Goal: Task Accomplishment & Management: Manage account settings

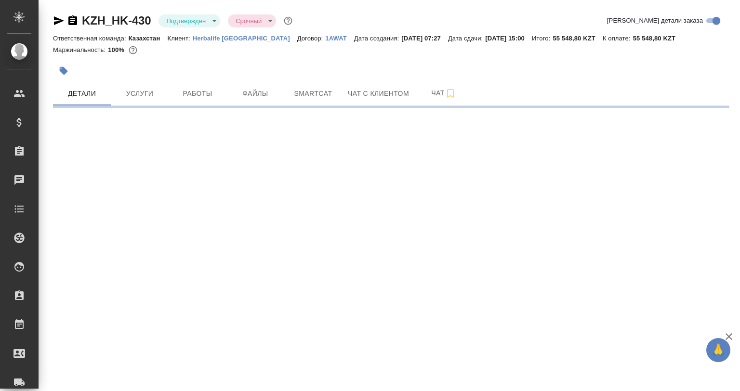
select select "RU"
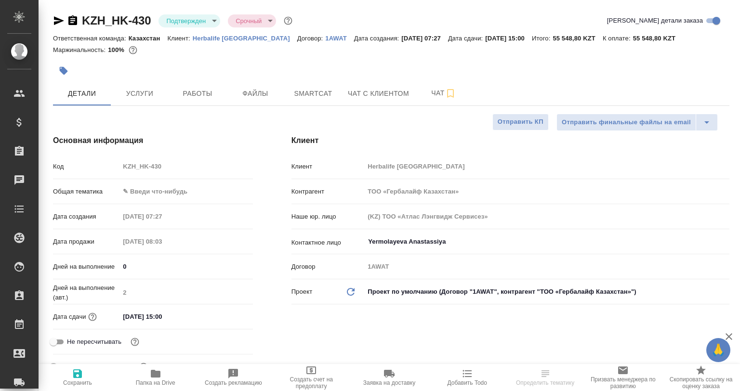
type textarea "x"
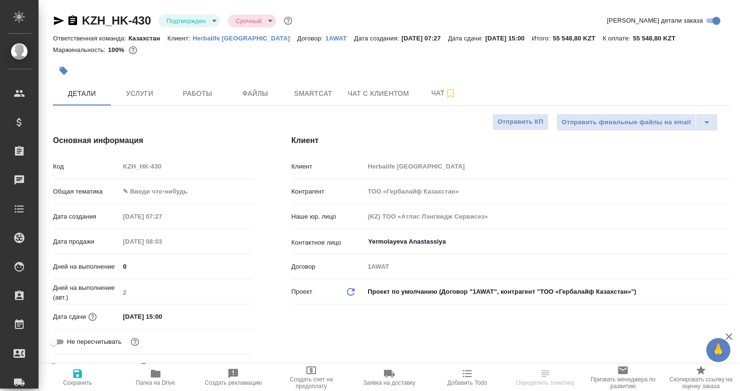
type textarea "x"
type input "[PERSON_NAME]"
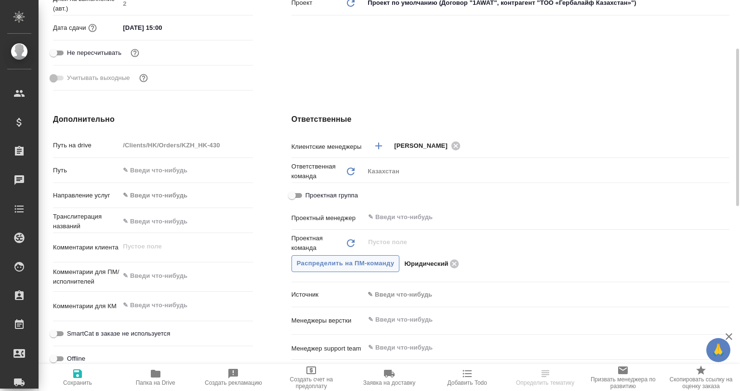
scroll to position [337, 0]
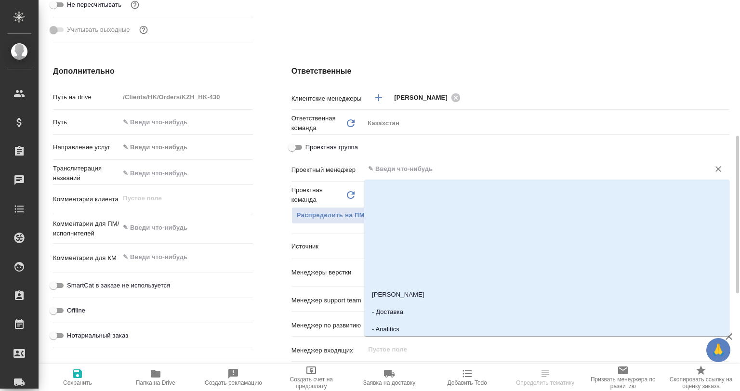
click at [400, 174] on input "text" at bounding box center [530, 169] width 327 height 12
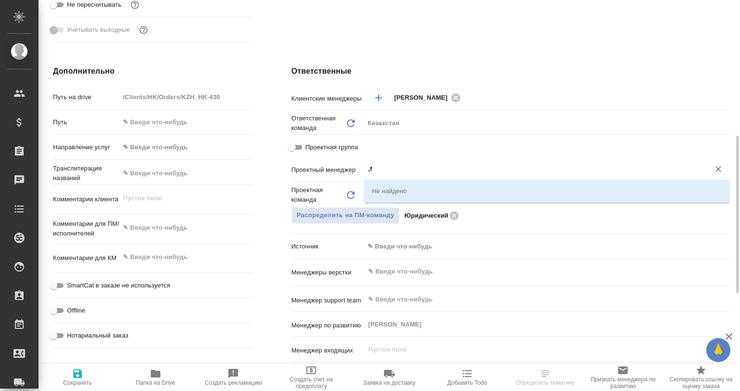
type input ","
type textarea "x"
type input "бабк"
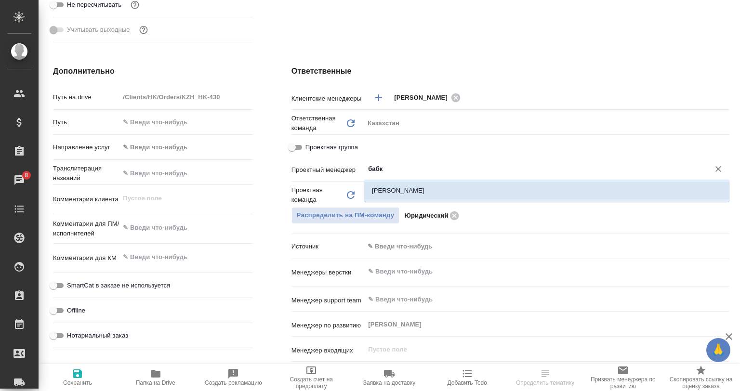
click at [393, 192] on li "Бабкина Анастасия" at bounding box center [546, 190] width 365 height 17
type textarea "x"
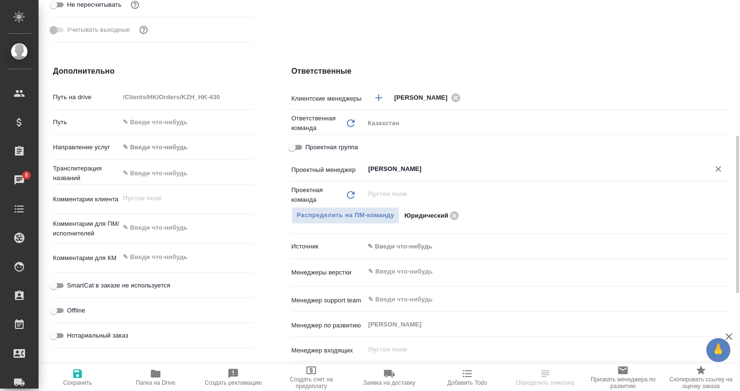
type input "Бабкина Анастасия"
click at [75, 374] on icon "button" at bounding box center [77, 374] width 9 height 9
type textarea "x"
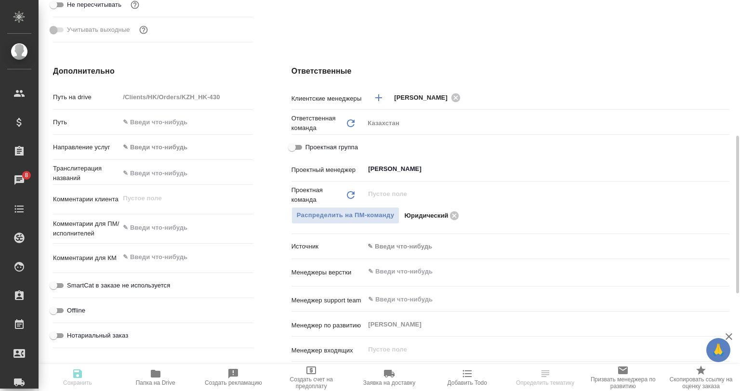
type textarea "x"
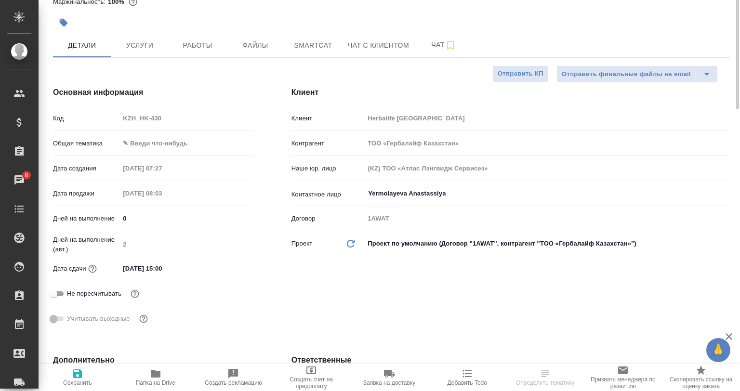
scroll to position [0, 0]
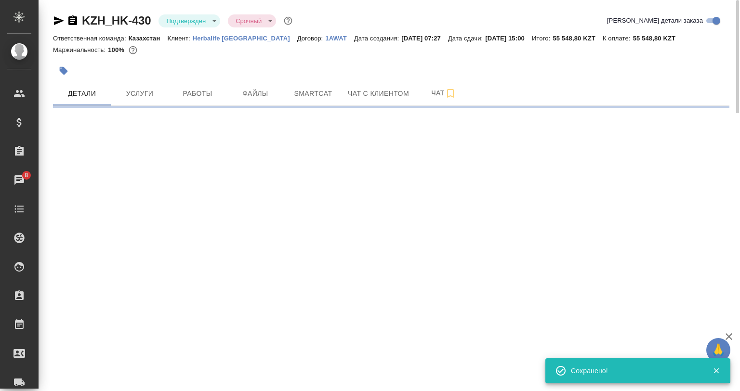
select select "RU"
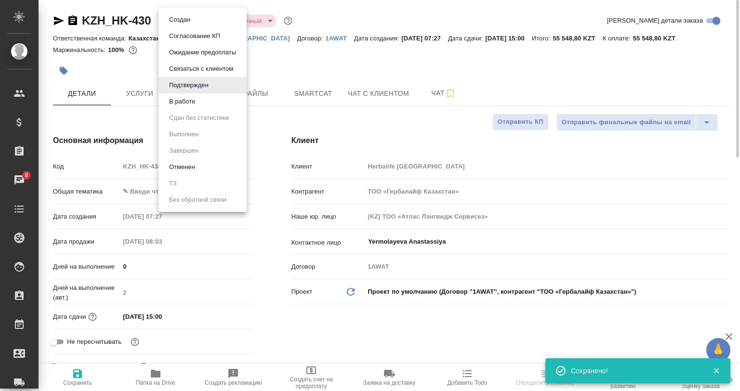
click at [194, 19] on body "🙏 .cls-1 fill:#fff; AWATERA Babkina Anastasiya Клиенты Спецификации Заказы 8 Ча…" at bounding box center [370, 195] width 740 height 391
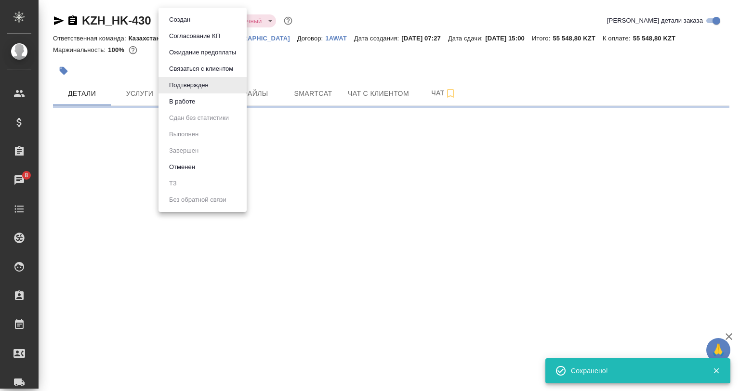
click at [199, 106] on li "В работе" at bounding box center [203, 101] width 88 height 16
select select "RU"
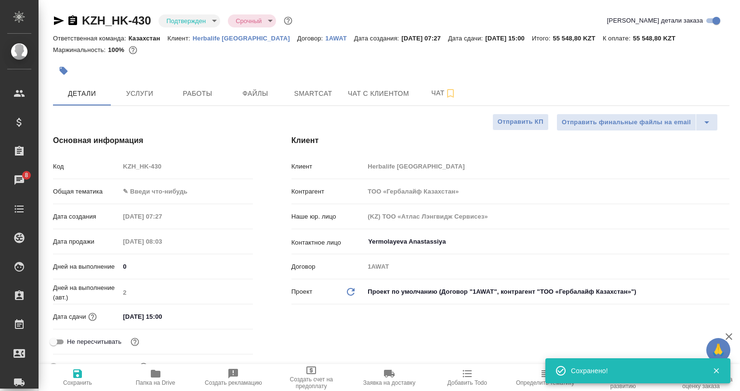
type textarea "x"
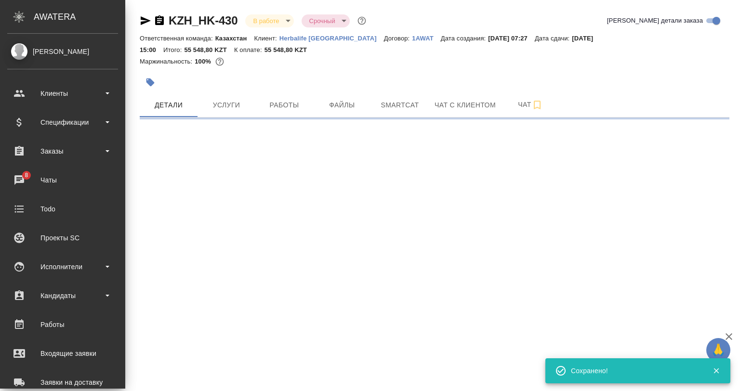
select select "RU"
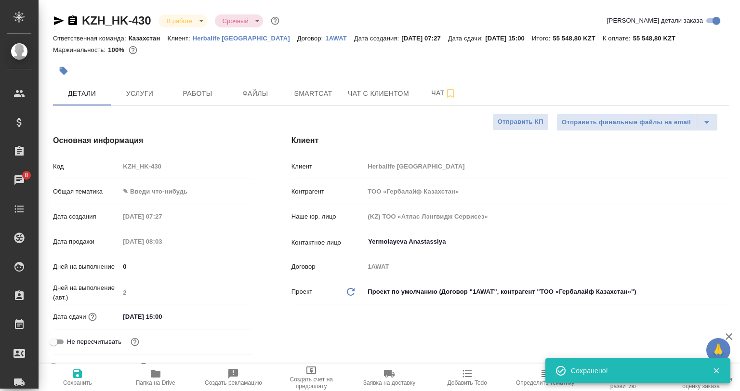
type textarea "x"
click at [204, 97] on span "Работы" at bounding box center [197, 94] width 46 height 12
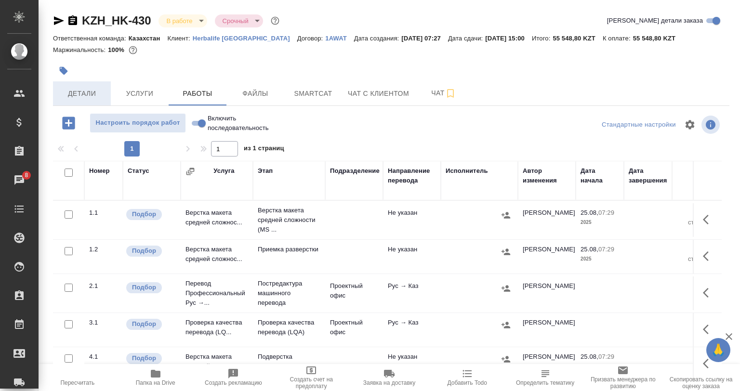
click at [91, 85] on button "Детали" at bounding box center [82, 93] width 58 height 24
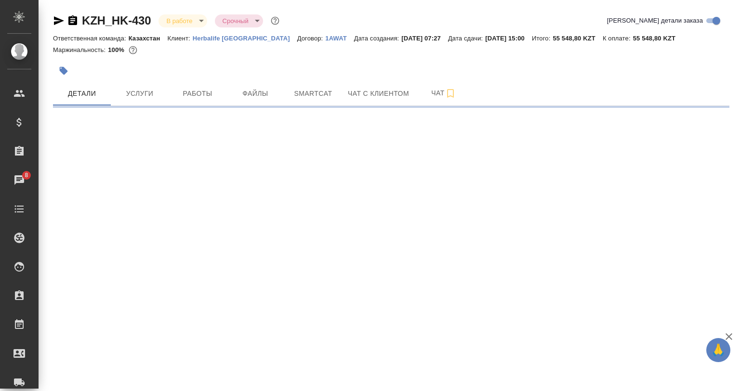
select select "RU"
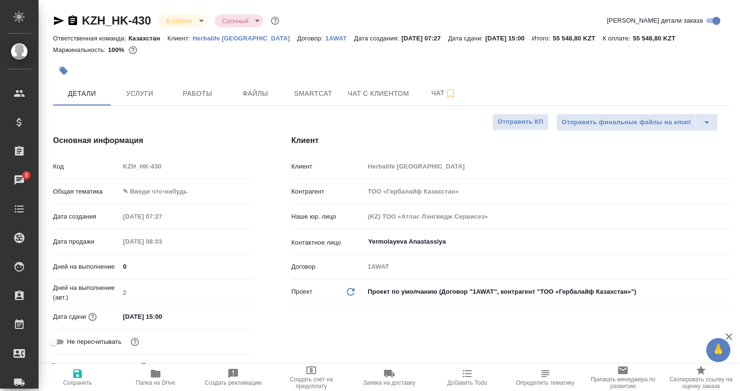
type textarea "x"
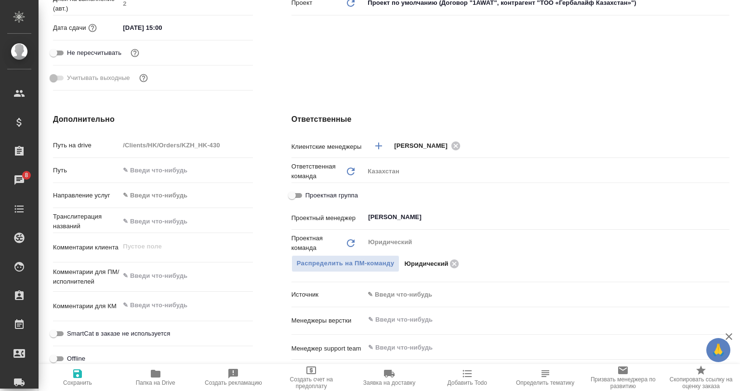
scroll to position [96, 0]
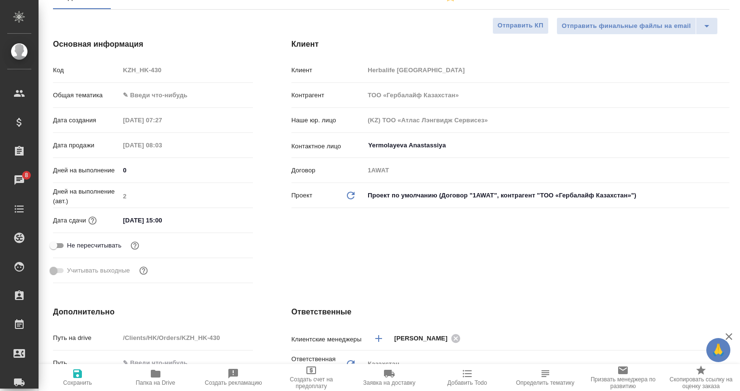
drag, startPoint x: 94, startPoint y: 374, endPoint x: 153, endPoint y: 375, distance: 58.8
click at [153, 375] on div "Сохранить Папка на Drive Создать рекламацию Создать счет на предоплату Заявка н…" at bounding box center [390, 377] width 702 height 27
click at [153, 375] on icon "button" at bounding box center [156, 374] width 10 height 8
type textarea "x"
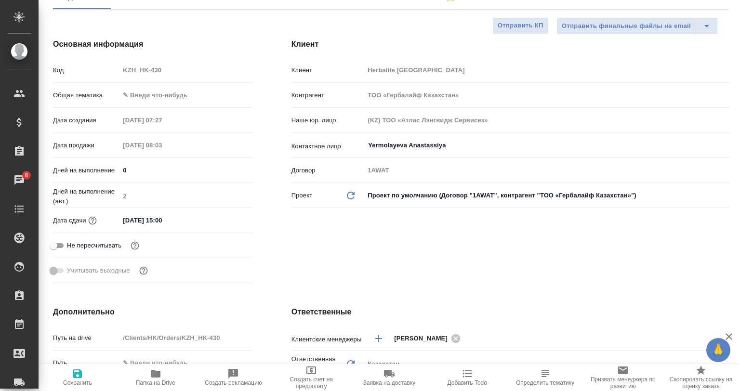
type textarea "x"
click at [160, 374] on icon "button" at bounding box center [156, 374] width 12 height 12
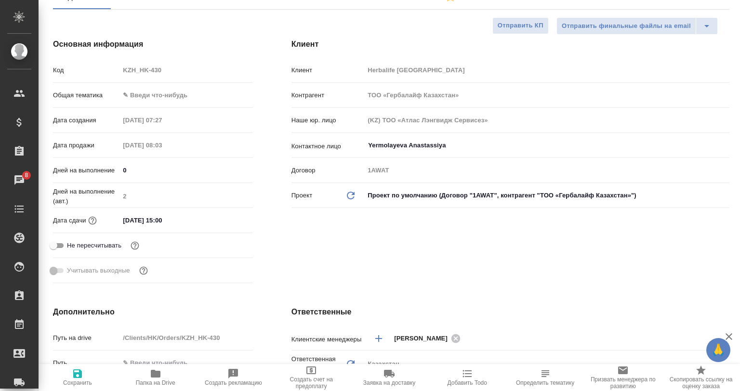
type textarea "x"
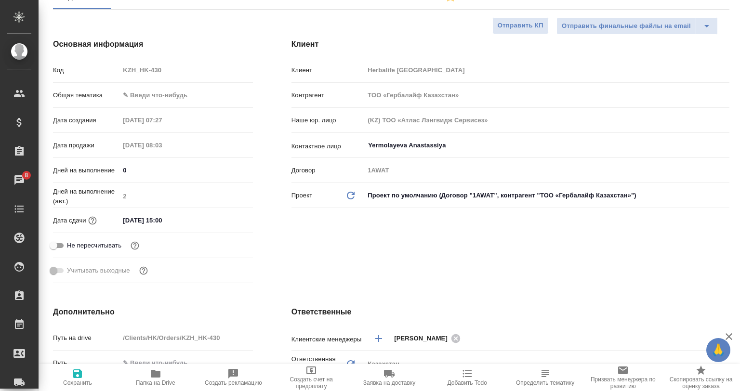
type textarea "x"
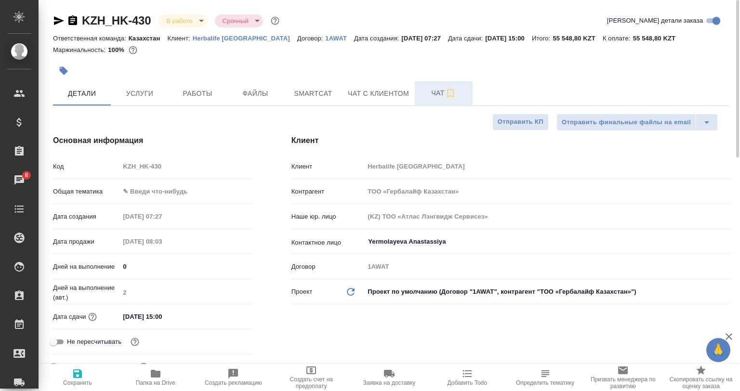
click at [441, 95] on span "Чат" at bounding box center [444, 93] width 46 height 12
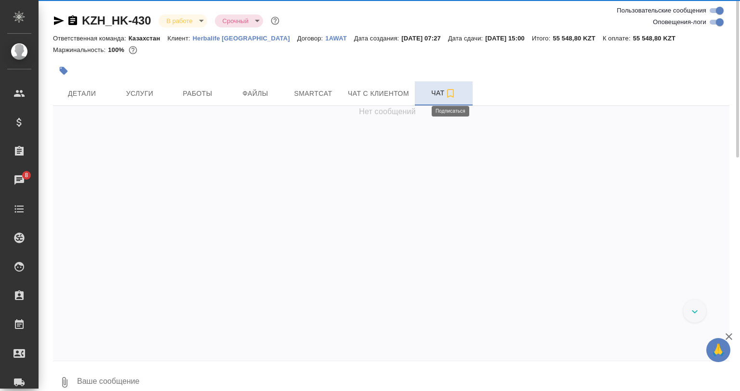
click at [455, 92] on icon "button" at bounding box center [451, 94] width 12 height 12
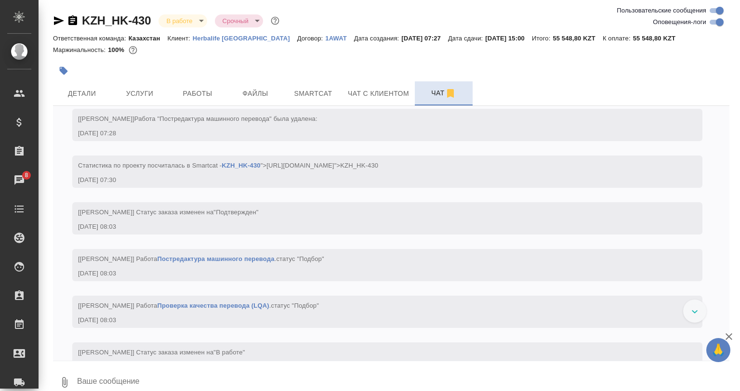
scroll to position [395, 0]
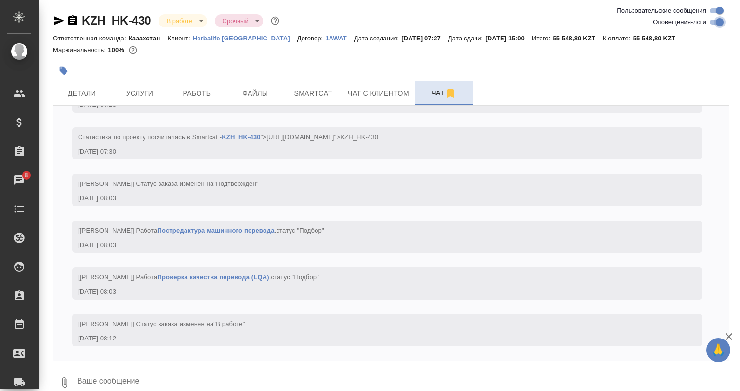
click at [711, 22] on input "Оповещения-логи" at bounding box center [720, 22] width 35 height 12
checkbox input "false"
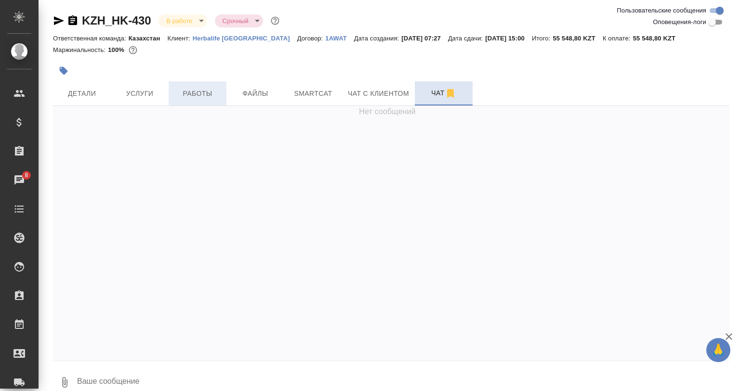
click at [208, 93] on span "Работы" at bounding box center [197, 94] width 46 height 12
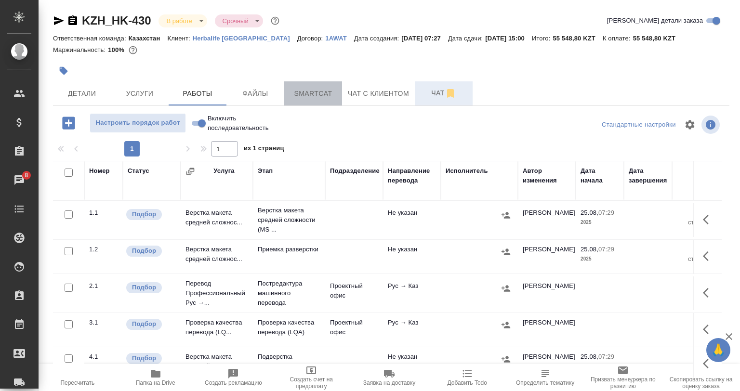
click at [307, 96] on span "Smartcat" at bounding box center [313, 94] width 46 height 12
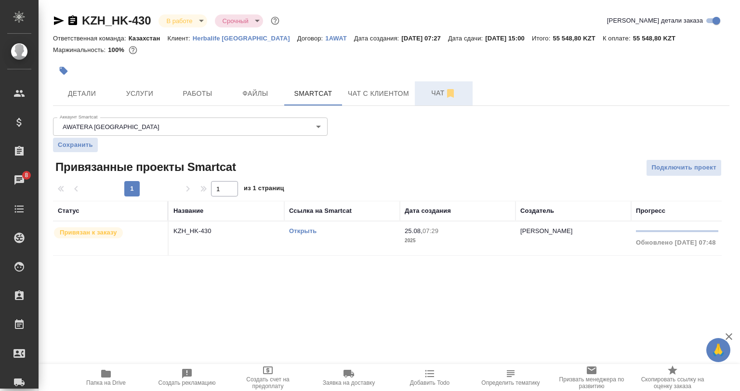
click at [303, 228] on link "Открыть" at bounding box center [302, 230] width 27 height 7
click at [96, 97] on span "Детали" at bounding box center [82, 94] width 46 height 12
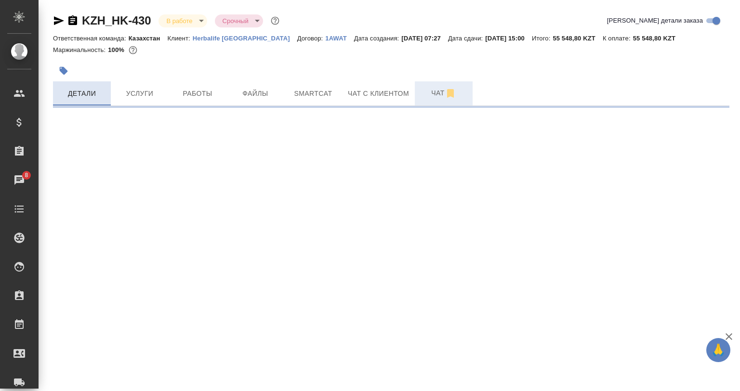
select select "RU"
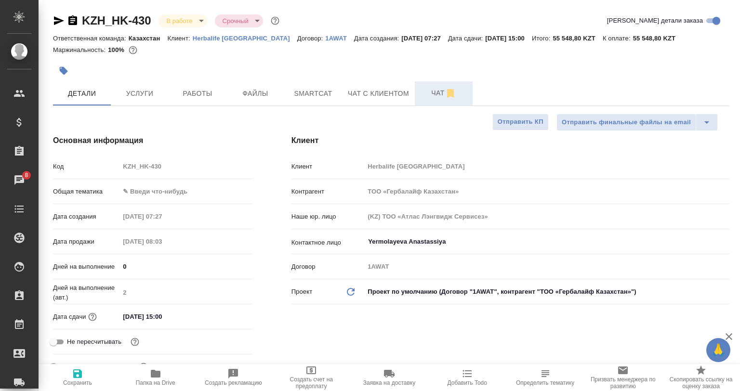
type textarea "x"
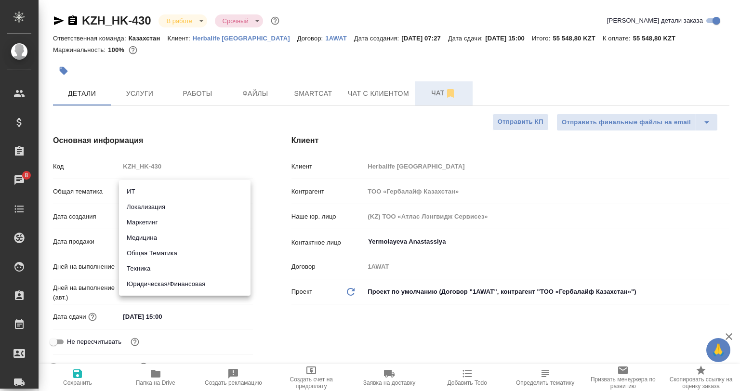
click at [142, 194] on body "🙏 .cls-1 fill:#fff; AWATERA Babkina Anastasiya Клиенты Спецификации Заказы 8 Ча…" at bounding box center [370, 195] width 740 height 391
click at [147, 270] on li "Техника" at bounding box center [185, 268] width 132 height 15
type input "tech"
type textarea "x"
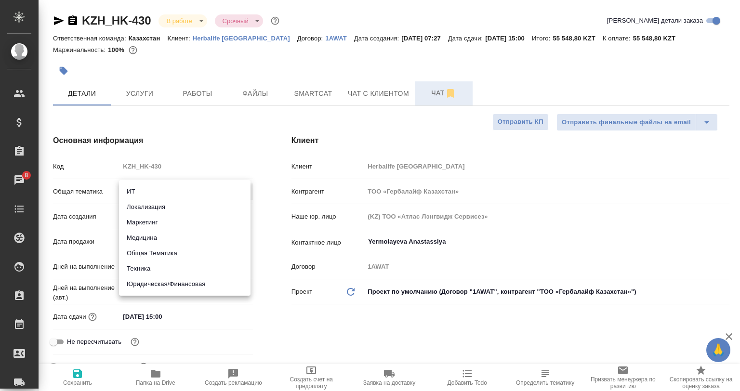
type textarea "x"
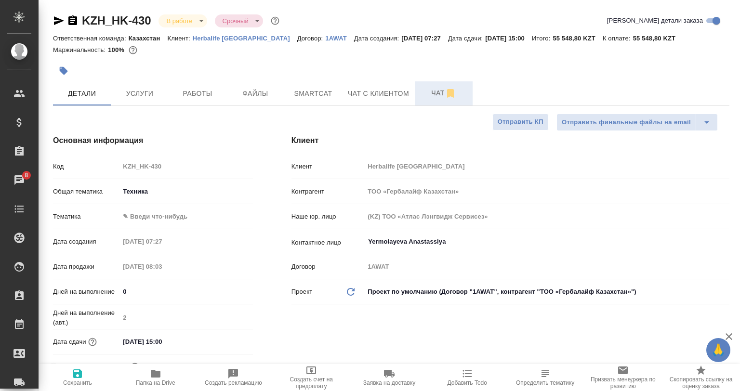
click at [136, 216] on body "🙏 .cls-1 fill:#fff; AWATERA Babkina Anastasiya Клиенты Спецификации Заказы 8 Ча…" at bounding box center [370, 195] width 740 height 391
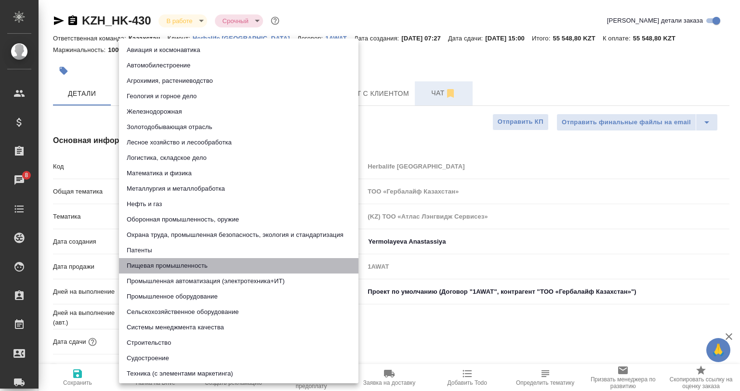
click at [150, 266] on li "Пищевая промышленность" at bounding box center [238, 265] width 239 height 15
type textarea "x"
type input "5a8b8b956a9677013d343d8f"
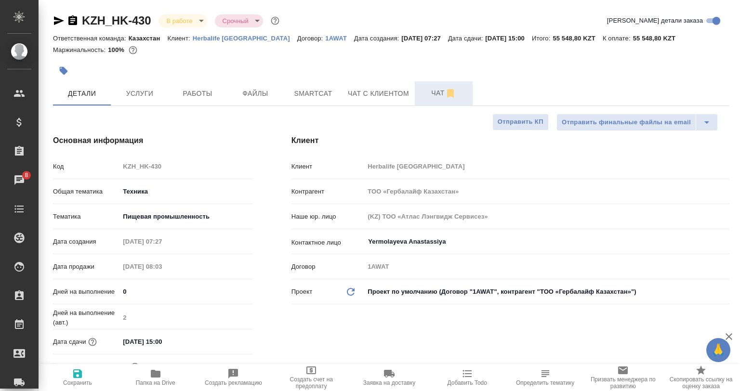
click at [82, 368] on icon "button" at bounding box center [78, 374] width 12 height 12
type textarea "x"
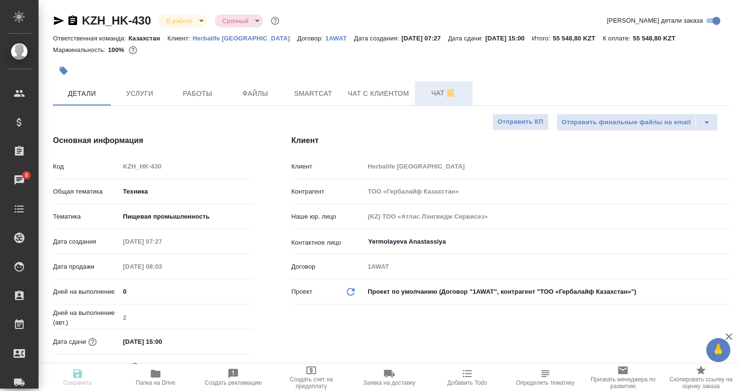
type textarea "x"
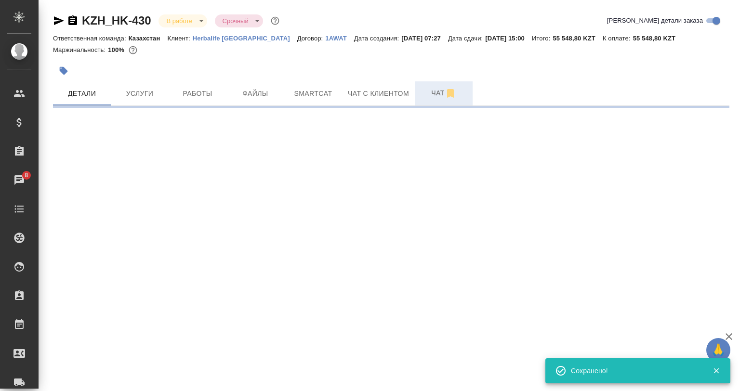
select select "RU"
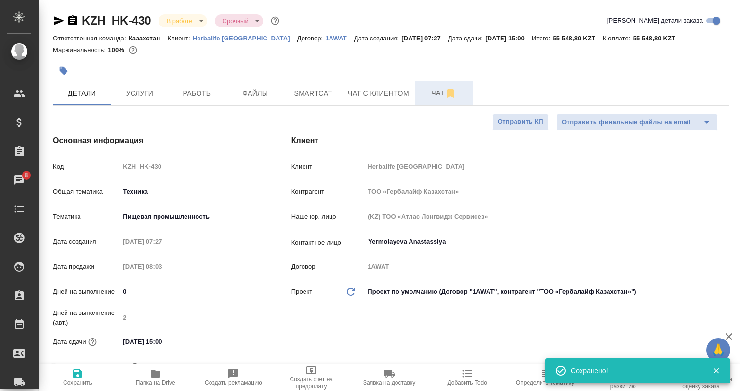
type textarea "x"
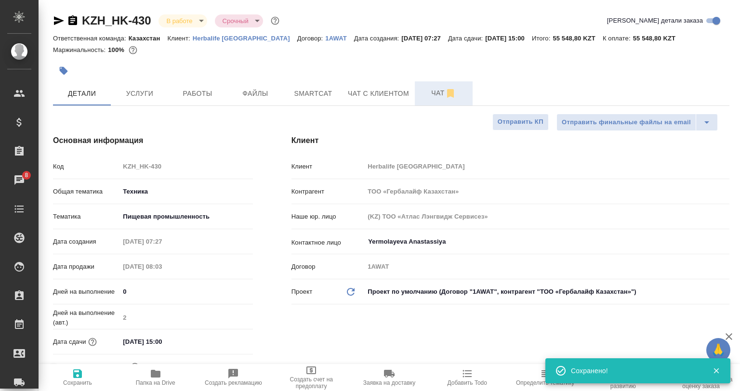
type textarea "x"
click at [137, 104] on button "Услуги" at bounding box center [140, 93] width 58 height 24
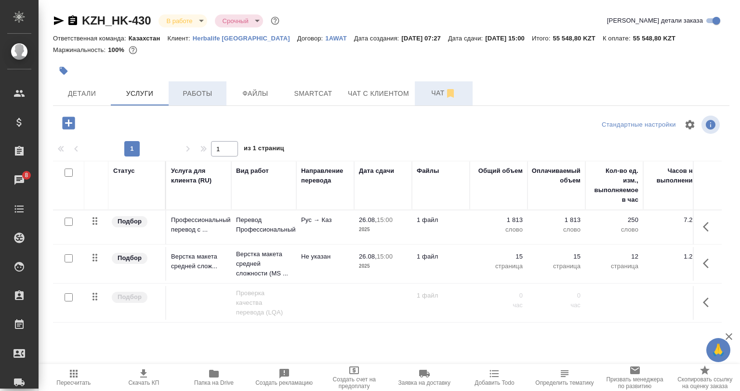
click at [200, 96] on span "Работы" at bounding box center [197, 94] width 46 height 12
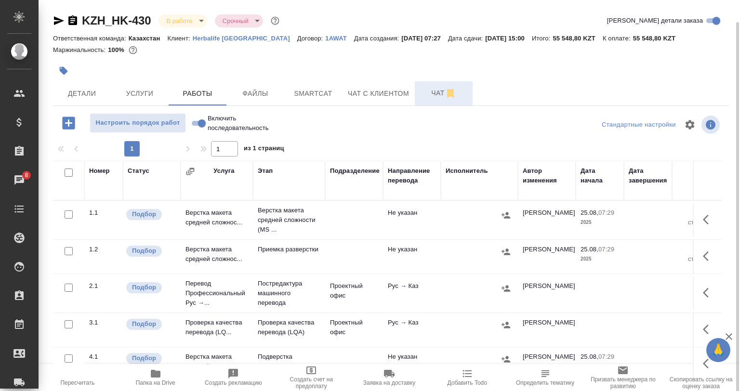
scroll to position [44, 0]
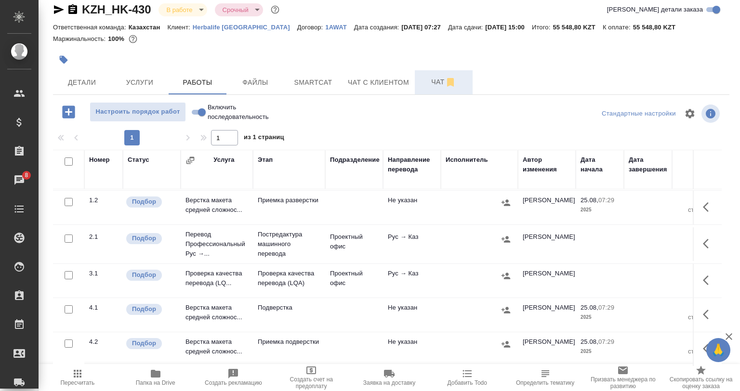
click at [693, 242] on td at bounding box center [707, 244] width 29 height 34
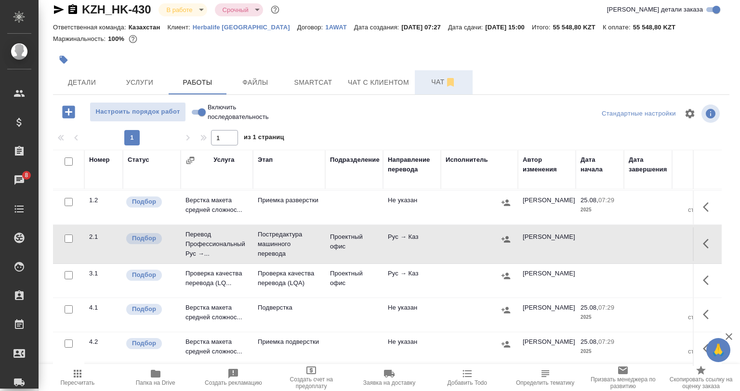
click at [697, 239] on button "button" at bounding box center [708, 243] width 23 height 23
click at [632, 238] on icon "button" at bounding box center [638, 244] width 12 height 12
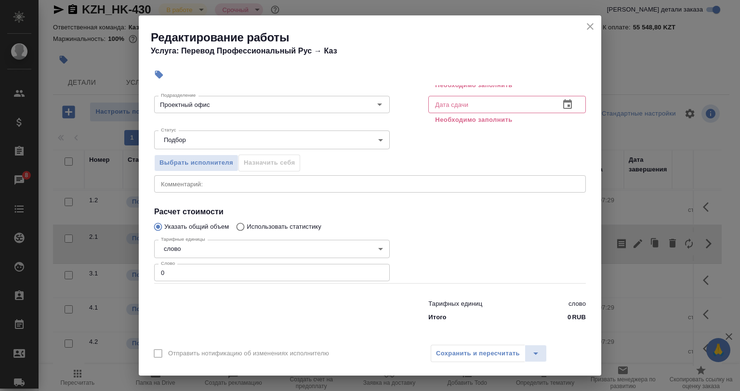
scroll to position [85, 0]
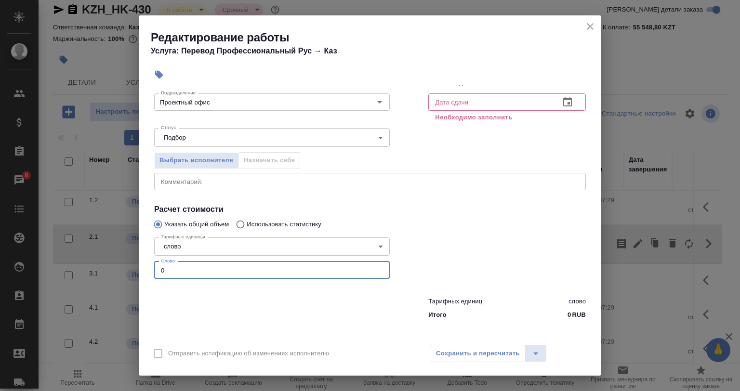
drag, startPoint x: 177, startPoint y: 265, endPoint x: 109, endPoint y: 257, distance: 68.0
click at [108, 259] on div "Редактирование работы Услуга: Перевод Профессиональный Рус → Каз Параметры Файл…" at bounding box center [370, 195] width 740 height 391
paste input "number"
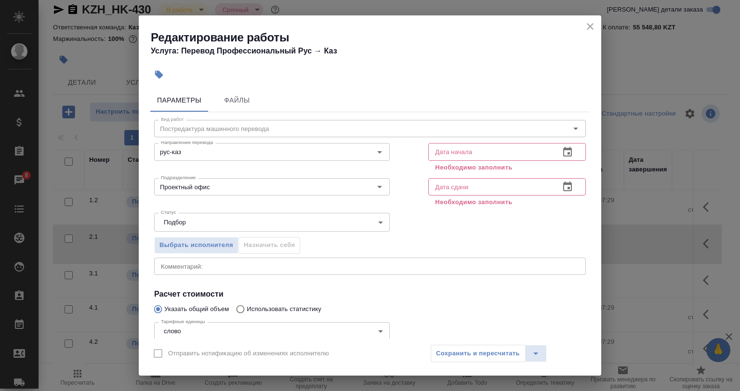
scroll to position [0, 0]
type input "1612"
click at [455, 150] on input "text" at bounding box center [490, 152] width 124 height 17
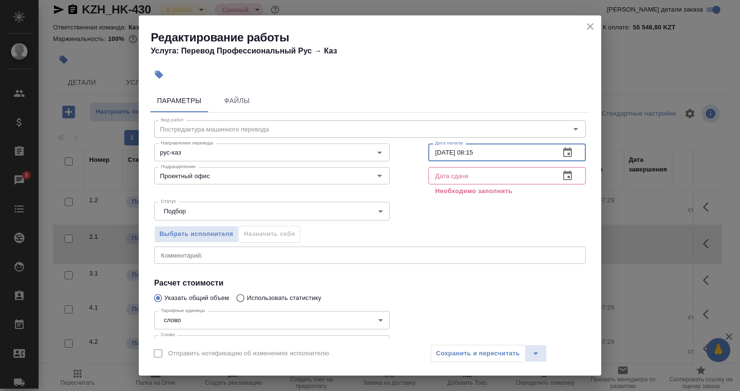
type input "25.08.2025 08:15"
click at [456, 179] on input "text" at bounding box center [490, 175] width 124 height 17
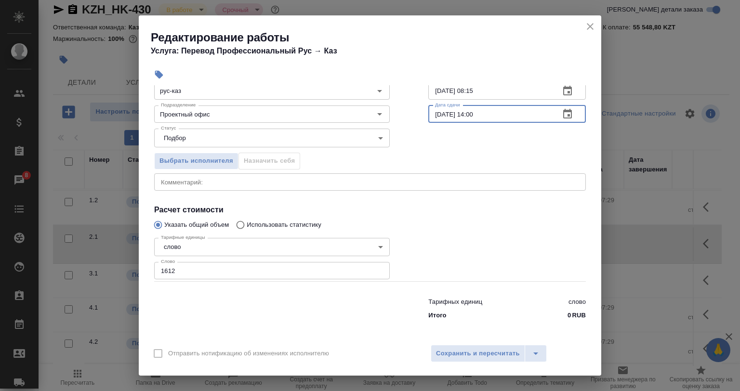
scroll to position [62, 0]
type input "25.08.2025 14:00"
click at [464, 352] on span "Сохранить и пересчитать" at bounding box center [478, 353] width 84 height 11
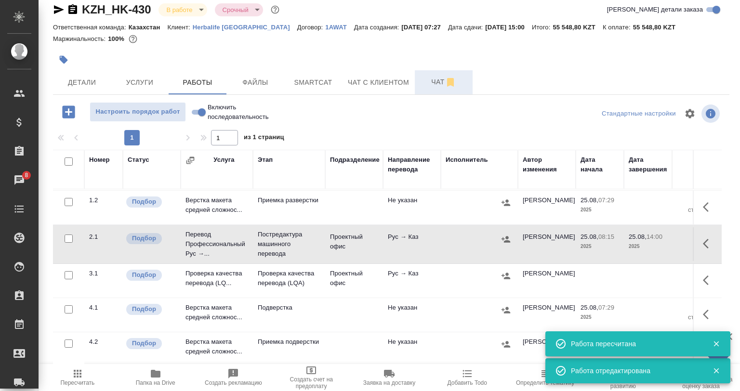
click at [471, 111] on div at bounding box center [390, 113] width 225 height 23
click at [301, 87] on span "Smartcat" at bounding box center [313, 83] width 46 height 12
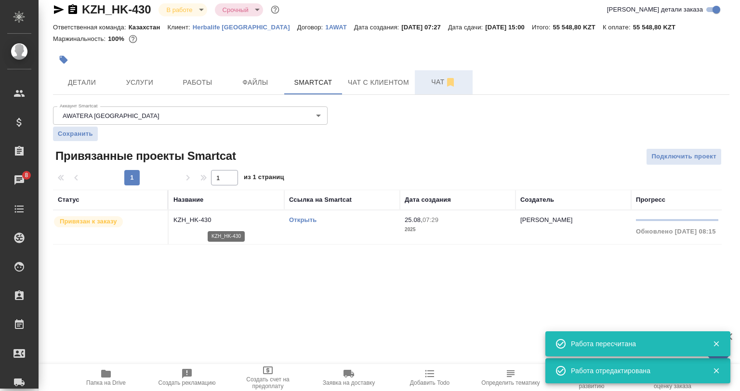
click at [236, 224] on p "KZH_HK-430" at bounding box center [226, 220] width 106 height 10
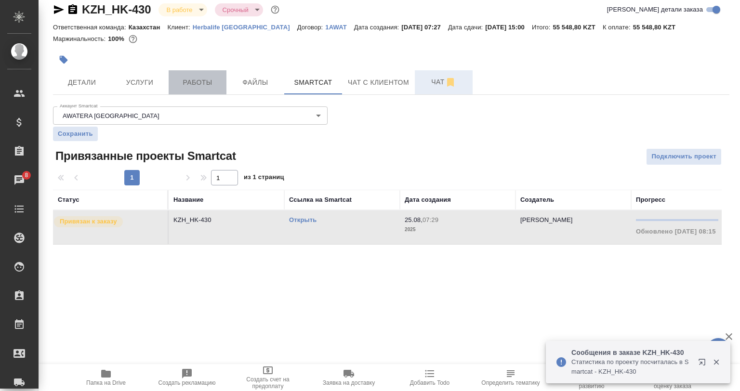
click at [212, 85] on span "Работы" at bounding box center [197, 83] width 46 height 12
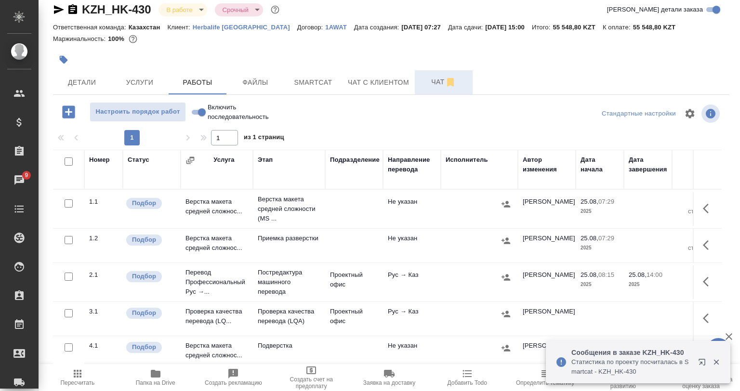
click at [717, 361] on icon "button" at bounding box center [716, 362] width 5 height 5
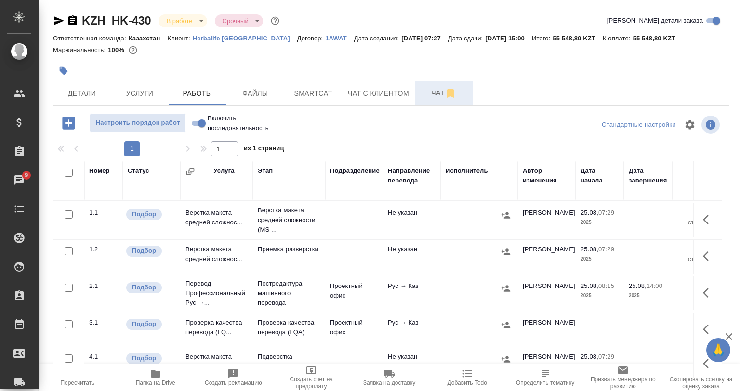
click at [73, 252] on div at bounding box center [69, 251] width 22 height 13
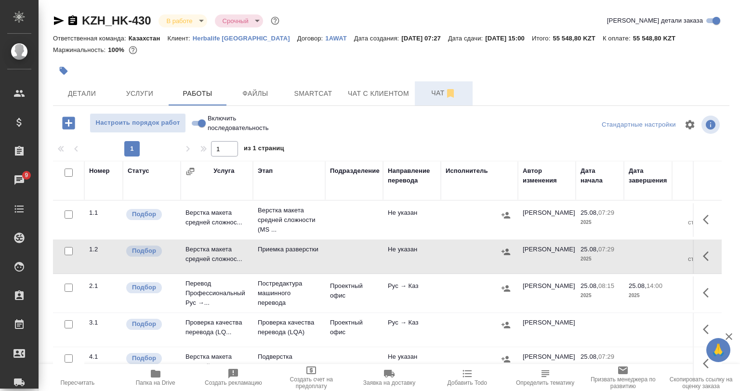
click at [71, 251] on input "checkbox" at bounding box center [69, 251] width 8 height 8
checkbox input "true"
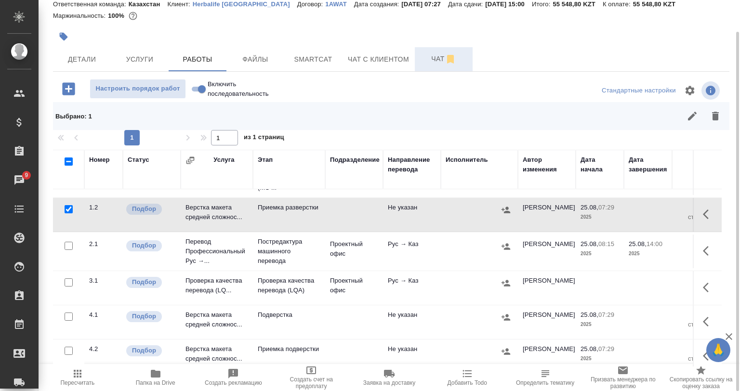
scroll to position [44, 0]
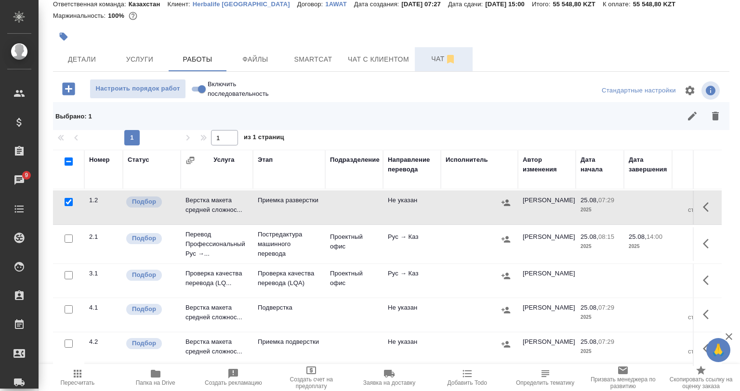
click at [712, 119] on icon "button" at bounding box center [715, 116] width 7 height 9
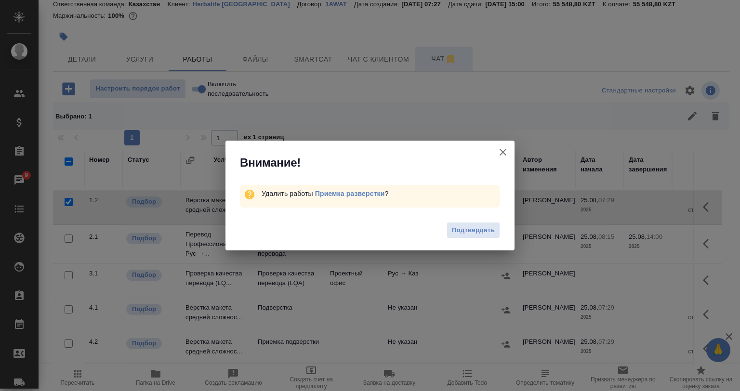
click at [459, 223] on button "Подтвердить" at bounding box center [473, 230] width 53 height 17
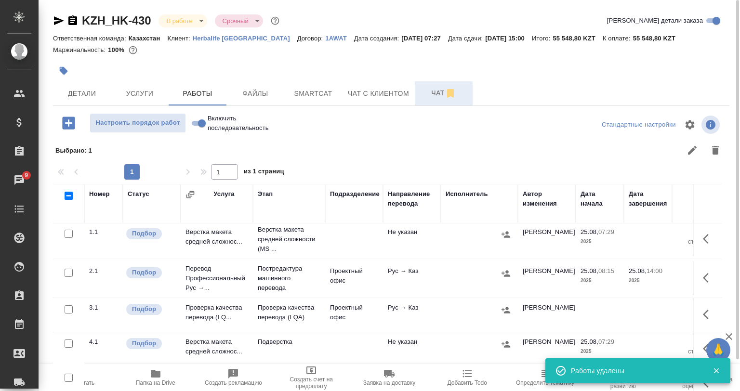
scroll to position [0, 0]
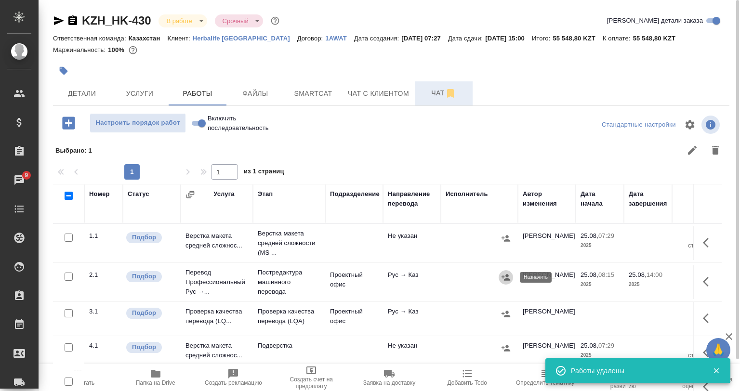
click at [503, 278] on icon "button" at bounding box center [506, 278] width 10 height 10
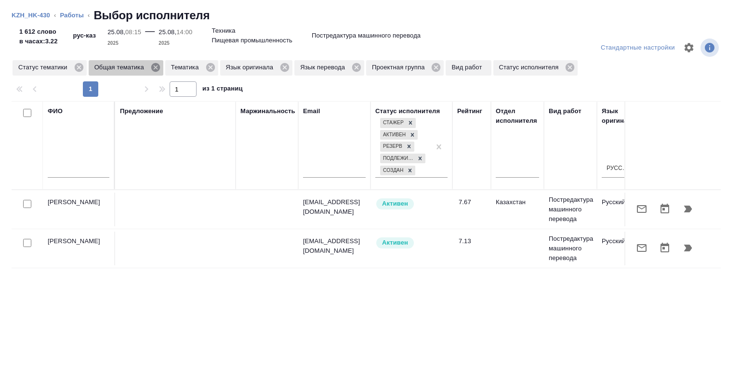
click at [152, 69] on icon at bounding box center [155, 67] width 9 height 9
click at [136, 67] on icon at bounding box center [133, 67] width 9 height 9
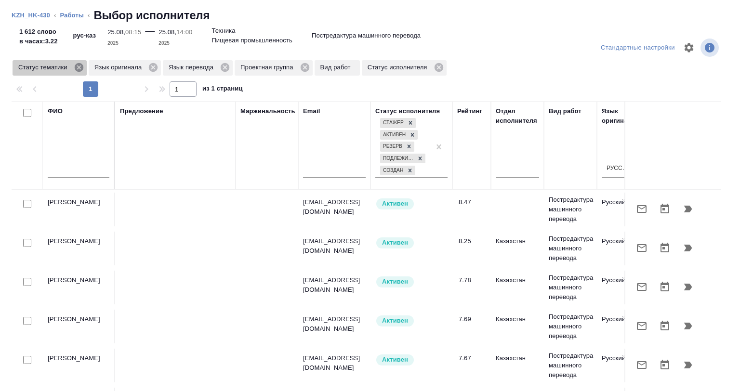
click at [74, 68] on icon at bounding box center [79, 67] width 11 height 11
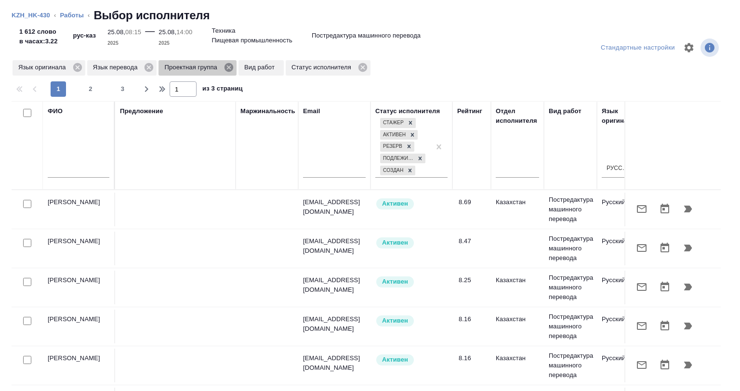
click at [228, 67] on icon at bounding box center [229, 67] width 11 height 11
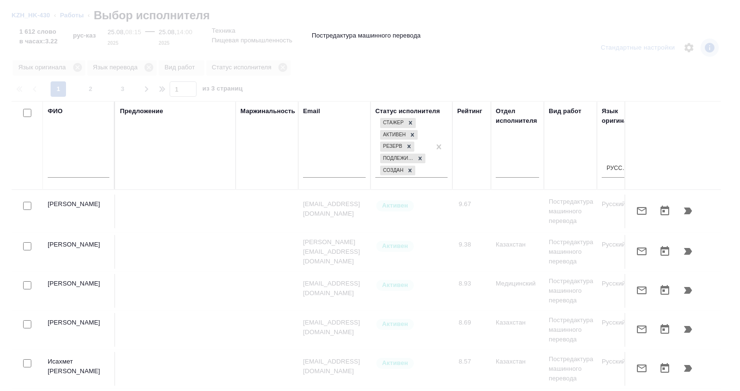
click at [53, 173] on input "text" at bounding box center [79, 172] width 62 height 12
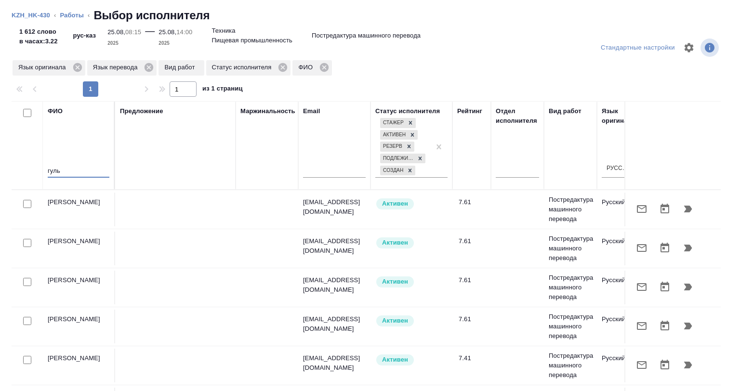
scroll to position [26, 0]
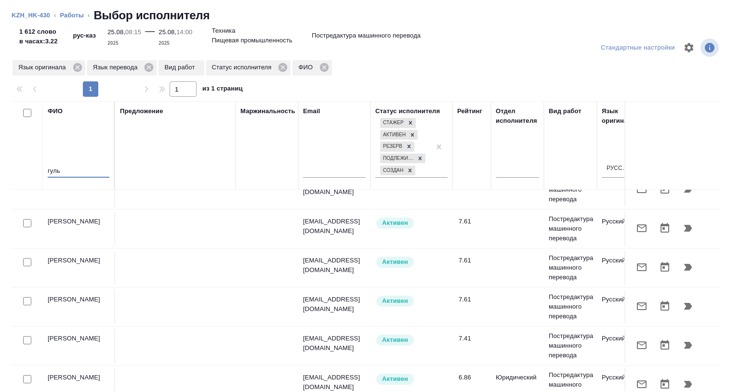
type input "гуль"
click at [31, 373] on div at bounding box center [27, 379] width 22 height 13
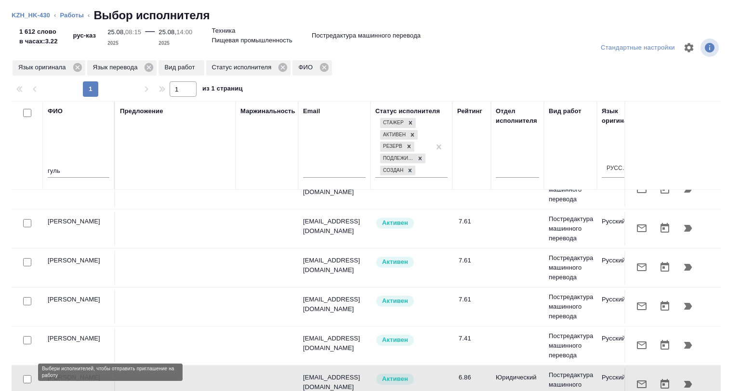
click at [28, 375] on input "checkbox" at bounding box center [27, 379] width 8 height 8
checkbox input "true"
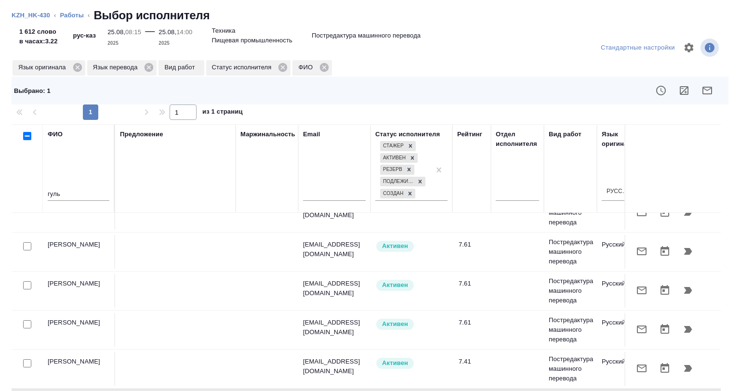
click at [667, 99] on div at bounding box center [442, 90] width 570 height 23
click at [673, 92] on button "button" at bounding box center [684, 90] width 23 height 23
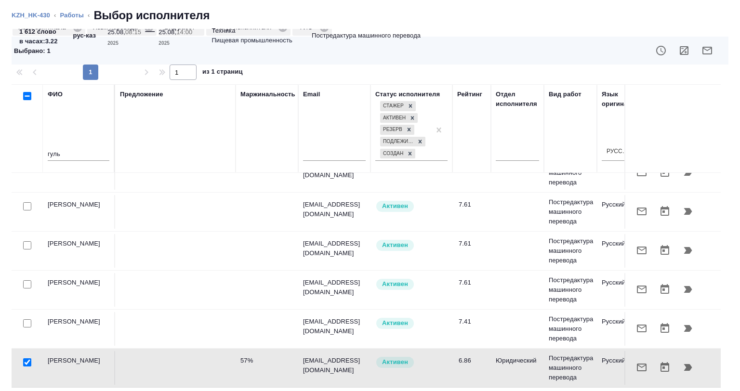
scroll to position [40, 0]
click at [28, 358] on input "checkbox" at bounding box center [27, 362] width 8 height 8
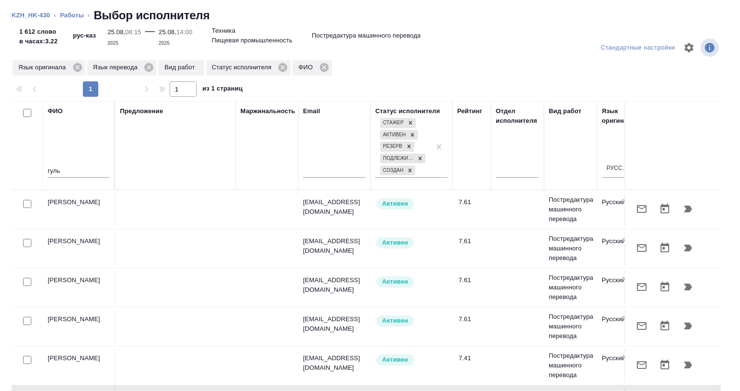
scroll to position [26, 0]
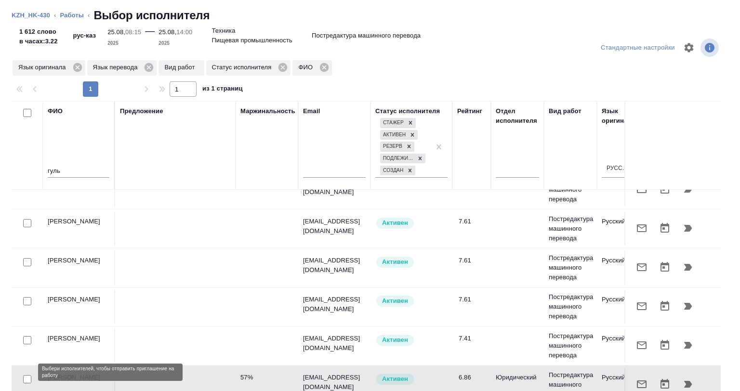
click at [26, 375] on input "checkbox" at bounding box center [27, 379] width 8 height 8
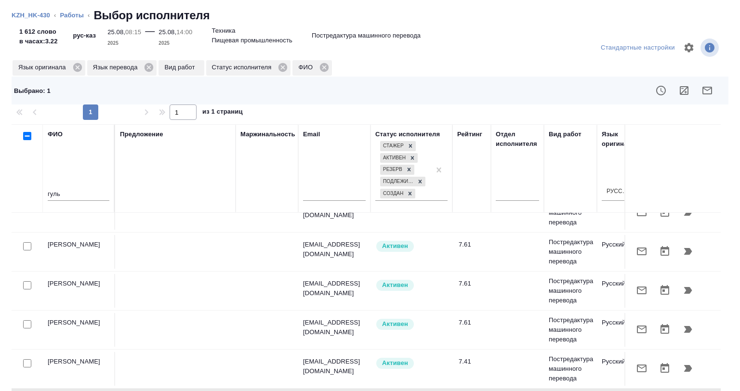
scroll to position [40, 0]
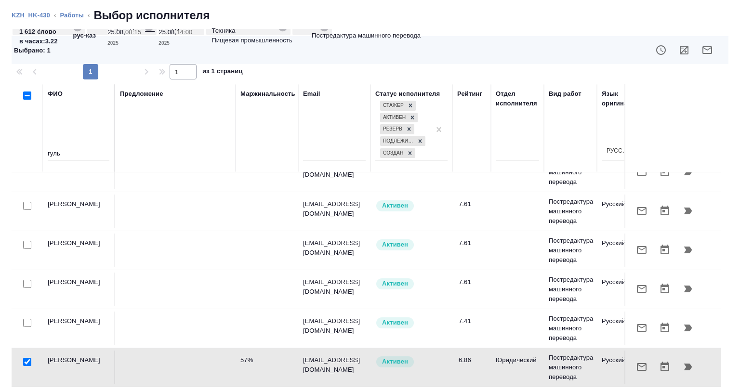
click at [25, 358] on input "checkbox" at bounding box center [27, 362] width 8 height 8
checkbox input "false"
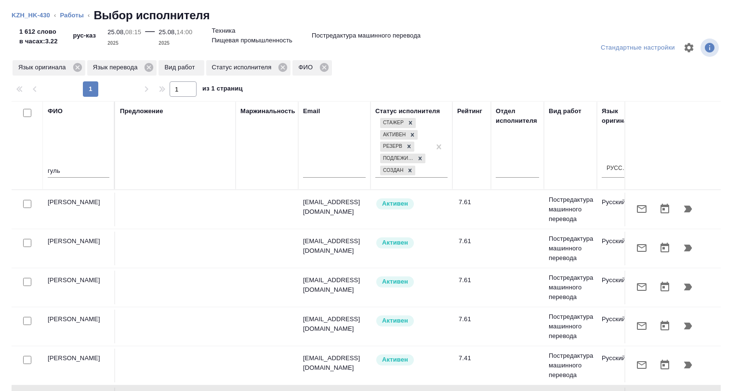
scroll to position [0, 0]
click at [69, 12] on link "Работы" at bounding box center [72, 15] width 24 height 7
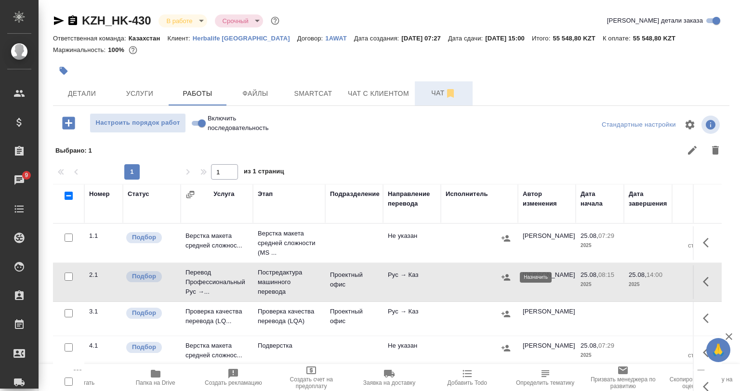
click at [509, 278] on icon "button" at bounding box center [506, 278] width 10 height 10
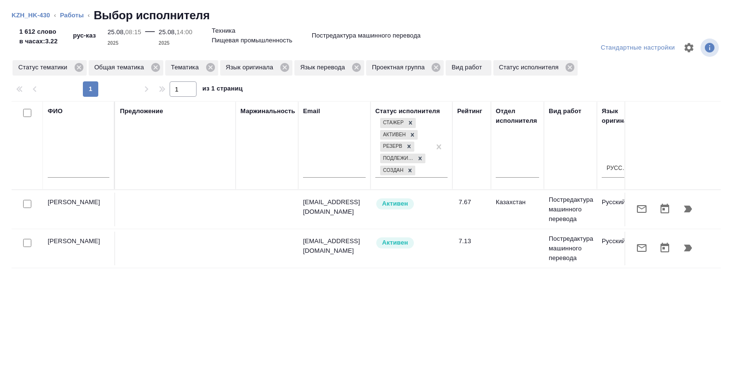
click at [27, 112] on input "checkbox" at bounding box center [27, 113] width 8 height 8
checkbox input "true"
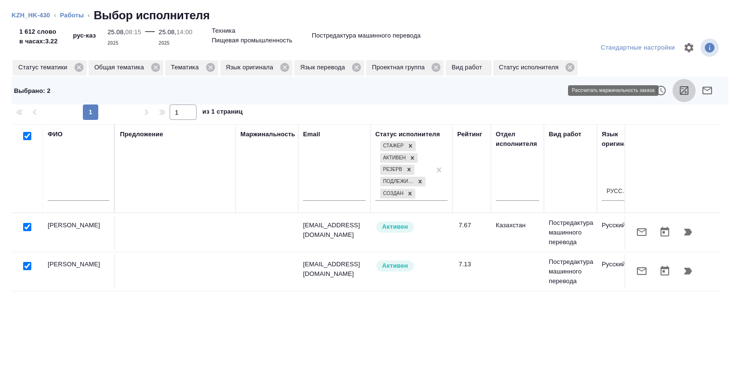
click at [680, 96] on icon "button" at bounding box center [684, 91] width 12 height 12
click at [29, 134] on input "checkbox" at bounding box center [27, 136] width 8 height 8
checkbox input "false"
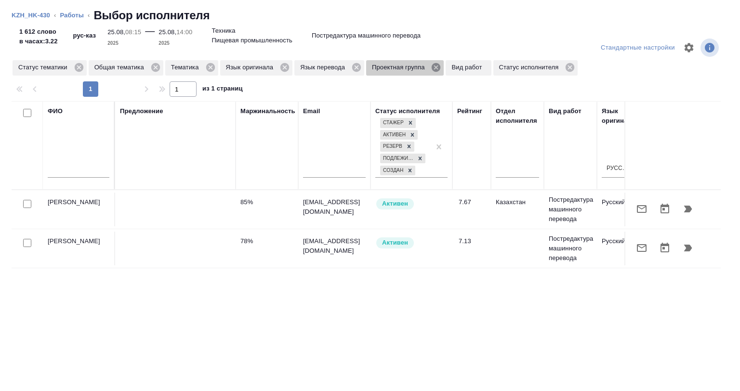
click at [434, 67] on icon at bounding box center [436, 67] width 9 height 9
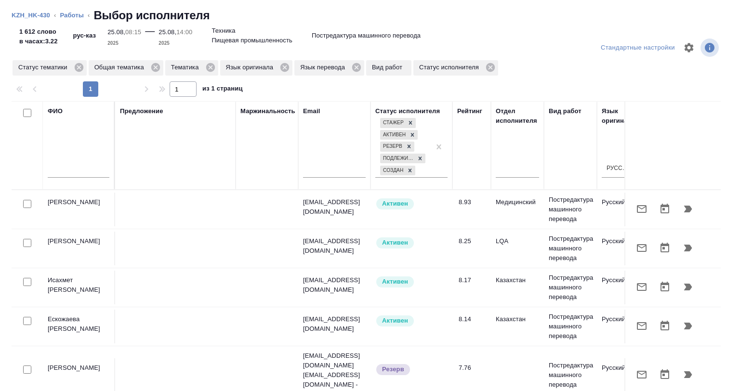
click at [62, 172] on input "text" at bounding box center [79, 172] width 62 height 12
type input "н"
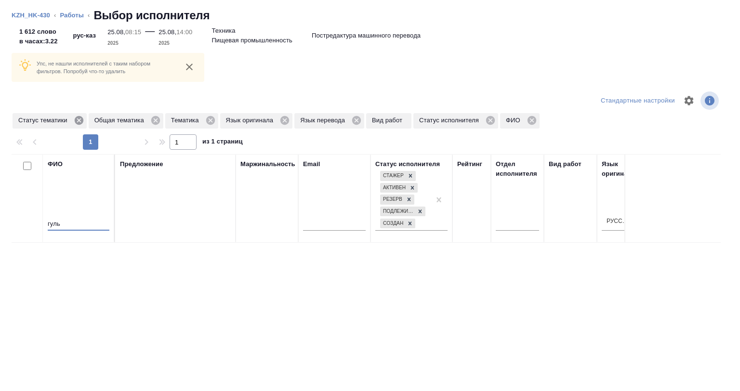
type input "гуль"
click at [77, 119] on icon at bounding box center [79, 120] width 11 height 11
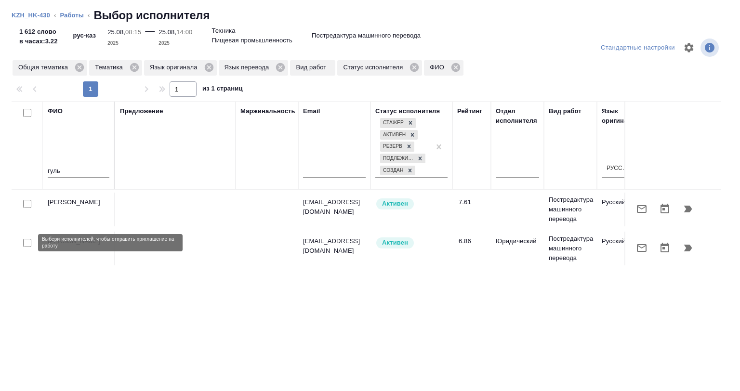
drag, startPoint x: 29, startPoint y: 241, endPoint x: 134, endPoint y: 245, distance: 104.6
click at [29, 242] on input "checkbox" at bounding box center [27, 243] width 8 height 8
checkbox input "true"
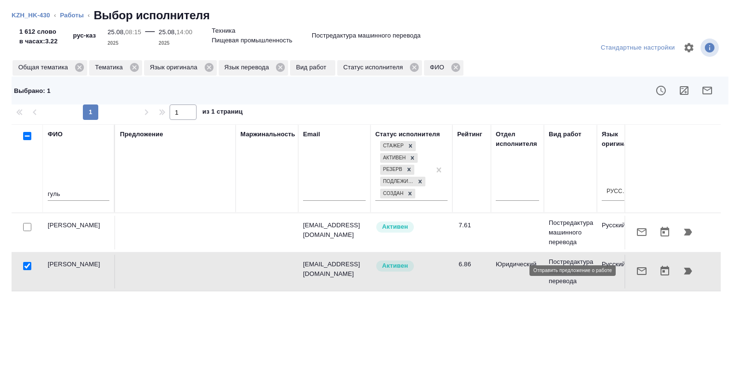
click at [637, 270] on icon "button" at bounding box center [642, 271] width 10 height 8
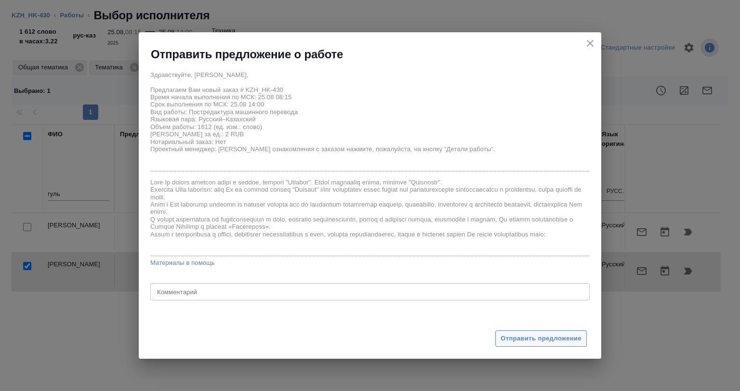
click at [519, 337] on span "Отправить предложение" at bounding box center [541, 338] width 81 height 11
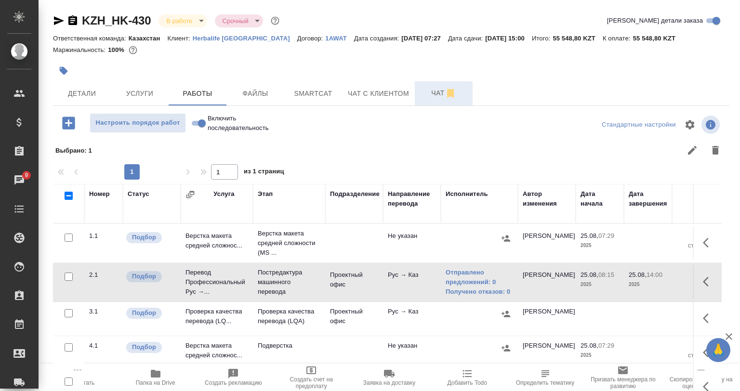
click at [74, 74] on div at bounding box center [278, 70] width 451 height 21
click at [67, 71] on icon "button" at bounding box center [64, 71] width 8 height 8
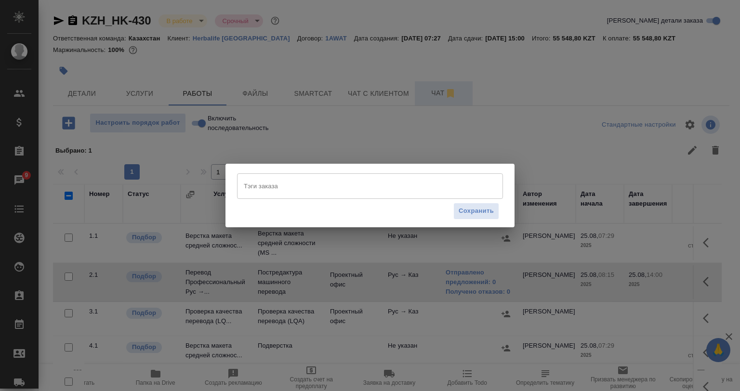
click at [279, 188] on input "Тэги заказа" at bounding box center [360, 186] width 239 height 16
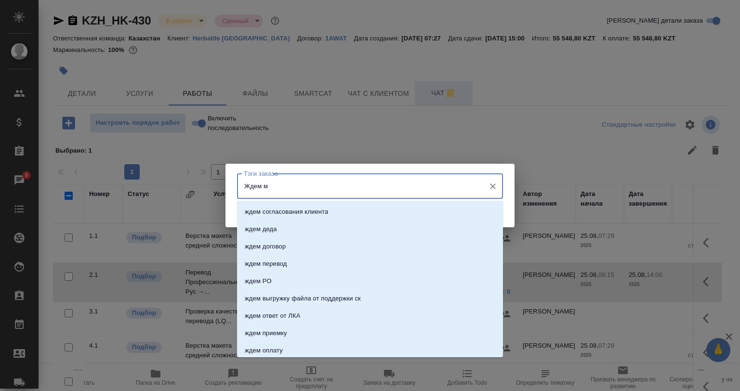
type input "Ждем мт"
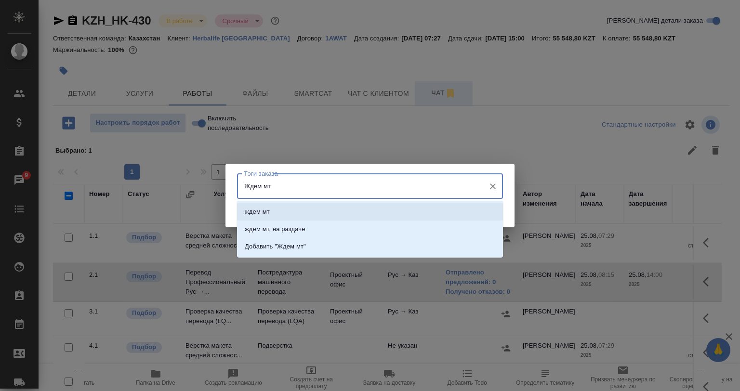
click at [357, 206] on li "ждем мт" at bounding box center [370, 211] width 266 height 17
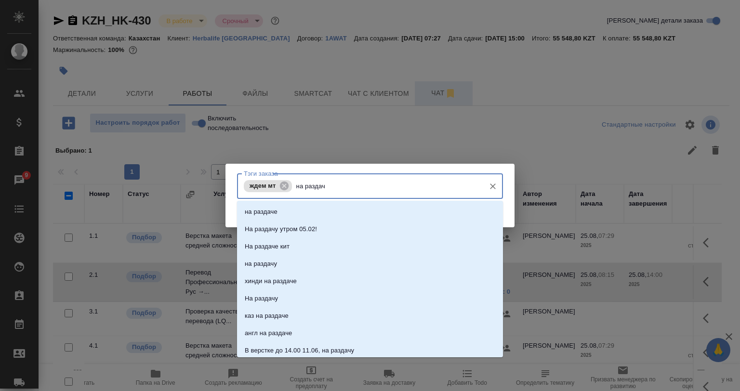
type input "на раздаче"
click at [355, 206] on li "на раздаче" at bounding box center [370, 211] width 266 height 17
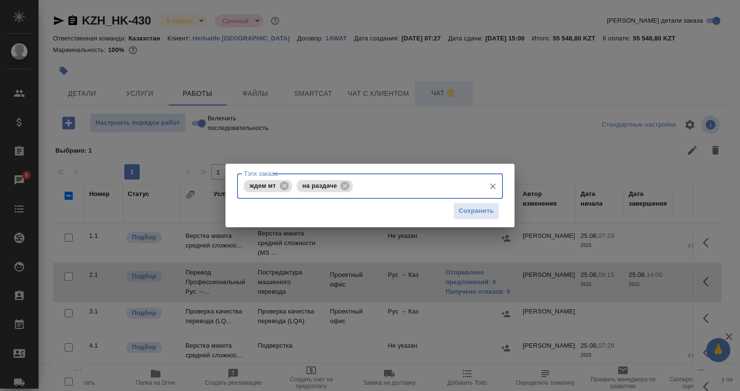
click at [474, 225] on div "Тэги заказа ждем мт на раздаче Тэги заказа Сохранить" at bounding box center [369, 196] width 289 height 64
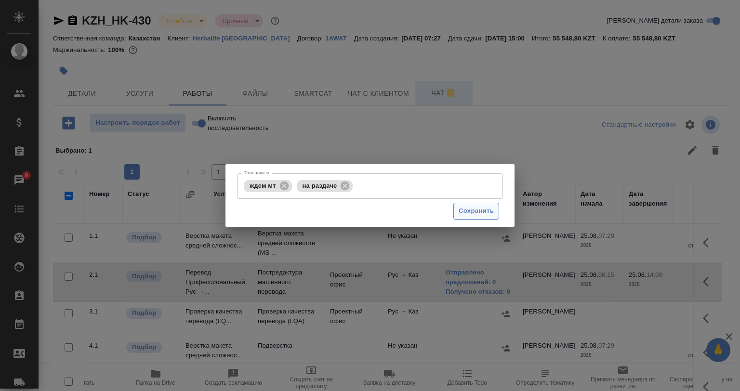
drag, startPoint x: 475, startPoint y: 214, endPoint x: 397, endPoint y: 179, distance: 85.4
click at [475, 213] on span "Сохранить" at bounding box center [476, 211] width 35 height 11
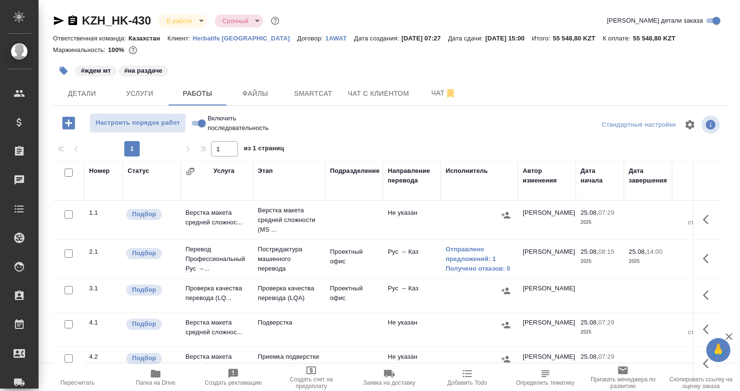
click at [455, 243] on td "Отправлено предложений: 1 Получено отказов: 0" at bounding box center [479, 259] width 77 height 39
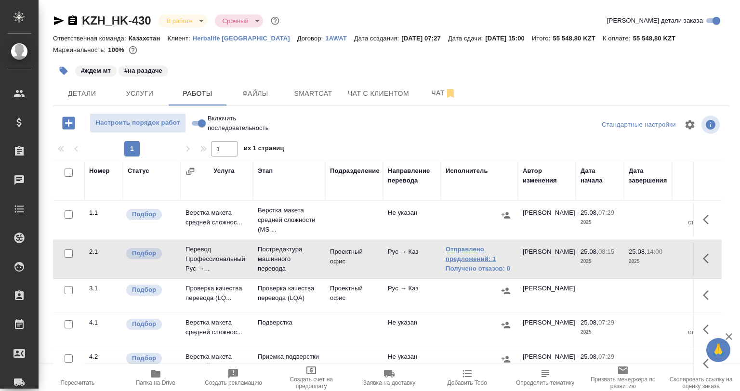
click at [458, 250] on link "Отправлено предложений: 1" at bounding box center [479, 254] width 67 height 19
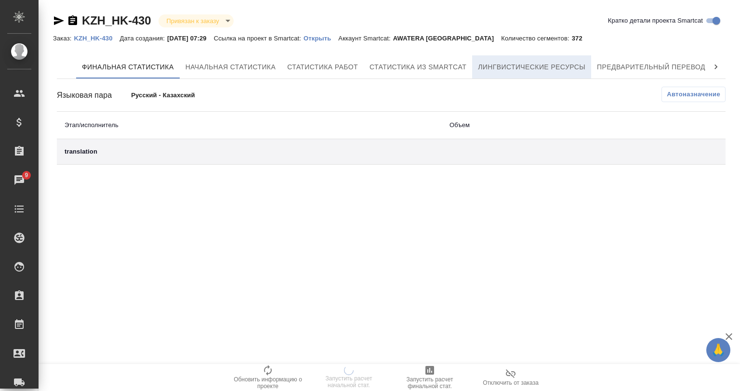
click at [539, 79] on hr at bounding box center [391, 79] width 669 height 0
click at [542, 72] on span "Лингвистические ресурсы" at bounding box center [531, 67] width 107 height 12
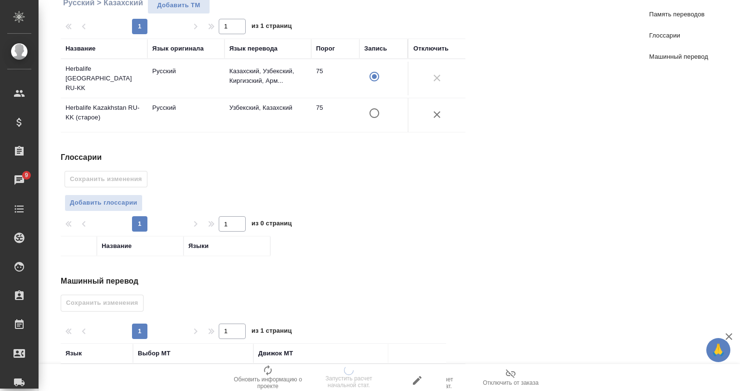
scroll to position [185, 0]
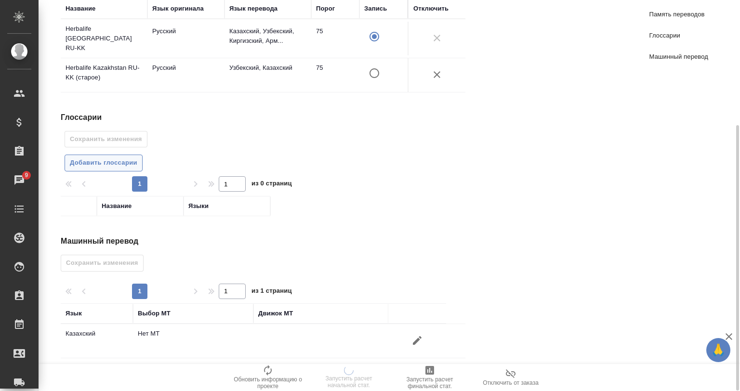
click at [112, 164] on button "Добавить глоссарии" at bounding box center [104, 163] width 78 height 17
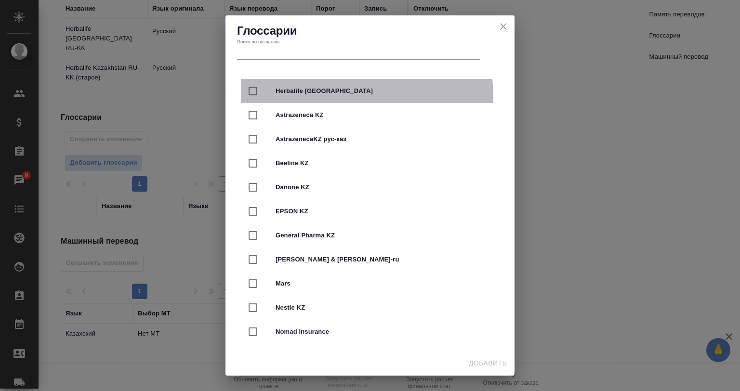
click at [301, 98] on div "Herbalife [GEOGRAPHIC_DATA]" at bounding box center [370, 91] width 258 height 24
checkbox input "true"
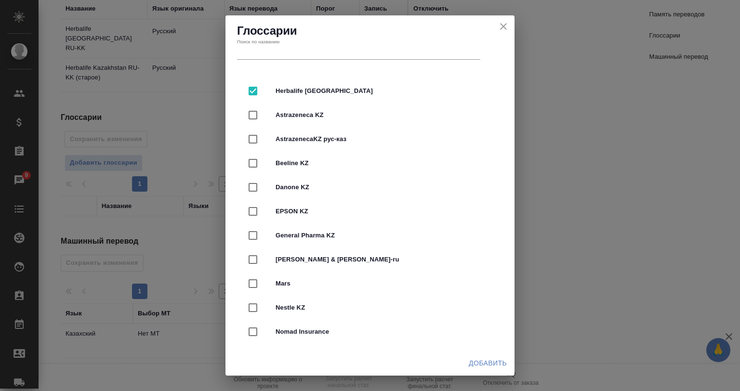
click at [486, 367] on span "Добавить" at bounding box center [488, 364] width 38 height 12
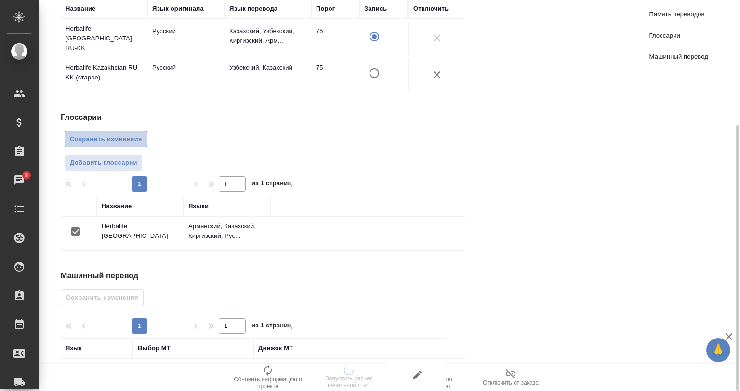
click at [115, 134] on span "Сохранить изменения" at bounding box center [106, 139] width 72 height 11
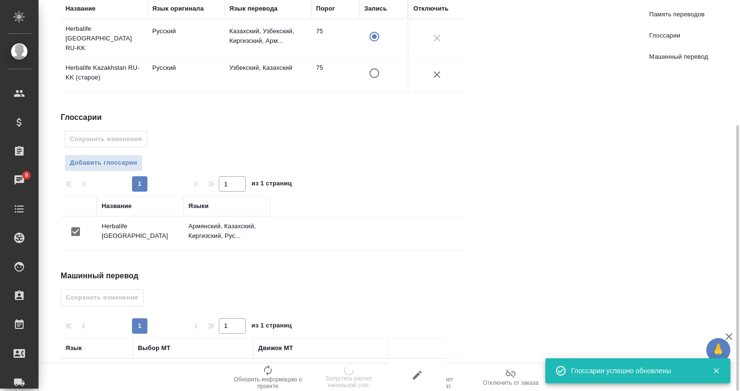
scroll to position [219, 0]
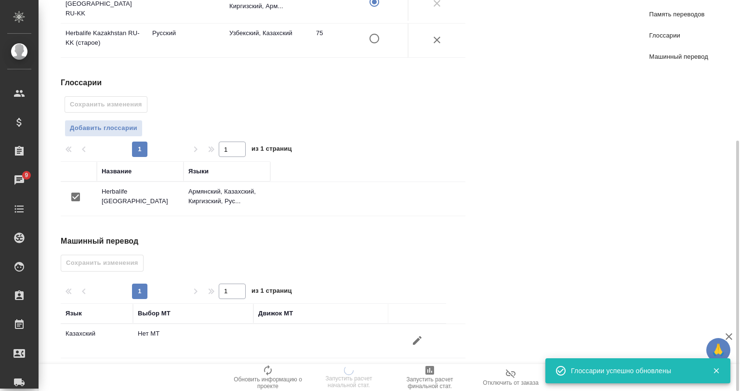
click at [414, 335] on icon "button" at bounding box center [417, 341] width 12 height 12
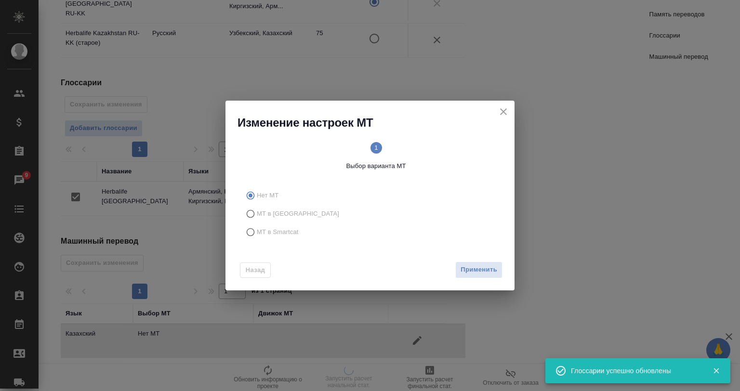
click at [280, 235] on span "МТ в Smartcat" at bounding box center [278, 232] width 42 height 10
click at [257, 235] on input "МТ в Smartcat" at bounding box center [248, 232] width 15 height 18
radio input "true"
click at [468, 266] on button "Вперед" at bounding box center [485, 270] width 35 height 17
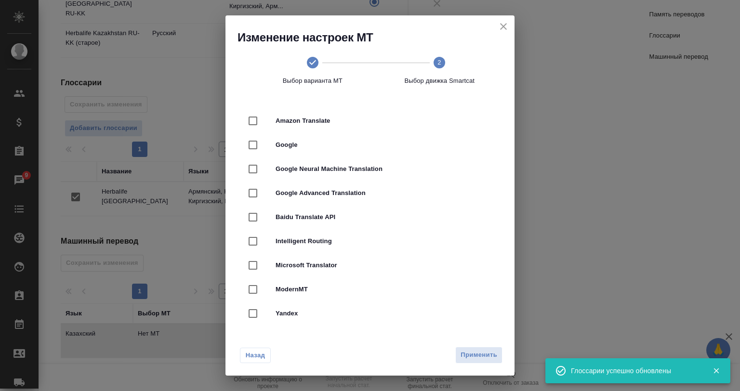
scroll to position [96, 0]
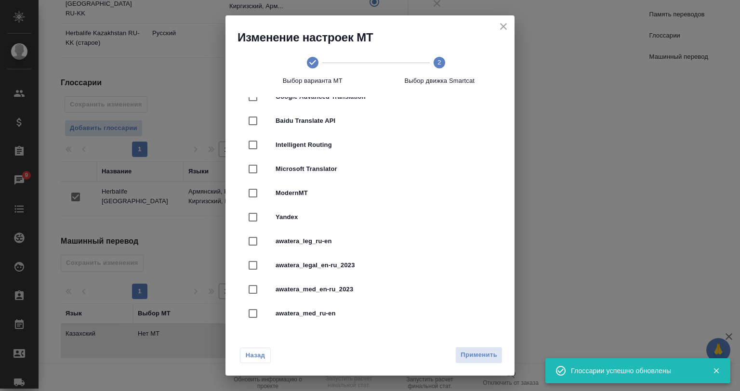
click at [297, 216] on span "Yandex" at bounding box center [384, 217] width 216 height 10
checkbox input "true"
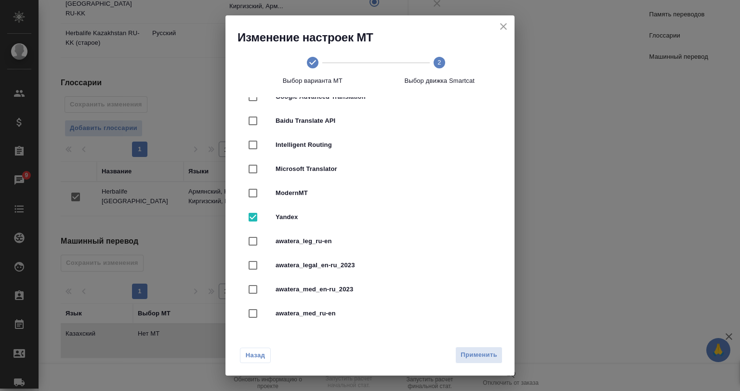
click at [472, 341] on div "Назад Применить" at bounding box center [369, 353] width 289 height 45
drag, startPoint x: 472, startPoint y: 351, endPoint x: 449, endPoint y: 354, distance: 23.8
click at [472, 352] on span "Применить" at bounding box center [479, 355] width 37 height 11
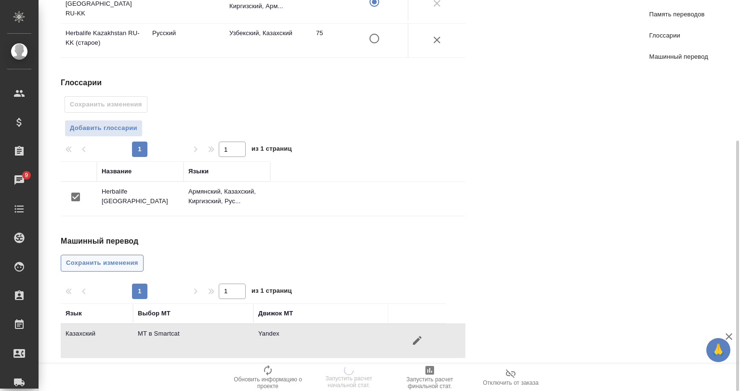
click at [98, 261] on span "Сохранить изменения" at bounding box center [102, 263] width 72 height 11
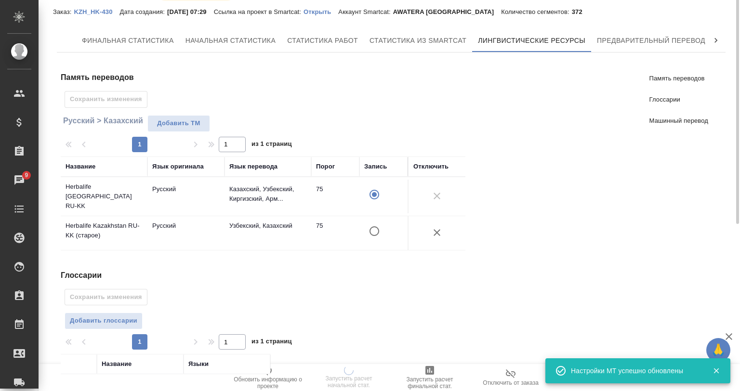
scroll to position [0, 0]
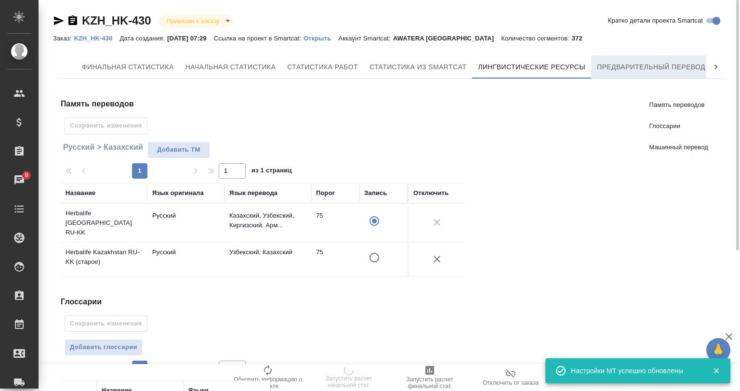
click at [654, 74] on button "Предварительный перевод" at bounding box center [651, 66] width 120 height 23
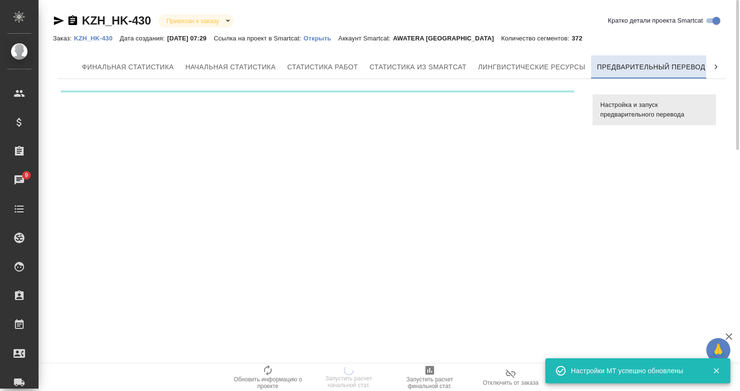
scroll to position [0, 4]
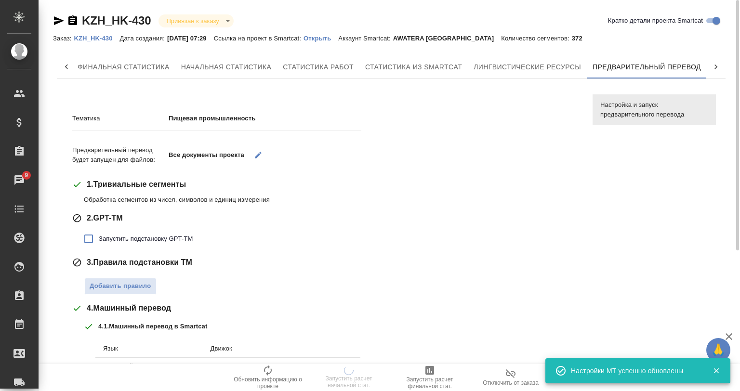
click at [145, 231] on label "Запустить подстановку GPT-TM" at bounding box center [136, 239] width 114 height 20
click at [99, 231] on input "Запустить подстановку GPT-TM" at bounding box center [89, 239] width 20 height 20
checkbox input "true"
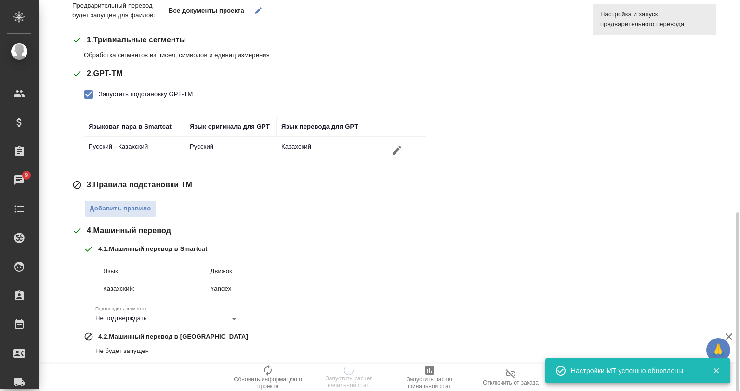
scroll to position [217, 0]
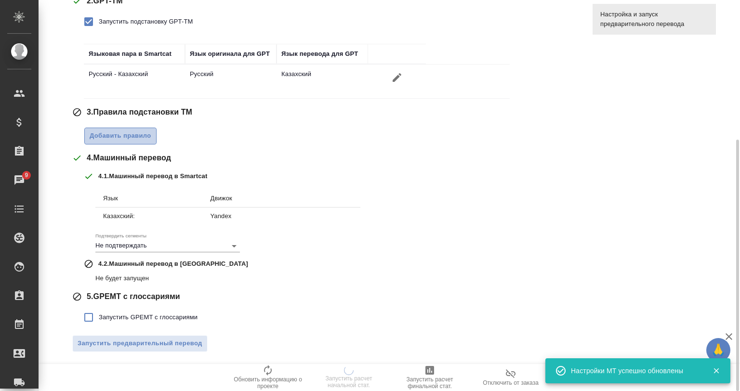
click at [133, 128] on button "Добавить правило" at bounding box center [120, 136] width 72 height 17
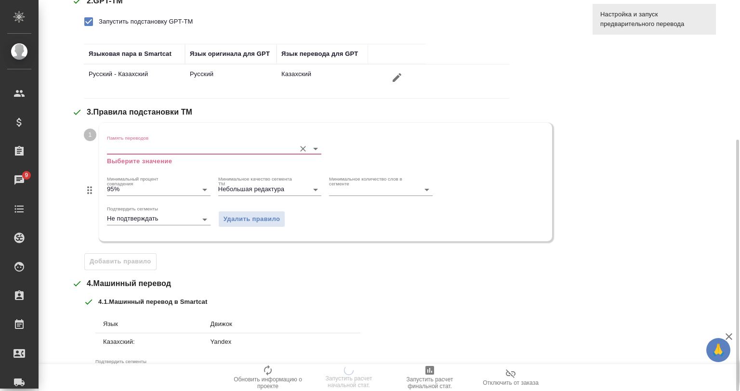
click at [183, 145] on input "Память переводов" at bounding box center [199, 149] width 184 height 12
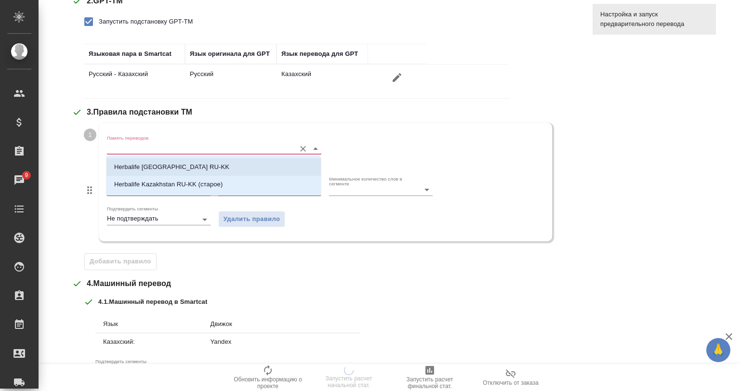
click at [190, 168] on p "Herbalife Kazakhstan RU-KK" at bounding box center [171, 167] width 115 height 10
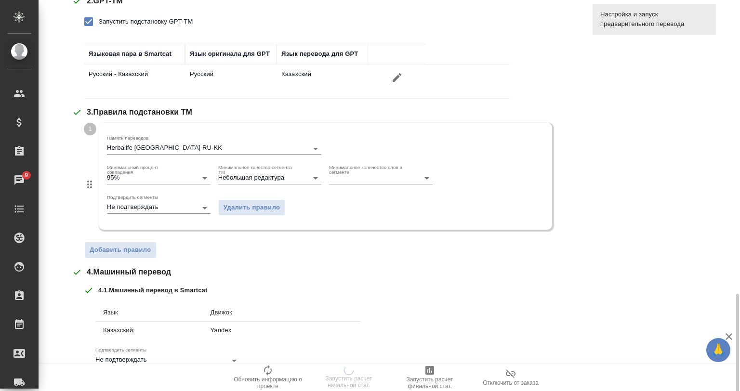
scroll to position [331, 0]
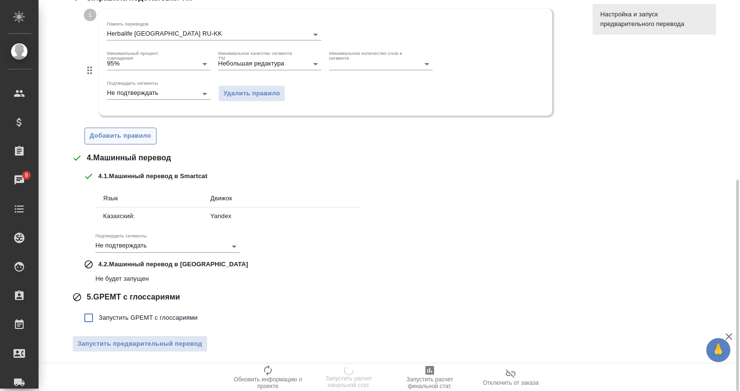
click at [145, 139] on span "Добавить правило" at bounding box center [121, 136] width 62 height 11
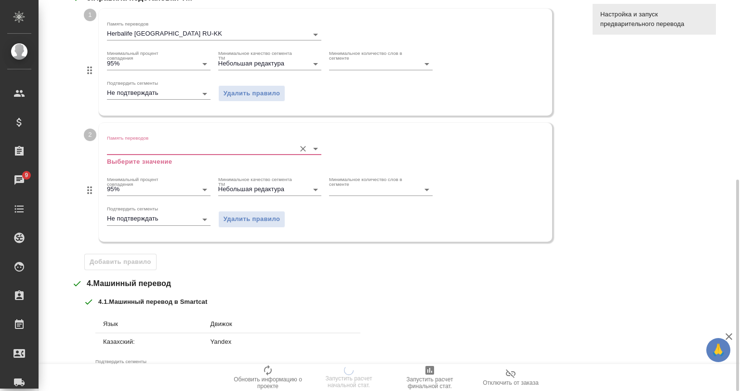
click at [195, 149] on input "Память переводов" at bounding box center [199, 149] width 184 height 12
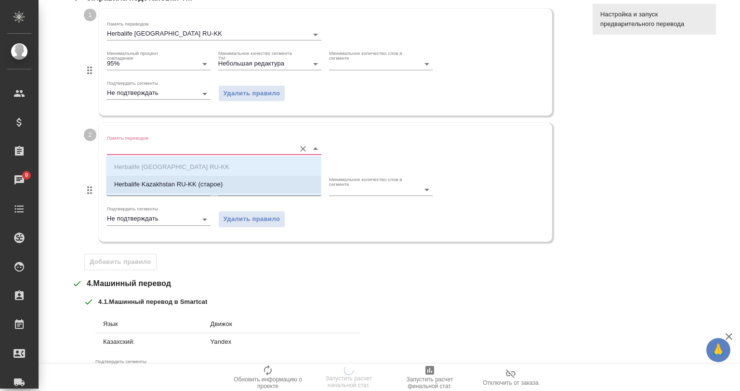
click at [210, 184] on p "Herbalife Kazakhstan RU-KK (старое)" at bounding box center [168, 185] width 108 height 10
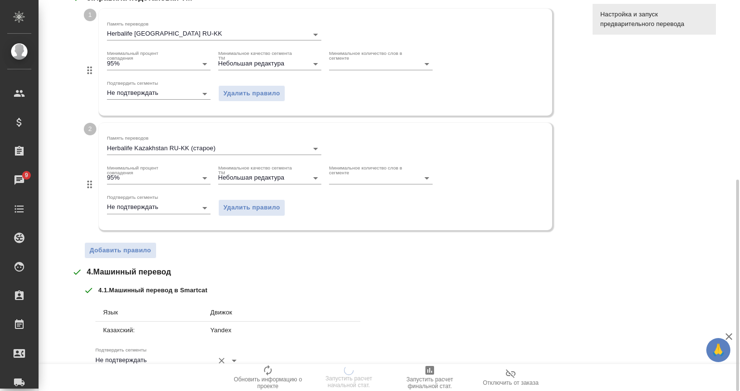
scroll to position [445, 0]
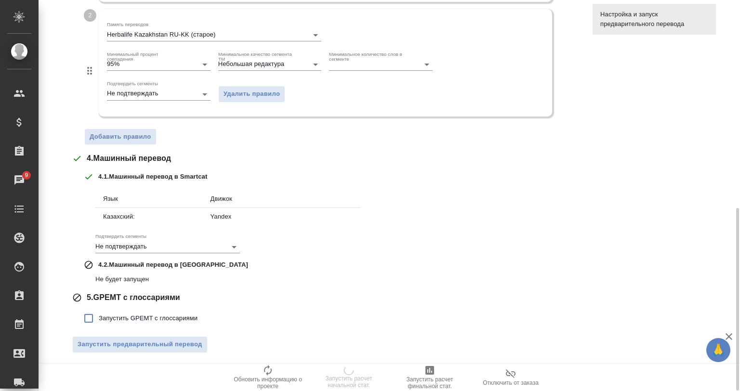
click at [117, 314] on span "Запустить GPEMT с глоссариями" at bounding box center [148, 319] width 99 height 10
click at [99, 313] on input "Запустить GPEMT с глоссариями" at bounding box center [89, 318] width 20 height 20
checkbox input "true"
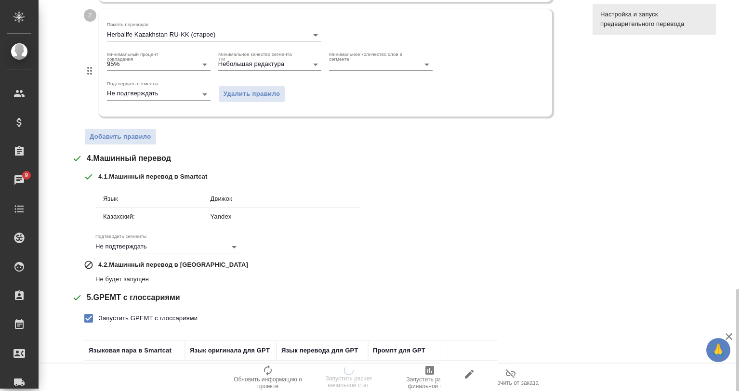
scroll to position [512, 0]
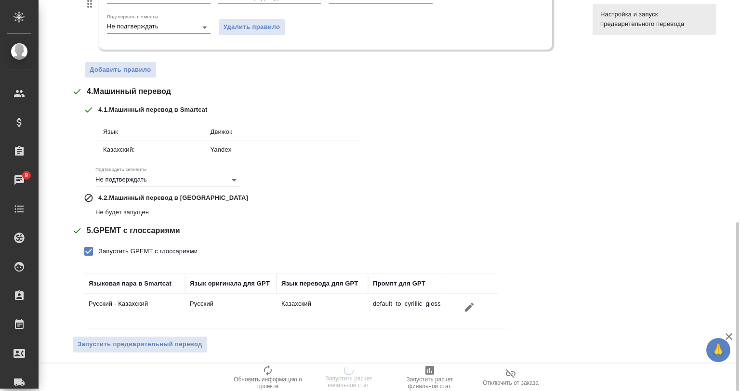
drag, startPoint x: 159, startPoint y: 346, endPoint x: 163, endPoint y: 349, distance: 5.4
click at [159, 347] on span "Запустить предварительный перевод" at bounding box center [140, 344] width 125 height 11
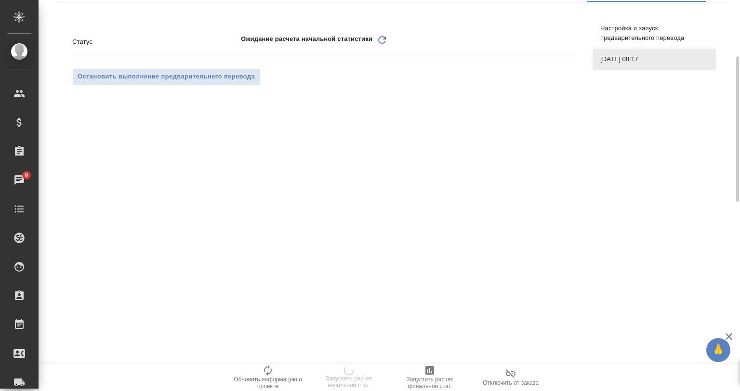
scroll to position [0, 0]
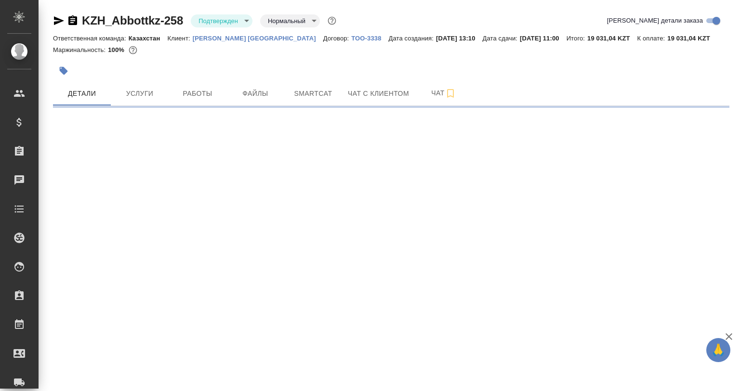
select select "RU"
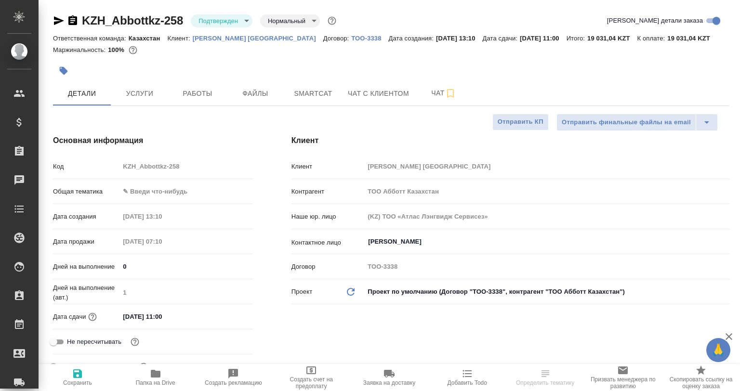
type textarea "x"
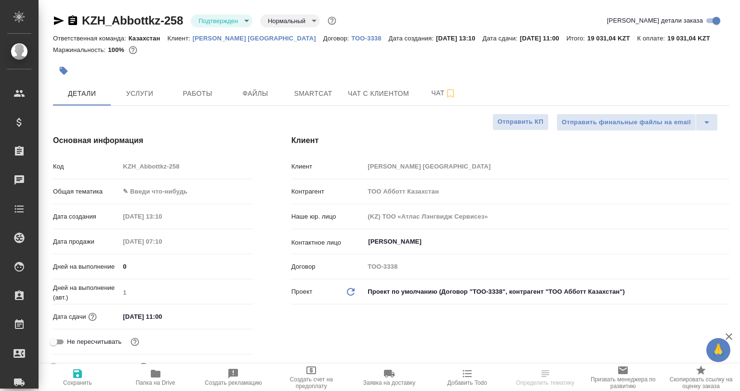
type textarea "x"
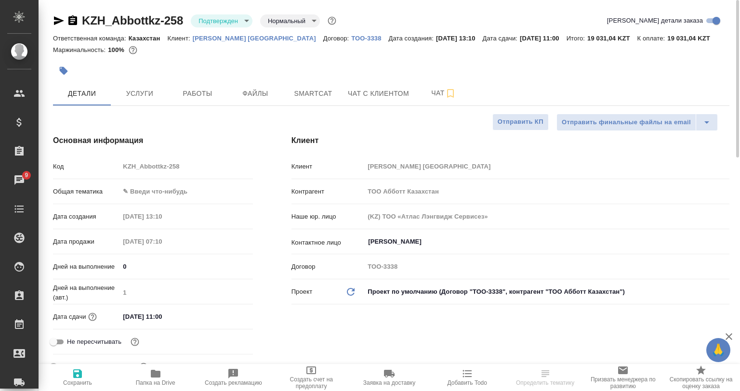
type textarea "x"
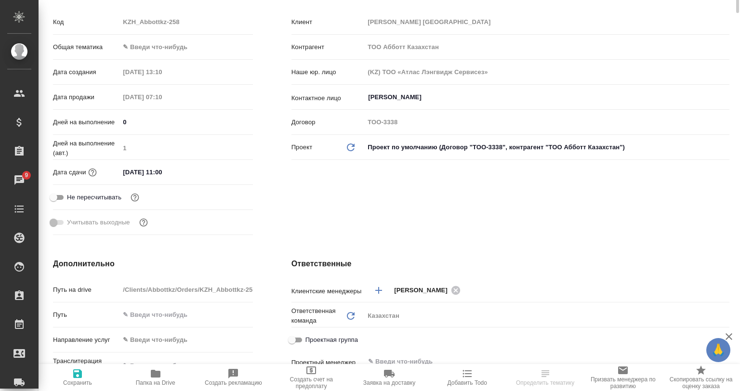
scroll to position [385, 0]
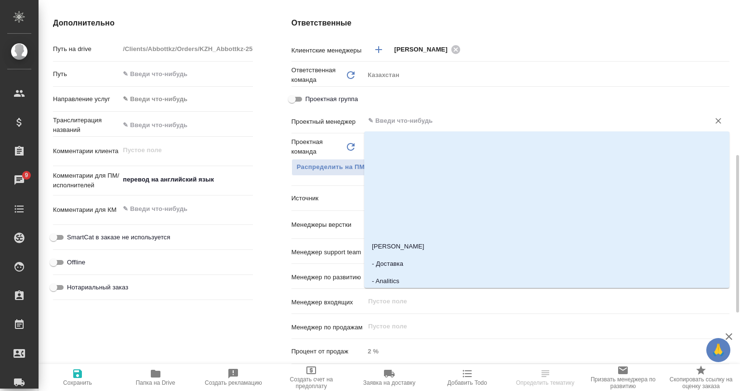
click at [398, 123] on input "text" at bounding box center [530, 121] width 327 height 12
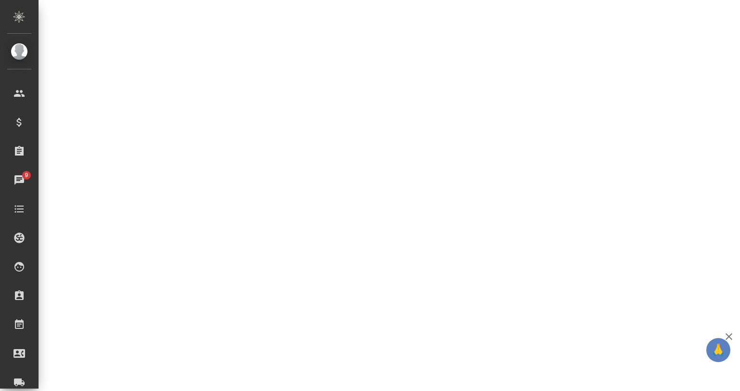
select select "RU"
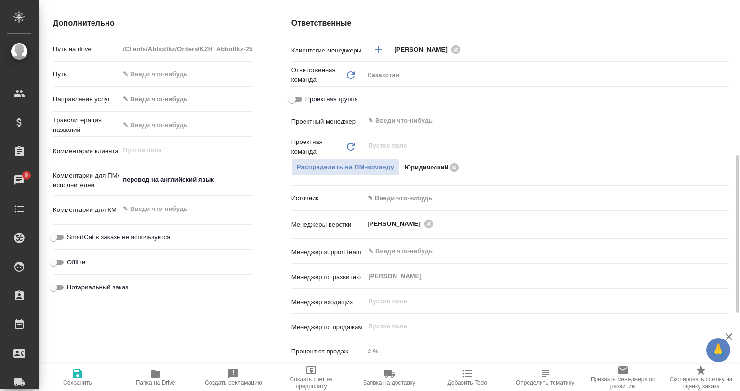
type textarea "x"
click at [380, 121] on input "text" at bounding box center [530, 121] width 327 height 12
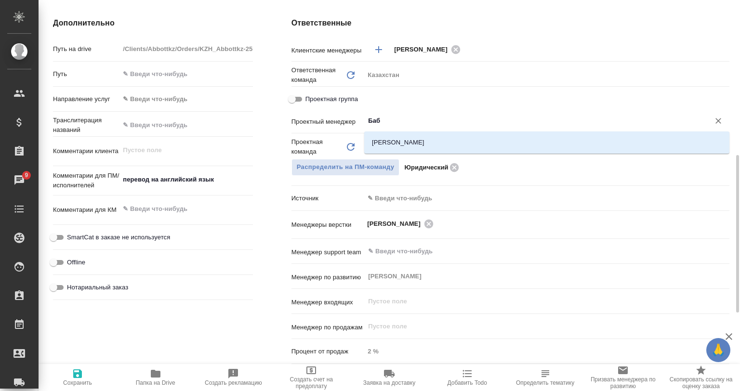
type input "Бабк"
click at [384, 138] on li "Бабкина Анастасия" at bounding box center [546, 142] width 365 height 17
type textarea "x"
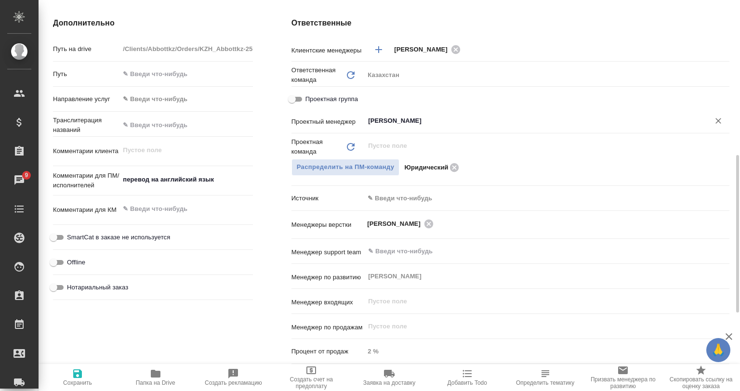
type input "Бабкина Анастасия"
click at [97, 379] on span "Сохранить" at bounding box center [77, 377] width 66 height 18
type textarea "x"
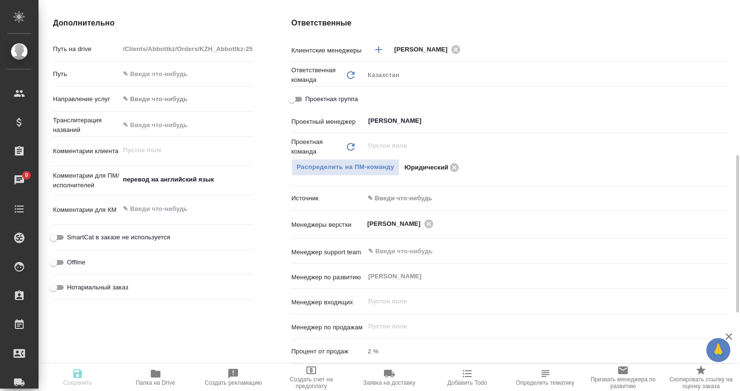
type textarea "x"
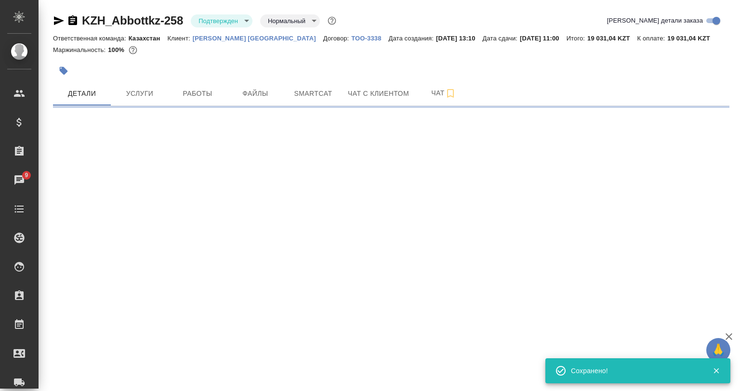
scroll to position [0, 0]
select select "RU"
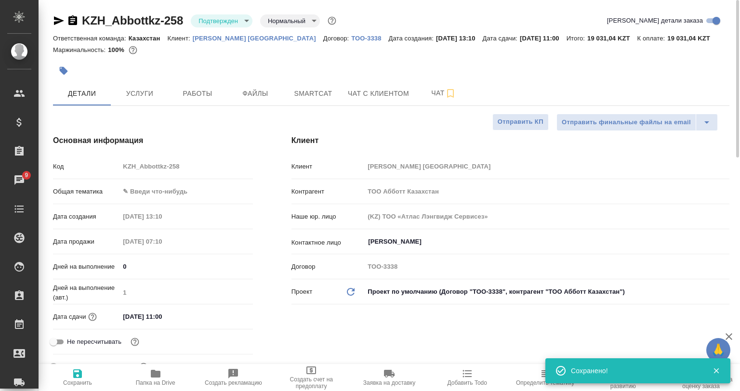
type textarea "x"
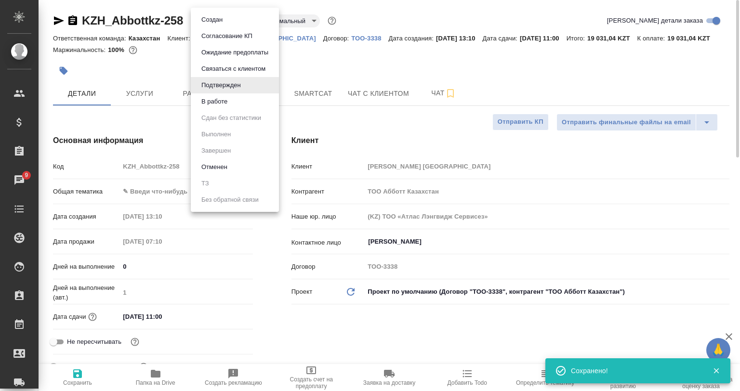
click at [208, 20] on body "🙏 .cls-1 fill:#fff; AWATERA Babkina Anastasiya Клиенты Спецификации Заказы 9 Ча…" at bounding box center [370, 195] width 740 height 391
click at [212, 99] on button "В работе" at bounding box center [215, 101] width 32 height 11
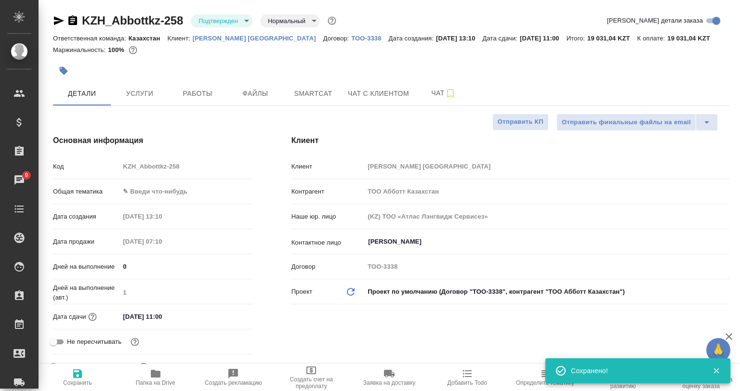
select select "RU"
type textarea "x"
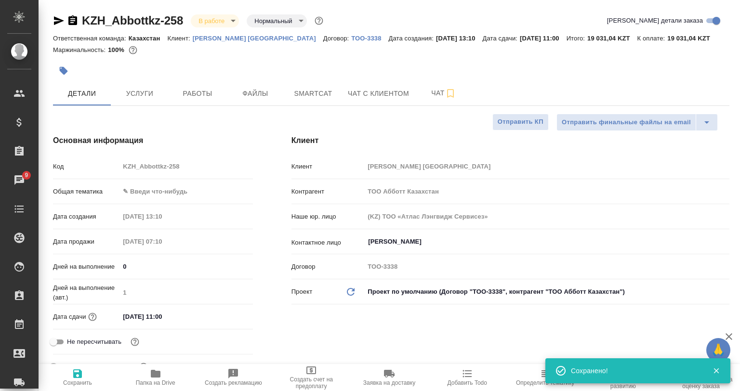
type textarea "x"
click at [154, 383] on span "Папка на Drive" at bounding box center [156, 383] width 40 height 7
type textarea "x"
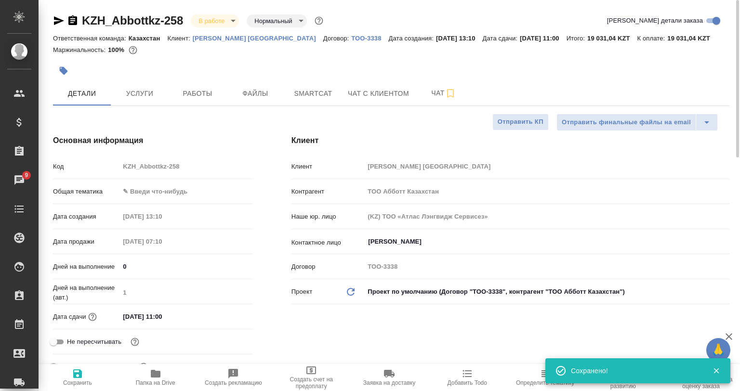
type textarea "x"
click at [429, 98] on span "Чат" at bounding box center [444, 93] width 46 height 12
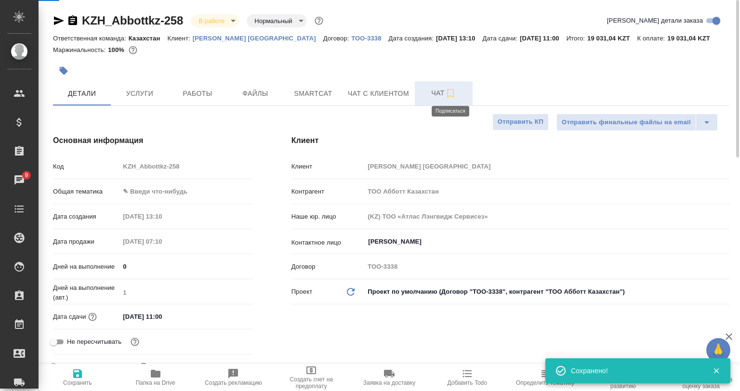
click at [453, 95] on icon "button" at bounding box center [450, 93] width 7 height 9
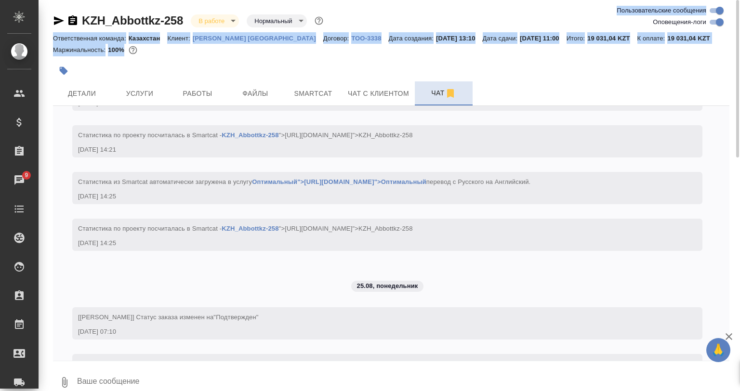
drag, startPoint x: 708, startPoint y: 27, endPoint x: 714, endPoint y: 23, distance: 7.6
click at [709, 27] on div "KZH_Abbottkz-258 В работе inProgress Нормальный normal Ответственная команда: К…" at bounding box center [391, 202] width 687 height 405
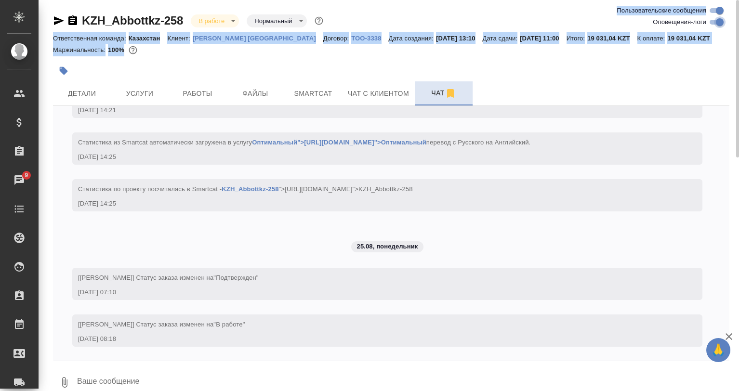
click at [715, 23] on input "Оповещения-логи" at bounding box center [720, 22] width 35 height 12
checkbox input "false"
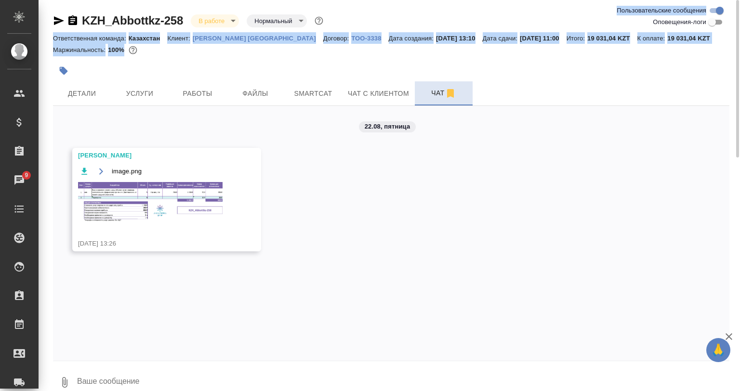
scroll to position [0, 0]
click at [648, 66] on div at bounding box center [391, 70] width 676 height 21
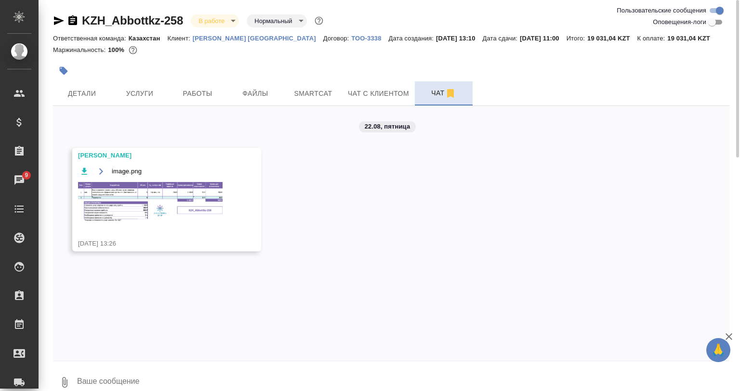
click at [131, 212] on img at bounding box center [150, 202] width 145 height 40
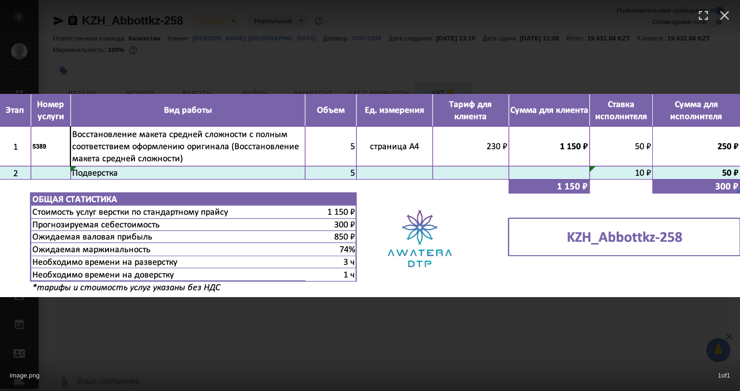
drag, startPoint x: 349, startPoint y: 351, endPoint x: 345, endPoint y: 345, distance: 7.2
click at [349, 351] on div "image.png 1 of 1" at bounding box center [370, 195] width 740 height 391
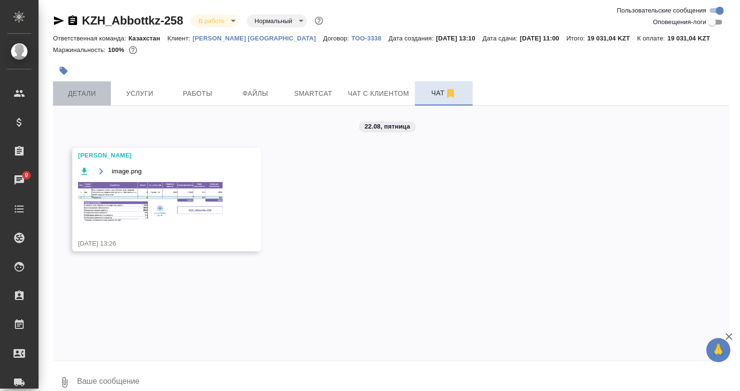
click at [91, 89] on span "Детали" at bounding box center [82, 94] width 46 height 12
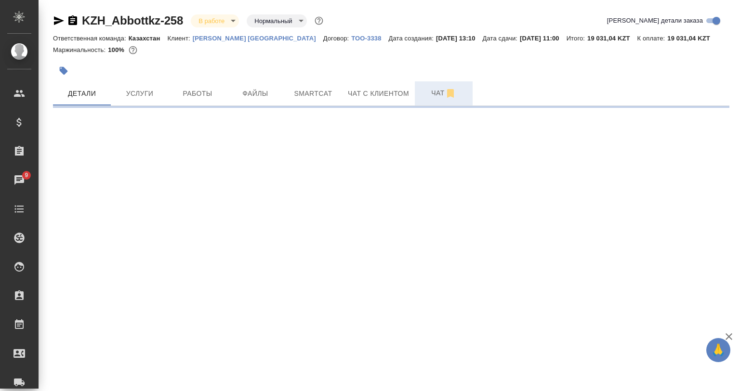
select select "RU"
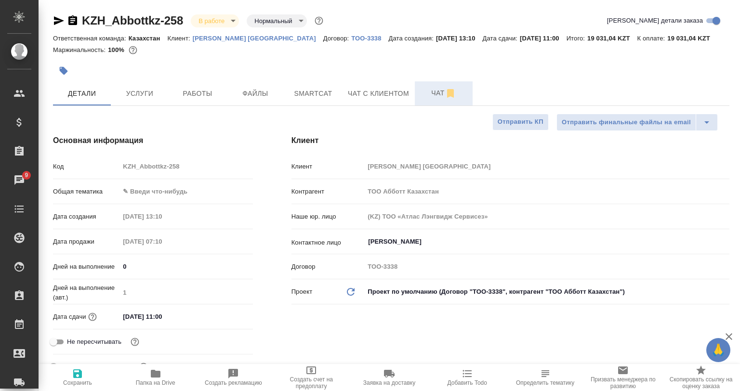
type textarea "x"
click at [191, 97] on span "Работы" at bounding box center [197, 94] width 46 height 12
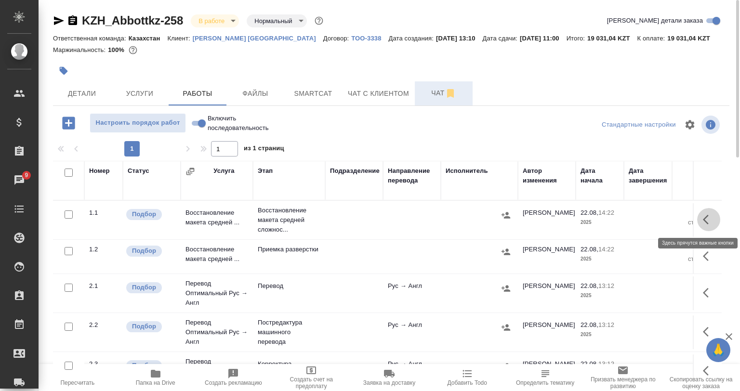
click at [703, 219] on icon "button" at bounding box center [709, 220] width 12 height 12
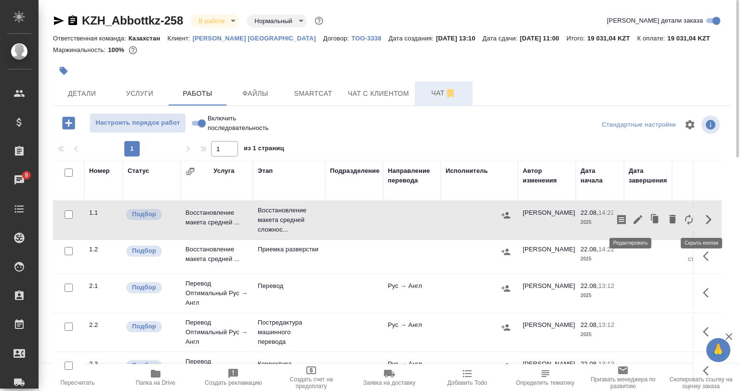
click at [630, 221] on button "button" at bounding box center [638, 219] width 16 height 23
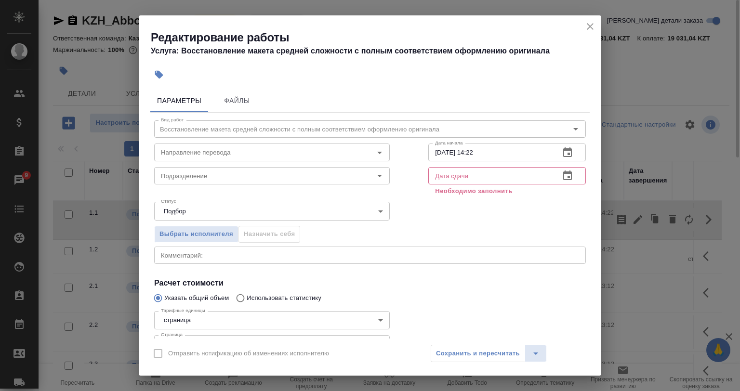
drag, startPoint x: 392, startPoint y: 361, endPoint x: 359, endPoint y: 318, distance: 54.0
click at [392, 361] on div "Отправить нотификацию об изменениях исполнителю Сохранить и пересчитать" at bounding box center [370, 357] width 463 height 37
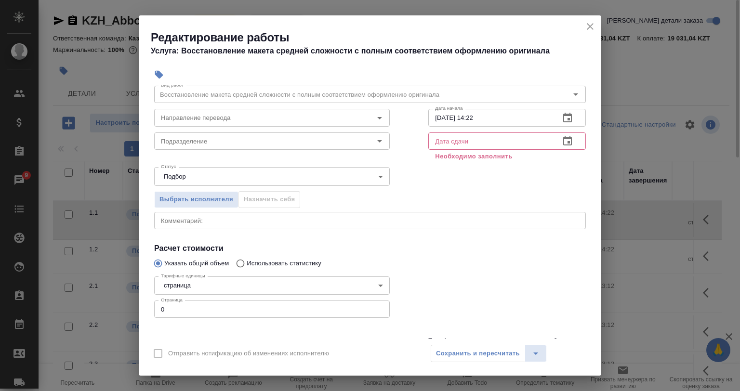
scroll to position [74, 0]
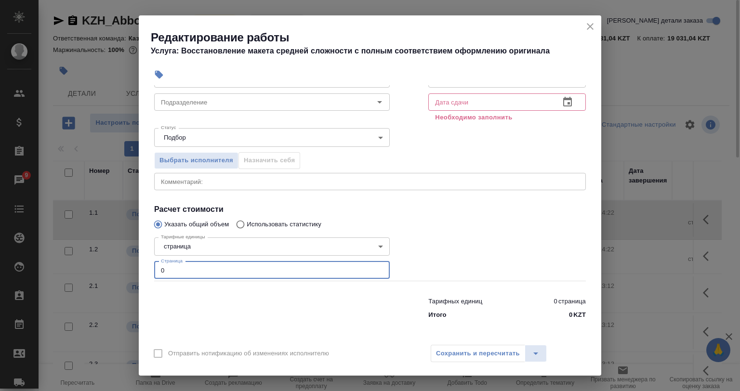
drag, startPoint x: 182, startPoint y: 270, endPoint x: 144, endPoint y: 278, distance: 38.8
click at [144, 276] on div "Параметры Файлы Вид работ Восстановление макета средней сложности с полным соот…" at bounding box center [370, 211] width 463 height 253
type input "5"
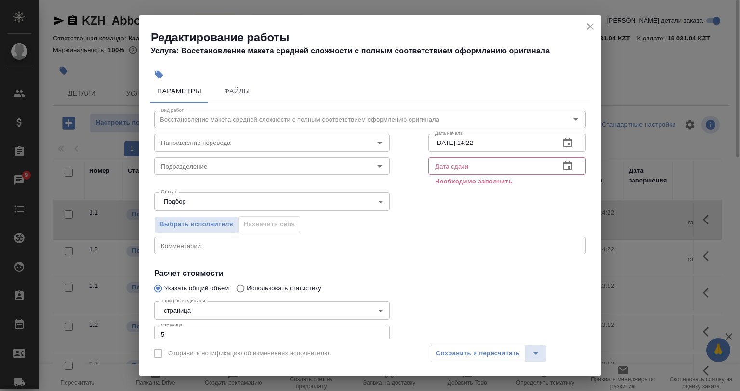
scroll to position [0, 0]
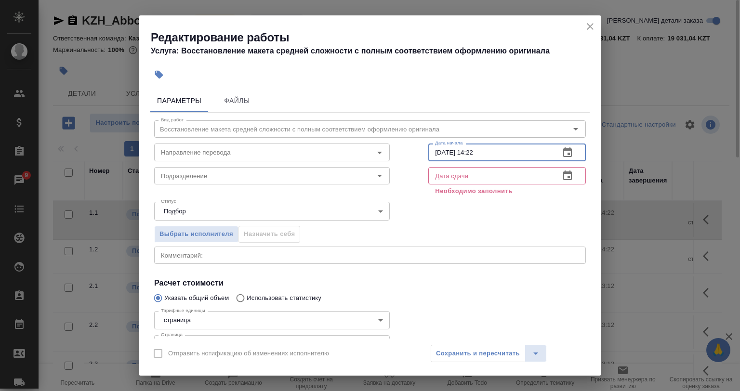
click at [439, 150] on input "22.08.2025 14:22" at bounding box center [490, 152] width 124 height 17
click at [438, 150] on input "22.08.2025 14:22" at bounding box center [490, 152] width 124 height 17
click at [506, 149] on input "25.08.2025 14:22" at bounding box center [490, 152] width 124 height 17
drag, startPoint x: 491, startPoint y: 152, endPoint x: 466, endPoint y: 153, distance: 25.1
click at [466, 153] on input "25.08.2025 14:22" at bounding box center [490, 152] width 124 height 17
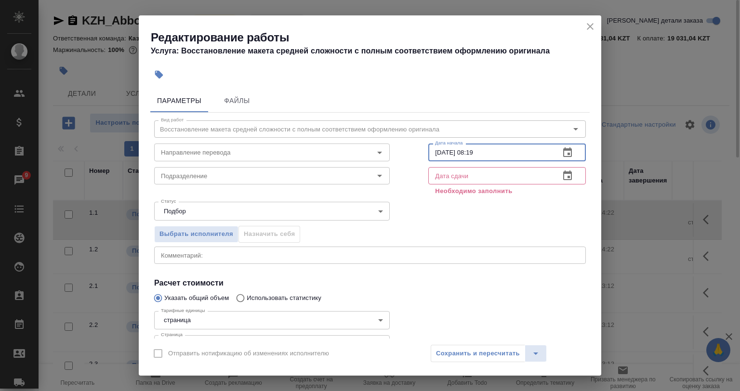
type input "25.08.2025 08:19"
click at [454, 170] on input "text" at bounding box center [490, 175] width 124 height 17
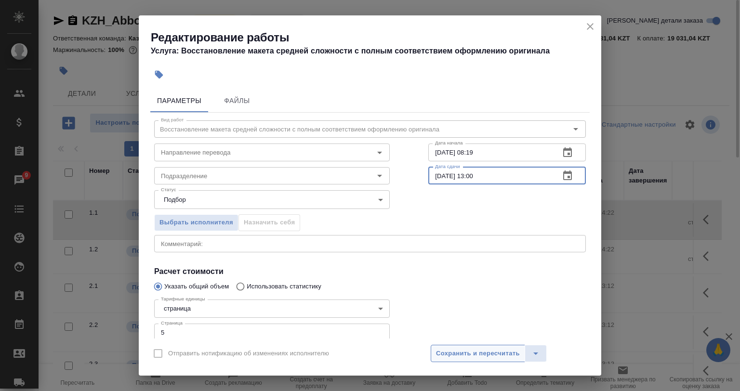
type input "25.08.2025 13:00"
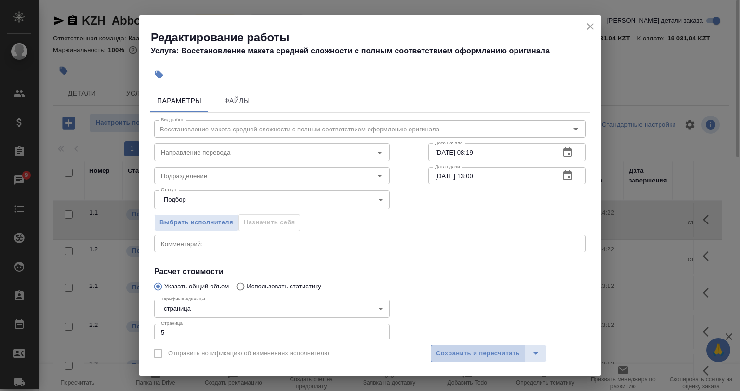
click at [468, 349] on span "Сохранить и пересчитать" at bounding box center [478, 353] width 84 height 11
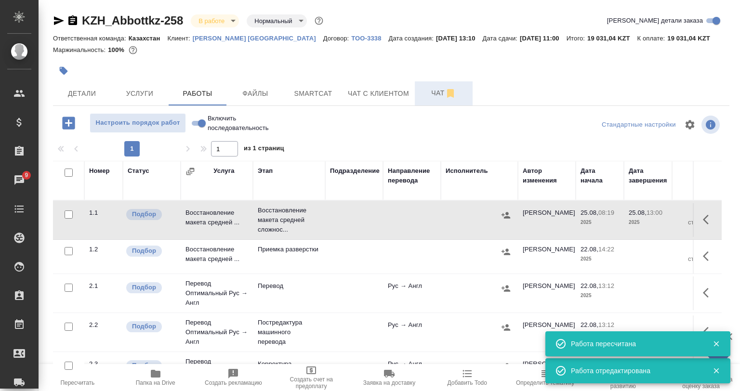
scroll to position [2, 0]
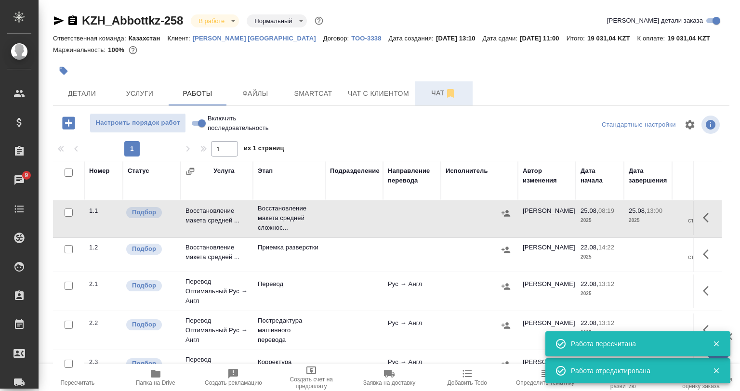
click at [703, 215] on icon "button" at bounding box center [709, 218] width 12 height 12
click at [632, 218] on icon "button" at bounding box center [638, 218] width 12 height 12
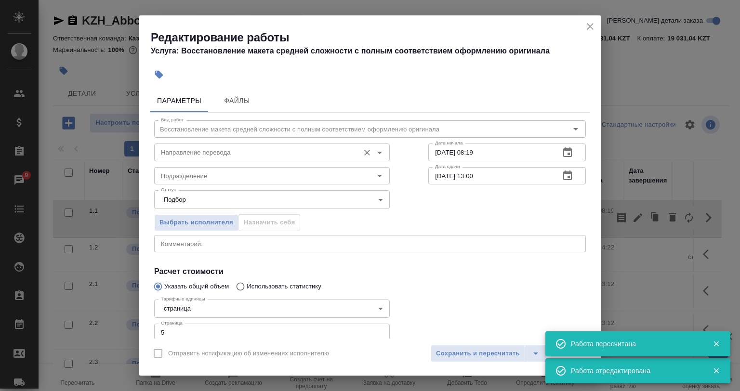
click at [193, 157] on input "Направление перевода" at bounding box center [256, 152] width 198 height 12
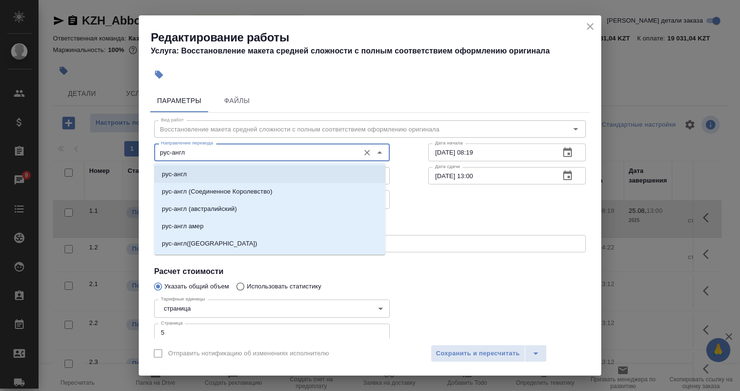
click at [210, 169] on li "рус-англ" at bounding box center [269, 174] width 231 height 17
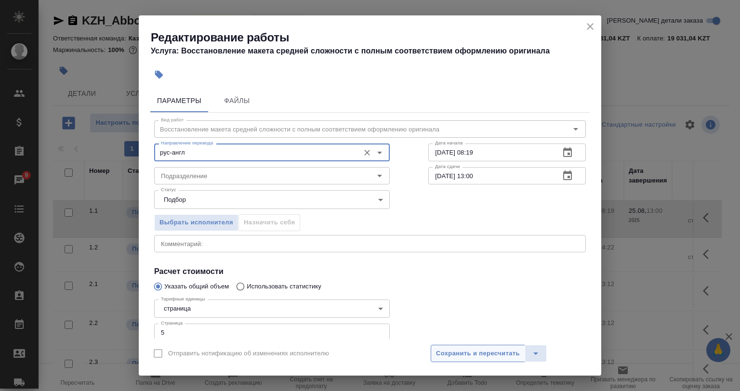
type input "рус-англ"
click at [451, 353] on span "Сохранить и пересчитать" at bounding box center [478, 353] width 84 height 11
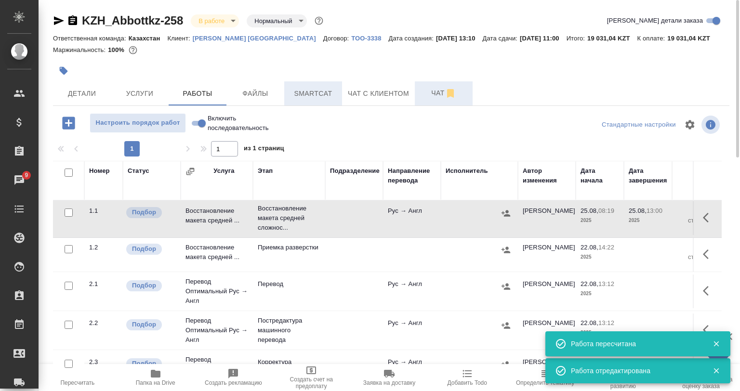
click at [329, 96] on span "Smartcat" at bounding box center [313, 94] width 46 height 12
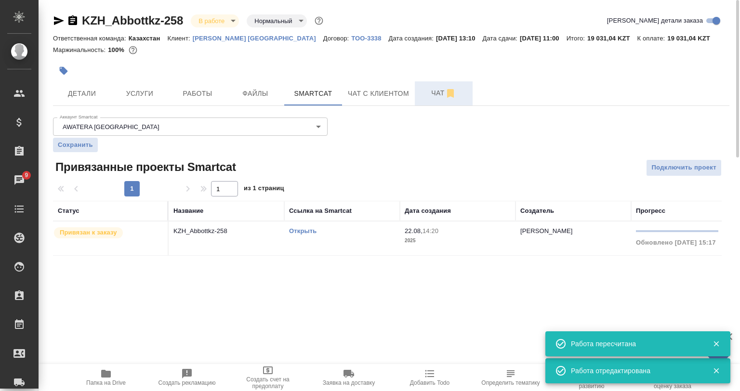
click at [300, 234] on link "Открыть" at bounding box center [302, 230] width 27 height 7
click at [87, 90] on span "Детали" at bounding box center [82, 94] width 46 height 12
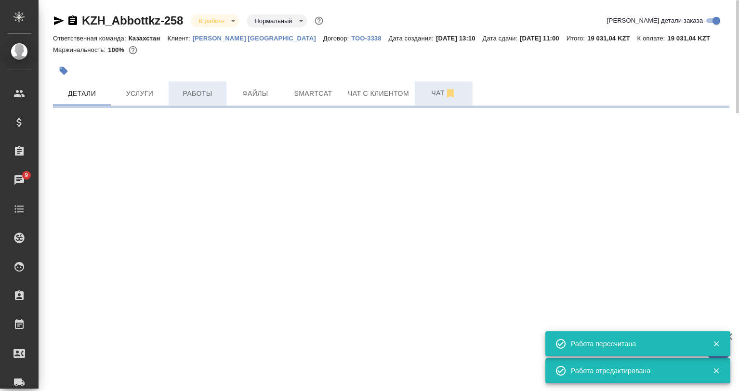
select select "RU"
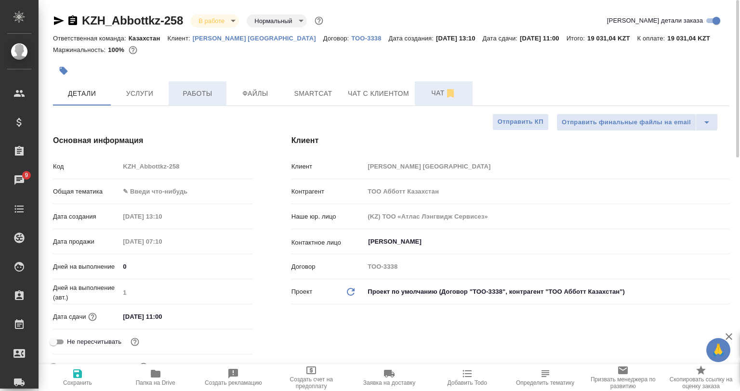
type textarea "x"
click at [187, 94] on span "Работы" at bounding box center [197, 94] width 46 height 12
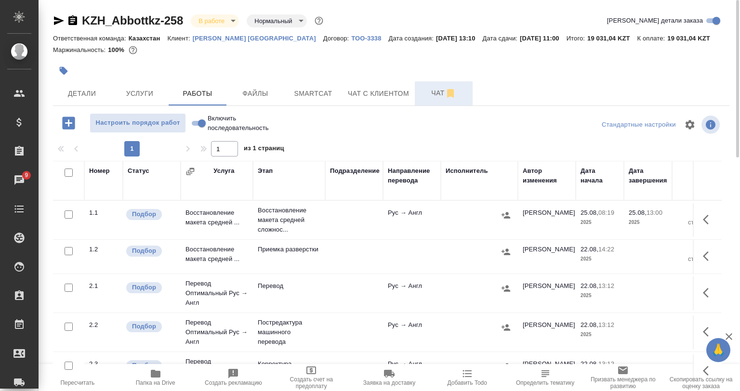
click at [685, 214] on tr "1.1 Подбор Восстановление макета средней ... Восстановление макета средней слож…" at bounding box center [589, 220] width 1072 height 39
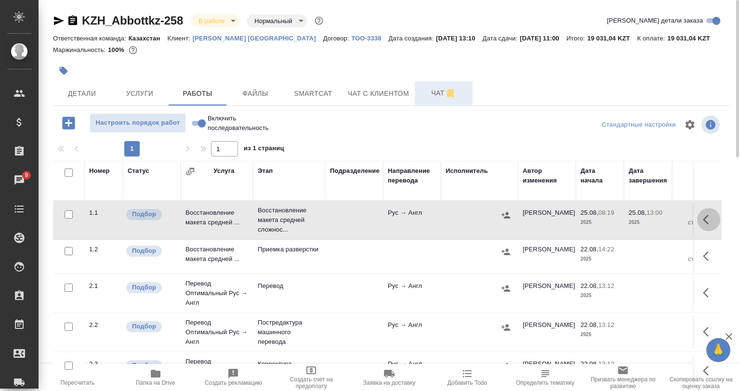
click at [697, 218] on button "button" at bounding box center [708, 219] width 23 height 23
click at [634, 217] on icon "button" at bounding box center [638, 219] width 9 height 9
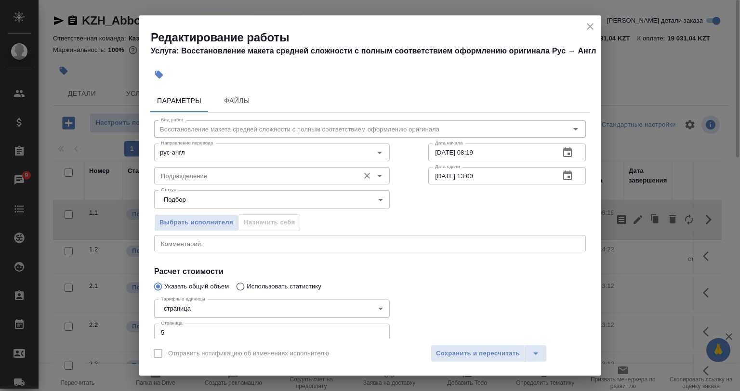
click at [181, 178] on input "Подразделение" at bounding box center [256, 176] width 198 height 12
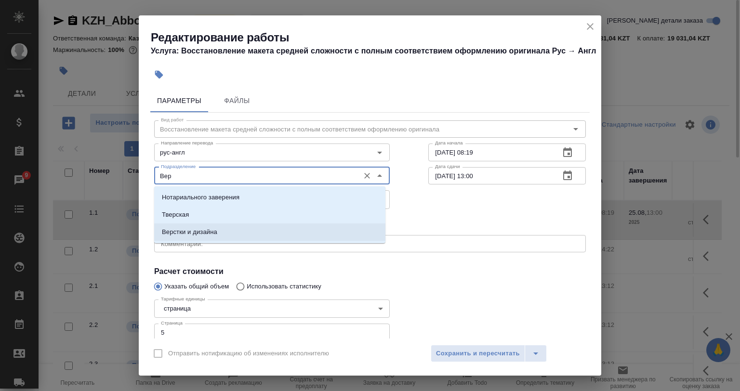
click at [192, 235] on p "Верстки и дизайна" at bounding box center [189, 232] width 55 height 10
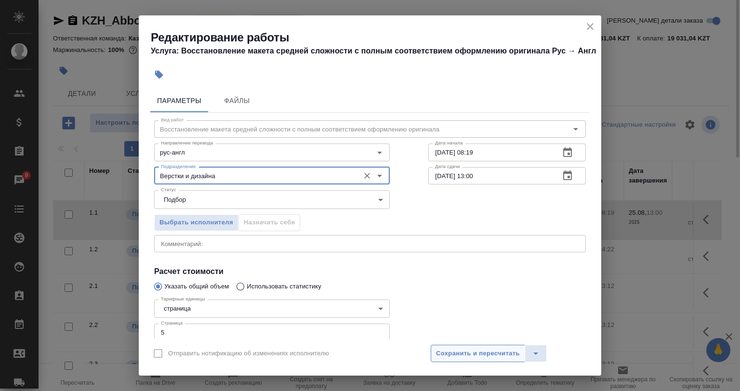
type input "Верстки и дизайна"
click at [451, 355] on span "Сохранить и пересчитать" at bounding box center [478, 353] width 84 height 11
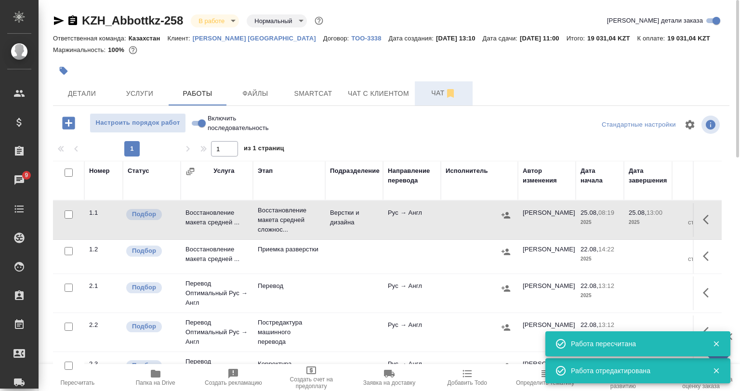
click at [215, 71] on div at bounding box center [278, 70] width 451 height 21
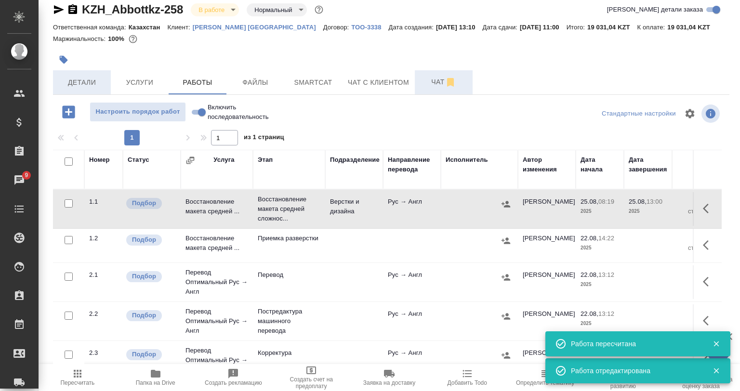
click at [92, 77] on span "Детали" at bounding box center [82, 83] width 46 height 12
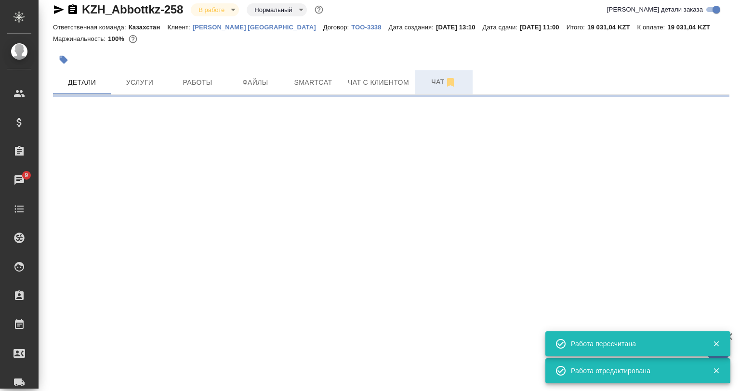
select select "RU"
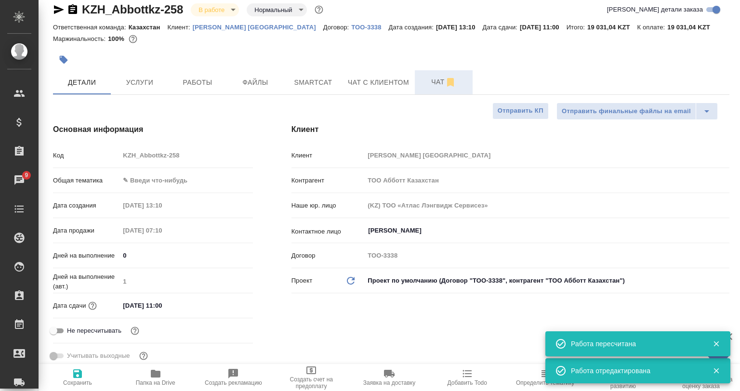
type textarea "x"
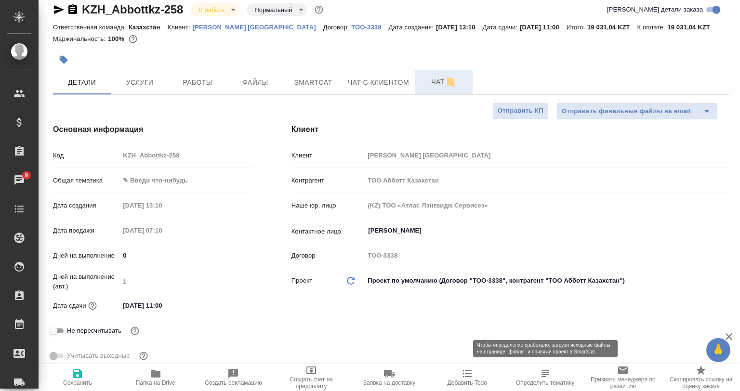
click at [537, 383] on span "Определить тематику" at bounding box center [545, 383] width 58 height 7
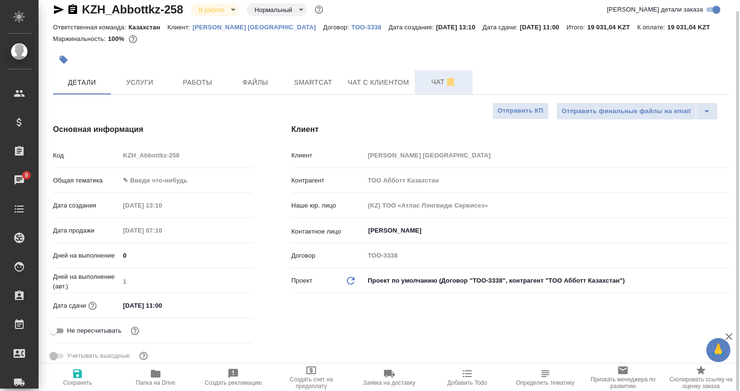
type textarea "x"
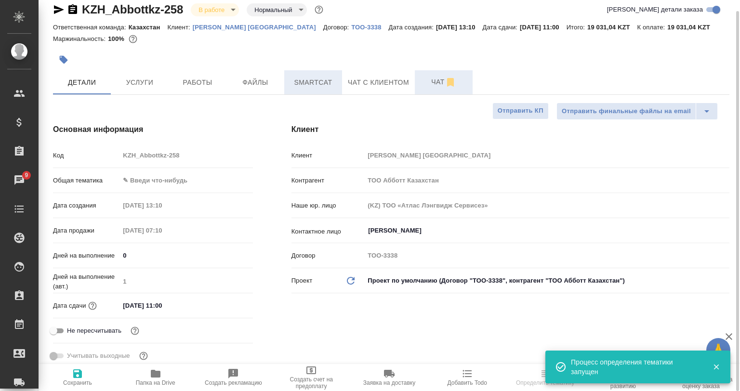
click at [317, 86] on span "Smartcat" at bounding box center [313, 83] width 46 height 12
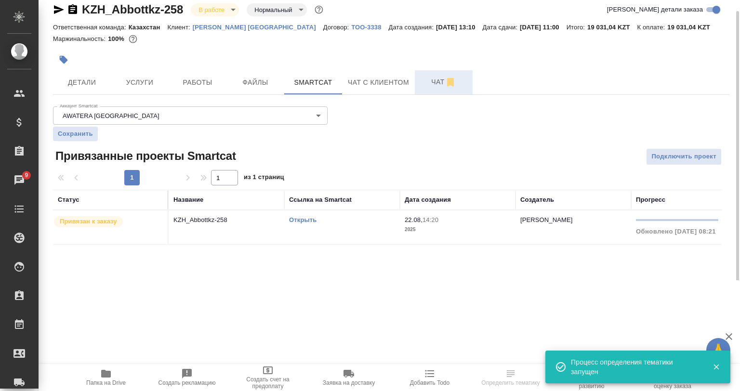
click at [307, 222] on link "Открыть" at bounding box center [302, 219] width 27 height 7
click at [210, 78] on span "Работы" at bounding box center [197, 83] width 46 height 12
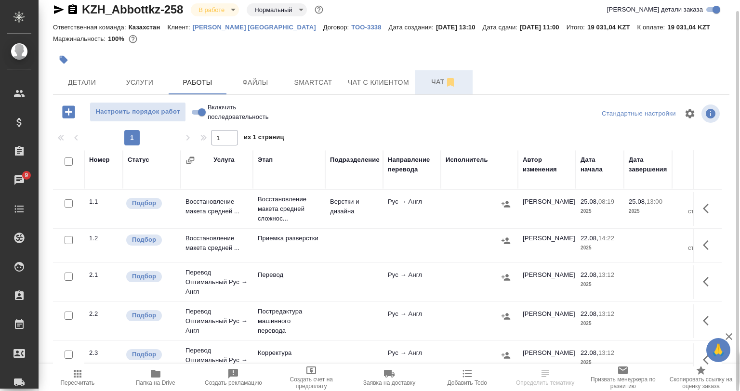
scroll to position [48, 0]
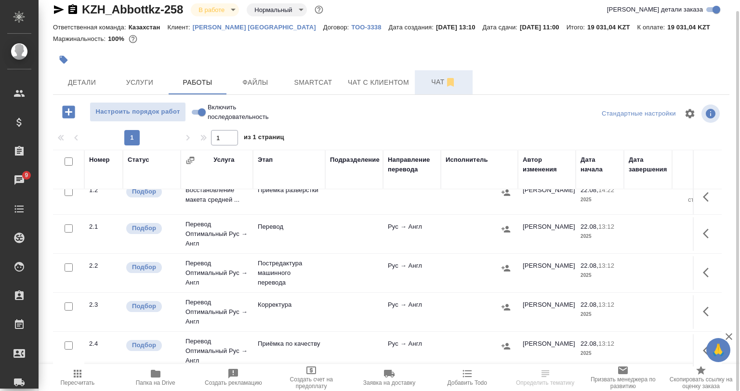
click at [711, 272] on button "button" at bounding box center [708, 272] width 23 height 23
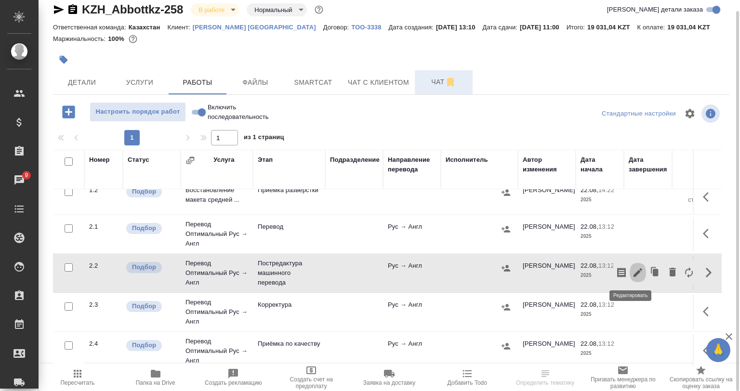
click at [632, 275] on icon "button" at bounding box center [638, 273] width 12 height 12
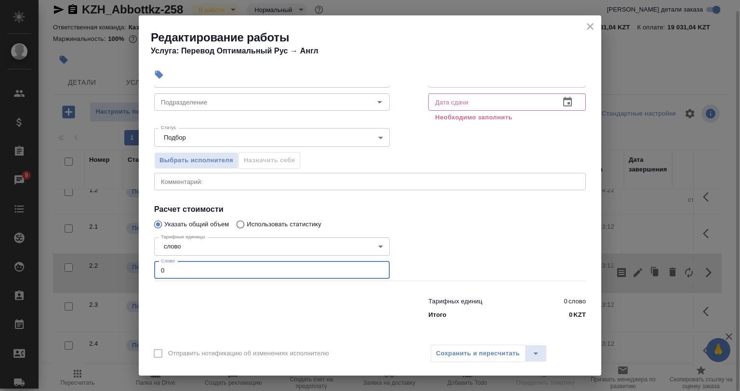
drag, startPoint x: 190, startPoint y: 276, endPoint x: 146, endPoint y: 272, distance: 44.5
click at [146, 272] on div "Параметры Файлы Вид работ Постредактура машинного перевода Вид работ Направлени…" at bounding box center [370, 211] width 463 height 253
paste input "934"
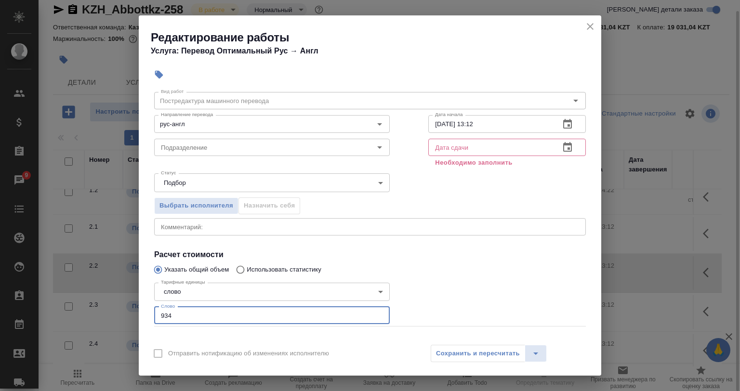
scroll to position [0, 0]
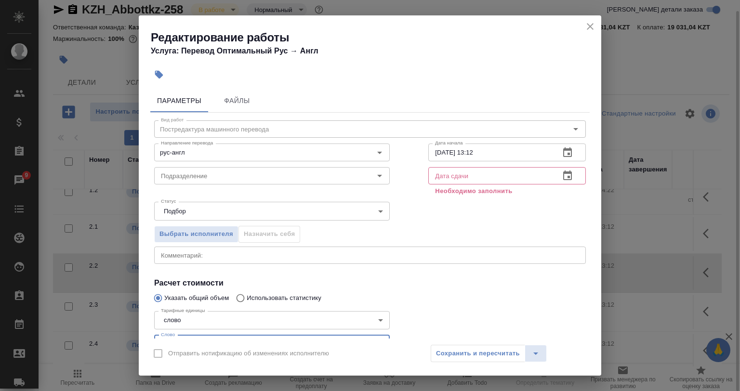
type input "934"
drag, startPoint x: 474, startPoint y: 151, endPoint x: 487, endPoint y: 152, distance: 13.0
click at [476, 151] on input "22.08.2025 13:12" at bounding box center [490, 152] width 124 height 17
drag, startPoint x: 487, startPoint y: 152, endPoint x: 475, endPoint y: 153, distance: 11.7
click at [475, 153] on input "22.08.2025 13:12" at bounding box center [490, 152] width 124 height 17
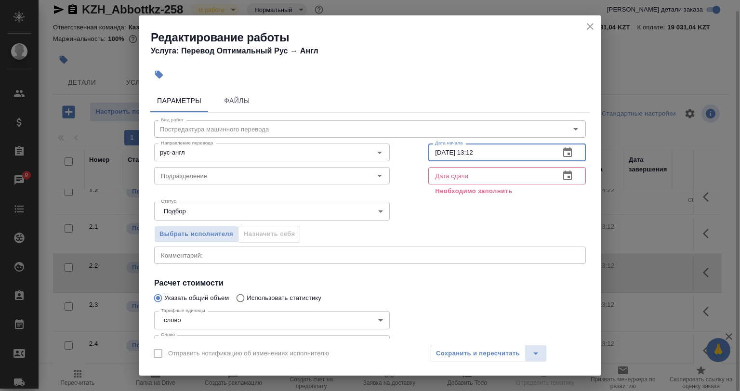
click at [435, 150] on input "22.08.2025 13:12" at bounding box center [490, 152] width 124 height 17
drag, startPoint x: 480, startPoint y: 152, endPoint x: 466, endPoint y: 153, distance: 14.0
click at [466, 153] on input "25.08.2025 13:12" at bounding box center [490, 152] width 124 height 17
type input "25.08.2025 13:00"
click at [464, 169] on input "text" at bounding box center [490, 175] width 124 height 17
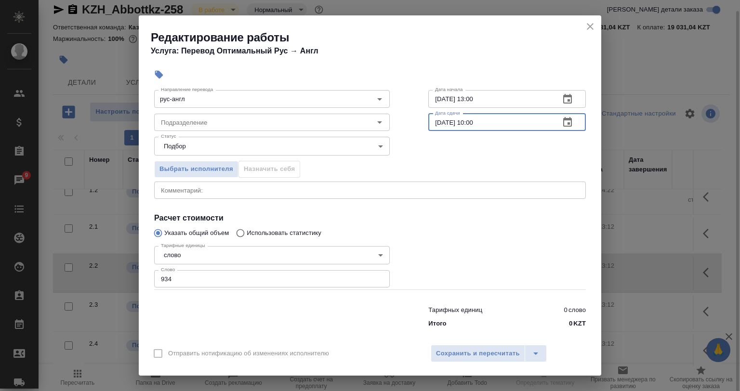
scroll to position [62, 0]
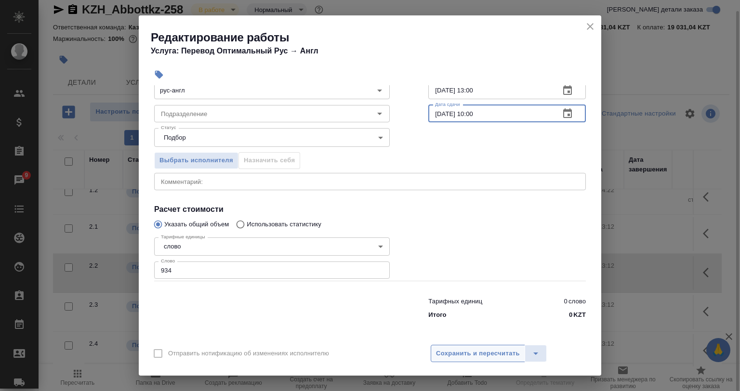
type input "26.08.2025 10:00"
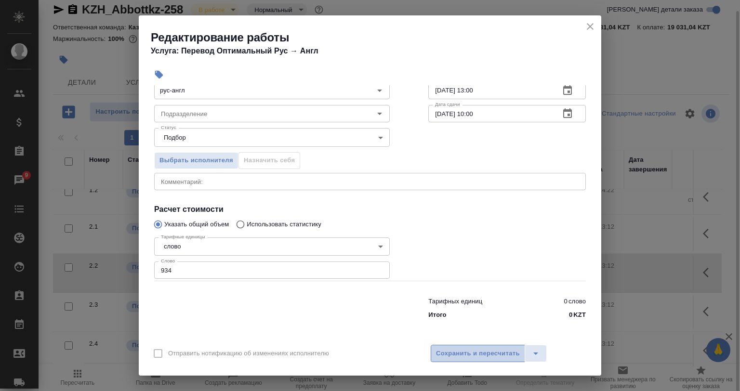
click at [458, 360] on button "Сохранить и пересчитать" at bounding box center [478, 353] width 94 height 17
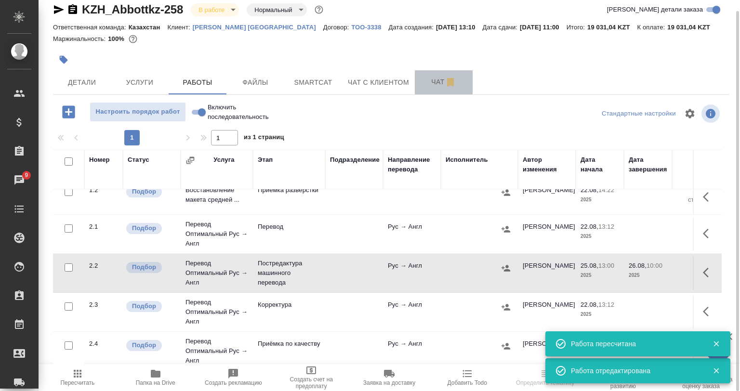
click at [430, 83] on span "Чат" at bounding box center [444, 82] width 46 height 12
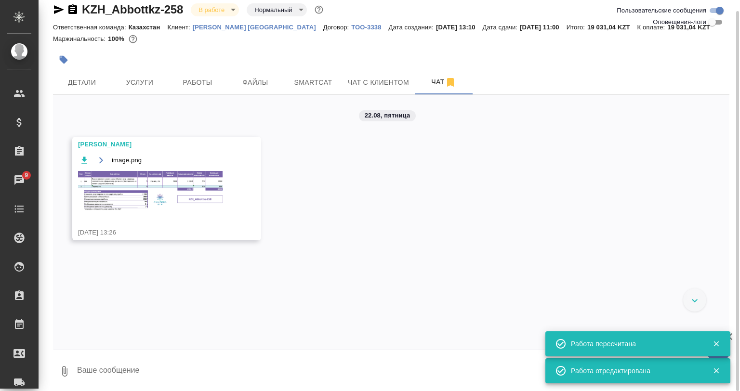
click at [206, 179] on img at bounding box center [150, 191] width 145 height 40
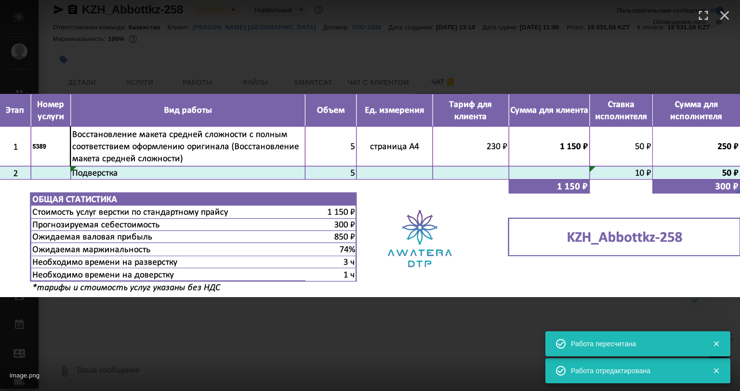
click at [302, 315] on div "image.png 1 of 1" at bounding box center [370, 195] width 740 height 391
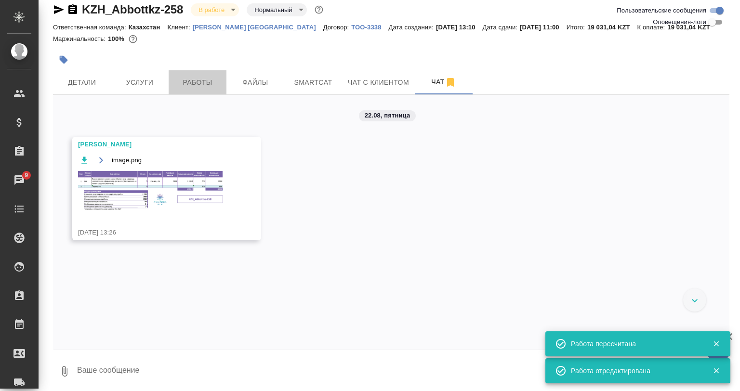
click at [211, 73] on button "Работы" at bounding box center [198, 82] width 58 height 24
click at [211, 75] on button "Работы" at bounding box center [198, 82] width 58 height 24
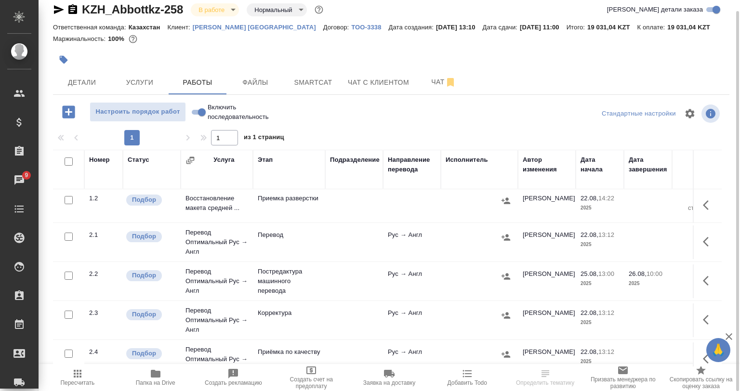
scroll to position [48, 0]
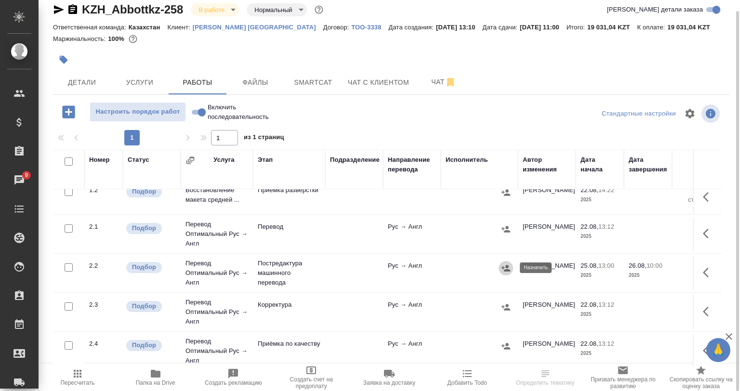
click at [503, 268] on icon "button" at bounding box center [506, 268] width 9 height 6
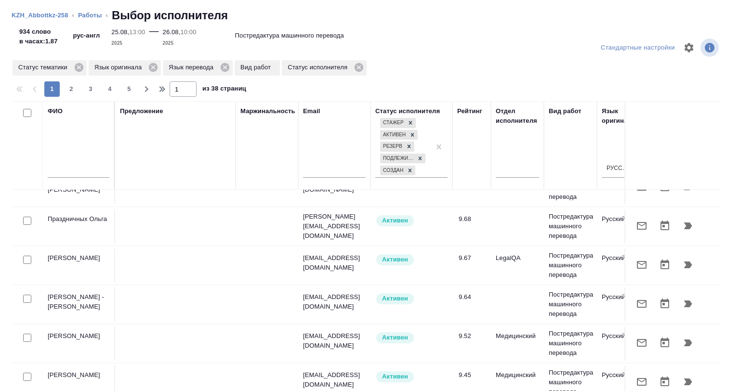
scroll to position [0, 0]
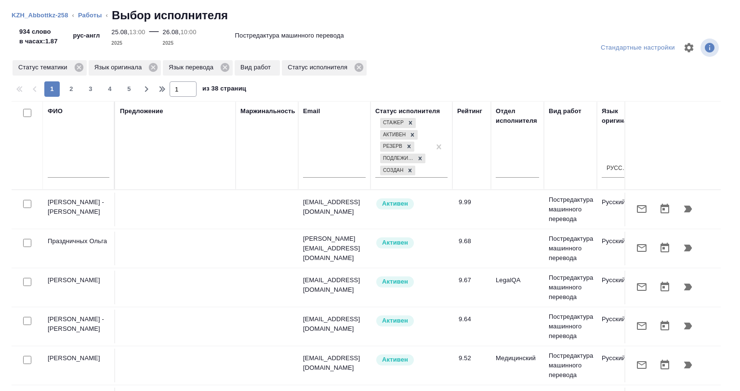
click at [94, 17] on link "Работы" at bounding box center [90, 15] width 24 height 7
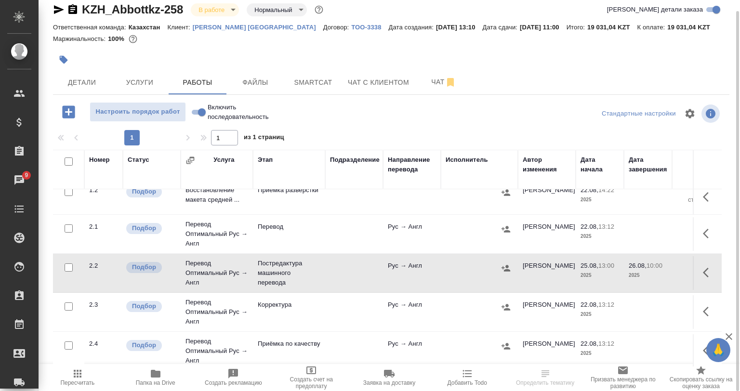
click at [166, 380] on span "Папка на Drive" at bounding box center [156, 383] width 40 height 7
click at [207, 34] on div "Маржинальность: 100%" at bounding box center [391, 39] width 676 height 13
click at [209, 29] on p "[PERSON_NAME] [GEOGRAPHIC_DATA]" at bounding box center [258, 27] width 131 height 7
click at [511, 269] on button "button" at bounding box center [506, 268] width 14 height 14
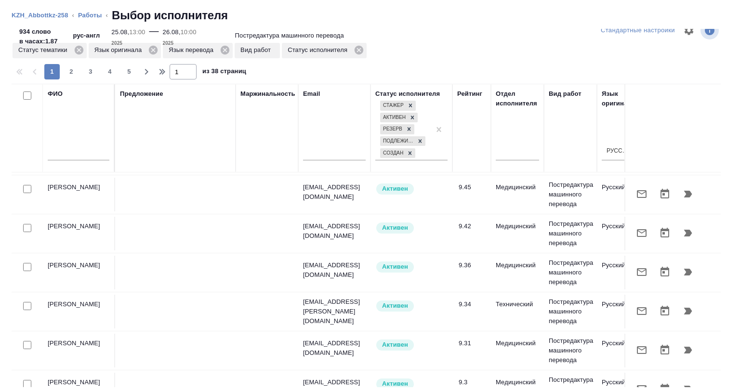
scroll to position [193, 607]
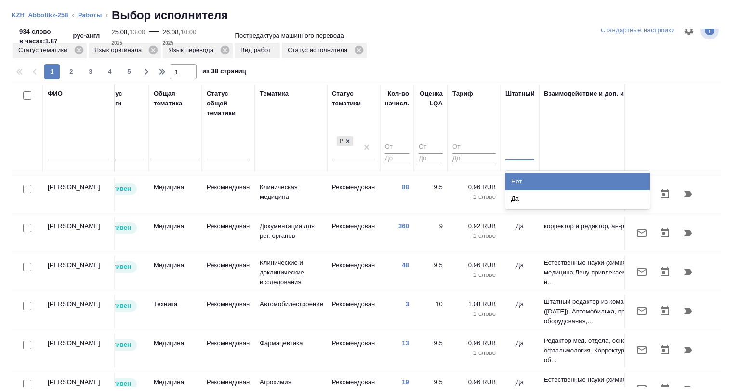
click at [515, 153] on div at bounding box center [519, 151] width 29 height 14
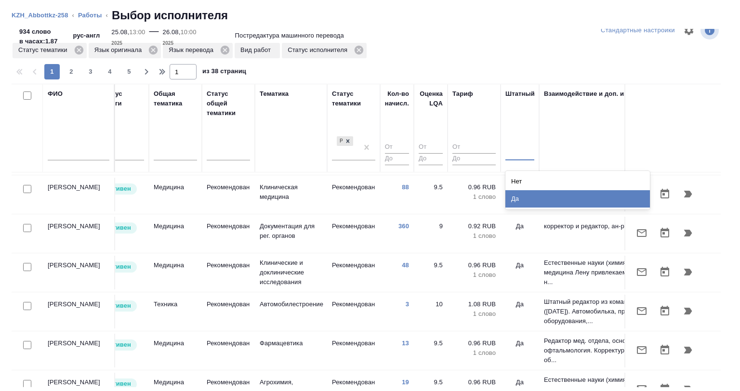
drag, startPoint x: 522, startPoint y: 183, endPoint x: 525, endPoint y: 198, distance: 15.2
click at [525, 198] on div "Нет Да" at bounding box center [577, 190] width 145 height 39
click at [525, 198] on div "Да" at bounding box center [577, 198] width 145 height 17
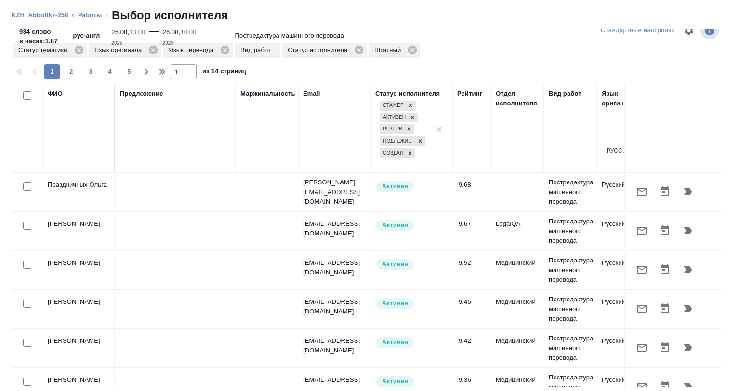
scroll to position [0, 0]
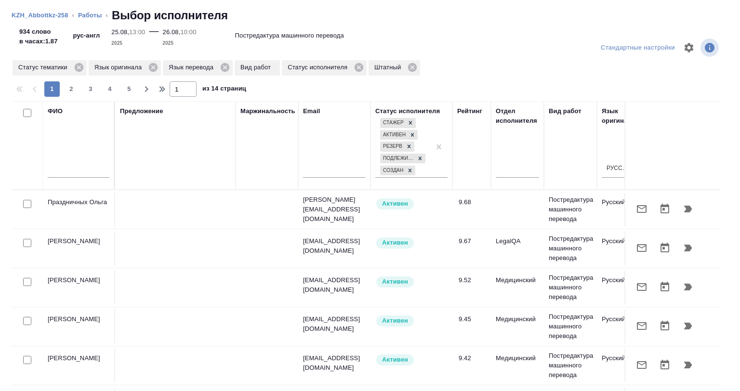
click at [26, 112] on input "checkbox" at bounding box center [27, 113] width 8 height 8
checkbox input "true"
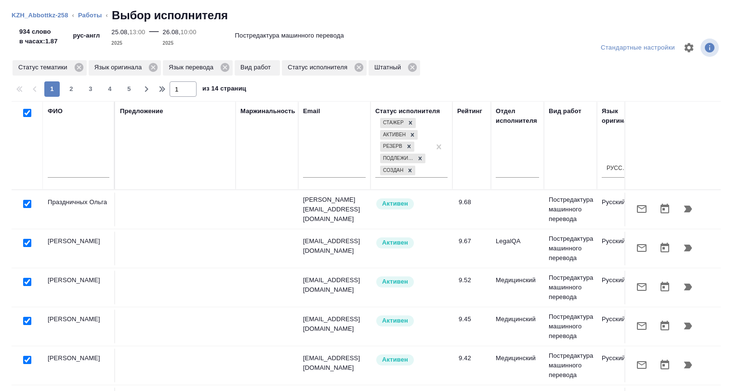
checkbox input "true"
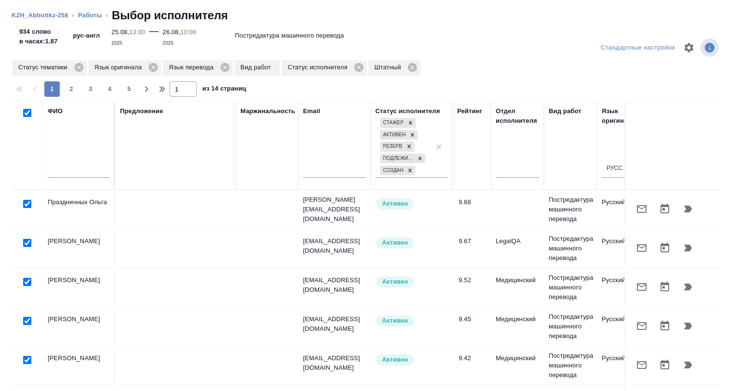
checkbox input "true"
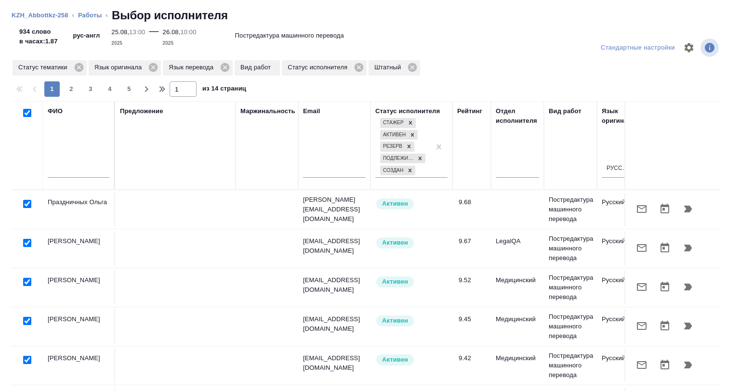
checkbox input "true"
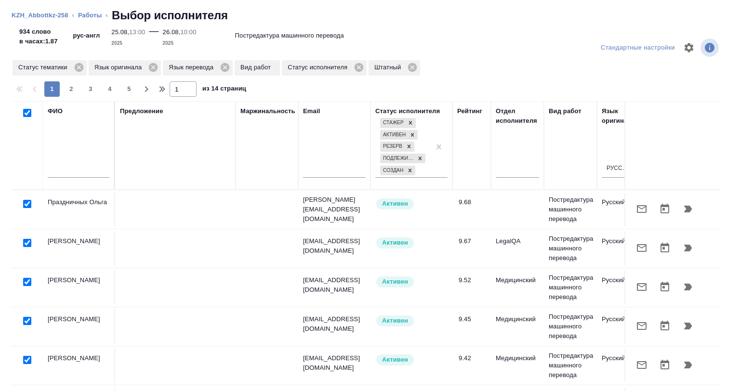
checkbox input "true"
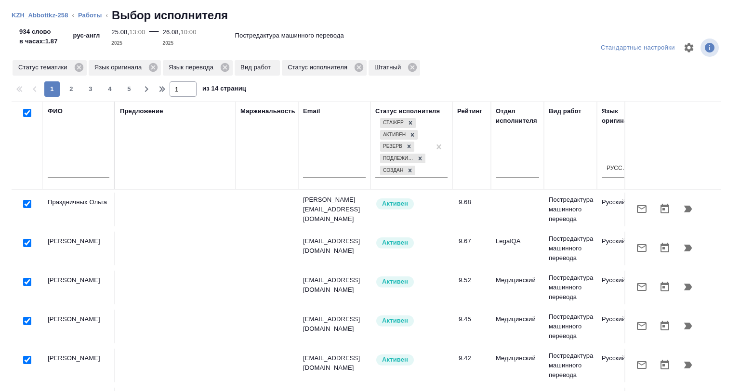
checkbox input "true"
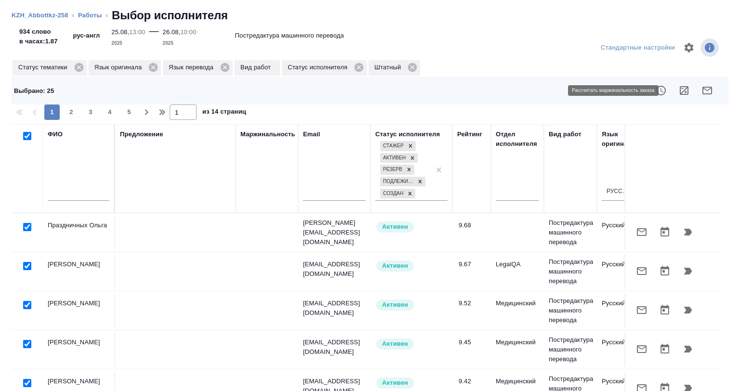
click at [681, 94] on icon "button" at bounding box center [684, 91] width 12 height 12
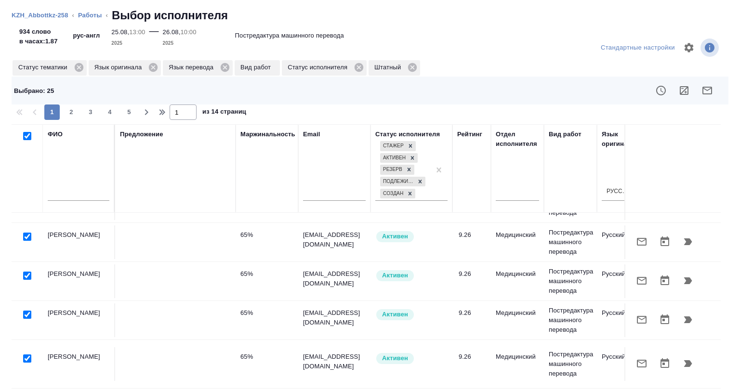
scroll to position [631, 0]
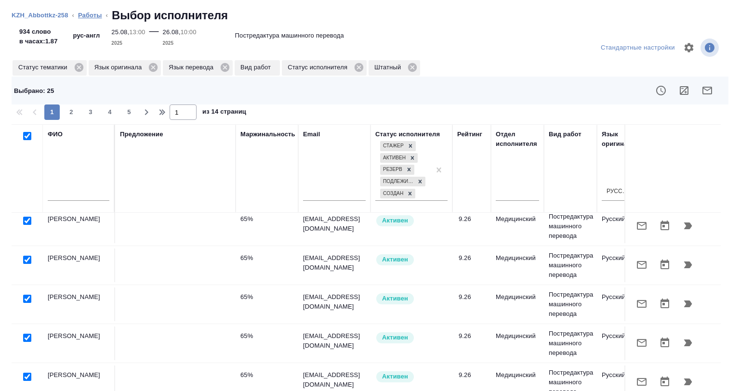
click at [91, 15] on link "Работы" at bounding box center [90, 15] width 24 height 7
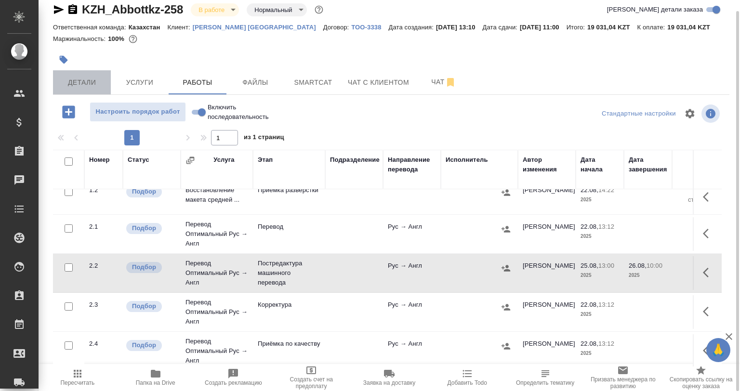
click at [79, 87] on span "Детали" at bounding box center [82, 83] width 46 height 12
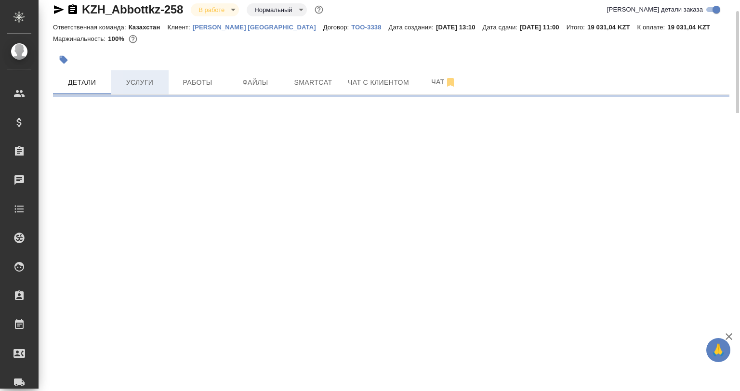
select select "RU"
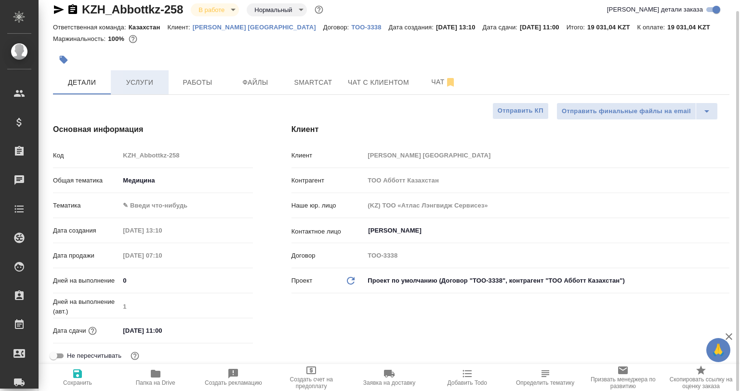
type textarea "x"
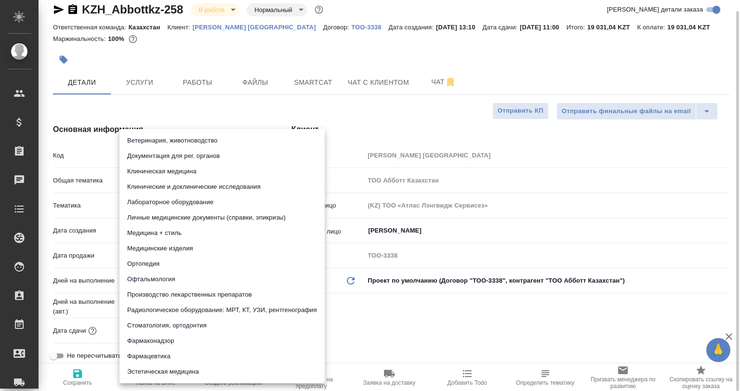
click at [141, 204] on body "🙏 .cls-1 fill:#fff; AWATERA Babkina Anastasiya Клиенты Спецификации Заказы 0 Ча…" at bounding box center [370, 195] width 740 height 391
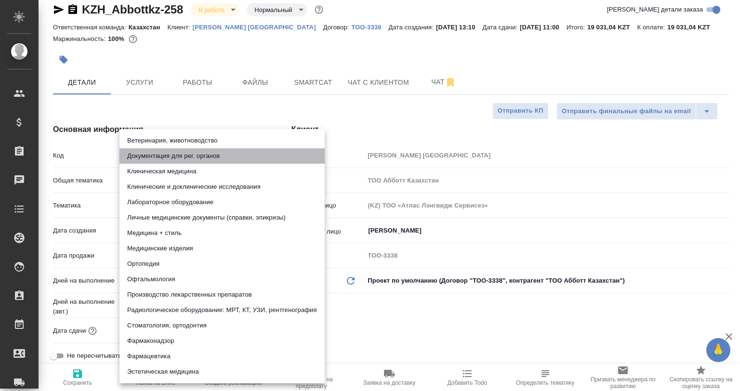
click at [228, 156] on li "Документация для рег. органов" at bounding box center [221, 155] width 205 height 15
type input "5f647205b73bc97568ca66c6"
type textarea "x"
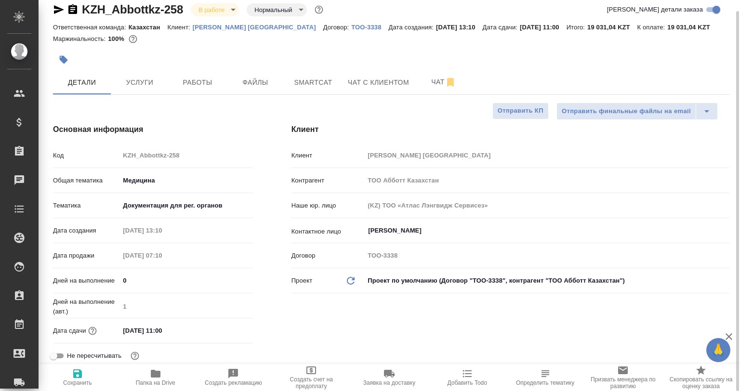
click at [172, 208] on body "🙏 .cls-1 fill:#fff; AWATERA Babkina Anastasiya Клиенты Спецификации Заказы 0 Ча…" at bounding box center [370, 195] width 740 height 391
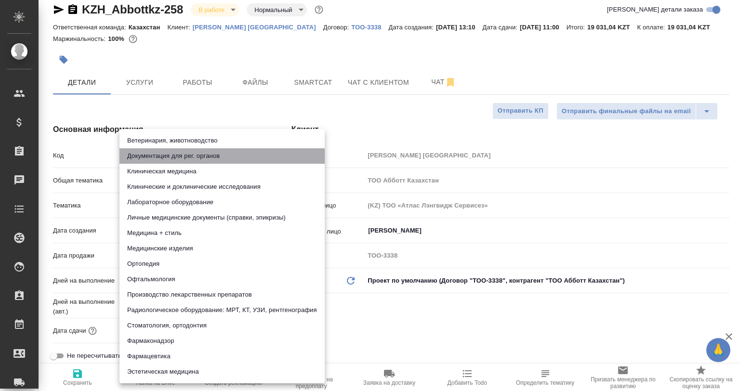
click at [202, 159] on li "Документация для рег. органов" at bounding box center [221, 155] width 205 height 15
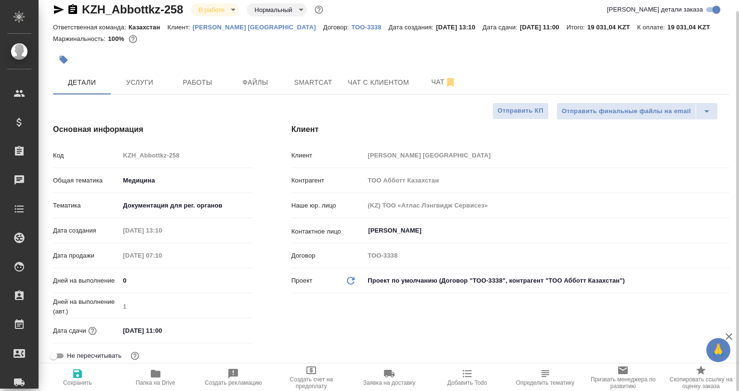
click at [82, 382] on span "Сохранить" at bounding box center [77, 383] width 29 height 7
type textarea "x"
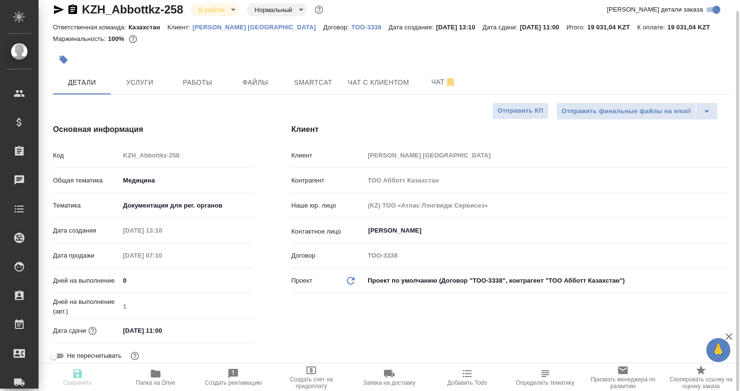
type textarea "x"
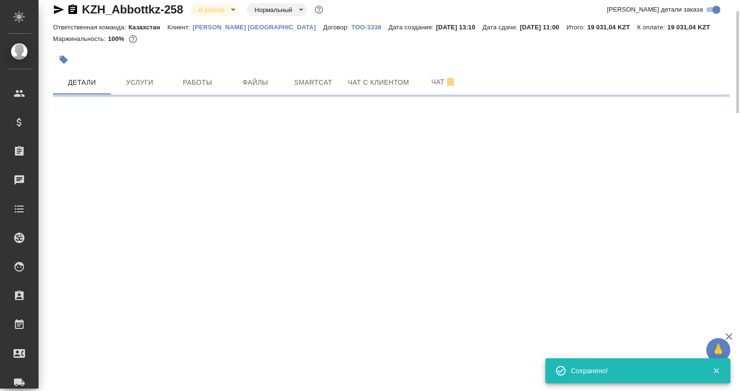
select select "RU"
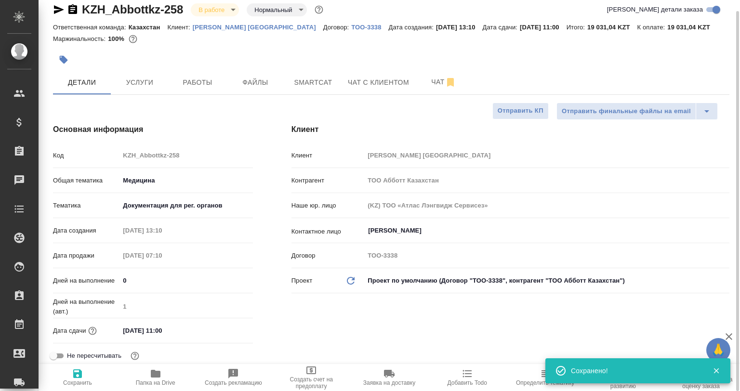
type textarea "x"
click at [209, 83] on span "Работы" at bounding box center [197, 83] width 46 height 12
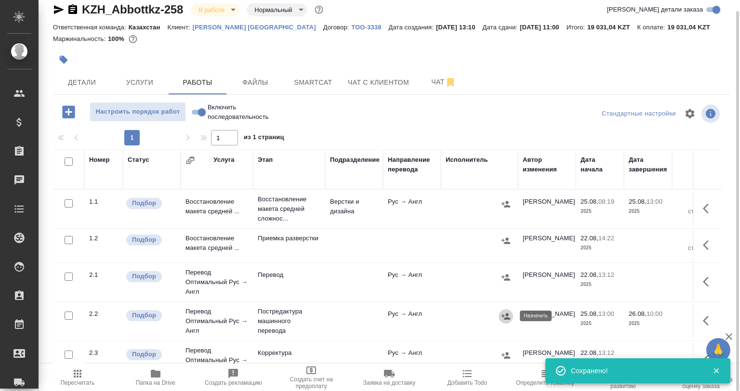
click at [504, 319] on icon "button" at bounding box center [506, 316] width 9 height 6
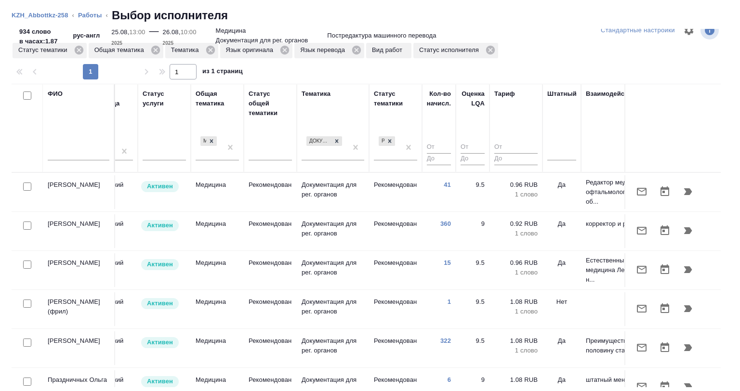
scroll to position [0, 705]
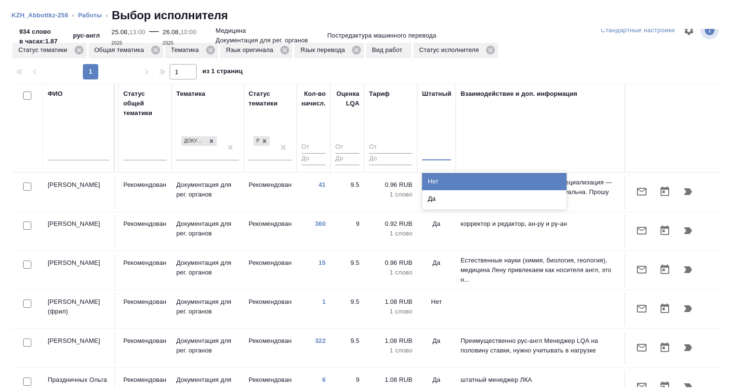
click at [422, 151] on div at bounding box center [436, 151] width 29 height 14
click at [426, 185] on div "Нет" at bounding box center [494, 181] width 145 height 17
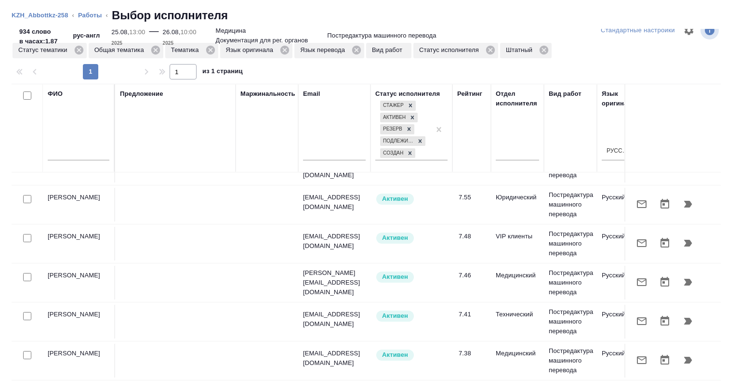
scroll to position [193, 0]
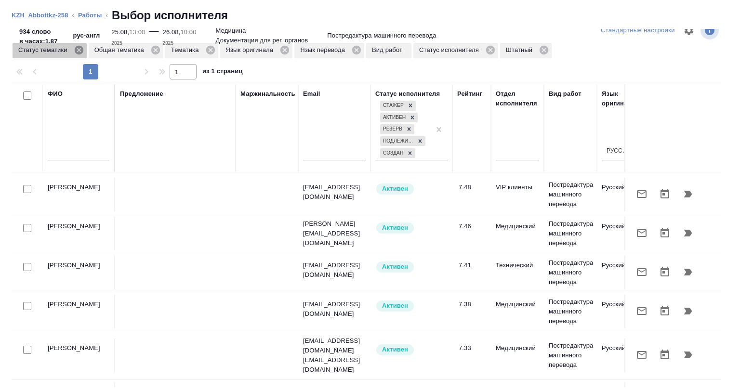
click at [80, 55] on icon at bounding box center [79, 50] width 11 height 11
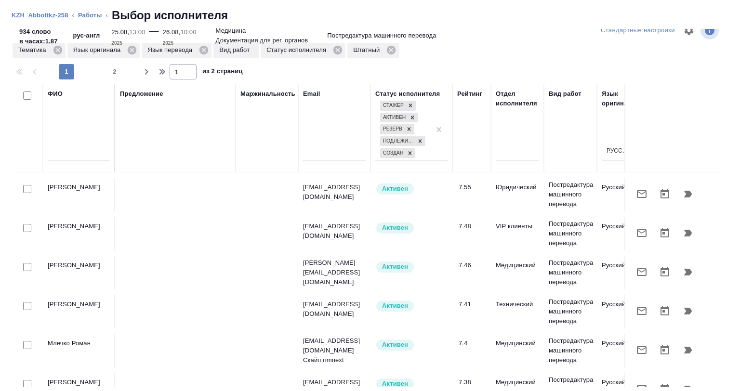
click at [83, 14] on link "Работы" at bounding box center [90, 15] width 24 height 7
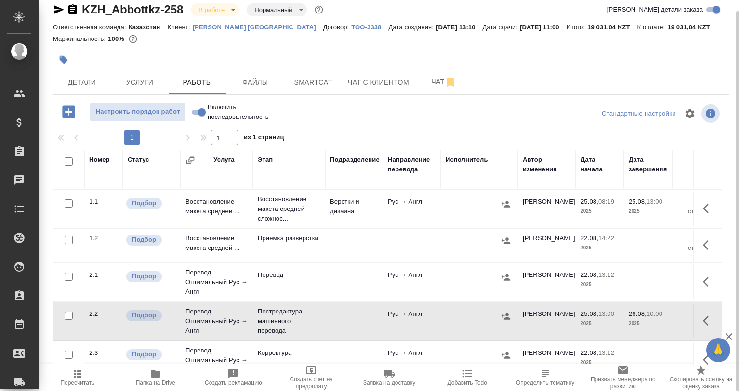
click at [500, 312] on button "button" at bounding box center [506, 316] width 14 height 14
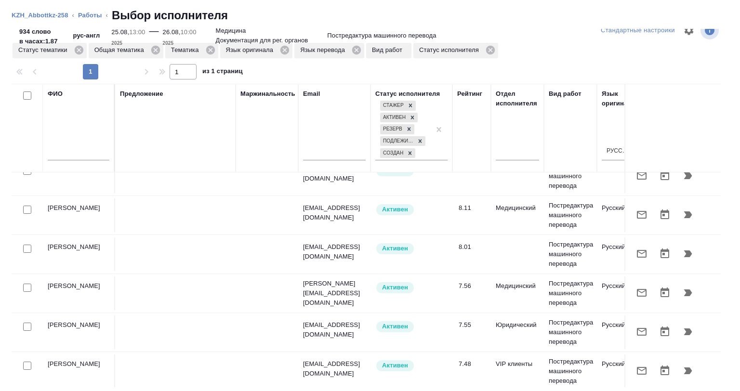
scroll to position [289, 607]
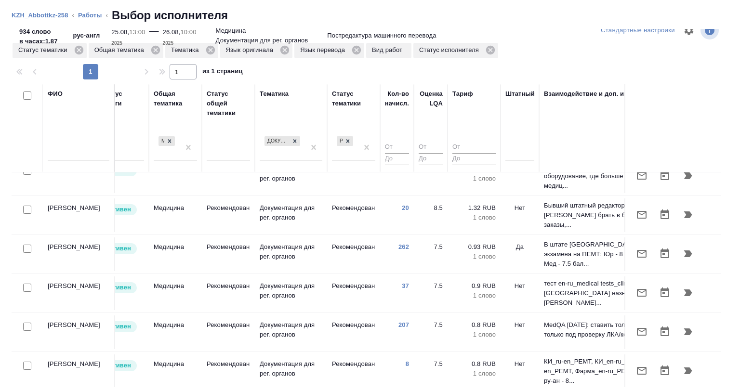
click at [516, 162] on div at bounding box center [519, 154] width 29 height 25
click at [517, 152] on div at bounding box center [519, 151] width 29 height 14
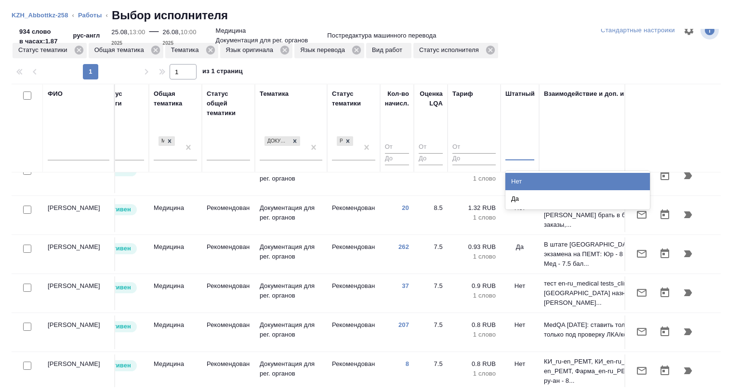
click at [520, 176] on div "Нет" at bounding box center [577, 181] width 145 height 17
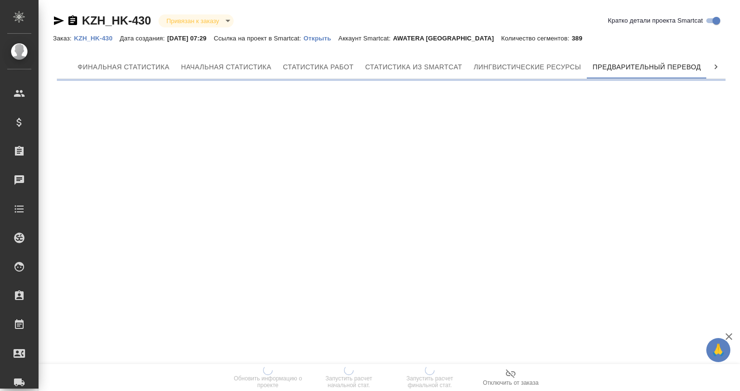
scroll to position [0, 4]
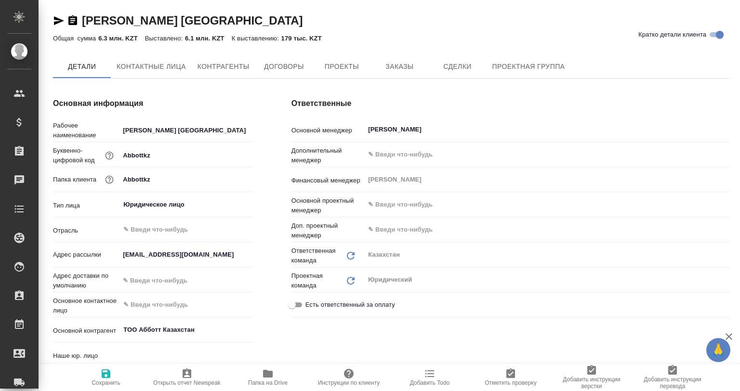
type input "(KZ) ТОО «Атлас Лэнгвидж Сервисез»"
type textarea "x"
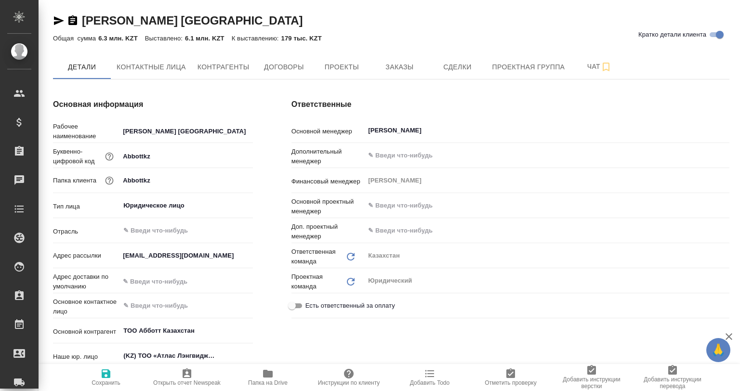
type textarea "x"
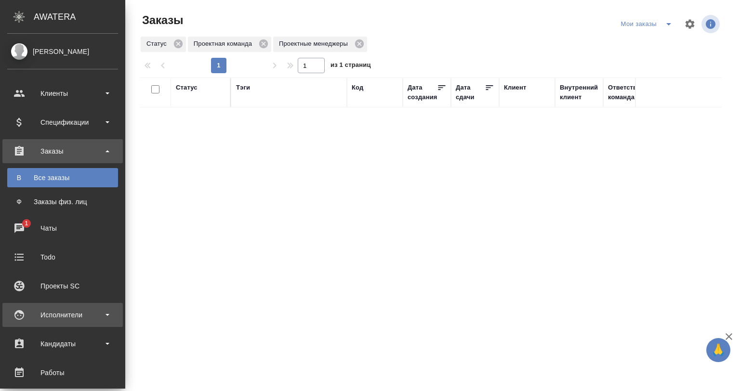
click at [56, 308] on div "Исполнители" at bounding box center [62, 315] width 111 height 14
click at [66, 318] on div "Исполнители" at bounding box center [62, 315] width 111 height 14
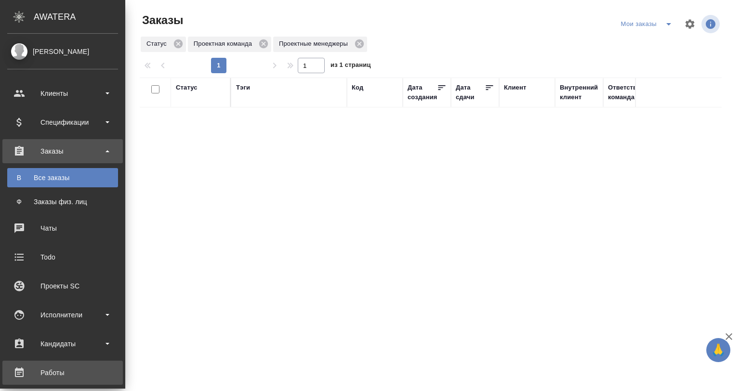
click at [62, 371] on div "Работы" at bounding box center [62, 373] width 111 height 14
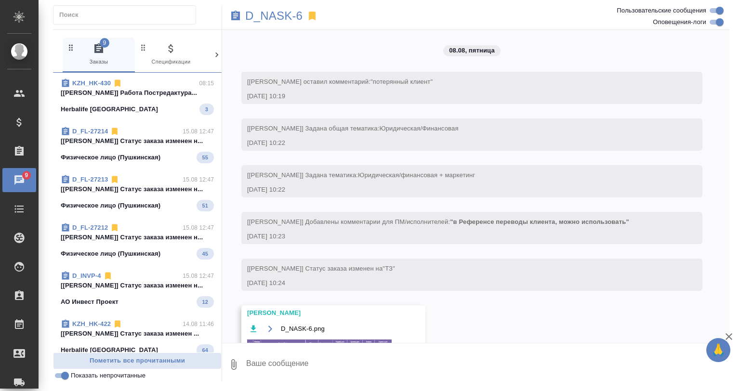
scroll to position [4181, 0]
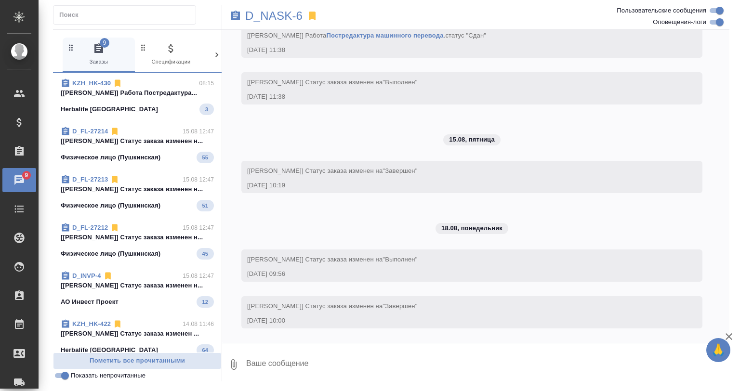
click at [159, 102] on span "KZH_HK-430 08:15 [[PERSON_NAME]] [PERSON_NAME]... Herbalife Kazakhstan 3" at bounding box center [137, 97] width 153 height 37
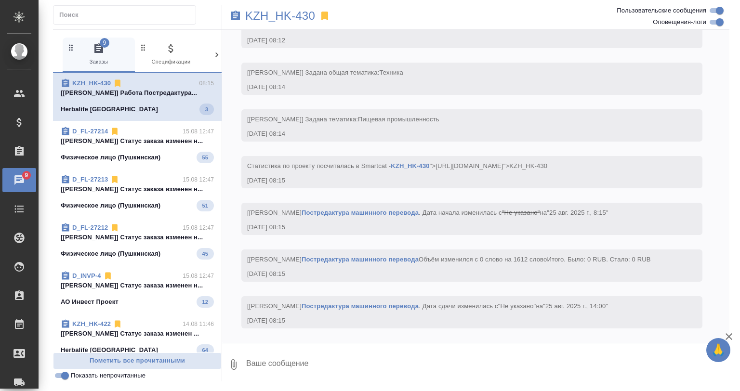
scroll to position [646, 0]
click at [160, 145] on p "[[PERSON_NAME]] Статус заказа изменен н..." at bounding box center [137, 141] width 153 height 10
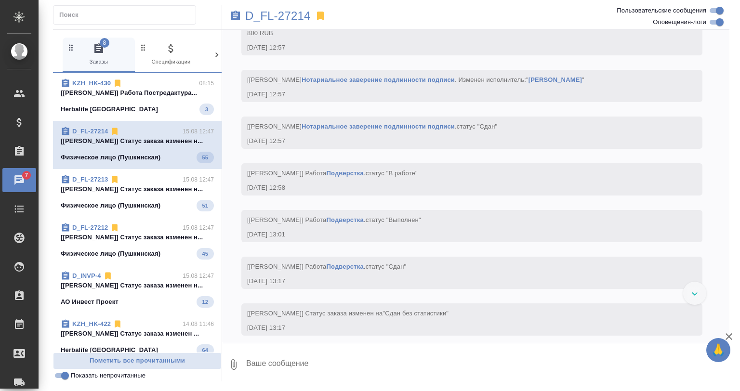
scroll to position [4528, 0]
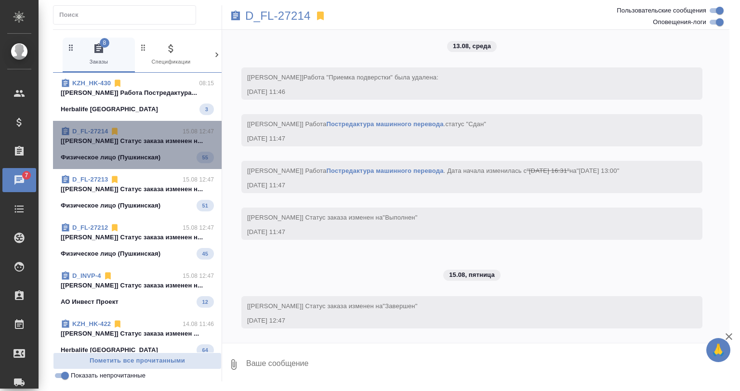
click at [151, 163] on div "D_FL-27214 15.08 12:47 [[PERSON_NAME]] Статус заказа изменен н... Физическое ли…" at bounding box center [137, 145] width 169 height 48
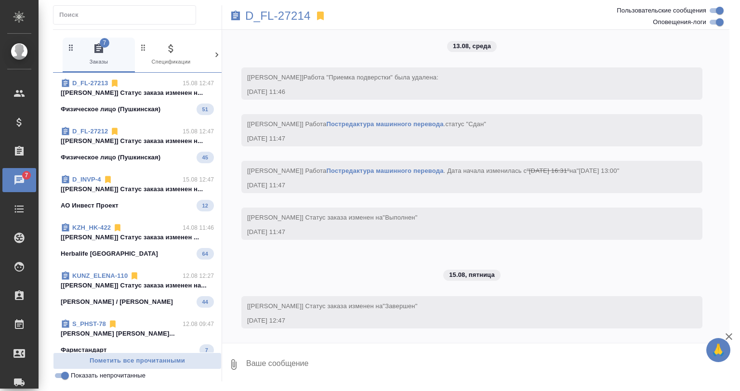
click at [155, 177] on div "D_INVP-4 15.08 12:47" at bounding box center [137, 180] width 153 height 10
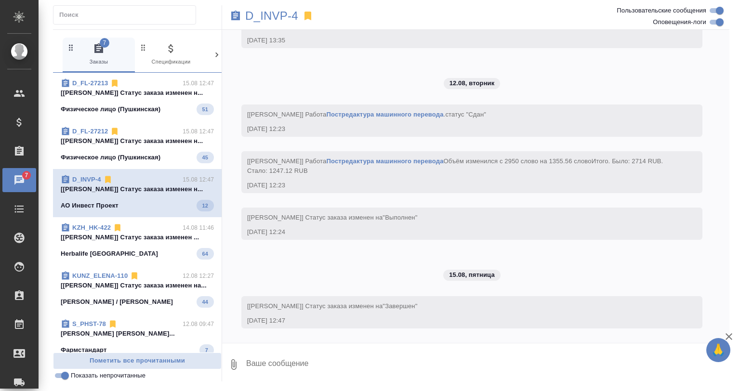
scroll to position [4457, 0]
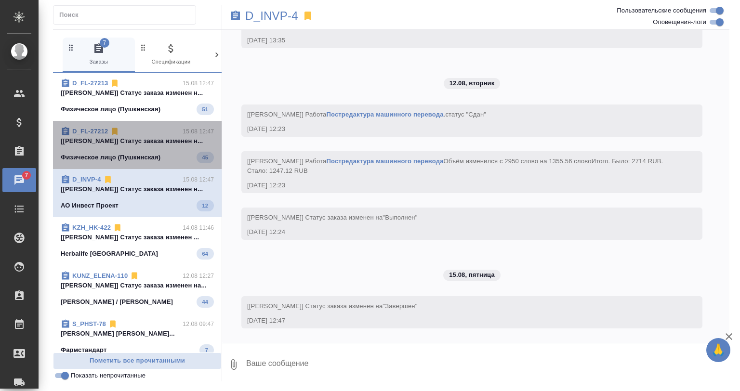
click at [146, 148] on span "D_FL-27212 15.08 12:47 [[PERSON_NAME]] Статус заказа изменен н... Физическое ли…" at bounding box center [137, 145] width 153 height 37
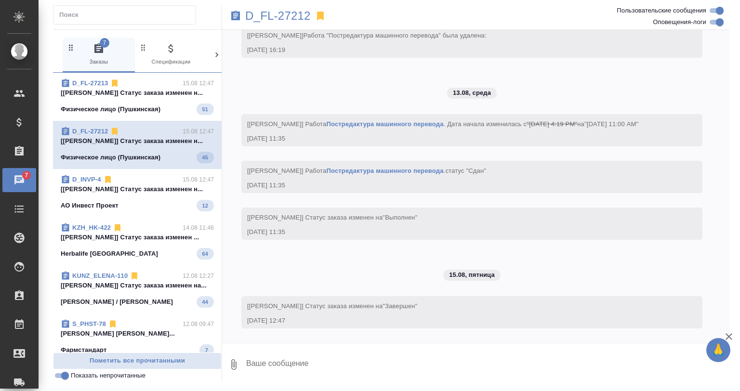
scroll to position [4182, 0]
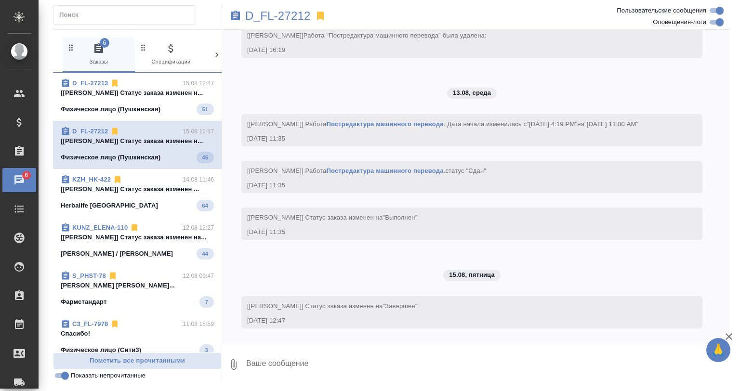
click at [136, 110] on p "Физическое лицо (Пушкинская)" at bounding box center [111, 110] width 100 height 10
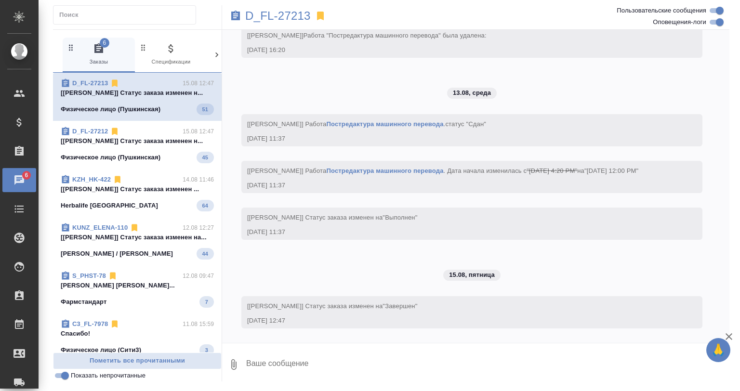
scroll to position [4285, 0]
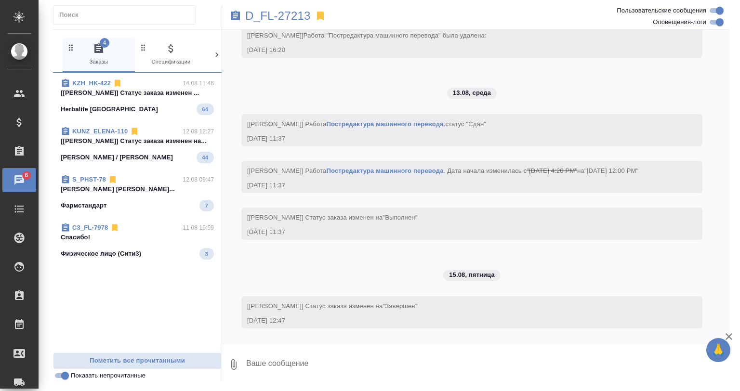
click at [170, 86] on div "KZH_HK-422 14.08 11:46" at bounding box center [137, 84] width 153 height 10
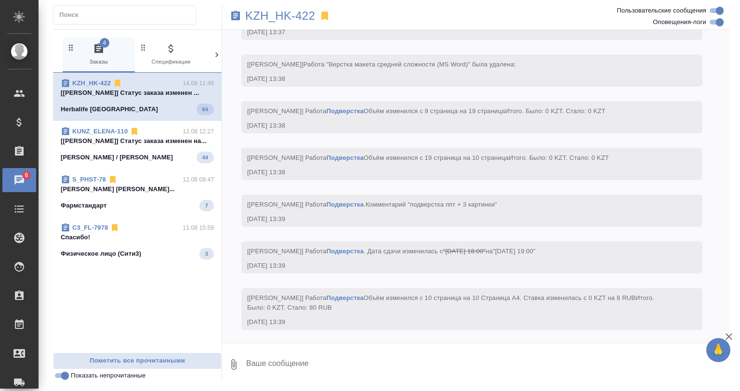
scroll to position [6344, 0]
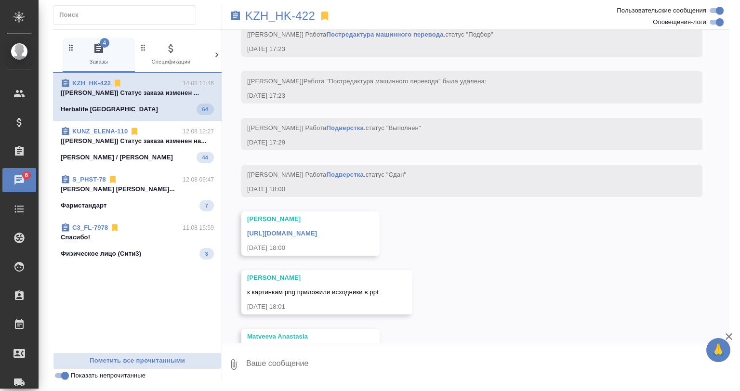
click at [143, 148] on span "KUNZ_ELENA-110 12.08 12:27 [[PERSON_NAME]] Статус заказа изменен на... [PERSON_…" at bounding box center [137, 145] width 153 height 37
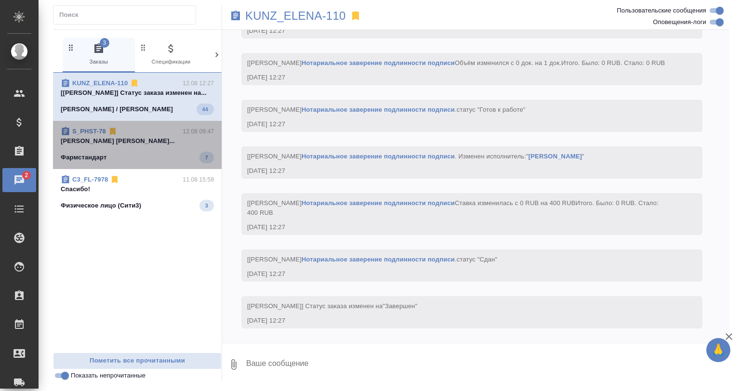
click at [146, 160] on div "Фармстандарт 7" at bounding box center [137, 158] width 153 height 12
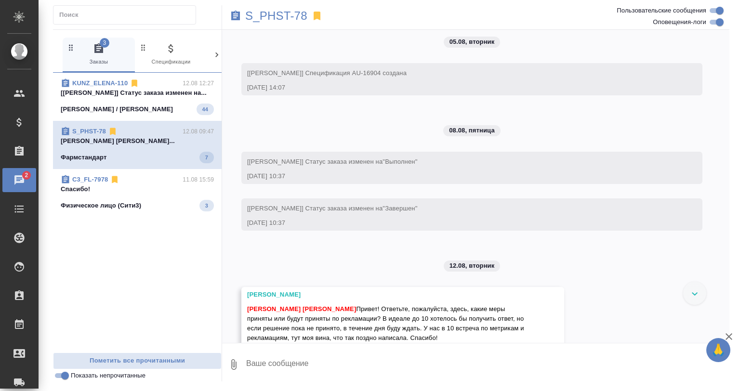
click at [136, 195] on span "C3_FL-7978 11.08 15:59 Спасибо! Физическое лицо (Сити3) 3" at bounding box center [137, 193] width 153 height 37
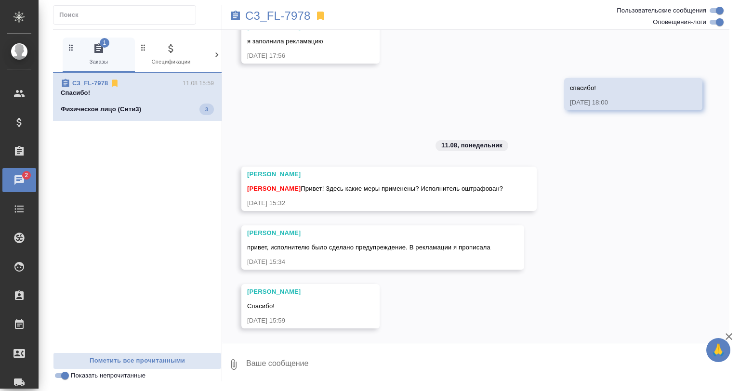
scroll to position [11367, 0]
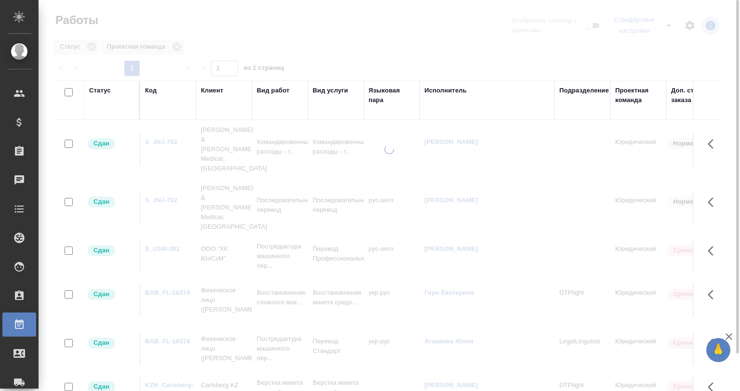
click at [210, 91] on div "Клиент" at bounding box center [212, 91] width 22 height 10
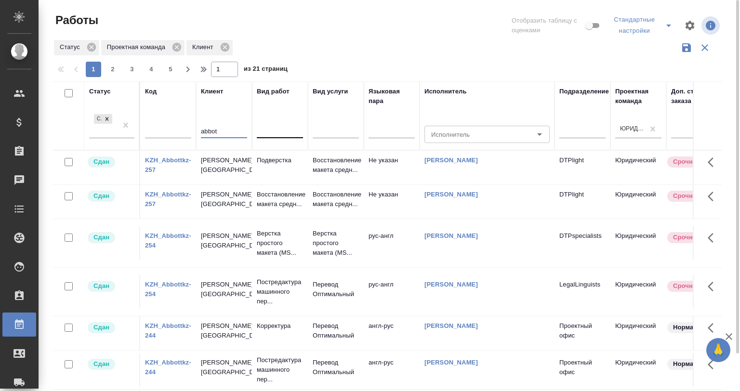
type input "abbot"
click at [286, 132] on div at bounding box center [280, 129] width 46 height 14
type input "g"
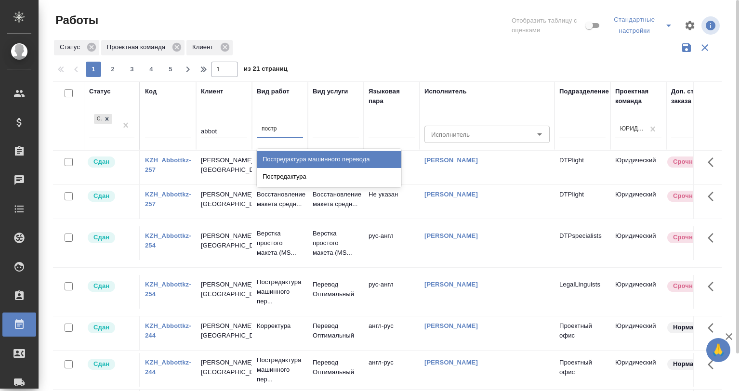
type input "постре"
click at [312, 159] on div "Постредактура машинного перевода" at bounding box center [329, 159] width 145 height 17
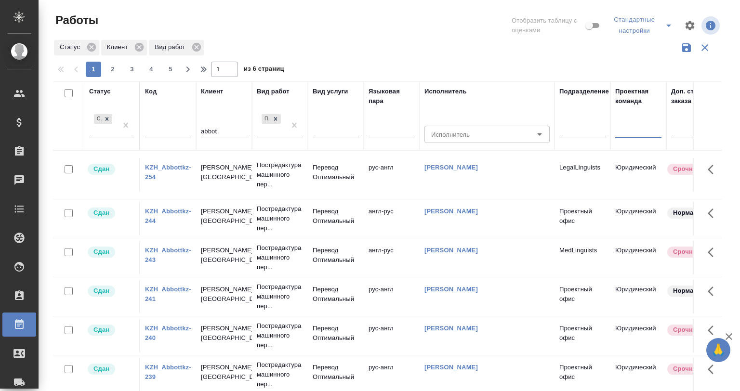
click at [646, 132] on div at bounding box center [638, 129] width 46 height 14
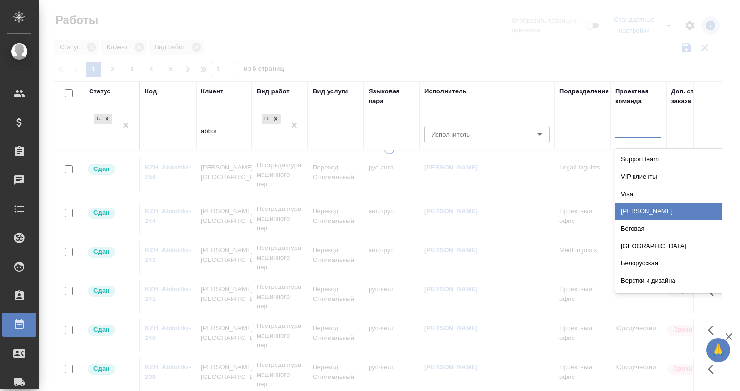
click at [631, 126] on div at bounding box center [638, 129] width 46 height 14
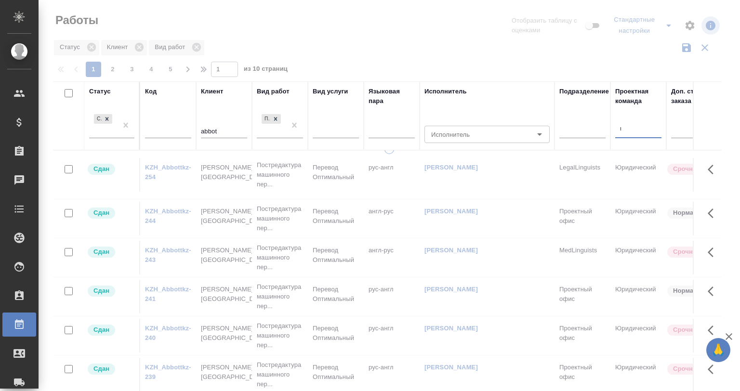
type input "юрид"
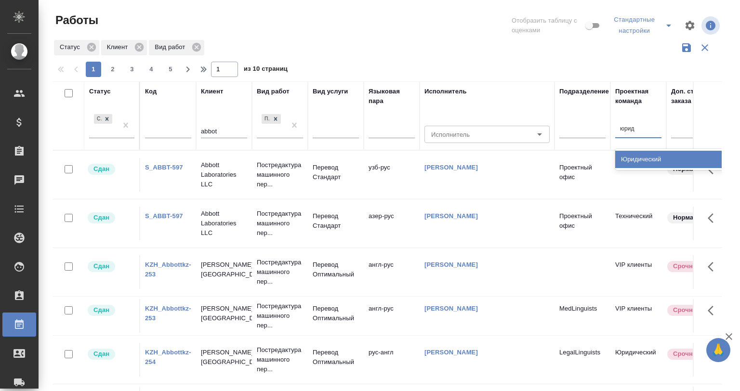
click at [644, 164] on div "Юридический" at bounding box center [687, 159] width 145 height 17
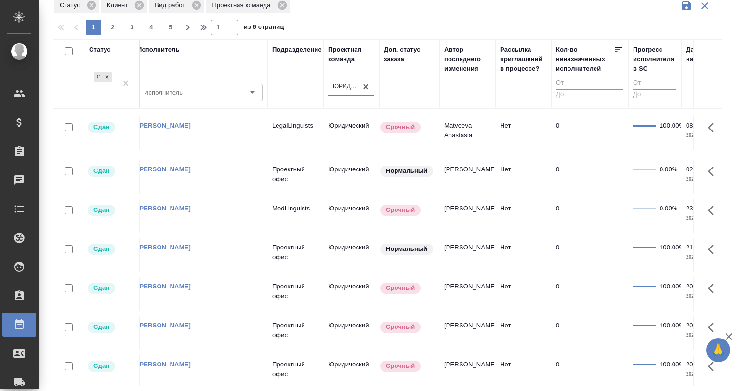
scroll to position [0, 293]
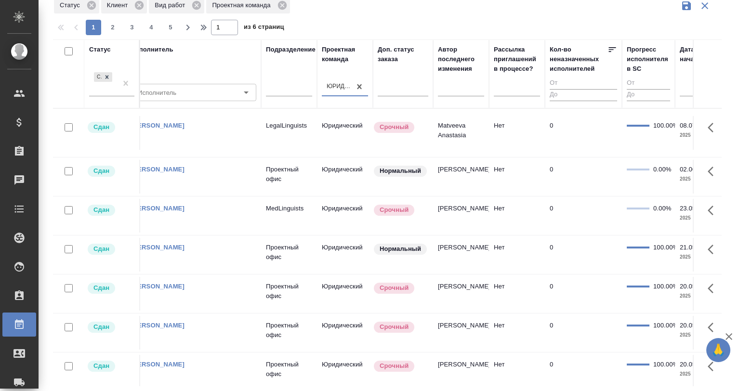
click at [449, 91] on input "text" at bounding box center [461, 90] width 46 height 12
type input ","
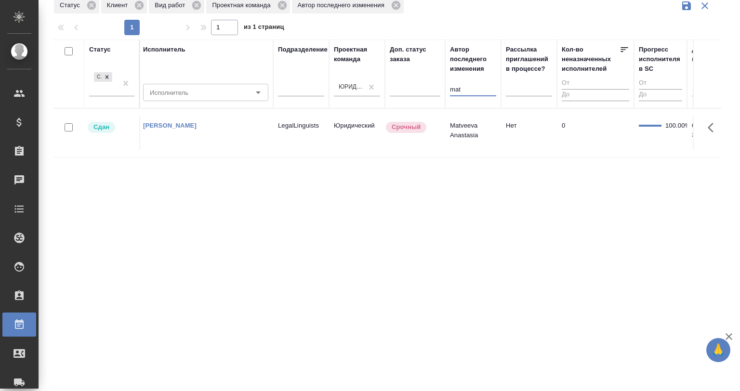
scroll to position [0, 0]
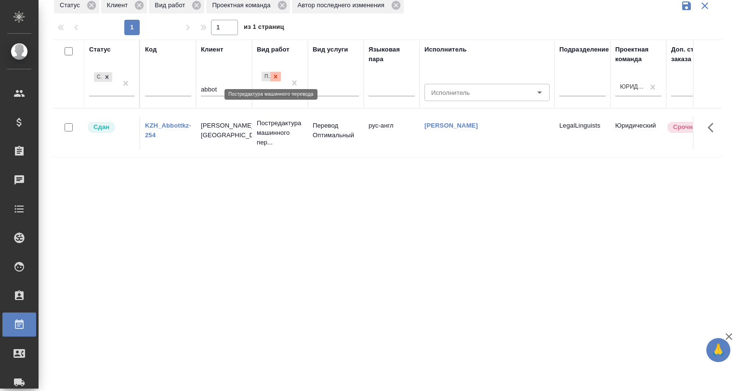
click at [278, 77] on icon at bounding box center [275, 76] width 7 height 7
type input "mat"
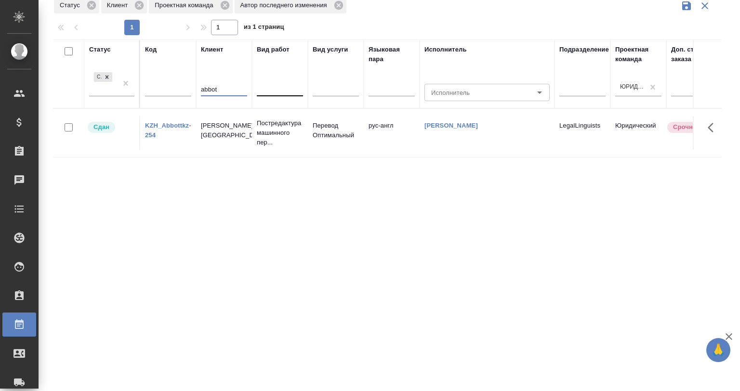
drag, startPoint x: 224, startPoint y: 87, endPoint x: 178, endPoint y: 87, distance: 46.3
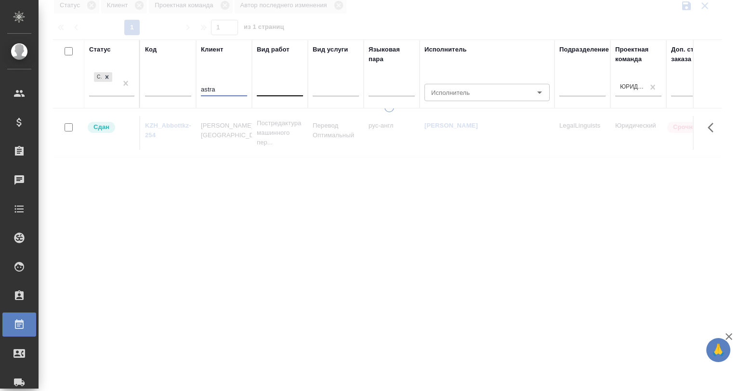
type input "astra"
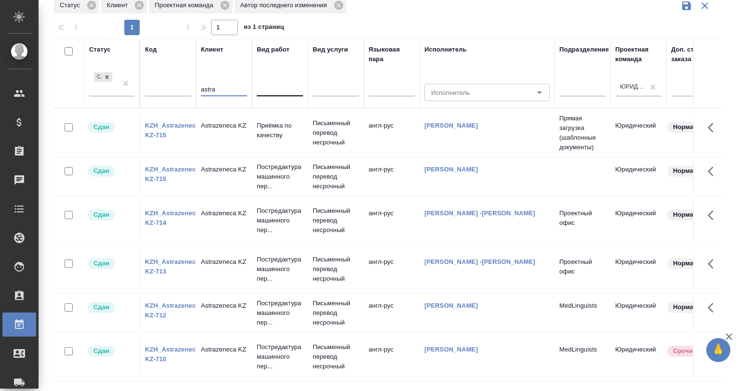
click at [168, 122] on link "KZH_Astrazeneca-KZ-715" at bounding box center [173, 130] width 56 height 17
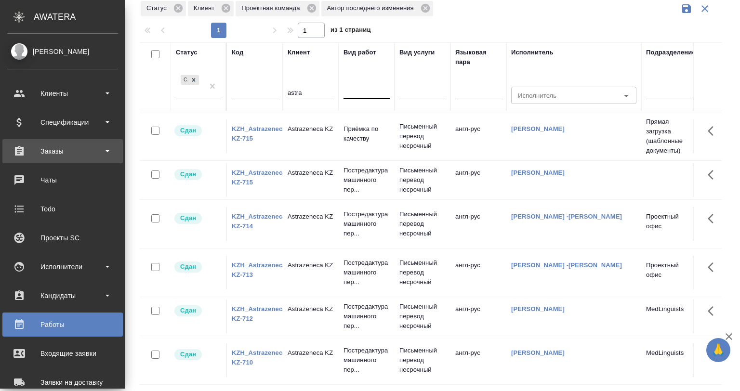
click at [58, 153] on div "Заказы" at bounding box center [62, 151] width 111 height 14
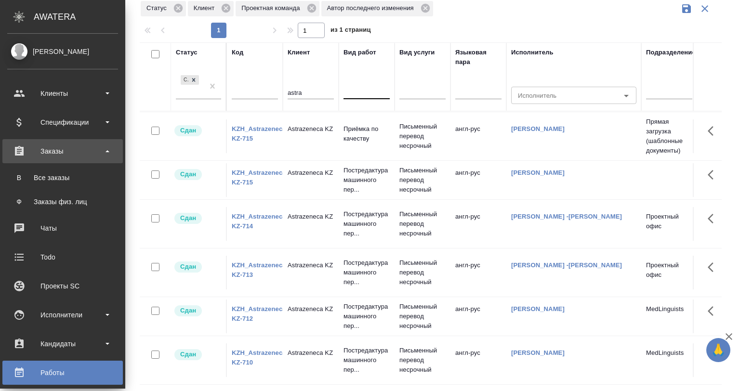
click at [68, 179] on div "Все заказы" at bounding box center [62, 178] width 101 height 10
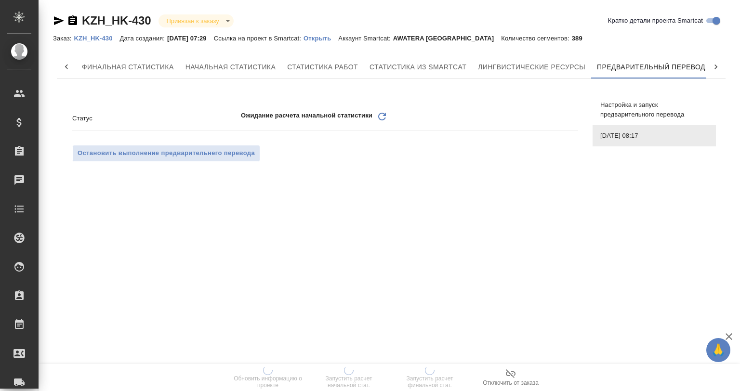
scroll to position [0, 4]
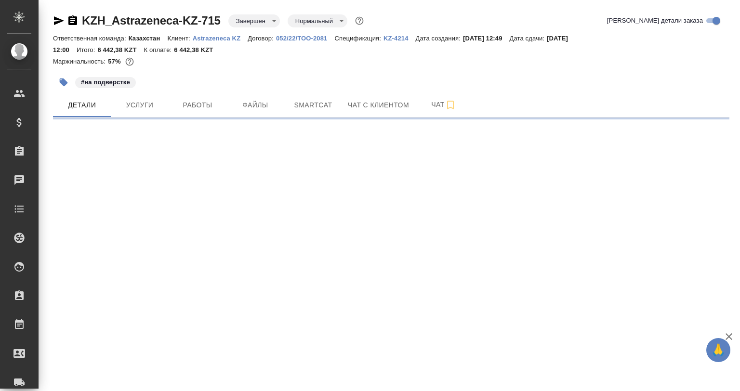
select select "RU"
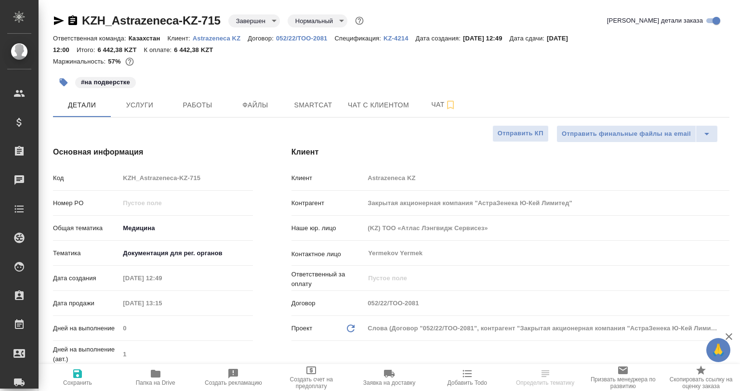
type textarea "x"
click at [231, 42] on div "Ответственная команда: Казахстан Клиент: Astrazeneca KZ Договор: 052/22/ТОО-208…" at bounding box center [391, 43] width 676 height 23
click at [231, 39] on p "Astrazeneca KZ" at bounding box center [220, 38] width 55 height 7
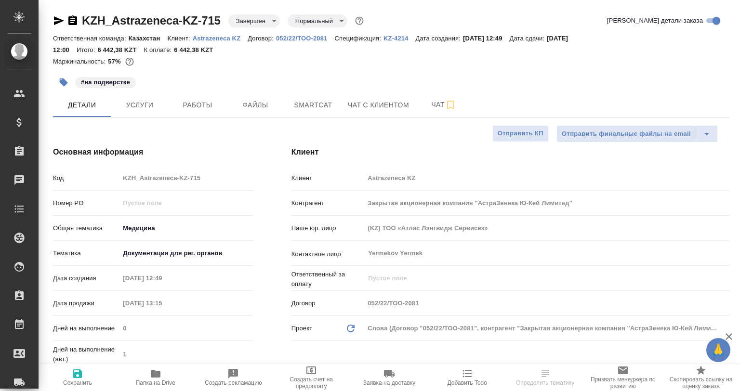
type textarea "x"
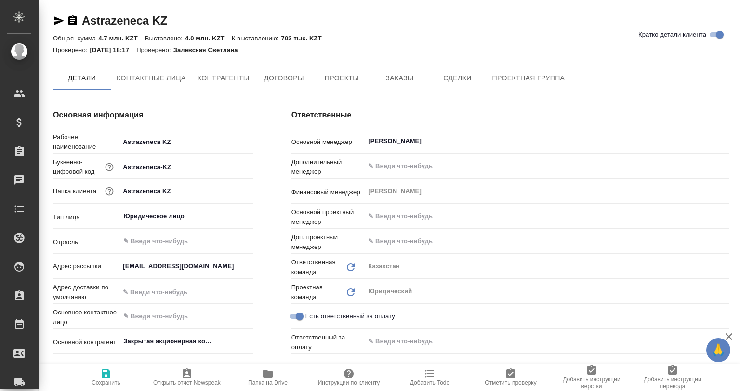
type textarea "x"
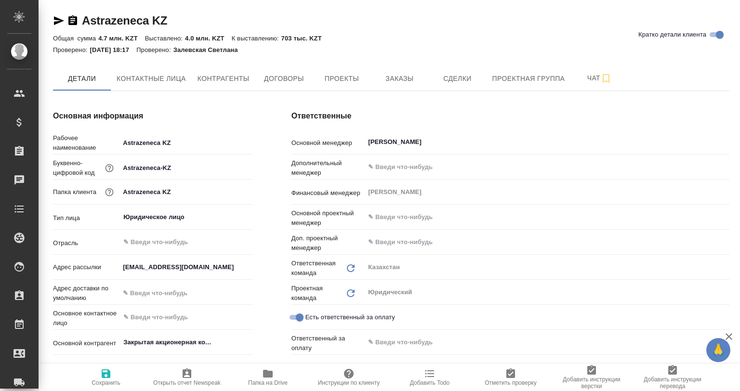
type textarea "x"
click at [268, 374] on icon "button" at bounding box center [268, 374] width 10 height 8
type textarea "x"
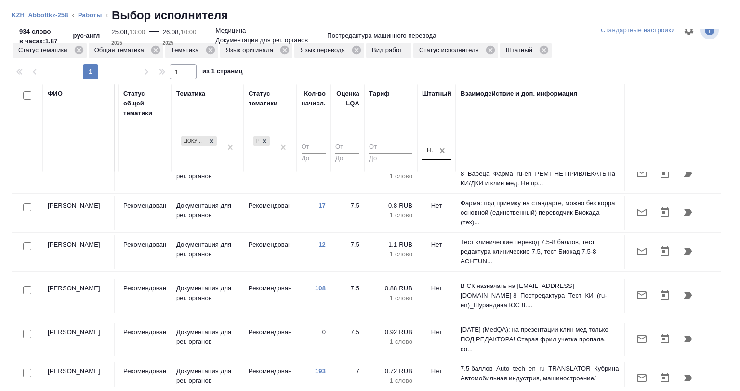
scroll to position [60, 705]
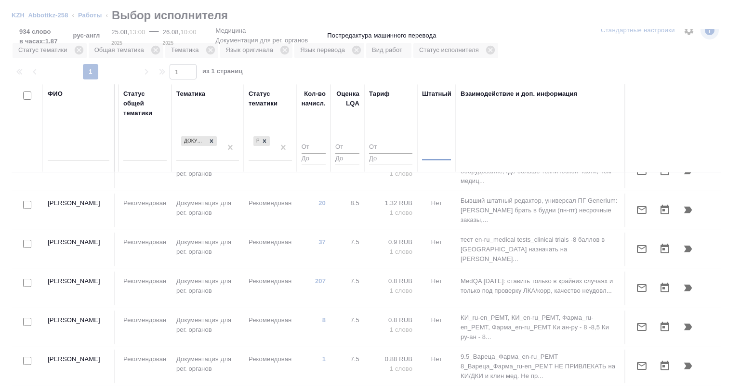
click at [422, 158] on div at bounding box center [436, 151] width 29 height 18
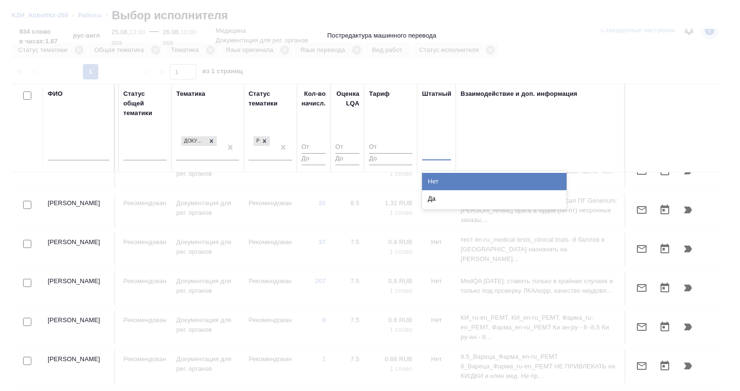
click at [422, 195] on div "Да" at bounding box center [494, 198] width 145 height 17
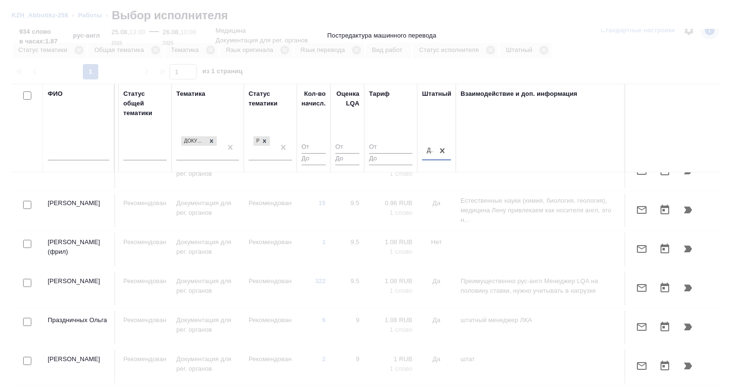
click at [422, 195] on td "Да" at bounding box center [436, 211] width 39 height 34
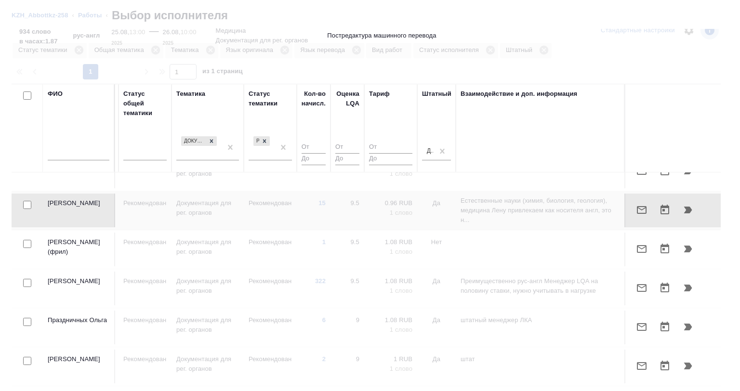
click at [235, 377] on div at bounding box center [370, 268] width 740 height 247
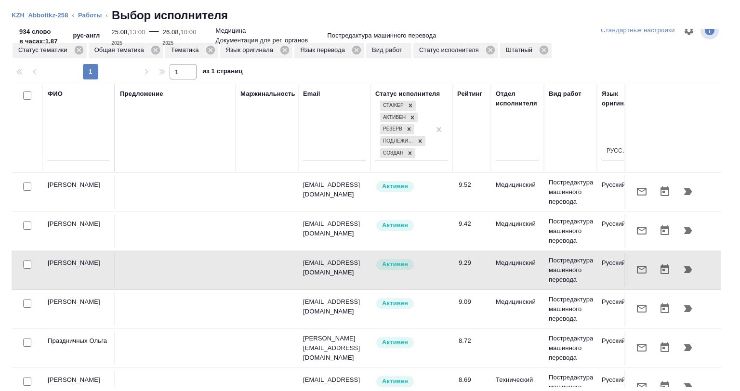
scroll to position [0, 0]
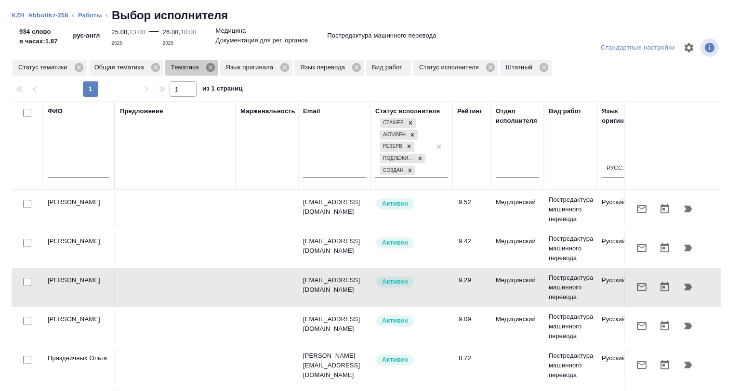
click at [206, 67] on icon at bounding box center [210, 67] width 9 height 9
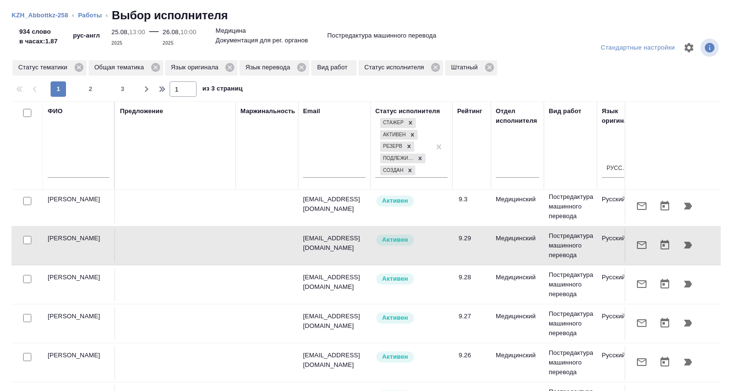
scroll to position [241, 0]
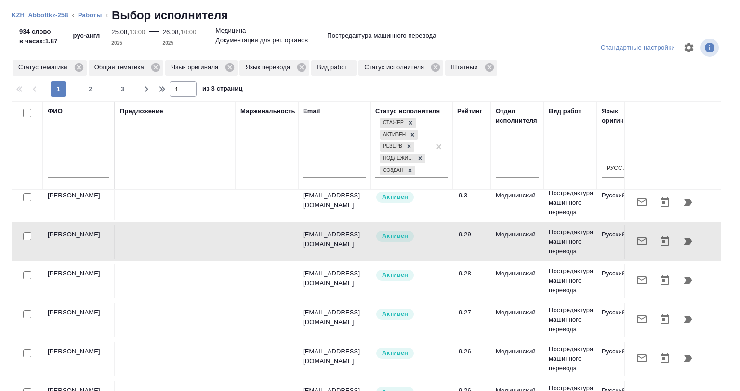
click at [255, 14] on ol "KZH_Abbottkz-258 ‹ Работы ‹ Выбор исполнителя" at bounding box center [370, 15] width 717 height 15
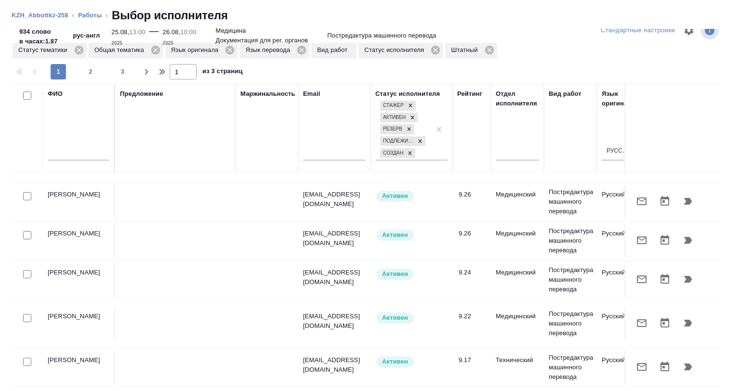
scroll to position [785, 607]
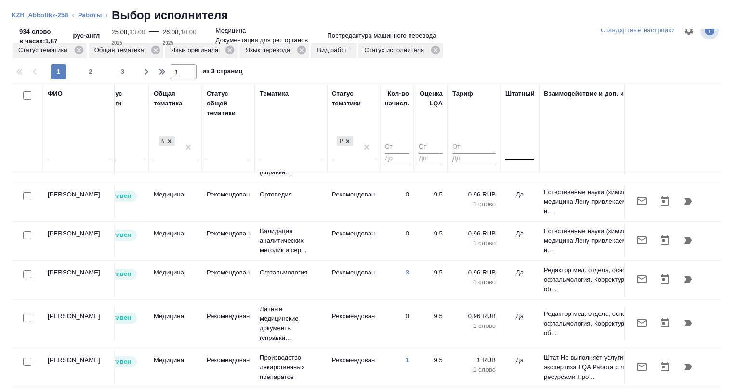
click at [520, 151] on div at bounding box center [519, 151] width 29 height 14
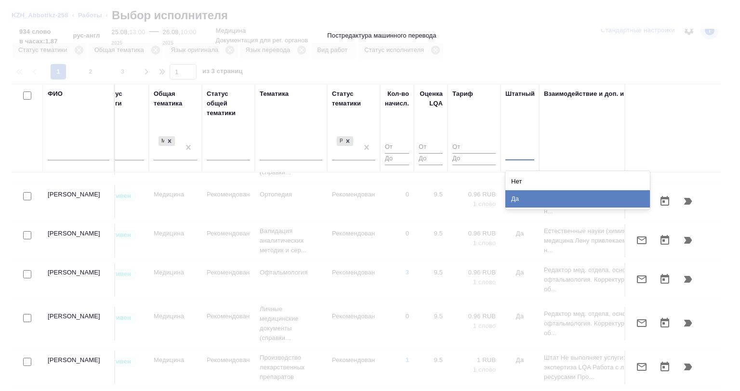
click at [522, 183] on div "Нет" at bounding box center [577, 181] width 145 height 17
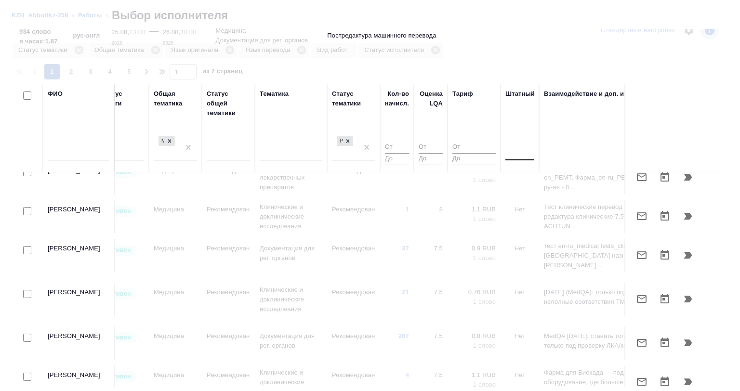
click at [524, 150] on div at bounding box center [519, 151] width 29 height 14
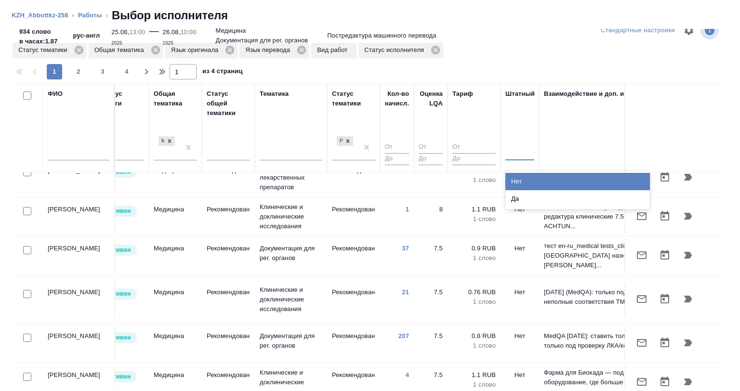
click at [56, 151] on input "text" at bounding box center [79, 154] width 62 height 12
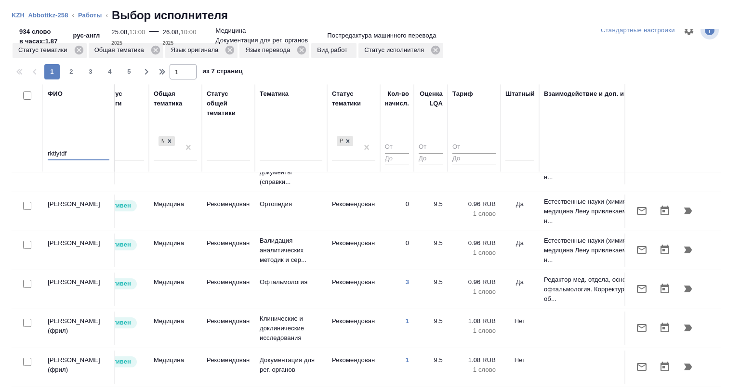
scroll to position [775, 607]
drag, startPoint x: 23, startPoint y: 156, endPoint x: 28, endPoint y: 154, distance: 5.2
click at [16, 156] on tr "ФИО rktiytdf Предложение Маржинальность Email Статус исполнителя Стажер Активен…" at bounding box center [104, 128] width 1400 height 89
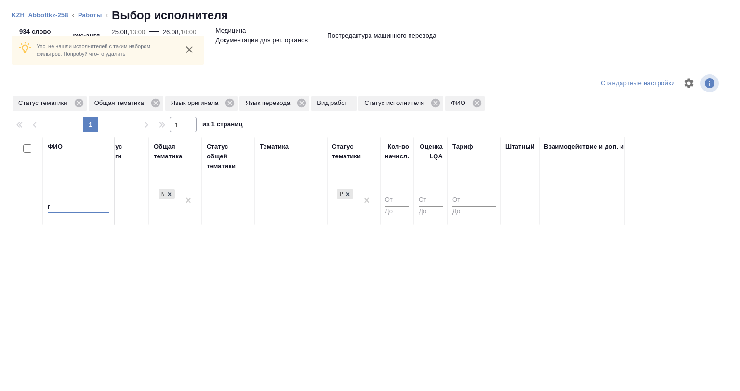
scroll to position [70, 0]
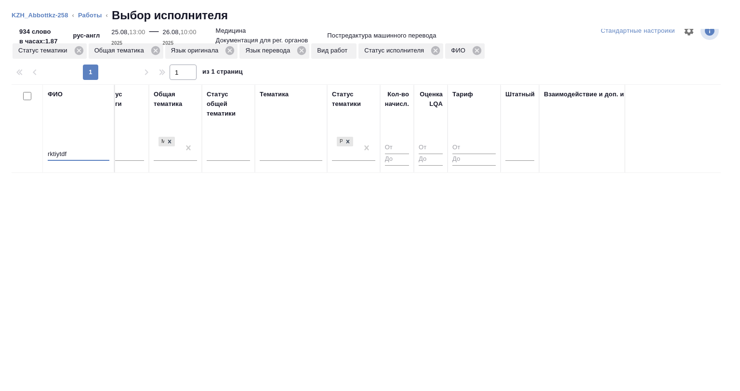
drag, startPoint x: 92, startPoint y: 156, endPoint x: 36, endPoint y: 158, distance: 55.9
click at [31, 159] on tr "ФИО rktiytdf Предложение Маржинальность Email Статус исполнителя Стажер Активен…" at bounding box center [104, 128] width 1400 height 89
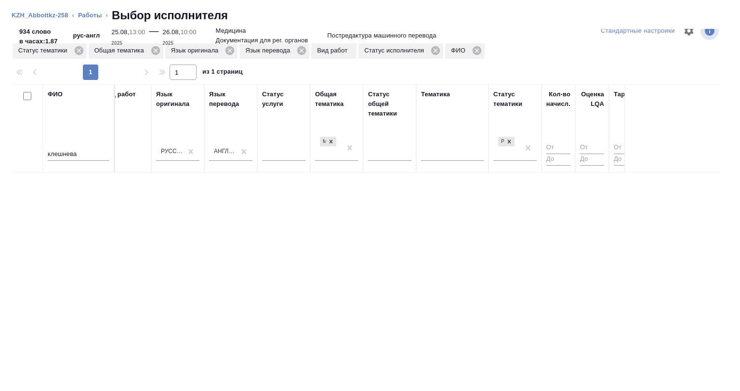
scroll to position [0, 607]
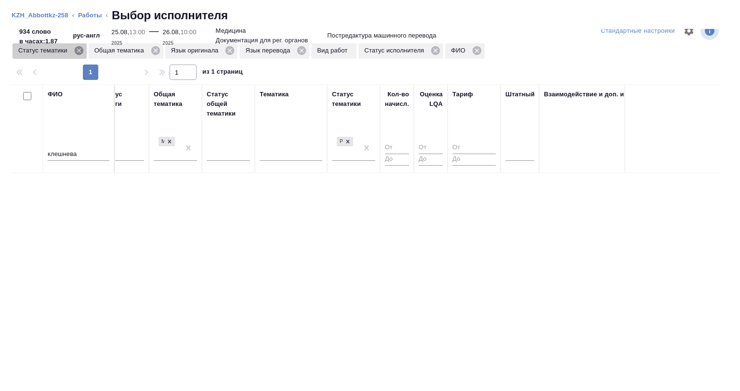
click at [78, 51] on icon at bounding box center [79, 50] width 11 height 11
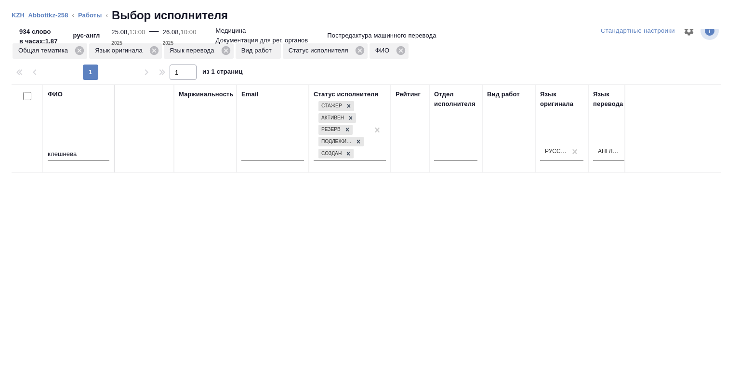
scroll to position [0, 60]
click at [80, 53] on icon at bounding box center [79, 50] width 9 height 9
click at [79, 63] on div at bounding box center [370, 62] width 717 height 5
click at [279, 48] on div "Статус исполнителя" at bounding box center [248, 50] width 85 height 15
click at [279, 48] on icon at bounding box center [282, 50] width 9 height 9
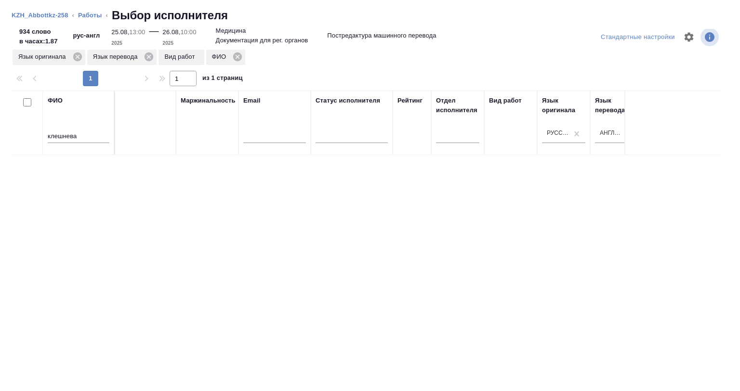
scroll to position [70, 0]
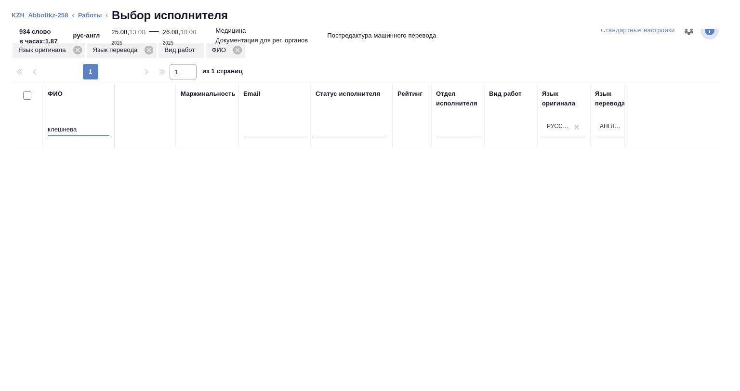
drag, startPoint x: 76, startPoint y: 127, endPoint x: 38, endPoint y: 128, distance: 38.5
click at [38, 128] on tr "ФИО клешнева Предложение Маржинальность Email Статус исполнителя Рейтинг Отдел …" at bounding box center [652, 116] width 1400 height 65
click at [86, 120] on div "романченко" at bounding box center [79, 131] width 62 height 24
drag, startPoint x: 89, startPoint y: 123, endPoint x: 0, endPoint y: 127, distance: 89.2
click at [0, 127] on div "Упс, не нашли исполнителей с таким набором фильтров. Попробуй что-то удалить Ст…" at bounding box center [370, 210] width 740 height 362
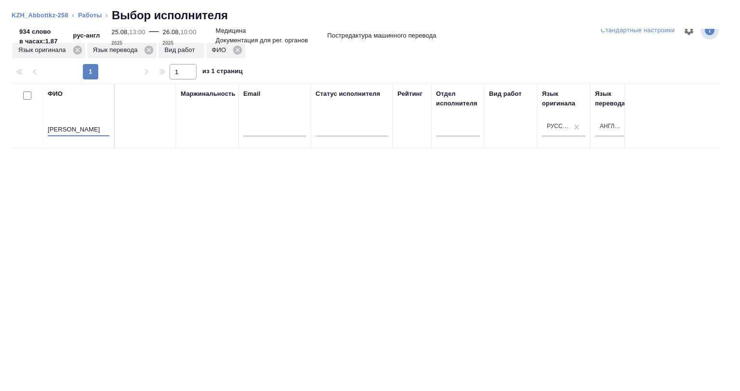
scroll to position [0, 6]
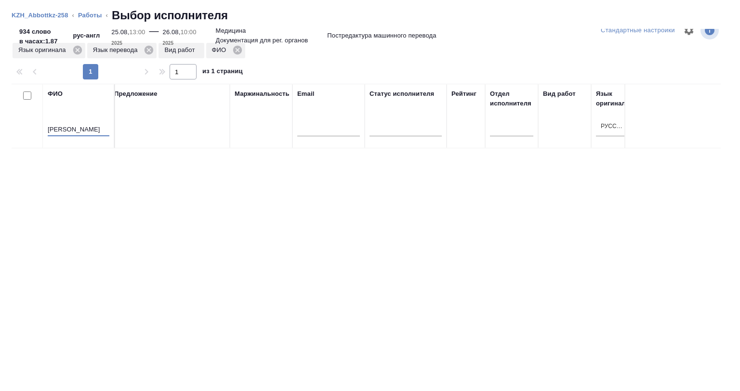
paste input "Болотова"
click at [71, 124] on input "Болотова" at bounding box center [79, 130] width 62 height 12
drag, startPoint x: 81, startPoint y: 129, endPoint x: 0, endPoint y: 129, distance: 80.9
click at [0, 129] on div "Упс, не нашли исполнителей с таким набором фильтров. Попробуй что-то удалить Ст…" at bounding box center [370, 210] width 740 height 362
paste input "рёмкина"
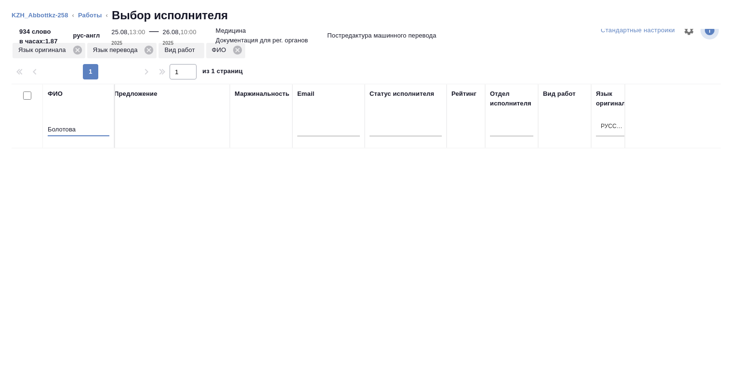
scroll to position [0, 0]
click at [105, 131] on input "Ерёмкин" at bounding box center [79, 130] width 62 height 12
drag, startPoint x: 74, startPoint y: 129, endPoint x: 0, endPoint y: 135, distance: 73.9
click at [0, 135] on div "Упс, не нашли исполнителей с таким набором фильтров. Попробуй что-то удалить Ст…" at bounding box center [370, 210] width 740 height 362
paste input "арасына"
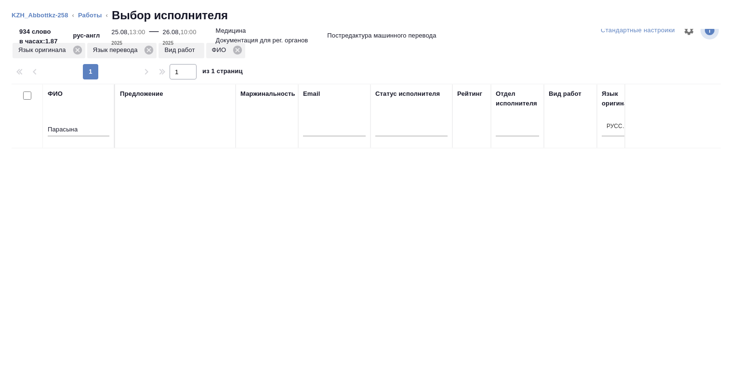
click at [82, 124] on input "Парасына" at bounding box center [79, 130] width 62 height 12
drag, startPoint x: 91, startPoint y: 131, endPoint x: 29, endPoint y: 131, distance: 61.7
click at [29, 131] on tr "ФИО Парасына Предложение Маржинальность Email Статус исполнителя Рейтинг Отдел …" at bounding box center [712, 116] width 1400 height 65
paste input "лесарчук"
click at [87, 118] on div "ФИО Слесарчук" at bounding box center [79, 116] width 62 height 54
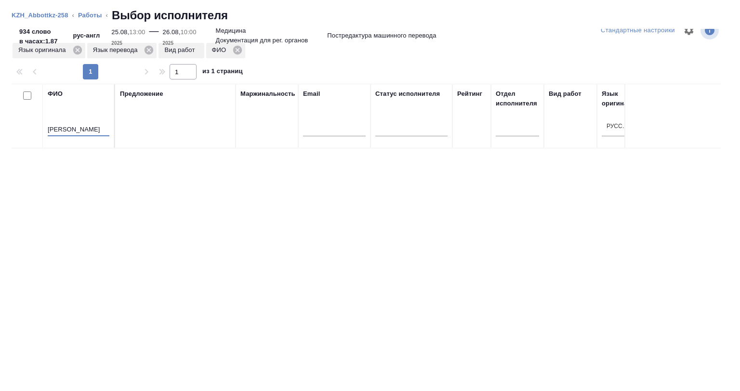
drag, startPoint x: 89, startPoint y: 126, endPoint x: 17, endPoint y: 128, distance: 71.8
click at [17, 128] on tr "ФИО Слесарчук Предложение Маржинальность Email Статус исполнителя Рейтинг Отдел…" at bounding box center [712, 116] width 1400 height 65
paste input "убовицкая"
click at [81, 127] on input "Дубовицкая" at bounding box center [79, 130] width 62 height 12
drag, startPoint x: 86, startPoint y: 127, endPoint x: 19, endPoint y: 128, distance: 66.5
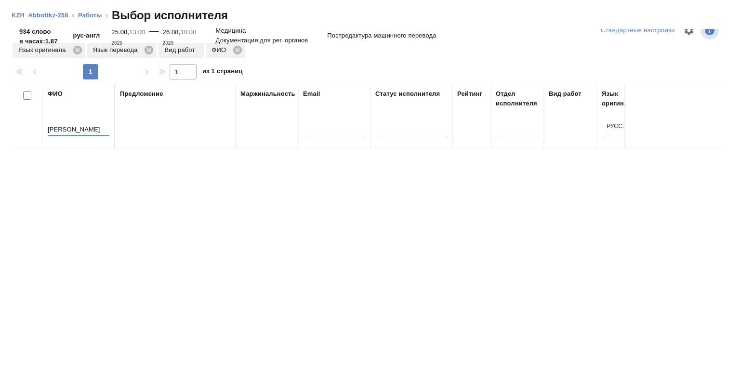
click at [19, 128] on tr "ФИО Дубовицкая Предложение Маржинальность Email Статус исполнителя Рейтинг Отде…" at bounding box center [712, 116] width 1400 height 65
paste input "варов"
click at [79, 131] on input "Уваров" at bounding box center [79, 130] width 62 height 12
drag, startPoint x: 80, startPoint y: 130, endPoint x: 6, endPoint y: 130, distance: 73.7
click at [6, 130] on div "Упс, не нашли исполнителей с таким набором фильтров. Попробуй что-то удалить Ст…" at bounding box center [370, 210] width 740 height 362
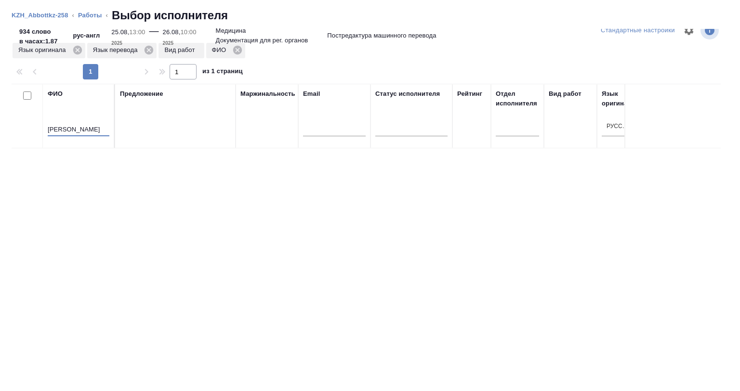
paste input "енченя"
type input "Сенченя"
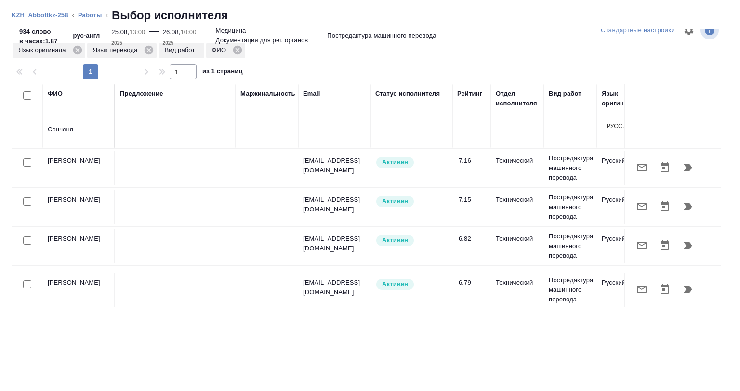
scroll to position [17, 0]
click at [290, 332] on div "ФИО Сенченя Предложение Маржинальность Email Статус исполнителя Рейтинг Отдел и…" at bounding box center [366, 236] width 709 height 304
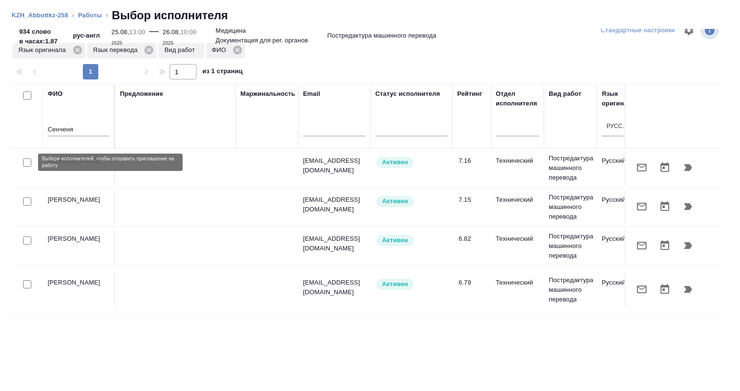
click at [28, 165] on input "checkbox" at bounding box center [27, 163] width 8 height 8
checkbox input "true"
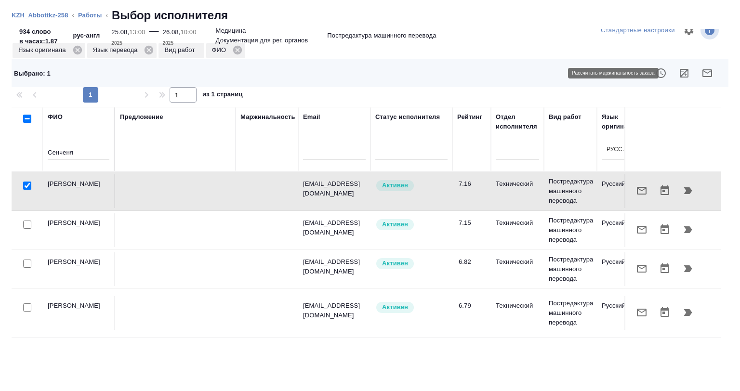
click at [682, 75] on icon "button" at bounding box center [684, 73] width 12 height 12
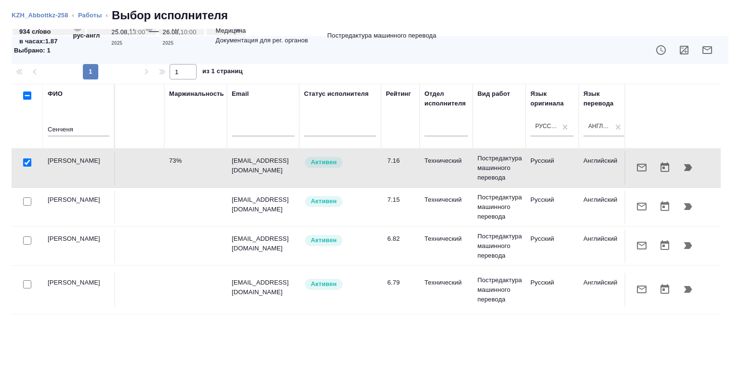
scroll to position [0, 0]
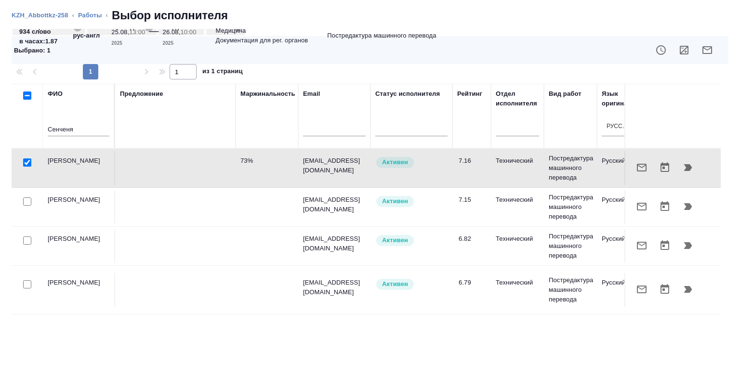
click at [79, 126] on input "Сенченя" at bounding box center [79, 130] width 62 height 12
drag, startPoint x: 78, startPoint y: 129, endPoint x: 6, endPoint y: 129, distance: 71.8
click at [6, 129] on div "Стандартные настройки Язык оригинала Язык перевода Вид работ ФИО Выбрано : 1 1 …" at bounding box center [370, 210] width 740 height 362
paste input "урова"
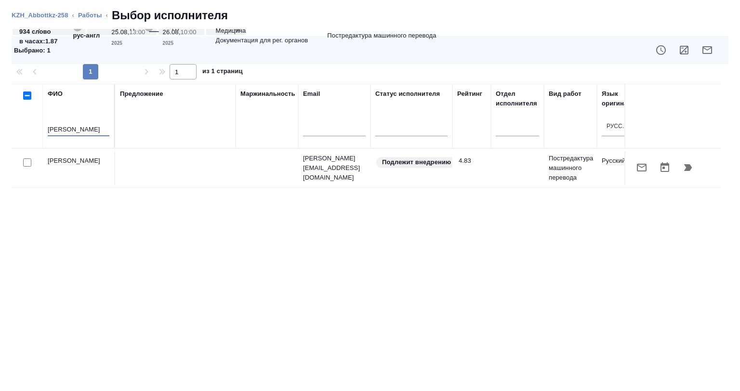
type input "Сурова"
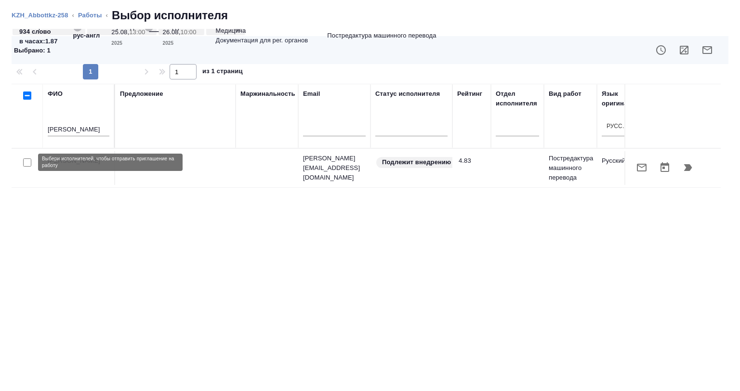
click at [30, 161] on input "checkbox" at bounding box center [27, 163] width 8 height 8
checkbox input "true"
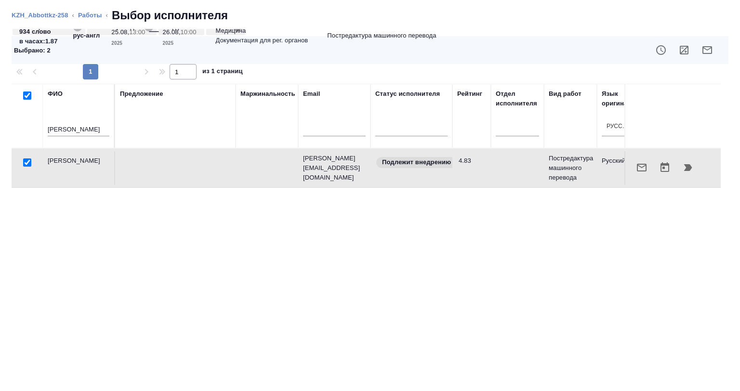
click at [681, 44] on icon "button" at bounding box center [684, 50] width 12 height 12
drag, startPoint x: 75, startPoint y: 124, endPoint x: 42, endPoint y: 128, distance: 32.5
click at [20, 126] on tr "ФИО Сурова Предложение Маржинальность Email Статус исполнителя Рейтинг Отдел ис…" at bounding box center [712, 116] width 1400 height 65
drag, startPoint x: 69, startPoint y: 128, endPoint x: 23, endPoint y: 131, distance: 46.4
click at [23, 131] on tr "ФИО Сурова Предложение Маржинальность Email Статус исполнителя Рейтинг Отдел ис…" at bounding box center [712, 116] width 1400 height 65
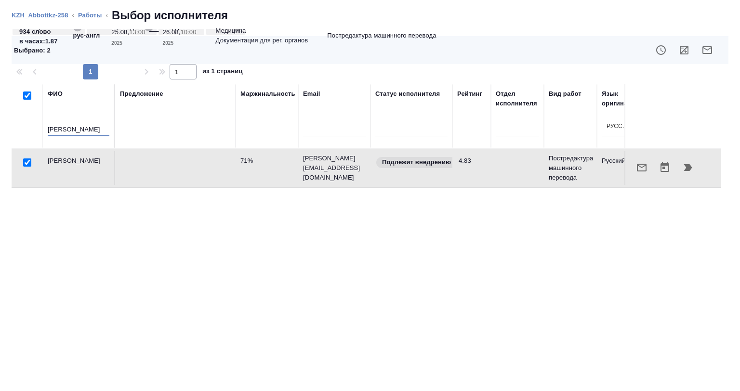
paste input "ихаевич"
type input "Михаевич"
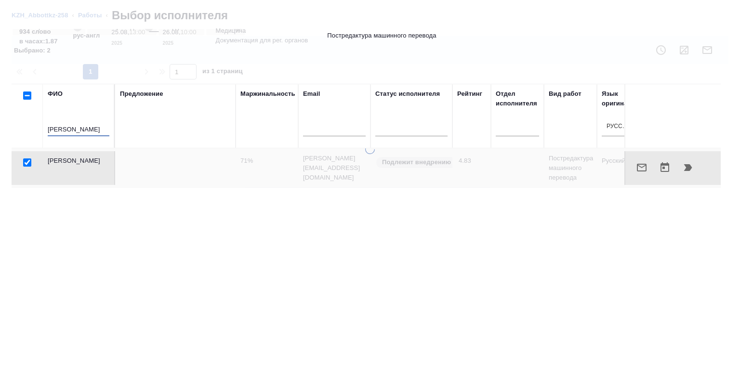
checkbox input "false"
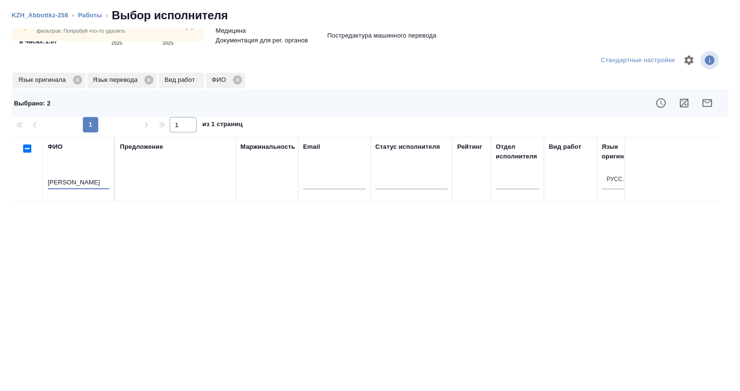
scroll to position [93, 0]
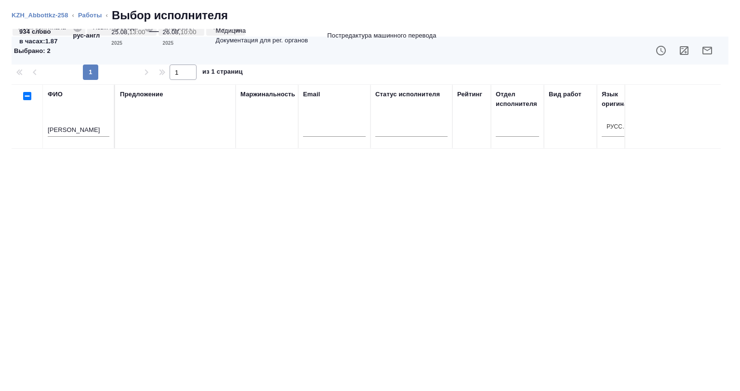
click at [67, 127] on input "Михаевич" at bounding box center [79, 131] width 62 height 12
drag, startPoint x: 90, startPoint y: 130, endPoint x: 6, endPoint y: 130, distance: 83.8
click at [6, 130] on div "Упс, не нашли исполнителей с таким набором фильтров. Попробуй что-то удалить Ст…" at bounding box center [370, 210] width 740 height 362
paste input "елых"
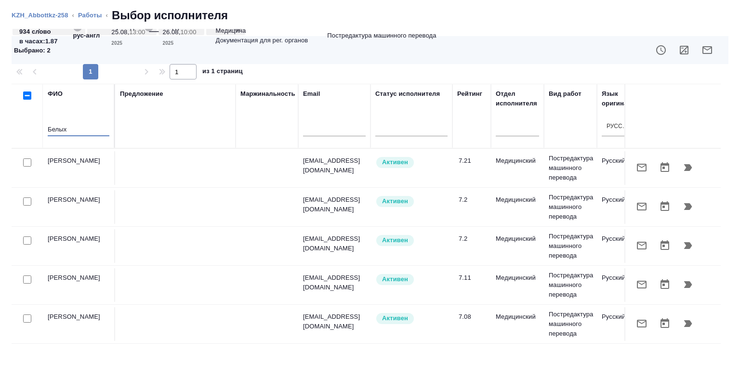
scroll to position [40, 0]
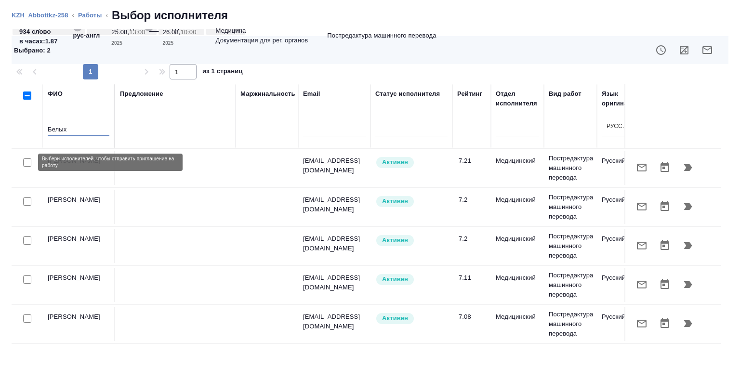
type input "Белых"
click at [27, 162] on input "checkbox" at bounding box center [27, 163] width 8 height 8
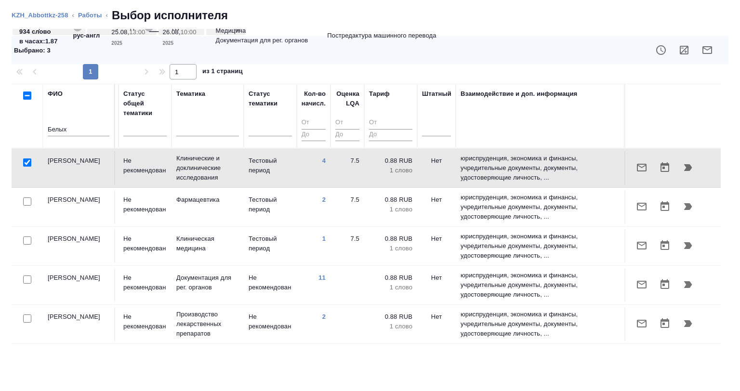
scroll to position [0, 698]
click at [23, 163] on input "checkbox" at bounding box center [27, 163] width 8 height 8
checkbox input "false"
drag, startPoint x: 69, startPoint y: 131, endPoint x: 27, endPoint y: 133, distance: 43.0
click at [27, 133] on tr "ФИО Белых Предложение Маржинальность Email Статус исполнителя Рейтинг Отдел исп…" at bounding box center [21, 116] width 1400 height 65
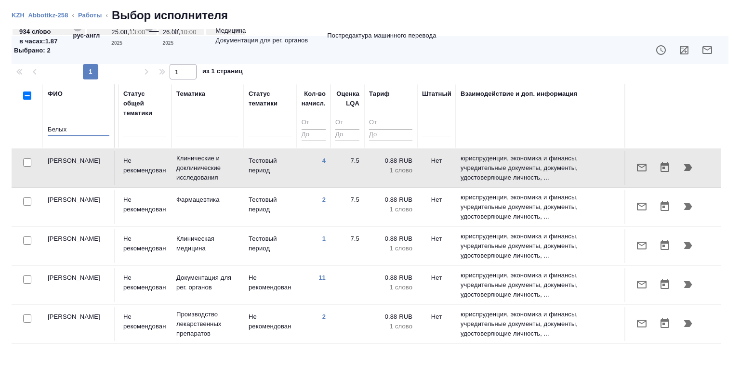
paste input "урандина"
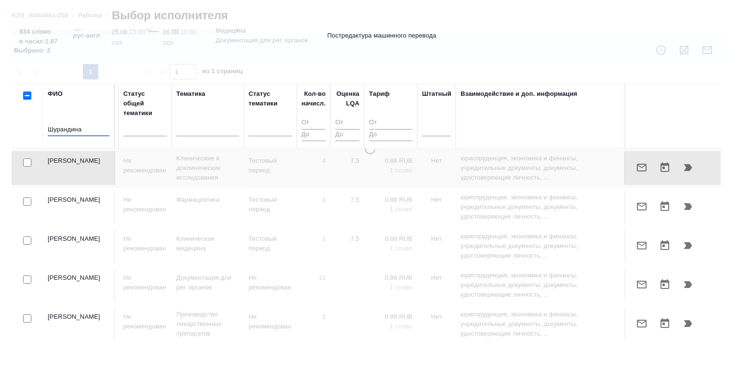
type input "Шурандина"
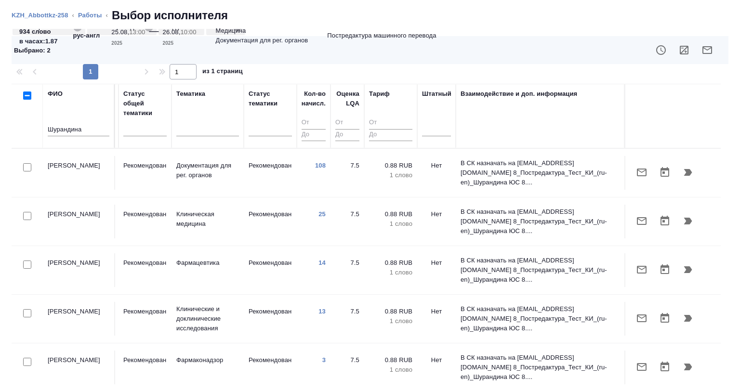
click at [27, 165] on input "checkbox" at bounding box center [27, 167] width 8 height 8
checkbox input "true"
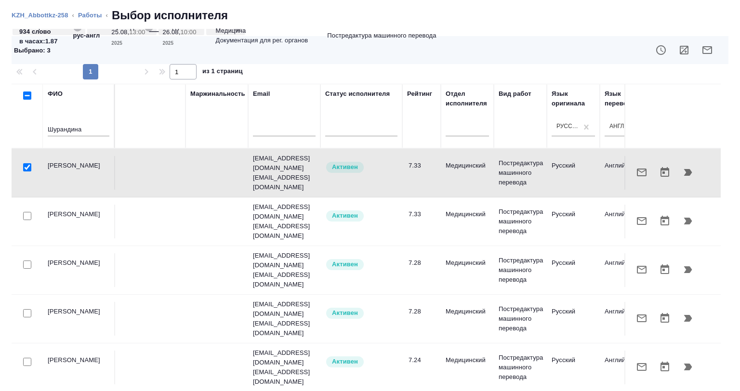
scroll to position [0, 0]
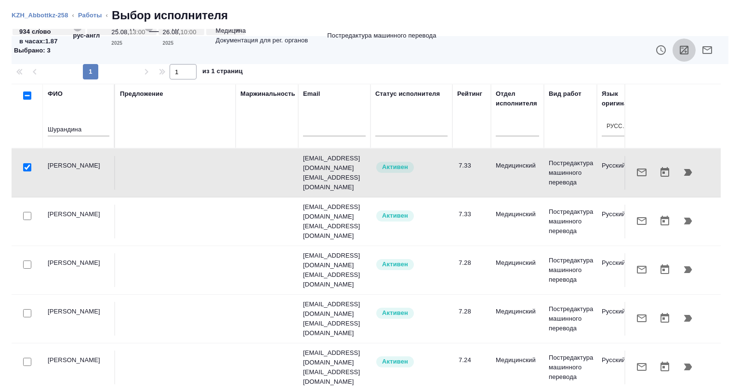
drag, startPoint x: 668, startPoint y: 50, endPoint x: 591, endPoint y: 114, distance: 99.6
click at [673, 50] on button "button" at bounding box center [684, 50] width 23 height 23
click at [25, 163] on input "checkbox" at bounding box center [27, 167] width 8 height 8
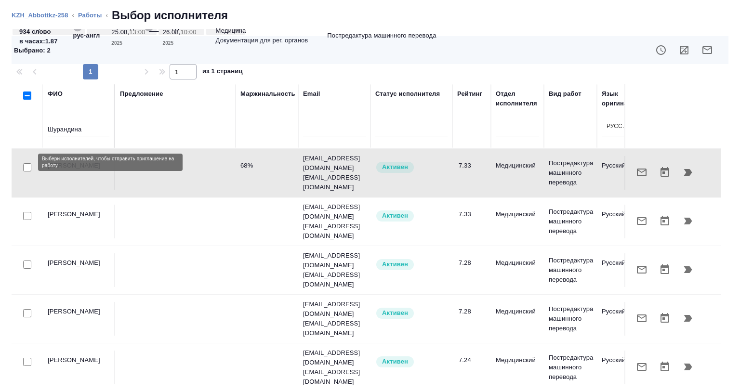
click at [29, 163] on input "checkbox" at bounding box center [27, 167] width 8 height 8
checkbox input "true"
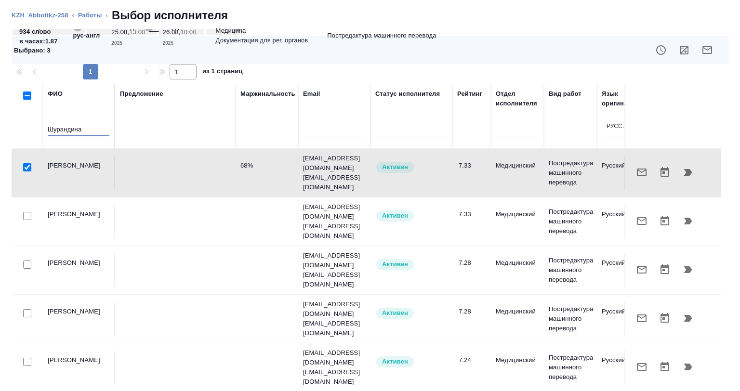
drag, startPoint x: 86, startPoint y: 128, endPoint x: 23, endPoint y: 128, distance: 62.6
click at [23, 128] on tr "ФИО Шурандина Предложение Маржинальность Email Статус исполнителя Рейтинг Отдел…" at bounding box center [712, 116] width 1400 height 65
click at [77, 118] on div "ФИО Шурандина" at bounding box center [79, 116] width 62 height 54
drag, startPoint x: 83, startPoint y: 129, endPoint x: 0, endPoint y: 130, distance: 82.9
click at [0, 130] on div "Стандартные настройки Язык оригинала Язык перевода Вид работ ФИО Выбрано : 3 1 …" at bounding box center [370, 210] width 740 height 362
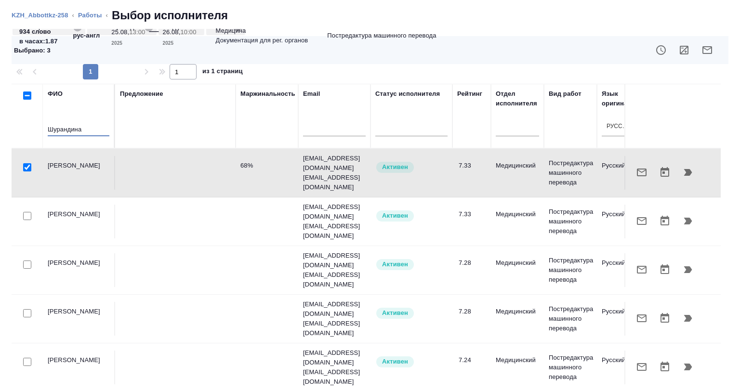
paste input "арваринская"
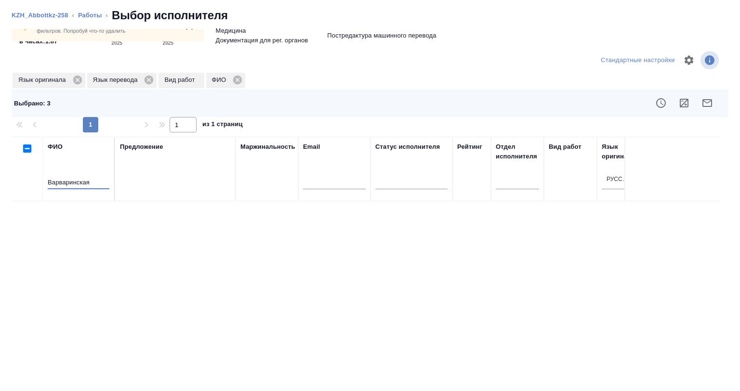
scroll to position [93, 0]
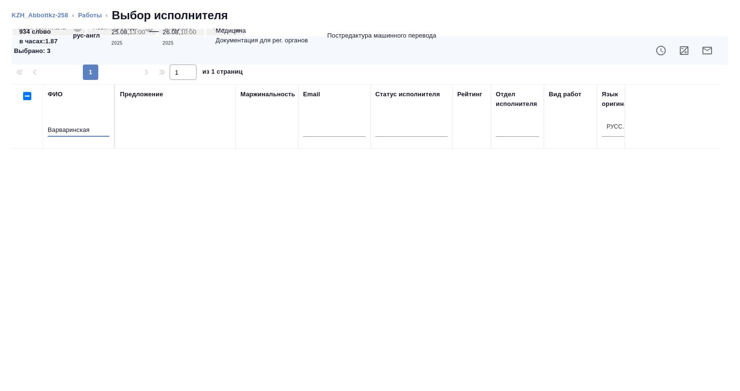
drag, startPoint x: 93, startPoint y: 127, endPoint x: 15, endPoint y: 127, distance: 78.1
click at [15, 127] on tr "ФИО Варваринская Предложение Маржинальность Email Статус исполнителя Рейтинг От…" at bounding box center [712, 116] width 1400 height 65
paste input "стров"
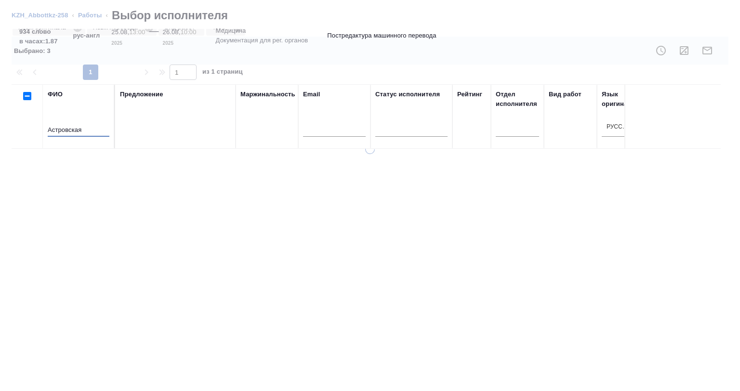
type input "Астровская"
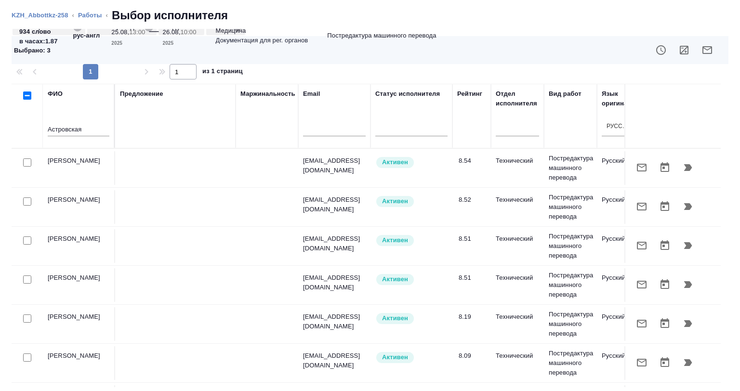
scroll to position [40, 0]
drag, startPoint x: 310, startPoint y: 75, endPoint x: 202, endPoint y: 93, distance: 109.5
click at [308, 76] on div "1 1 из 1 страниц" at bounding box center [370, 71] width 717 height 15
click at [26, 162] on input "checkbox" at bounding box center [27, 163] width 8 height 8
checkbox input "true"
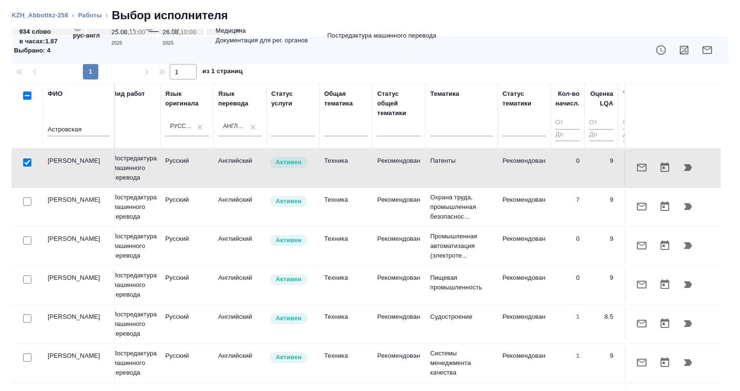
scroll to position [0, 0]
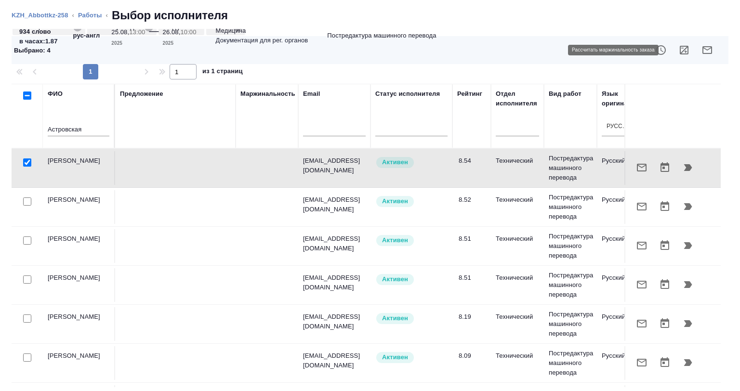
click at [678, 49] on icon "button" at bounding box center [684, 50] width 12 height 12
drag, startPoint x: 96, startPoint y: 131, endPoint x: 0, endPoint y: 129, distance: 96.4
click at [0, 129] on div "Стандартные настройки Язык оригинала Язык перевода Вид работ ФИО Выбрано : 4 1 …" at bounding box center [370, 210] width 740 height 362
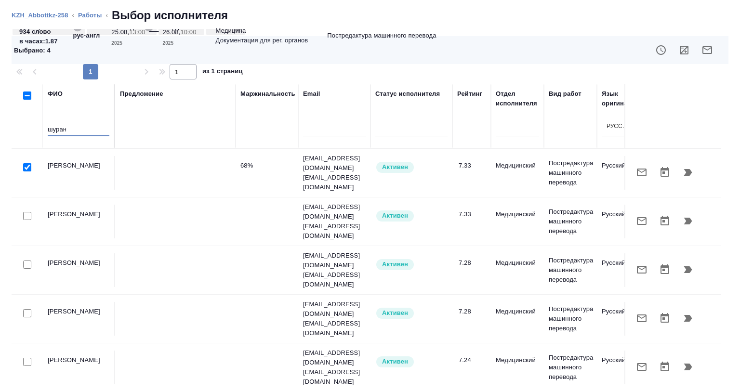
type input "шуран"
click at [27, 163] on input "checkbox" at bounding box center [27, 167] width 8 height 8
checkbox input "false"
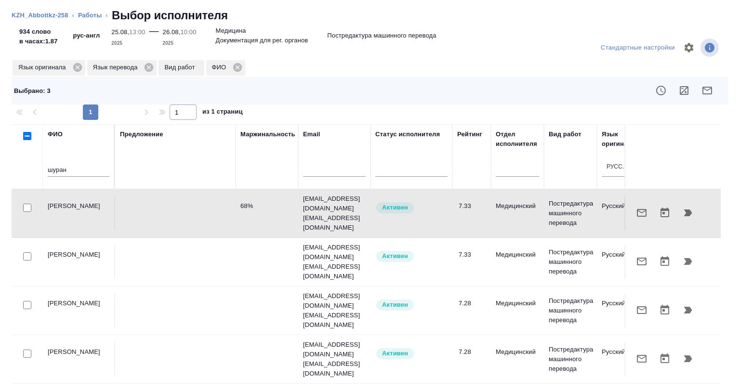
click at [277, 67] on div "Язык оригинала Язык перевода Вид работ ФИО" at bounding box center [366, 67] width 709 height 17
click at [702, 91] on icon "button" at bounding box center [708, 91] width 12 height 12
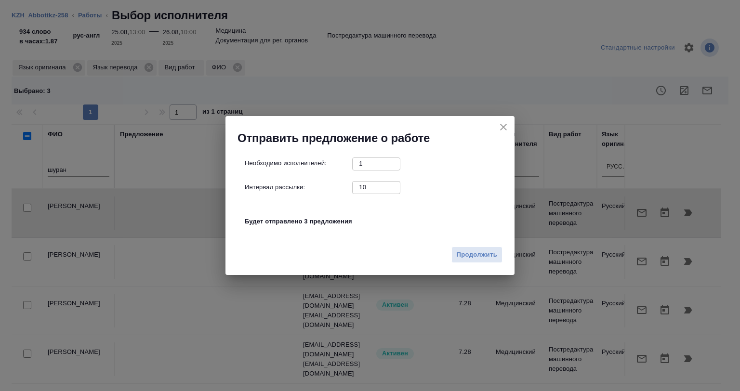
click at [337, 187] on div "Интервал рассылки: 10 ​" at bounding box center [374, 187] width 258 height 12
type input "0"
click at [472, 258] on span "Продолжить" at bounding box center [477, 255] width 40 height 11
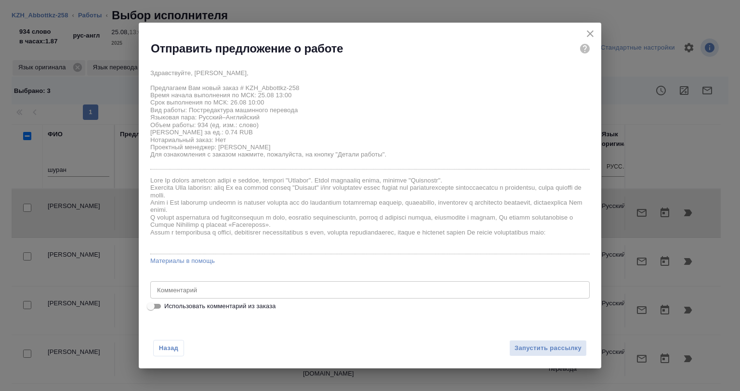
click at [165, 303] on span "Использовать комментарий из заказа" at bounding box center [219, 307] width 111 height 10
click at [165, 303] on input "Использовать комментарий из заказа" at bounding box center [150, 307] width 35 height 12
checkbox input "true"
type textarea "перевод на английский язык"
click at [169, 302] on span "Использовать комментарий из заказа" at bounding box center [219, 307] width 111 height 10
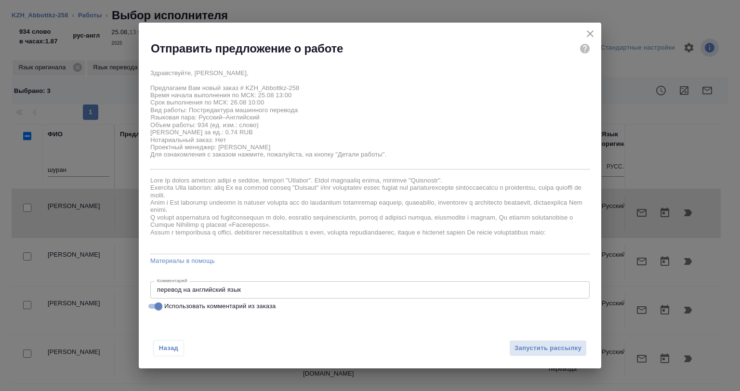
click at [169, 302] on input "Использовать комментарий из заказа" at bounding box center [158, 307] width 35 height 12
checkbox input "false"
click at [209, 293] on div "x Комментарий" at bounding box center [369, 289] width 439 height 17
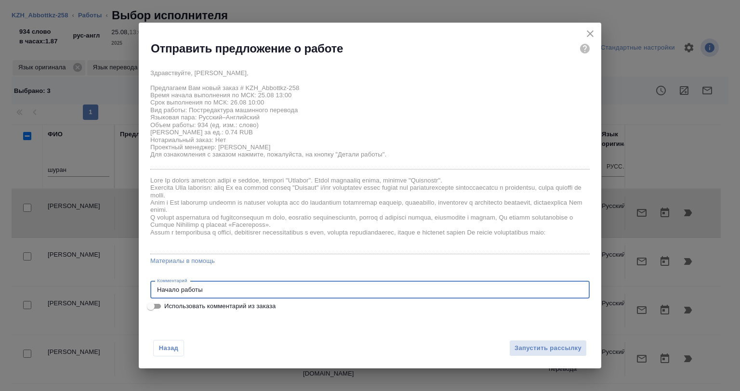
type textarea "Начало работы"
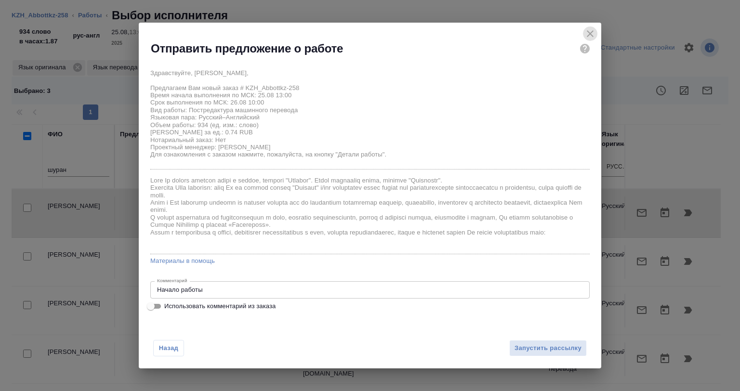
click at [588, 31] on icon "close" at bounding box center [590, 33] width 7 height 7
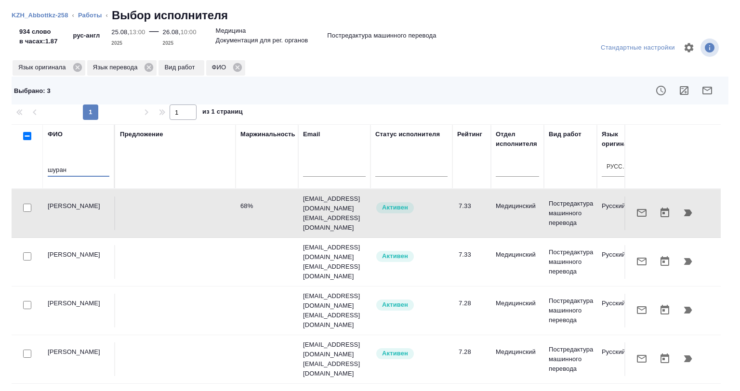
drag, startPoint x: 75, startPoint y: 168, endPoint x: 13, endPoint y: 171, distance: 61.7
click at [13, 171] on tr "ФИО шуран Предложение Маржинальность Email Статус исполнителя Рейтинг Отдел исп…" at bounding box center [712, 156] width 1400 height 65
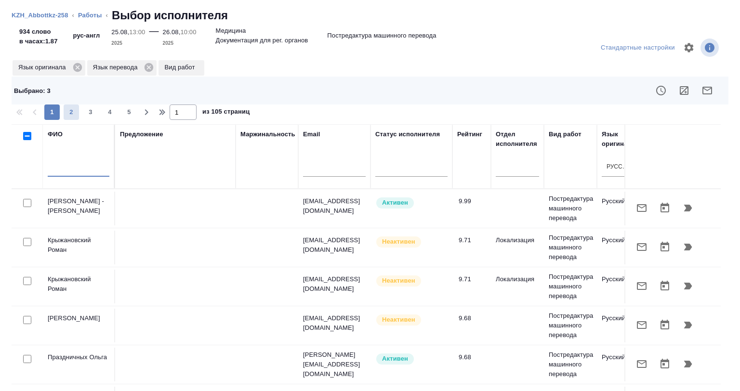
click at [73, 112] on span "2" at bounding box center [71, 112] width 15 height 10
type input "2"
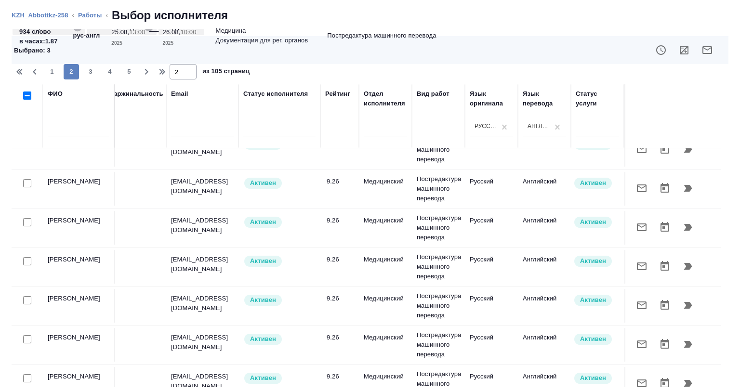
scroll to position [96, 133]
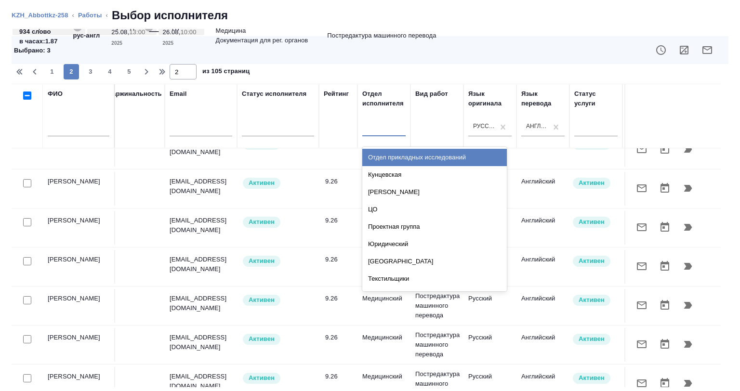
click at [387, 132] on div at bounding box center [383, 126] width 43 height 14
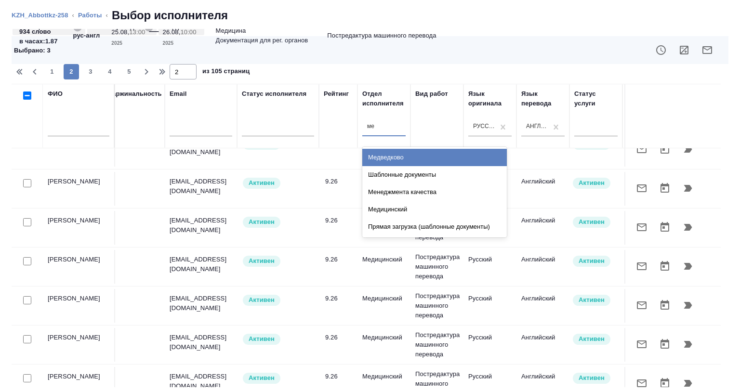
type input "мед"
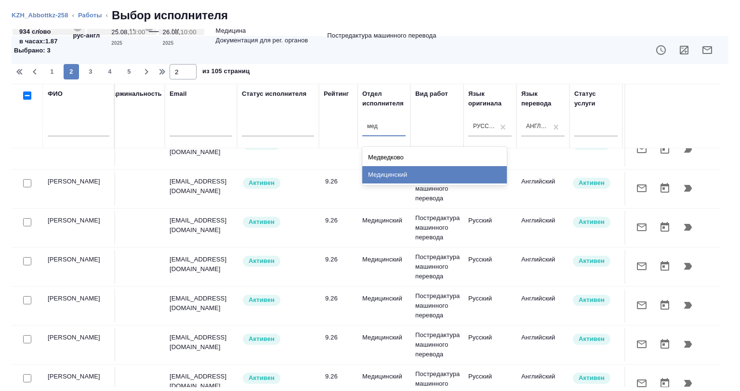
click at [388, 169] on div "Медицинский" at bounding box center [434, 174] width 145 height 17
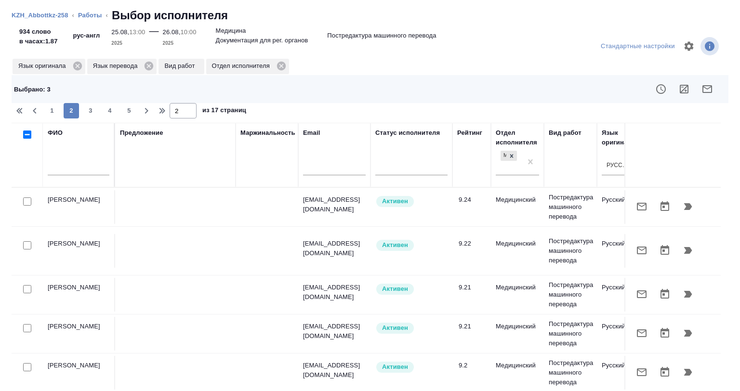
scroll to position [0, 0]
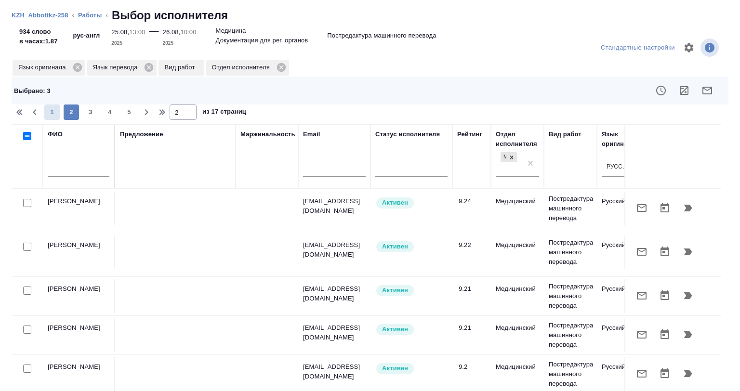
click at [48, 111] on span "1" at bounding box center [51, 112] width 15 height 10
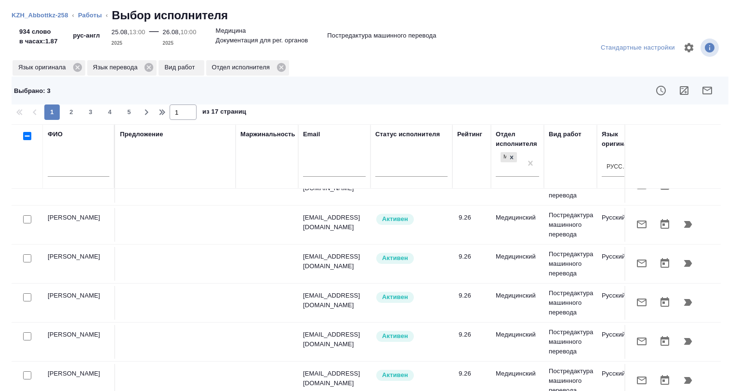
scroll to position [723, 0]
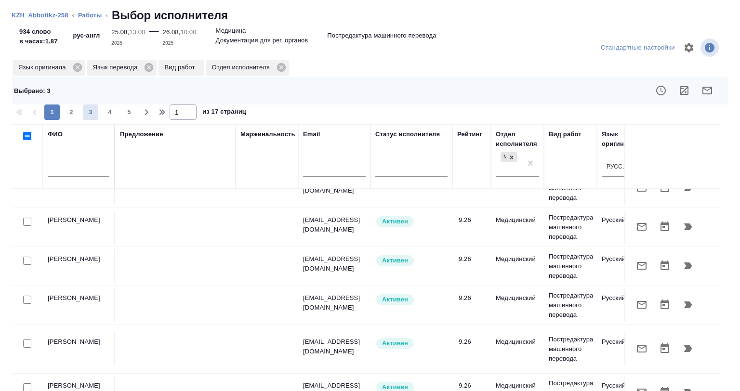
click at [90, 114] on span "3" at bounding box center [90, 112] width 15 height 10
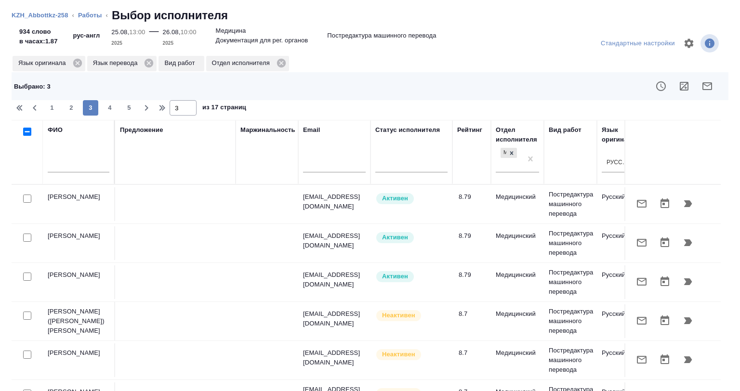
scroll to position [0, 0]
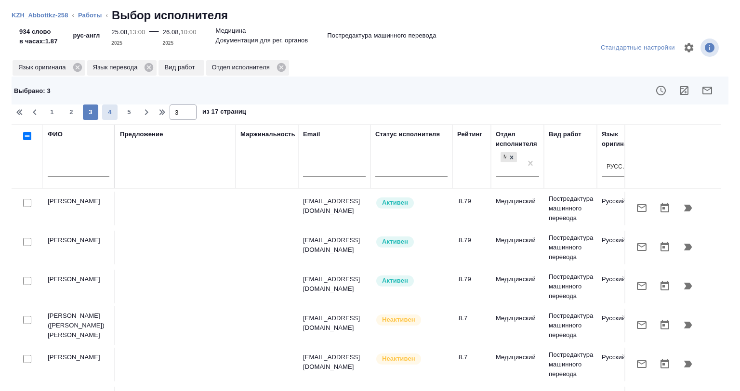
click at [106, 113] on span "4" at bounding box center [109, 112] width 15 height 10
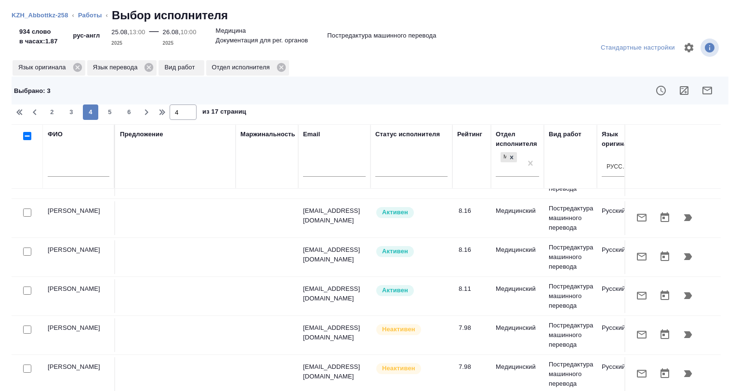
scroll to position [40, 0]
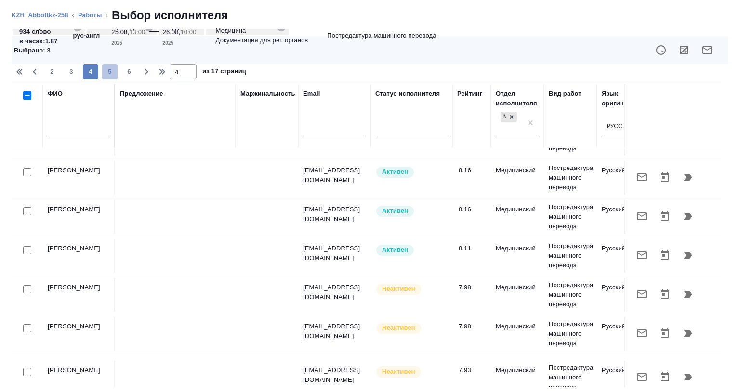
click at [111, 72] on span "5" at bounding box center [109, 72] width 15 height 10
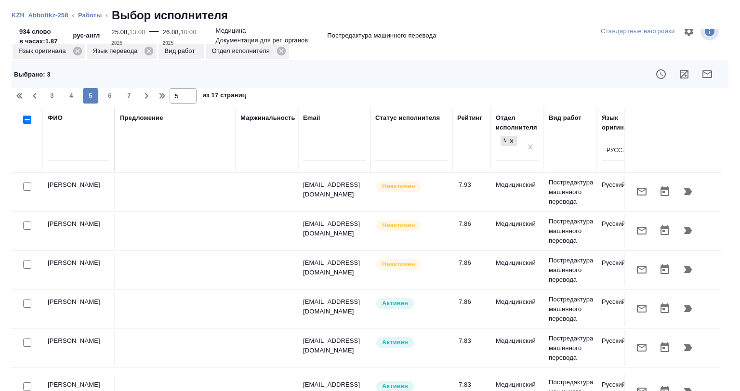
scroll to position [0, 0]
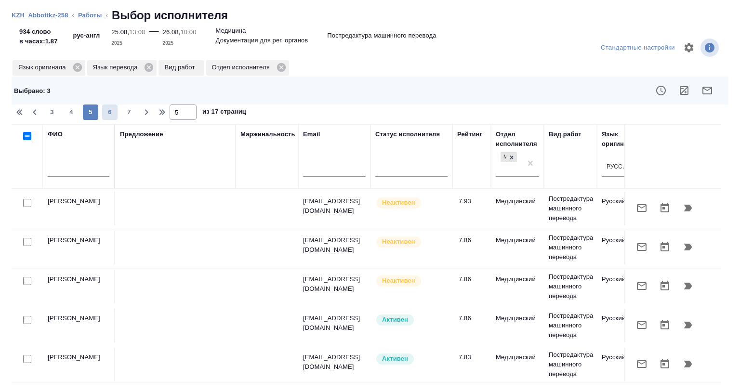
click at [110, 113] on span "6" at bounding box center [109, 112] width 15 height 10
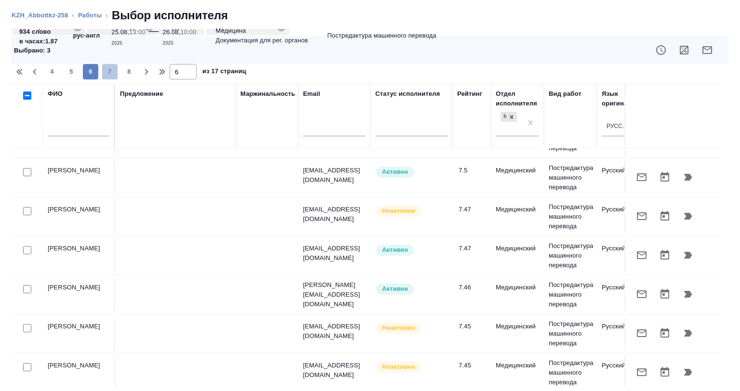
click at [111, 65] on button "7" at bounding box center [109, 71] width 15 height 15
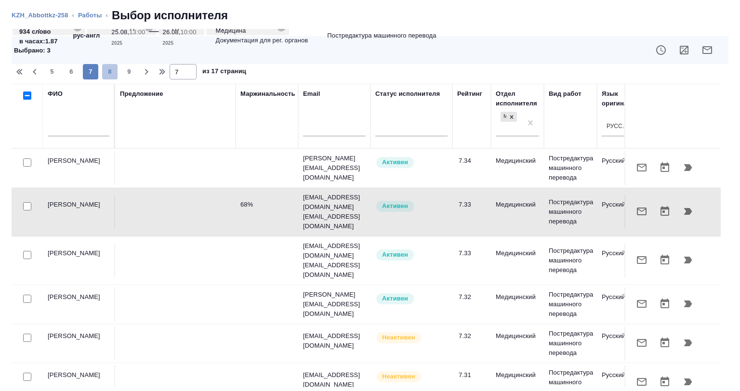
click at [111, 74] on span "8" at bounding box center [109, 72] width 15 height 10
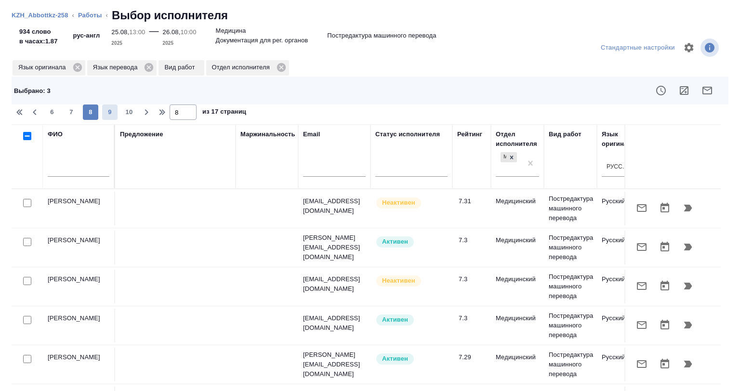
click at [117, 108] on span "9" at bounding box center [109, 112] width 15 height 10
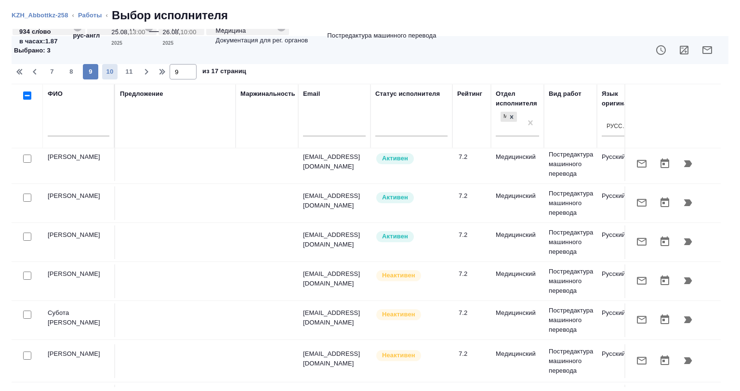
click at [110, 71] on span "10" at bounding box center [109, 72] width 15 height 10
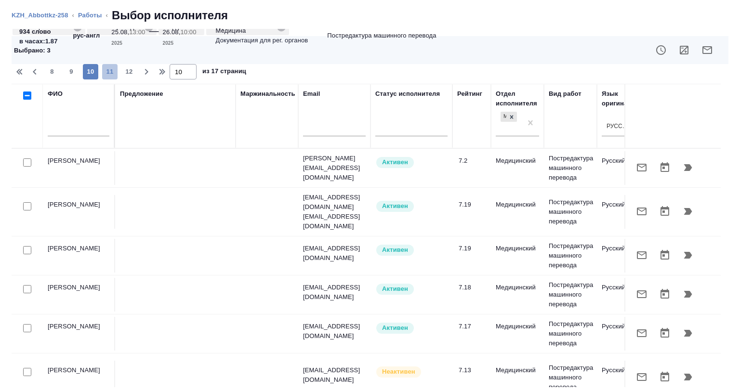
click at [111, 76] on span "11" at bounding box center [109, 72] width 15 height 10
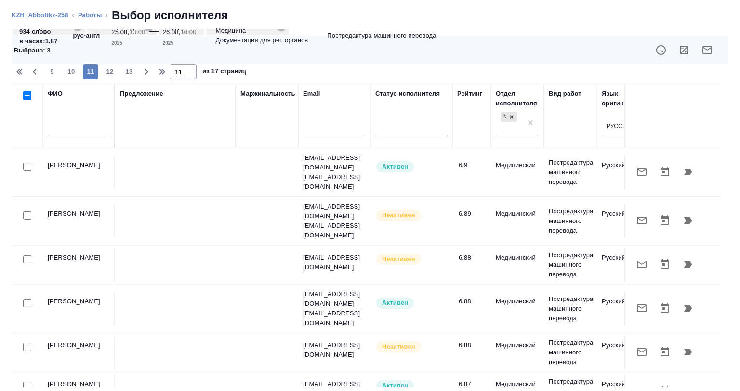
click at [118, 77] on div "9 10 11 12 13" at bounding box center [90, 71] width 96 height 15
click at [113, 74] on span "12" at bounding box center [109, 72] width 15 height 10
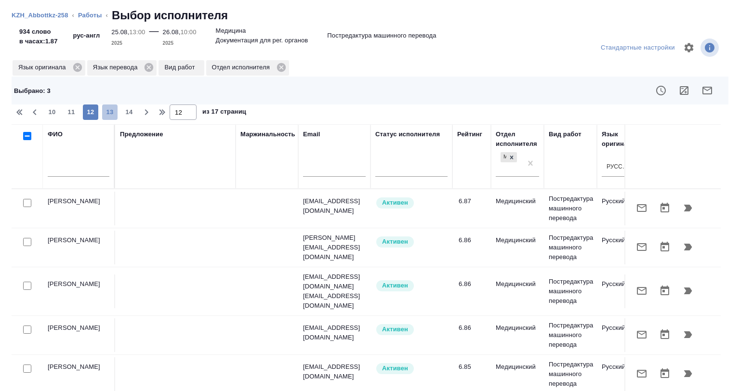
click at [112, 109] on span "13" at bounding box center [109, 112] width 15 height 10
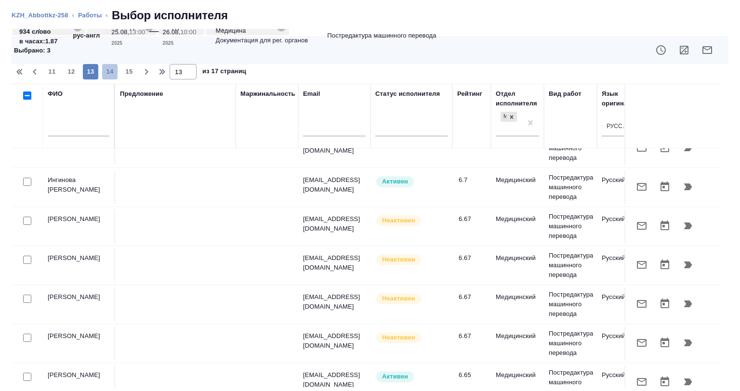
click at [111, 77] on button "14" at bounding box center [109, 71] width 15 height 15
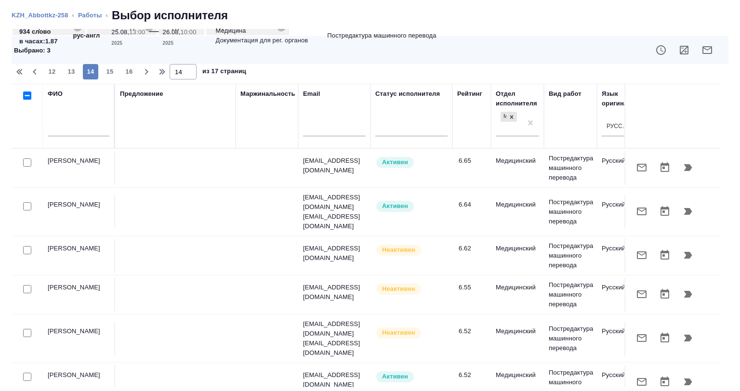
scroll to position [2, 0]
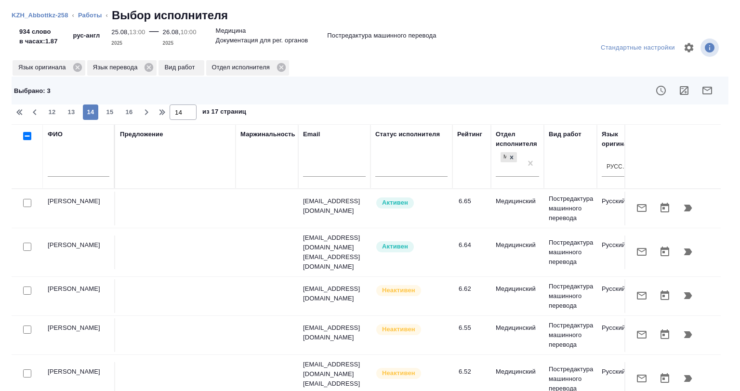
click at [120, 108] on div "12 13 14 15 16" at bounding box center [90, 112] width 96 height 15
click at [116, 110] on span "15" at bounding box center [109, 112] width 15 height 10
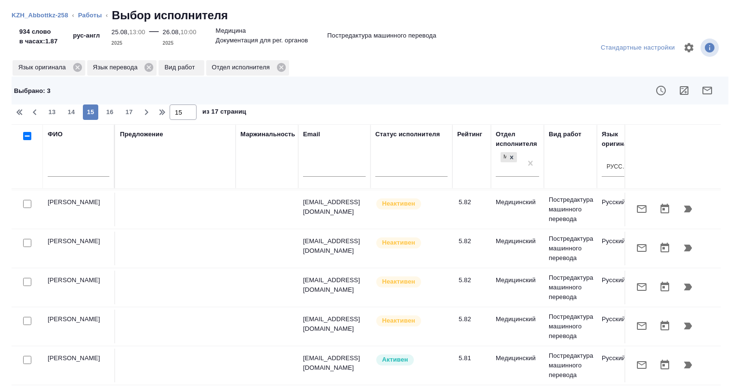
scroll to position [742, 0]
click at [111, 109] on span "16" at bounding box center [109, 112] width 15 height 10
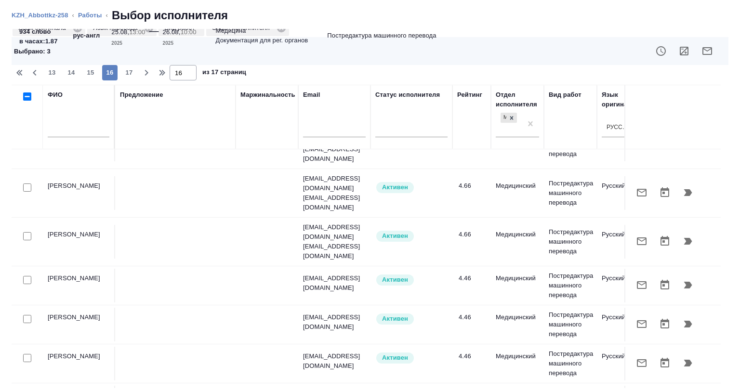
scroll to position [40, 0]
click at [128, 71] on span "17" at bounding box center [128, 72] width 15 height 10
type input "17"
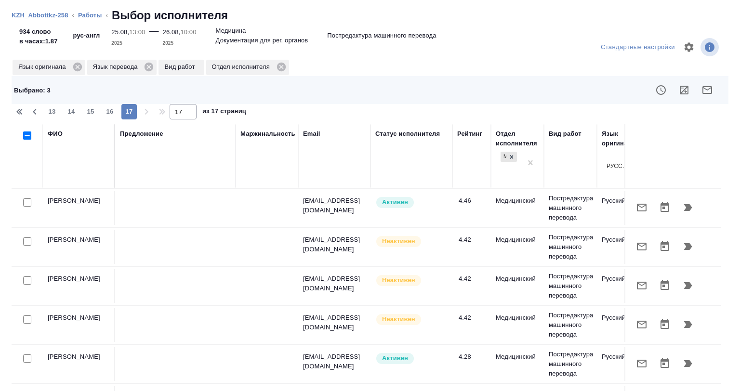
scroll to position [0, 0]
click at [93, 15] on link "Работы" at bounding box center [90, 15] width 24 height 7
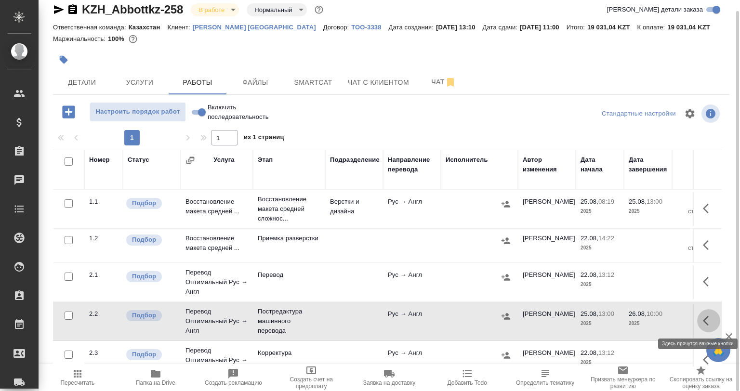
click at [703, 321] on icon "button" at bounding box center [709, 321] width 12 height 12
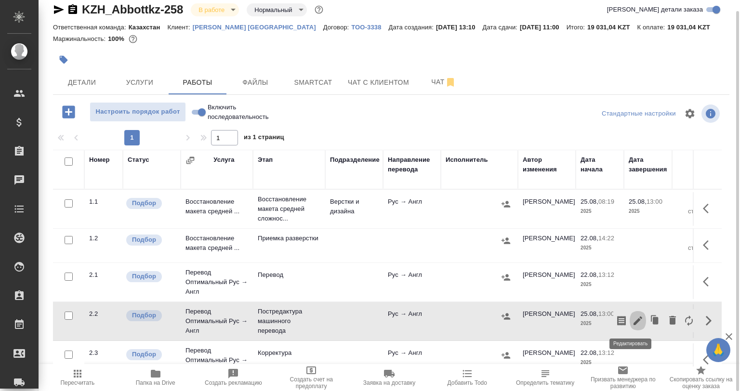
click at [633, 320] on icon "button" at bounding box center [638, 321] width 12 height 12
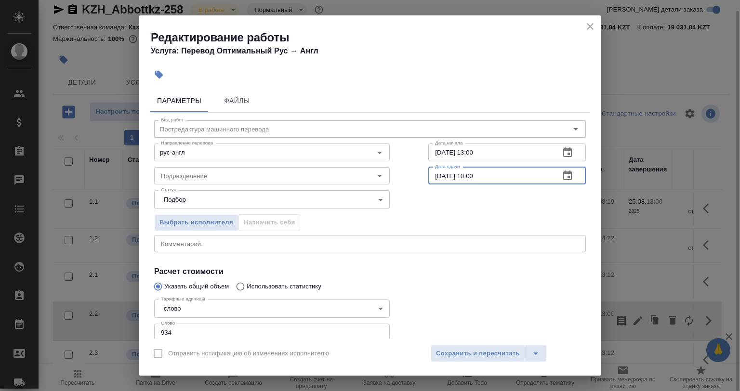
drag, startPoint x: 481, startPoint y: 175, endPoint x: 464, endPoint y: 182, distance: 17.7
click at [464, 182] on input "26.08.2025 10:00" at bounding box center [490, 175] width 124 height 17
type input "26.08.2025 09:00"
click at [457, 348] on span "Сохранить и пересчитать" at bounding box center [478, 353] width 84 height 11
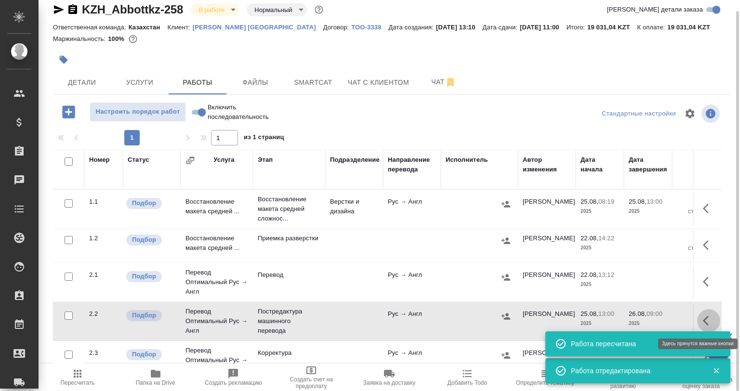
click at [707, 323] on icon "button" at bounding box center [709, 321] width 12 height 12
click at [634, 319] on icon "button" at bounding box center [638, 321] width 12 height 12
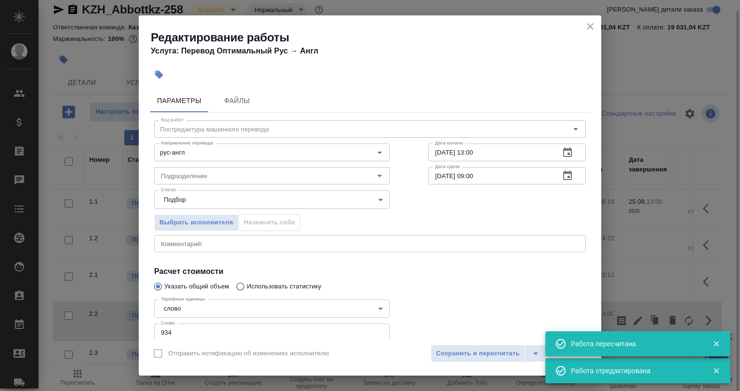
click at [170, 248] on div "x Комментарий:" at bounding box center [370, 243] width 432 height 17
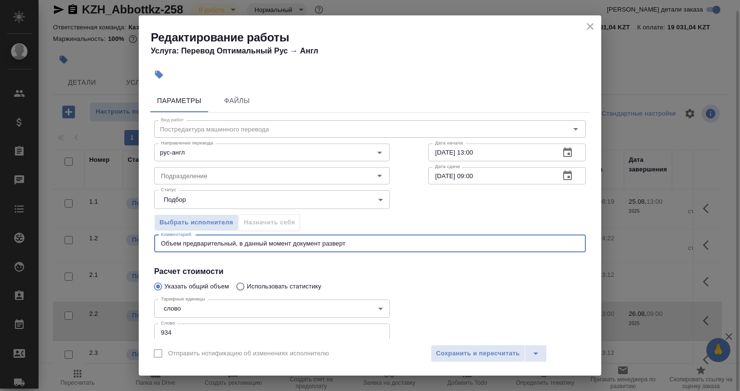
type textarea "Объем предварительный, в данный момент документ разверты"
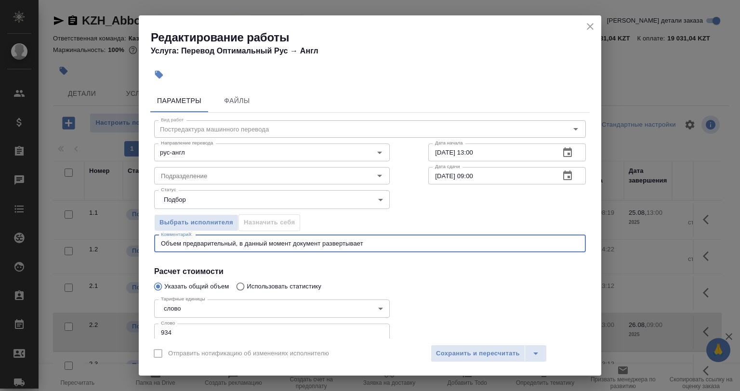
scroll to position [11, 0]
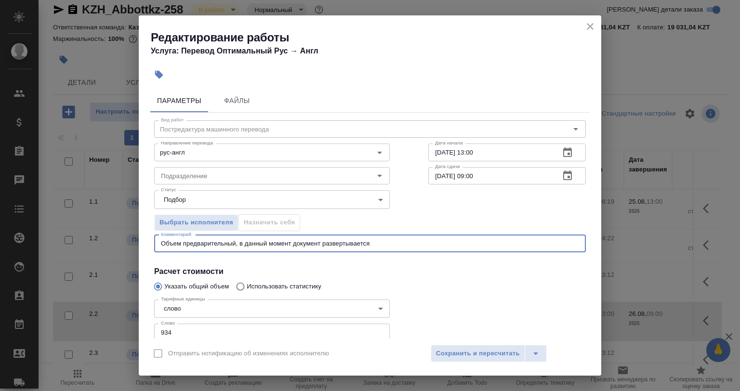
click at [395, 246] on textarea "Объем предварительный, в данный момент документ развертывается" at bounding box center [370, 243] width 418 height 7
type textarea "Объем предварительный, в данный момент документ готовится к переводу, начало ра…"
click at [466, 358] on span "Сохранить и пересчитать" at bounding box center [478, 353] width 84 height 11
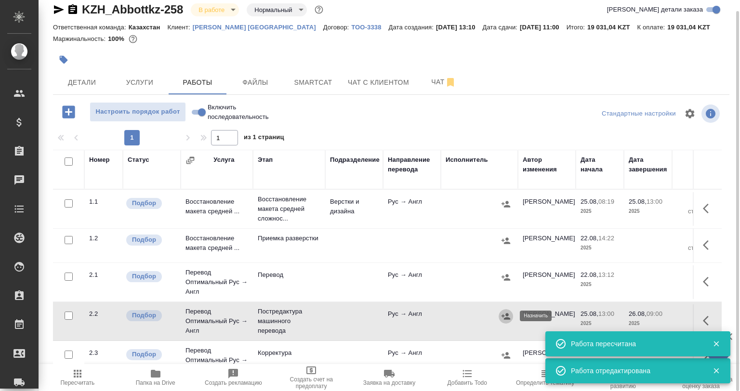
click at [507, 319] on icon "button" at bounding box center [506, 317] width 10 height 10
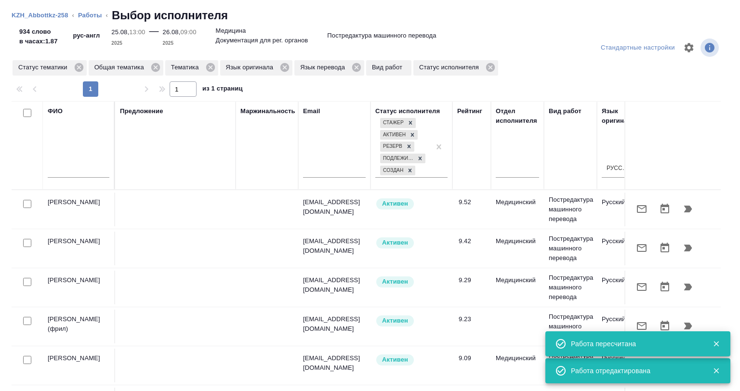
click at [69, 168] on input "text" at bounding box center [79, 172] width 62 height 12
paste input "Сенченя"
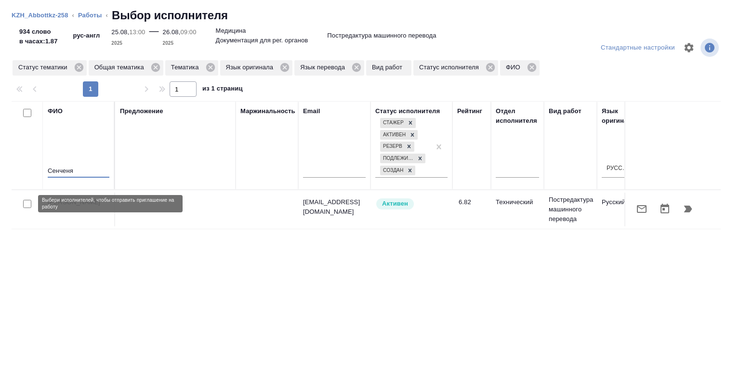
type input "Сенченя"
click at [28, 202] on input "checkbox" at bounding box center [27, 204] width 8 height 8
checkbox input "true"
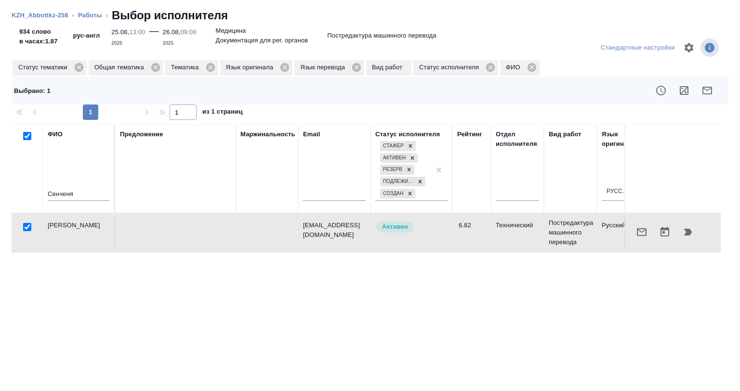
drag, startPoint x: 76, startPoint y: 185, endPoint x: 67, endPoint y: 190, distance: 10.2
click at [67, 190] on div "Сенченя" at bounding box center [79, 196] width 62 height 24
drag, startPoint x: 75, startPoint y: 190, endPoint x: 29, endPoint y: 191, distance: 46.3
click at [29, 191] on tr "ФИО [PERSON_NAME] Предложение Маржинальность Email Статус исполнителя [PERSON_N…" at bounding box center [712, 168] width 1400 height 89
paste input "урова"
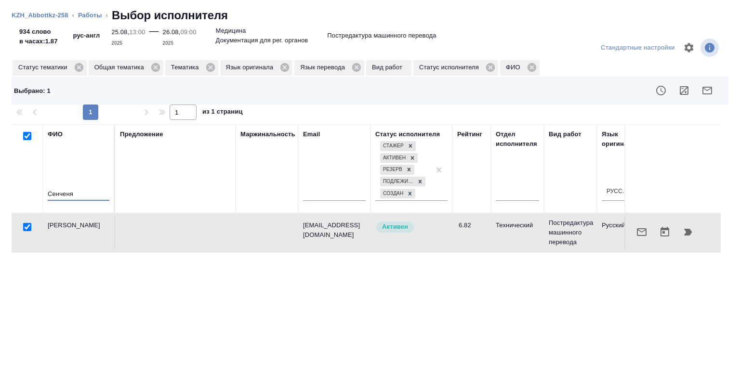
type input "[PERSON_NAME]"
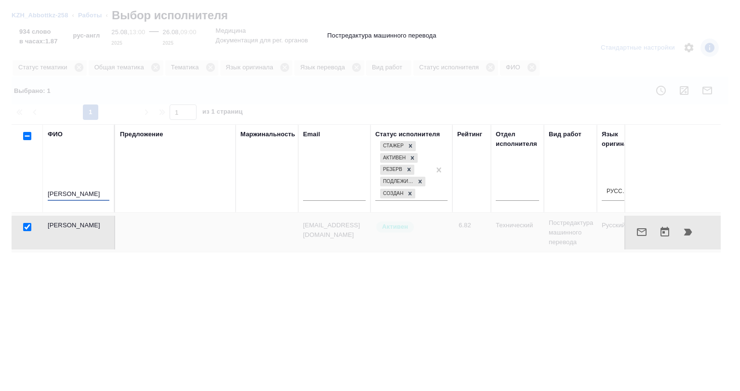
checkbox input "false"
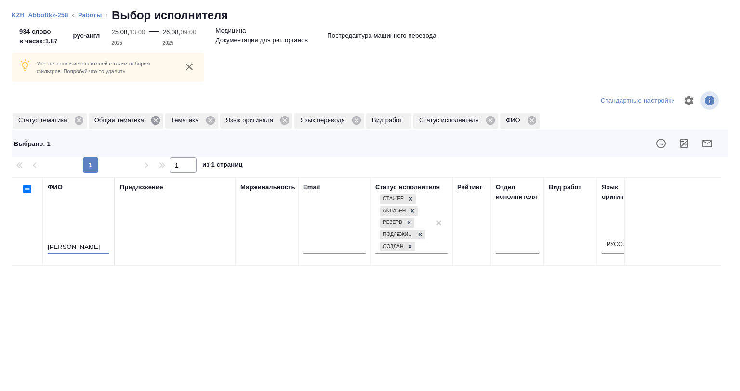
type input "[PERSON_NAME]"
click at [153, 121] on icon at bounding box center [155, 120] width 9 height 9
click at [416, 119] on icon at bounding box center [414, 120] width 9 height 9
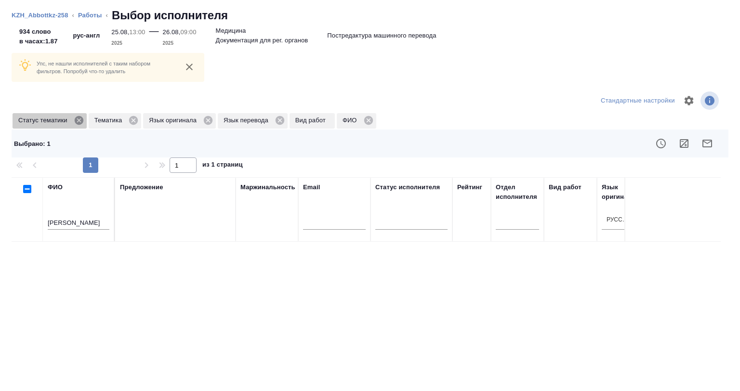
click at [81, 121] on icon at bounding box center [78, 120] width 9 height 9
click at [54, 122] on icon at bounding box center [57, 120] width 9 height 9
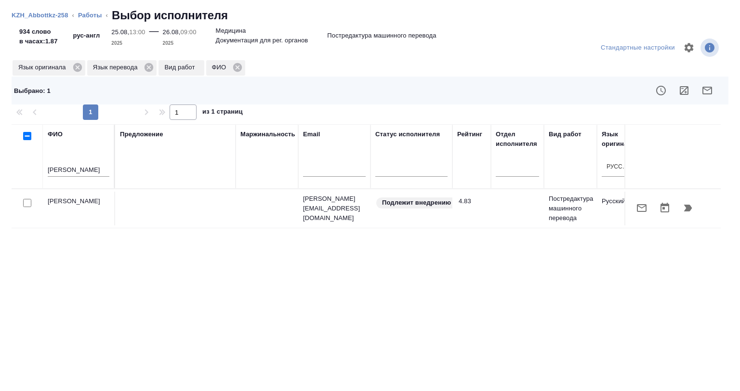
click at [27, 205] on input "checkbox" at bounding box center [27, 203] width 8 height 8
checkbox input "true"
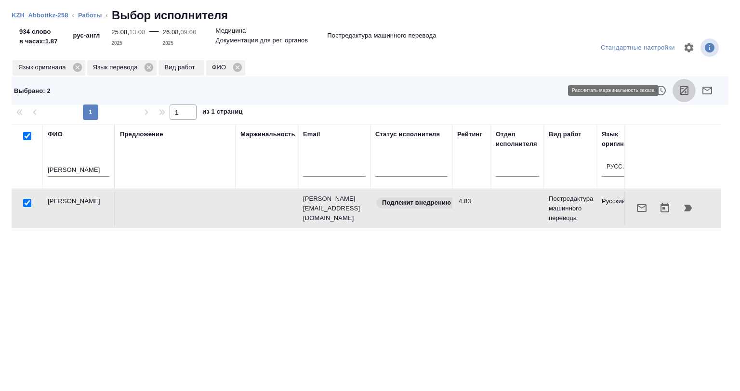
click at [680, 89] on icon "button" at bounding box center [684, 90] width 9 height 9
drag, startPoint x: 14, startPoint y: 167, endPoint x: 4, endPoint y: 168, distance: 9.7
click at [4, 168] on div "Стандартные настройки Язык оригинала Язык перевода Вид работ ФИО Выбрано : 2 1 …" at bounding box center [370, 210] width 740 height 362
paste input "стровская"
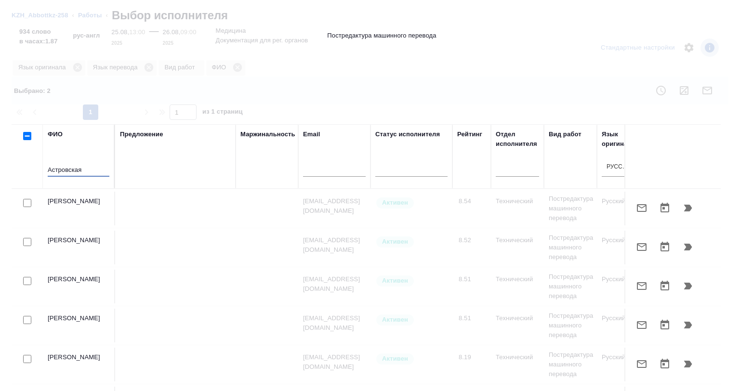
type input "Астровская"
click at [29, 204] on input "checkbox" at bounding box center [27, 203] width 8 height 8
checkbox input "true"
checkbox input "false"
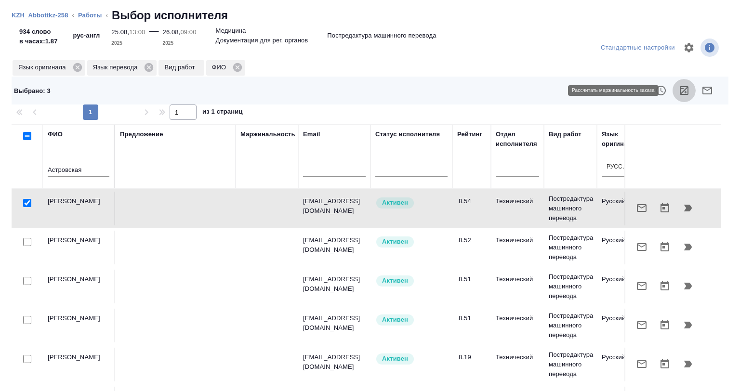
click at [680, 90] on icon "button" at bounding box center [684, 90] width 9 height 9
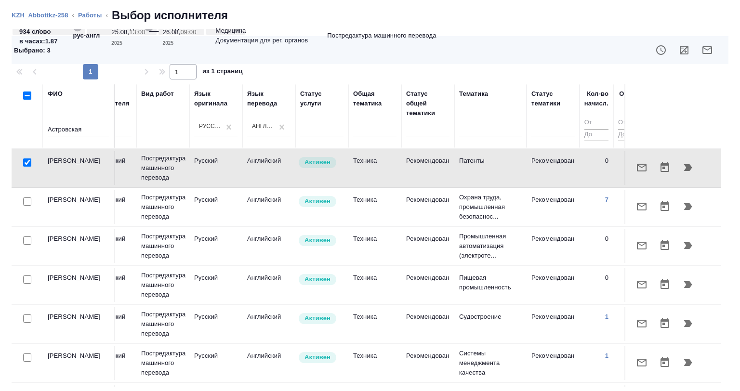
scroll to position [0, 705]
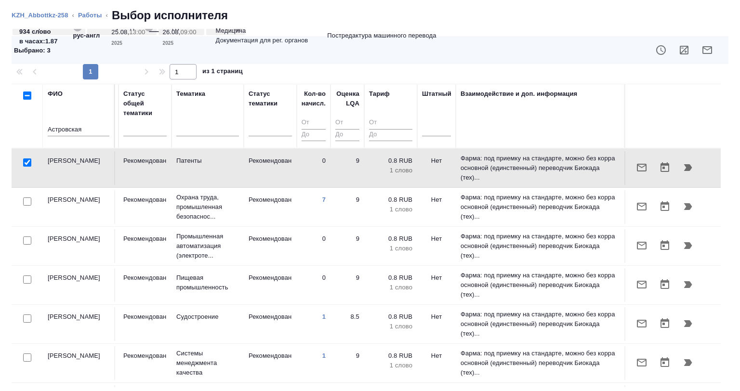
click at [89, 130] on input "Астровская" at bounding box center [79, 130] width 62 height 12
drag, startPoint x: 86, startPoint y: 132, endPoint x: 13, endPoint y: 133, distance: 72.8
click at [13, 133] on tr "ФИО Астровская Предложение Маржинальность Email Статус исполнителя Рейтинг Отде…" at bounding box center [21, 116] width 1400 height 65
paste input "алькова"
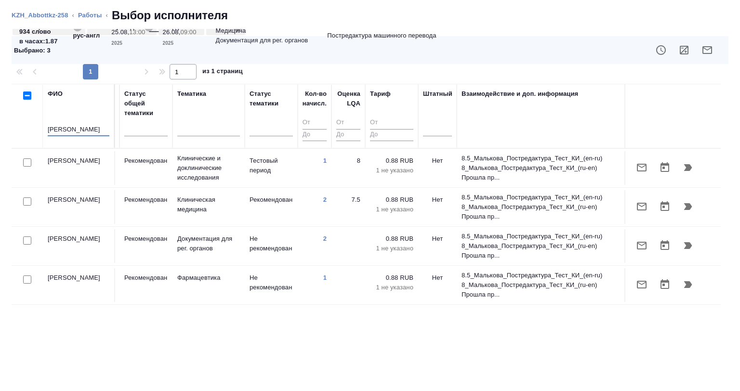
type input "Малькова"
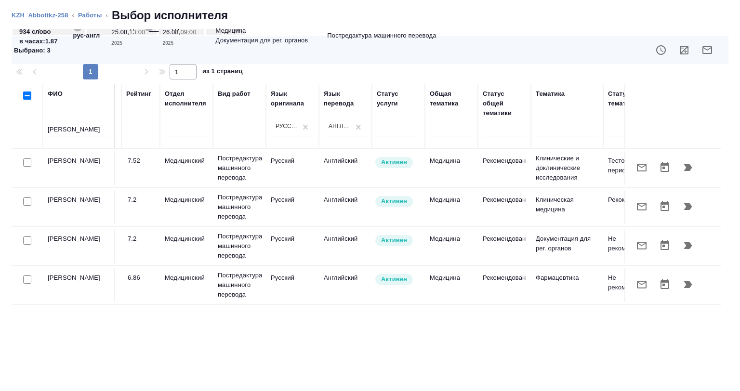
scroll to position [0, 0]
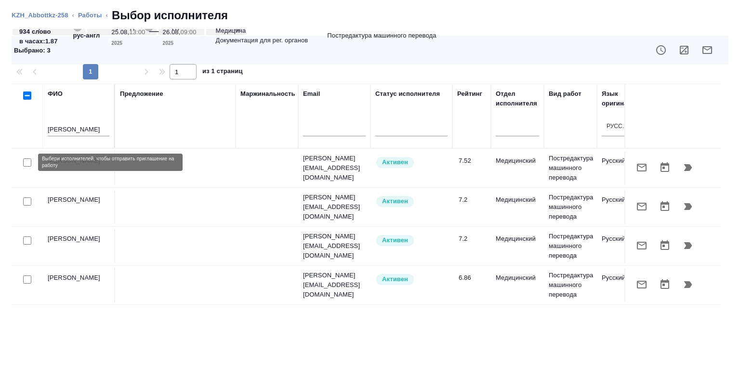
click at [24, 161] on input "checkbox" at bounding box center [27, 163] width 8 height 8
checkbox input "true"
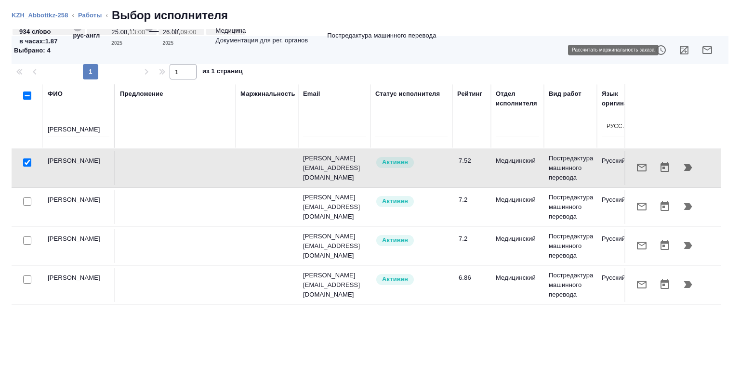
click at [680, 50] on icon "button" at bounding box center [684, 50] width 9 height 9
click at [703, 47] on icon "button" at bounding box center [708, 50] width 10 height 8
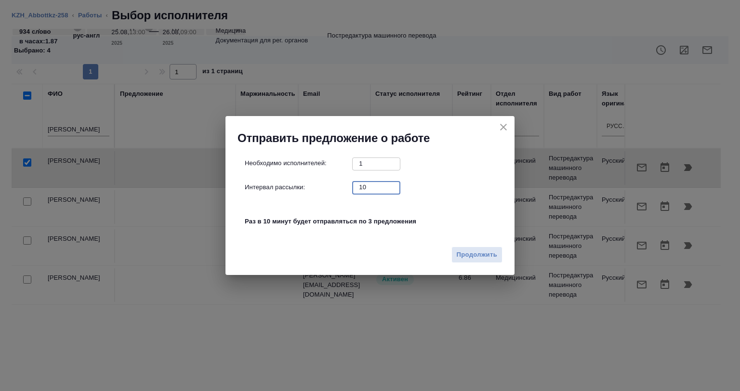
drag, startPoint x: 372, startPoint y: 191, endPoint x: 337, endPoint y: 195, distance: 35.4
click at [337, 194] on div "Необходимо исполнителей: 1 ​ Интервал рассылки: 10 ​ Раз в 10 минут будет отпра…" at bounding box center [374, 198] width 258 height 80
type input "0"
click at [471, 255] on span "Продолжить" at bounding box center [477, 255] width 40 height 11
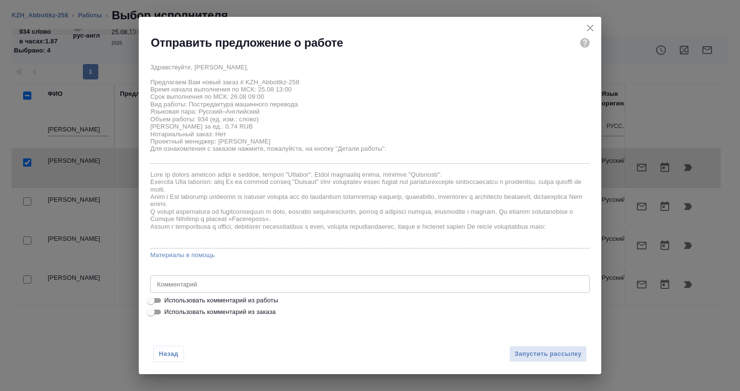
click at [185, 301] on span "Использовать комментарий из работы" at bounding box center [221, 301] width 114 height 10
click at [168, 301] on input "Использовать комментарий из работы" at bounding box center [150, 301] width 35 height 12
checkbox input "true"
type textarea "Объем предварительный, в данный момент документ готовится к переводу, начало ра…"
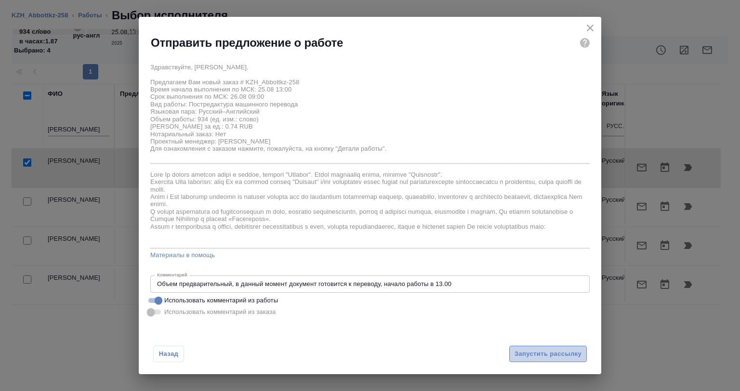
click at [524, 351] on span "Запустить рассылку" at bounding box center [548, 354] width 67 height 11
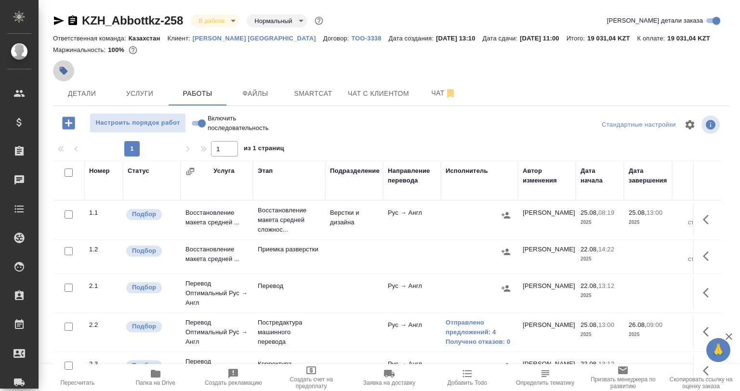
click at [67, 67] on icon "button" at bounding box center [64, 71] width 10 height 10
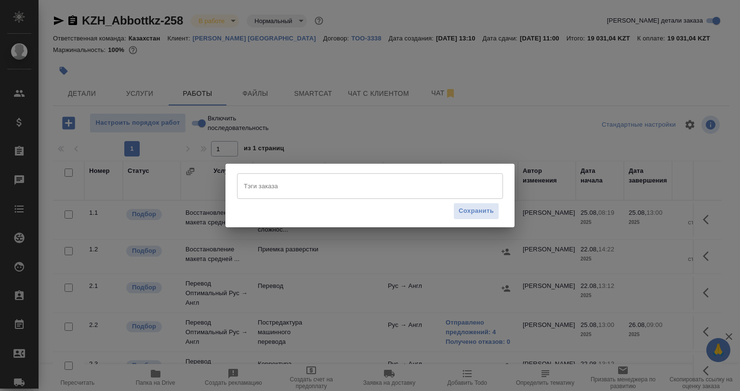
click at [252, 185] on input "Тэги заказа" at bounding box center [360, 186] width 239 height 16
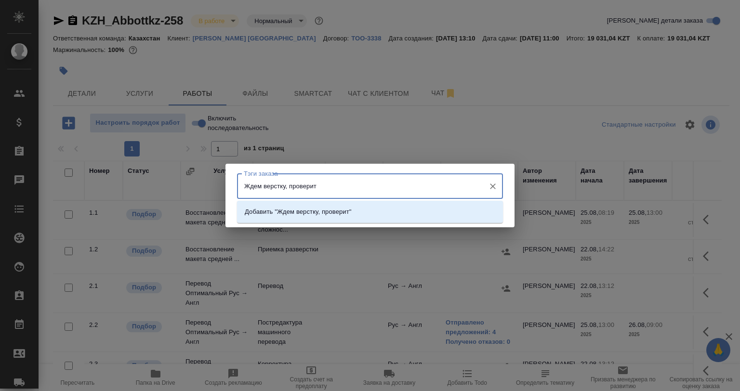
type input "Ждем верстку, проверить"
click at [297, 214] on p "Добавить "Ждем верстку, проверить"" at bounding box center [300, 212] width 110 height 10
type input "На раздлаче"
click at [295, 214] on p "Добавить "На раздлаче"" at bounding box center [281, 212] width 72 height 10
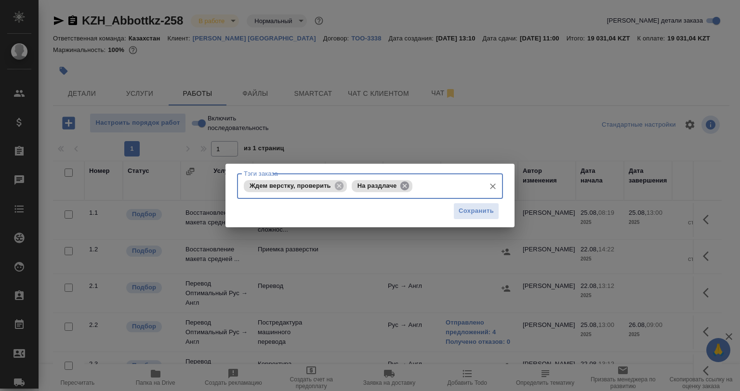
click at [407, 186] on icon at bounding box center [404, 185] width 9 height 9
click at [415, 186] on input "Тэги заказа" at bounding box center [448, 186] width 66 height 16
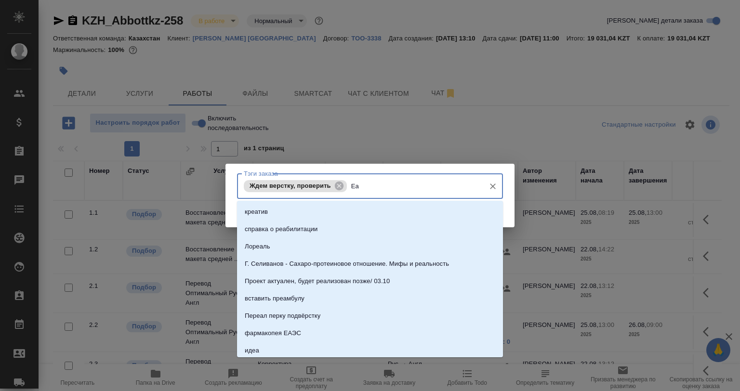
type input "[PERSON_NAME]"
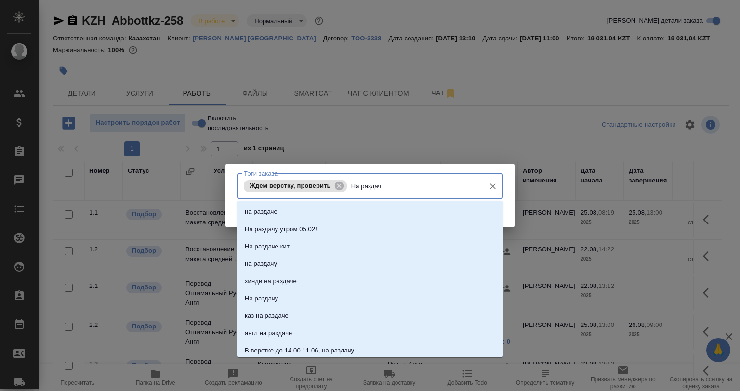
type input "На раздаче"
click at [377, 205] on li "на раздаче" at bounding box center [370, 211] width 266 height 17
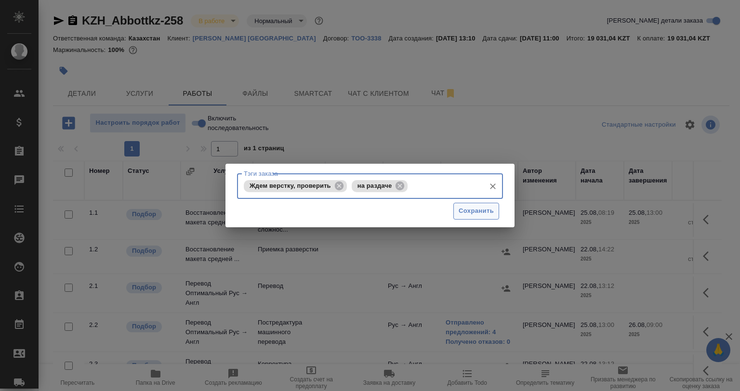
click at [453, 211] on button "Сохранить" at bounding box center [476, 211] width 46 height 17
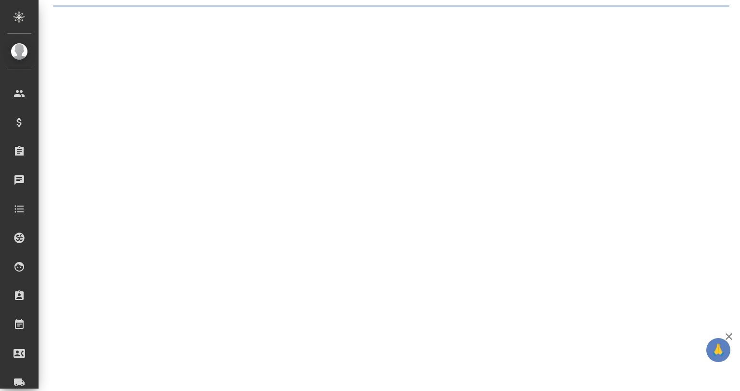
click at [454, 211] on div ".cls-1 fill:#fff; AWATERA [PERSON_NAME] Спецификации Заказы 0 Чаты Todo Проекты…" at bounding box center [370, 195] width 740 height 391
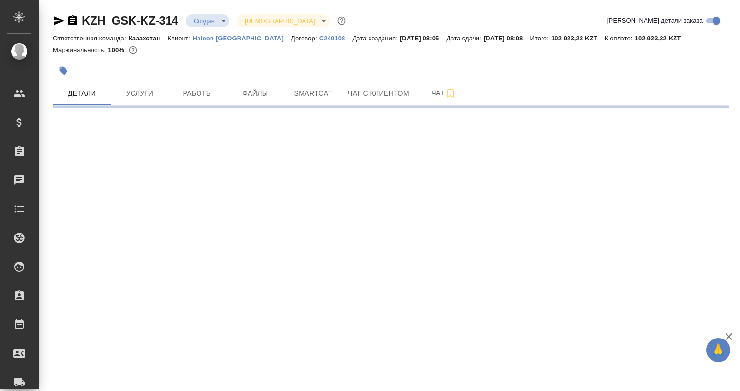
select select "RU"
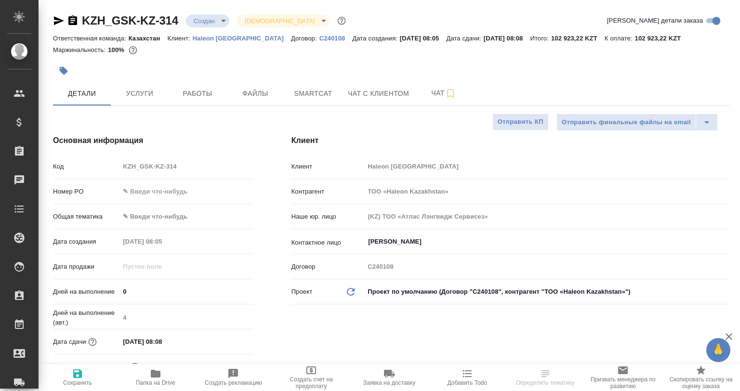
type textarea "x"
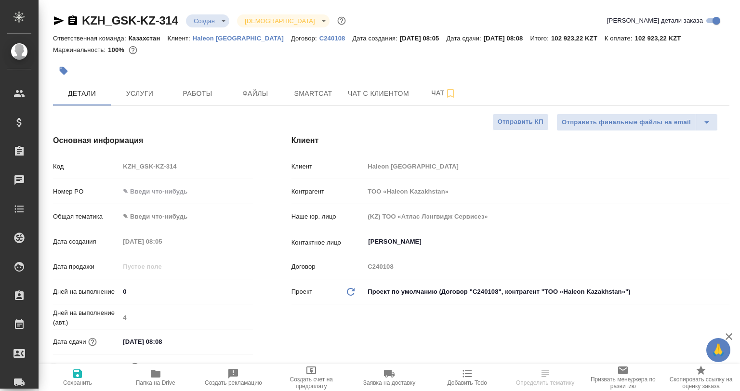
type textarea "x"
click at [163, 371] on span "Папка на Drive" at bounding box center [155, 377] width 66 height 18
type textarea "x"
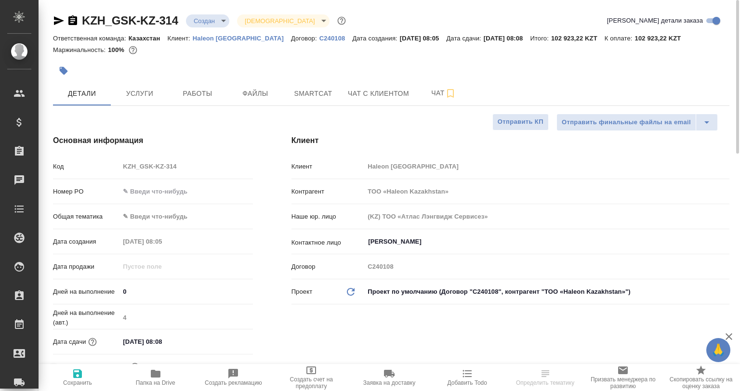
type textarea "x"
click at [321, 86] on button "Smartcat" at bounding box center [313, 93] width 58 height 24
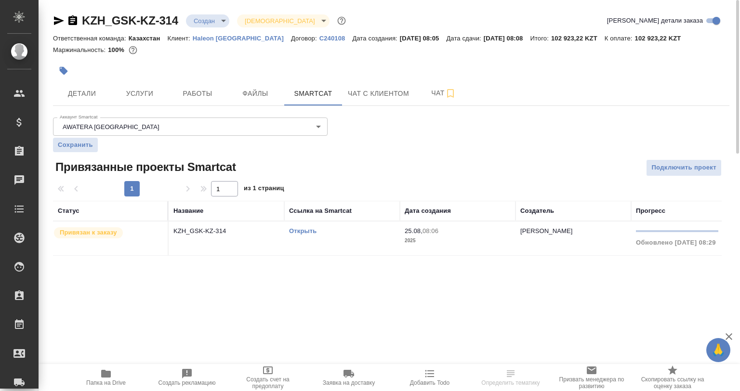
click at [307, 227] on link "Открыть" at bounding box center [302, 230] width 27 height 7
click at [82, 92] on span "Детали" at bounding box center [82, 94] width 46 height 12
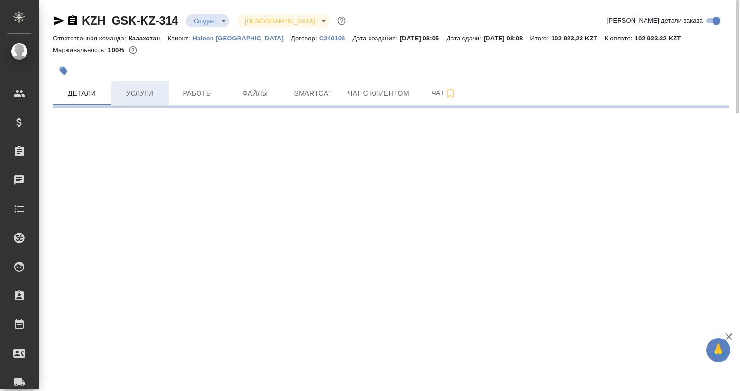
select select "RU"
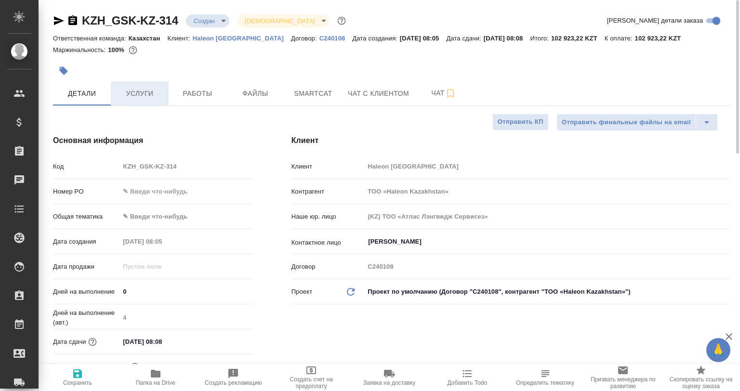
type textarea "x"
click at [447, 93] on icon "button" at bounding box center [451, 94] width 12 height 12
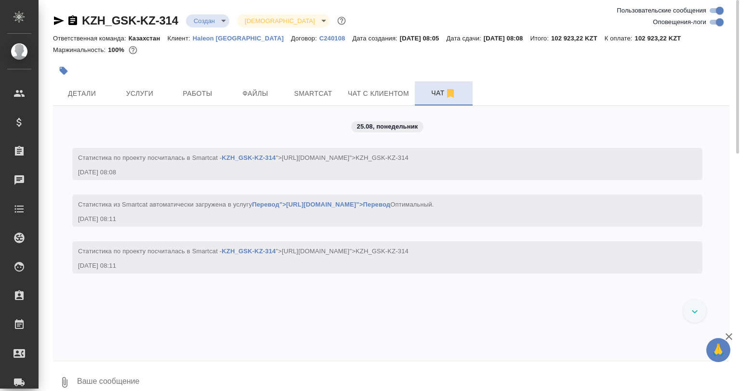
click at [727, 23] on div "Пользовательские сообщения Оповещения-логи" at bounding box center [671, 16] width 124 height 23
click at [718, 21] on input "Оповещения-логи" at bounding box center [720, 22] width 35 height 12
checkbox input "false"
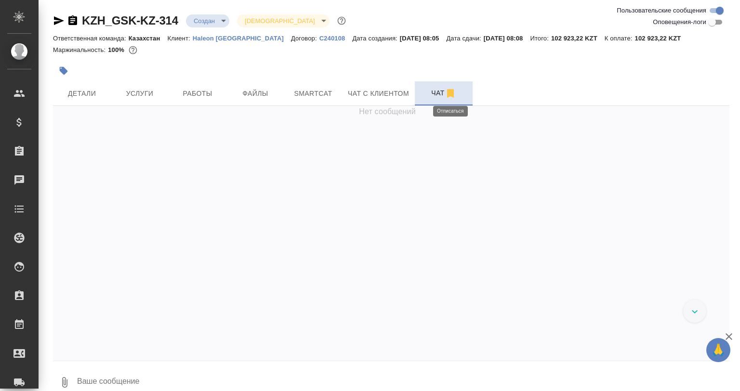
click at [449, 93] on icon "button" at bounding box center [450, 93] width 7 height 9
click at [196, 93] on span "Работы" at bounding box center [197, 94] width 46 height 12
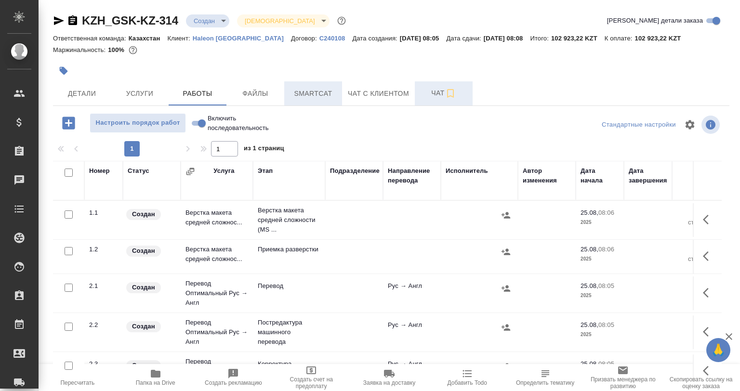
click at [320, 96] on span "Smartcat" at bounding box center [313, 94] width 46 height 12
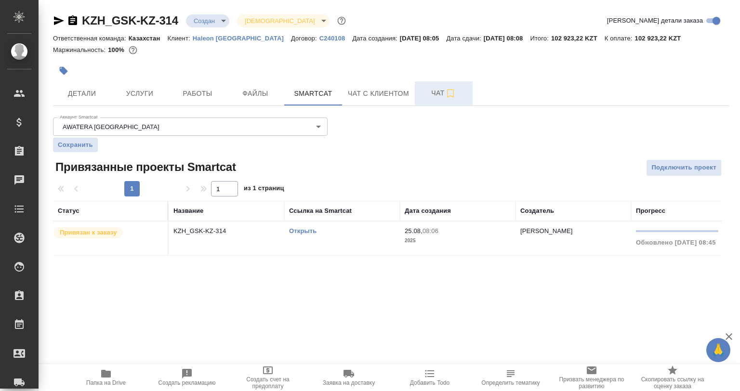
click at [298, 232] on link "Открыть" at bounding box center [302, 230] width 27 height 7
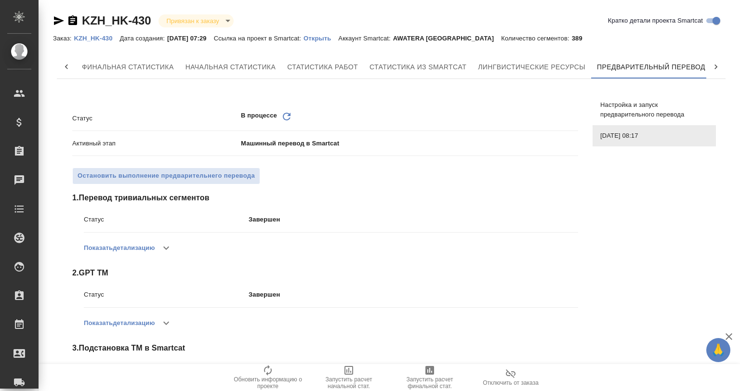
scroll to position [0, 4]
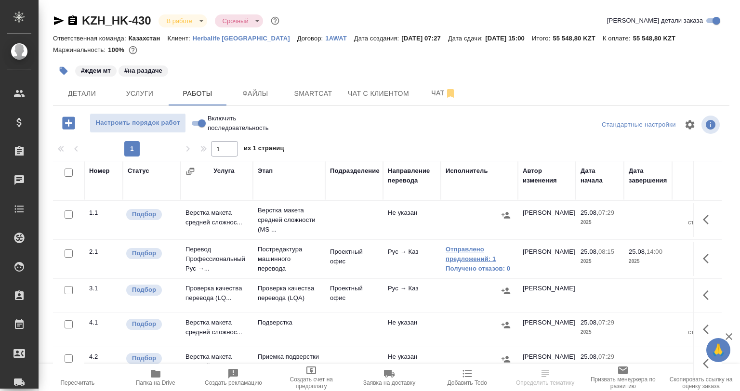
click at [463, 256] on link "Отправлено предложений: 1" at bounding box center [479, 254] width 67 height 19
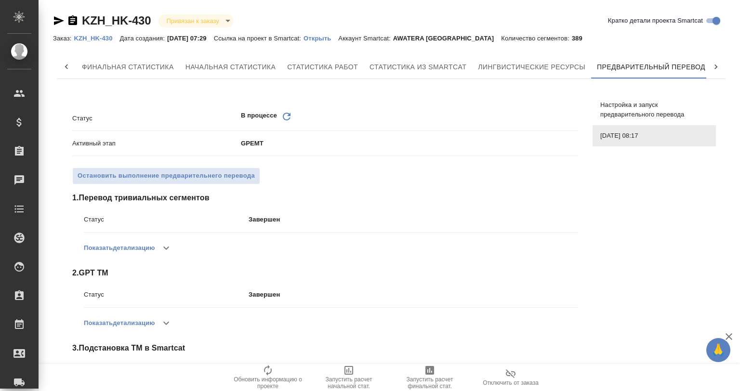
scroll to position [0, 4]
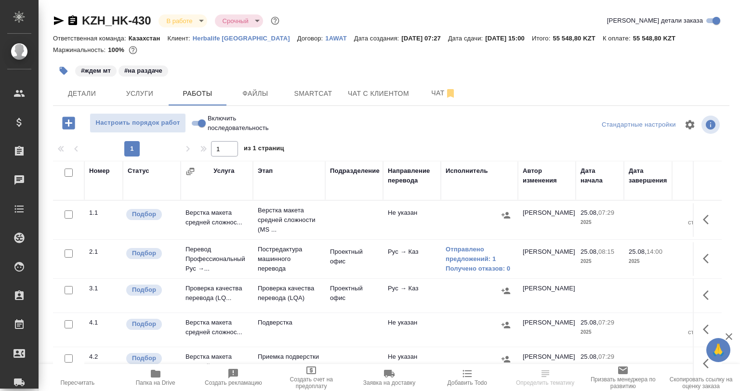
click at [449, 241] on td "Отправлено предложений: 1 Получено отказов: 0" at bounding box center [479, 259] width 77 height 39
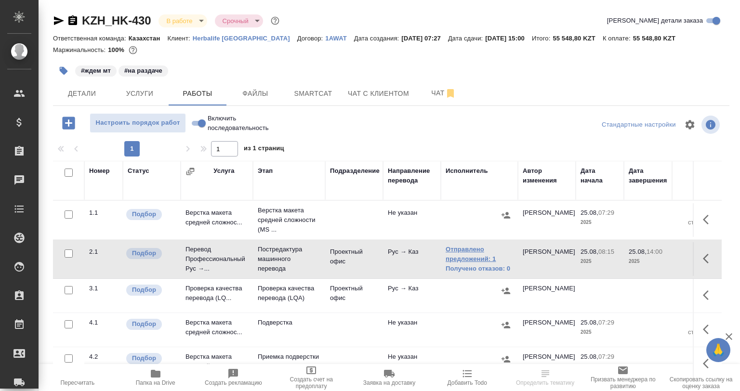
click at [455, 251] on link "Отправлено предложений: 1" at bounding box center [479, 254] width 67 height 19
click at [67, 70] on icon "button" at bounding box center [64, 71] width 10 height 10
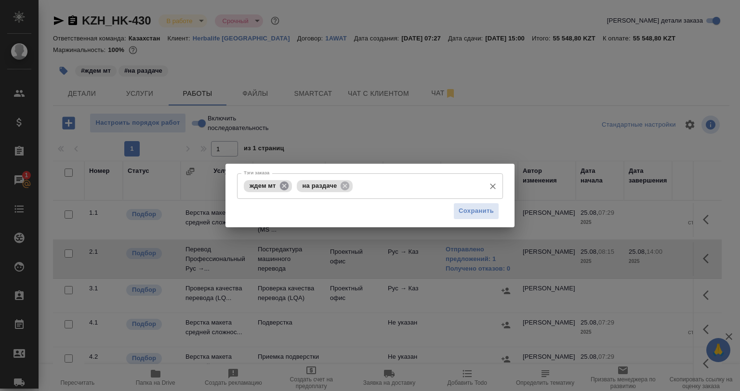
click at [281, 185] on icon at bounding box center [283, 185] width 9 height 9
click at [482, 215] on span "Сохранить" at bounding box center [476, 211] width 35 height 11
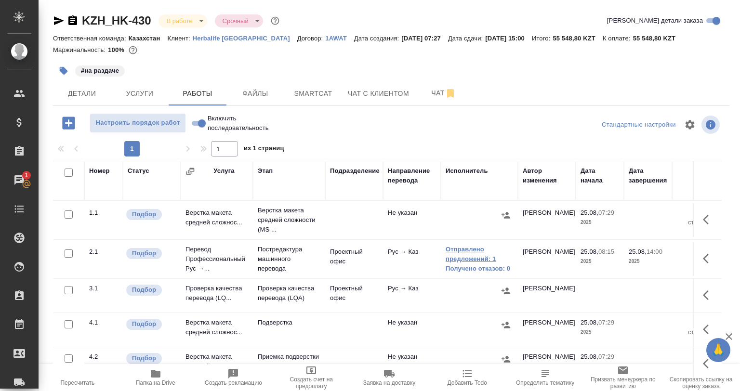
click at [474, 253] on link "Отправлено предложений: 1" at bounding box center [479, 254] width 67 height 19
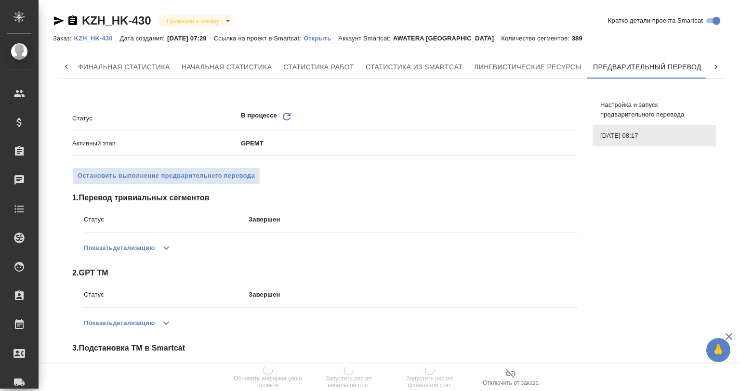
scroll to position [0, 4]
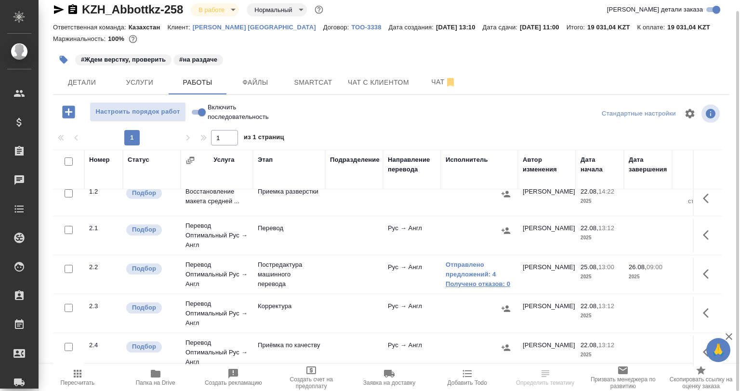
scroll to position [48, 0]
click at [460, 271] on link "Отправлено предложений: 4" at bounding box center [479, 268] width 67 height 19
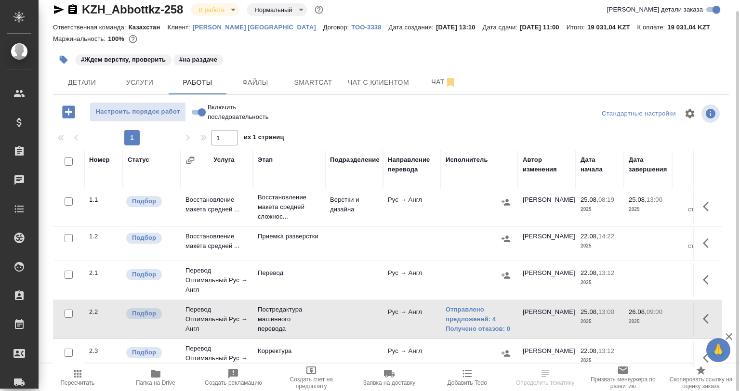
scroll to position [0, 0]
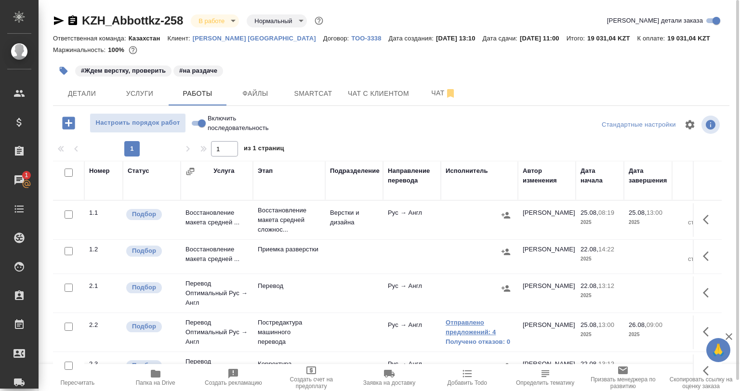
click at [464, 325] on link "Отправлено предложений: 4" at bounding box center [479, 327] width 67 height 19
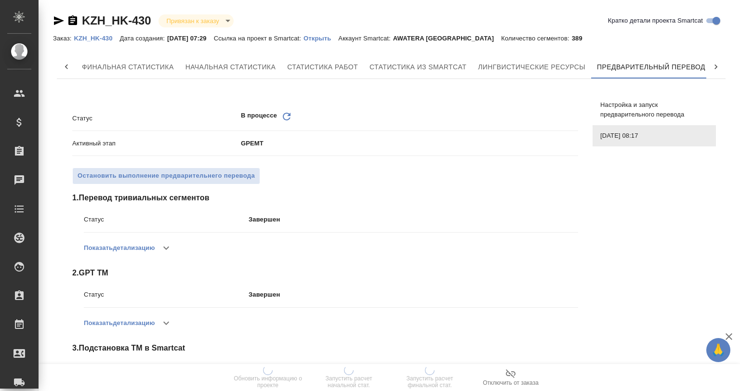
scroll to position [0, 4]
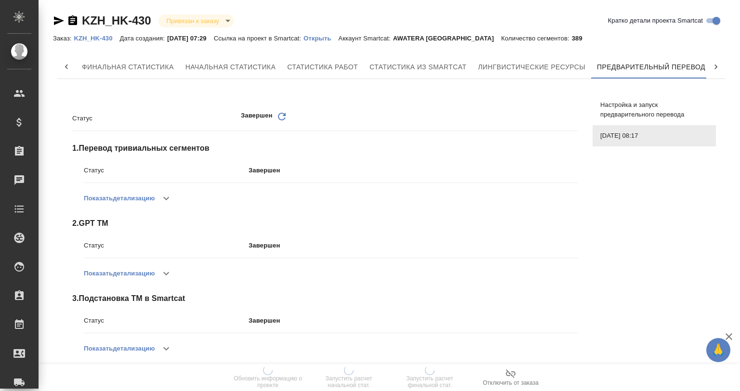
scroll to position [0, 4]
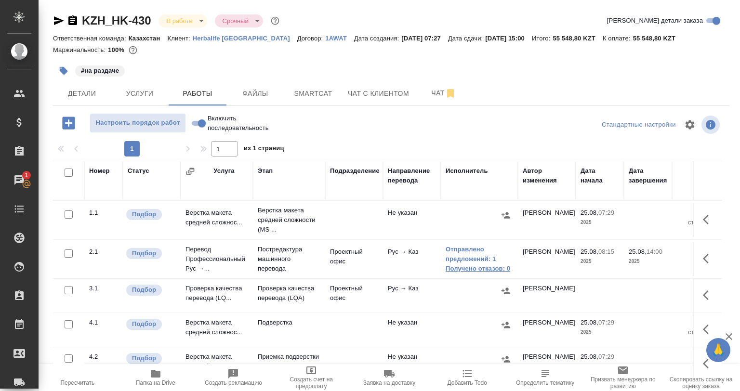
click at [457, 265] on link "Получено отказов: 0" at bounding box center [479, 269] width 67 height 10
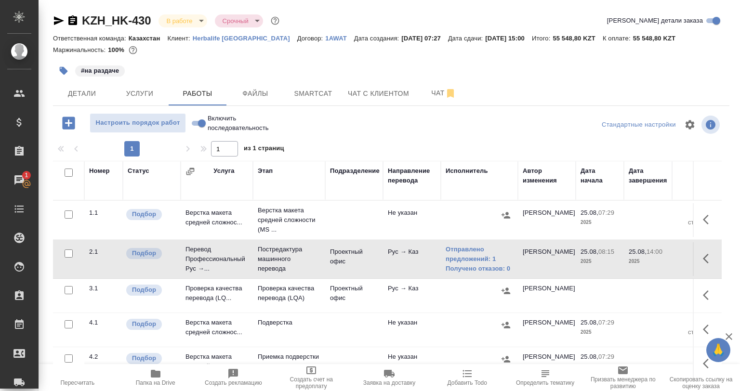
click at [307, 106] on div "KZH_HK-430 В работе inProgress Срочный urgent Кратко детали заказа Ответственна…" at bounding box center [391, 201] width 687 height 402
click at [304, 94] on span "Smartcat" at bounding box center [313, 94] width 46 height 12
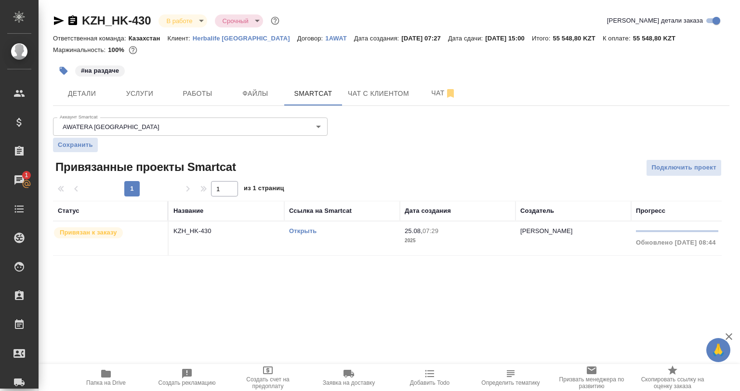
click at [305, 231] on link "Открыть" at bounding box center [302, 230] width 27 height 7
click at [591, 255] on td "Асланукова Сати" at bounding box center [574, 239] width 116 height 34
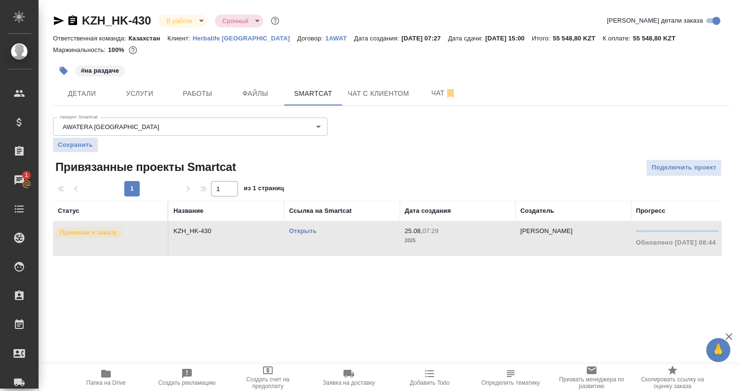
scroll to position [0, 160]
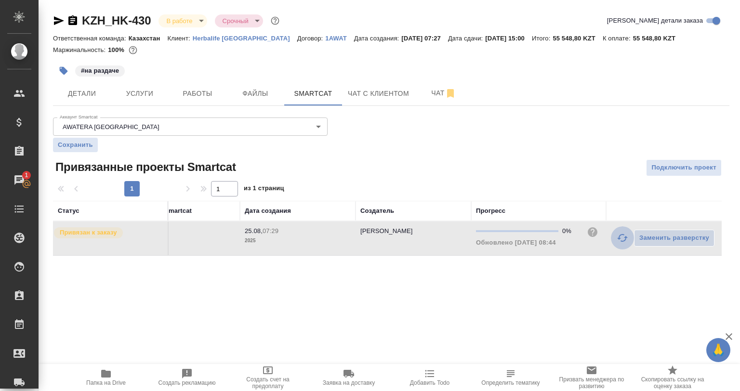
click at [624, 242] on icon "button" at bounding box center [623, 238] width 12 height 12
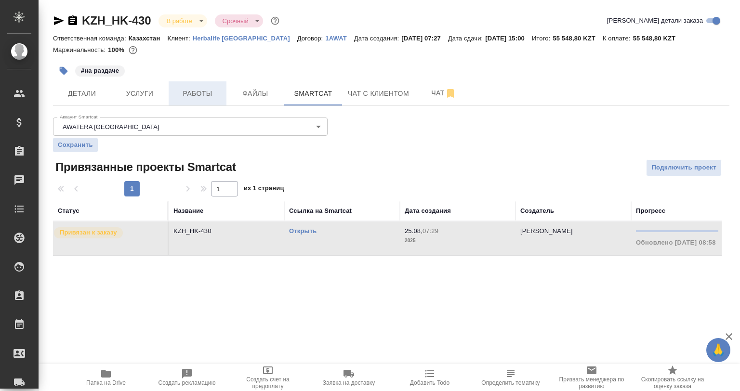
click at [217, 99] on span "Работы" at bounding box center [197, 94] width 46 height 12
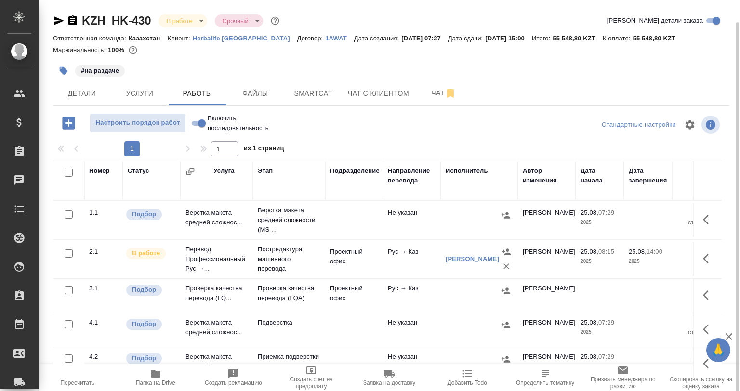
scroll to position [10, 0]
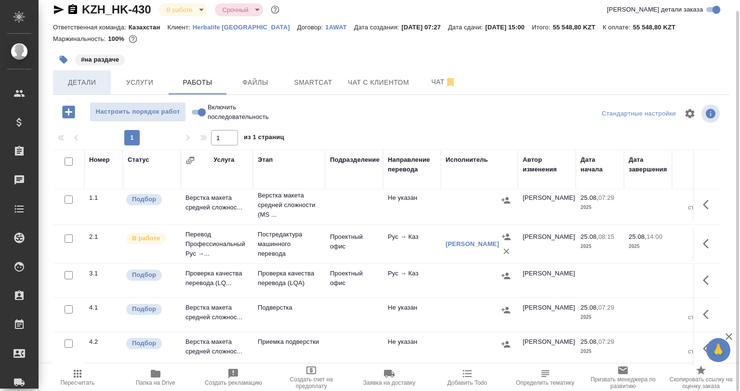
click at [84, 79] on span "Детали" at bounding box center [82, 83] width 46 height 12
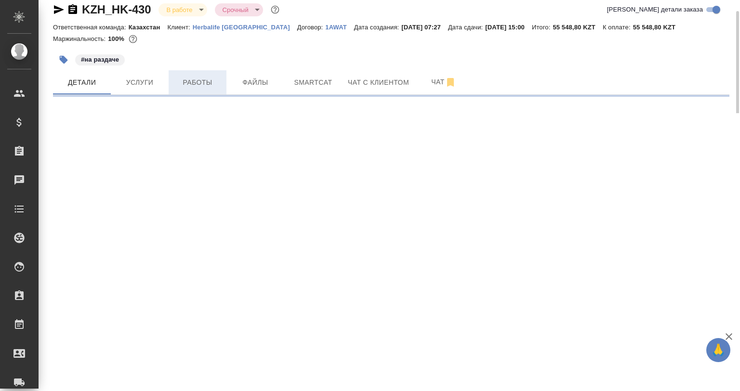
select select "RU"
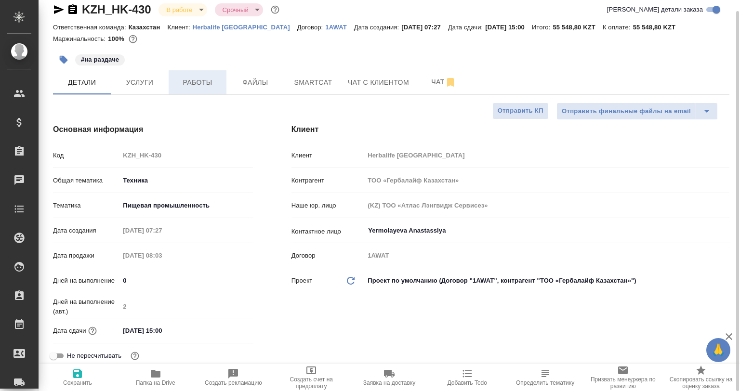
type textarea "x"
click at [195, 88] on span "Работы" at bounding box center [197, 83] width 46 height 12
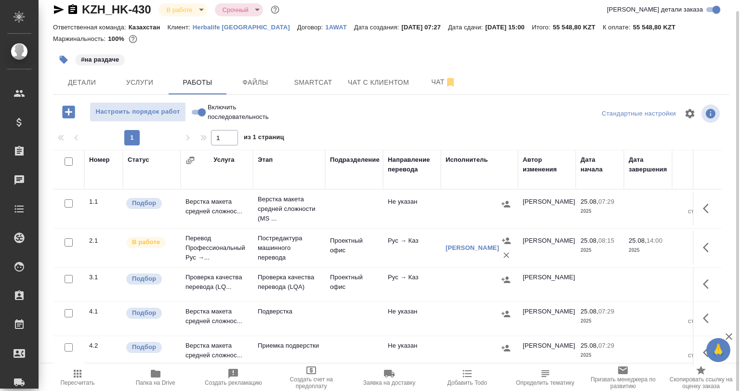
click at [693, 244] on td at bounding box center [707, 248] width 29 height 34
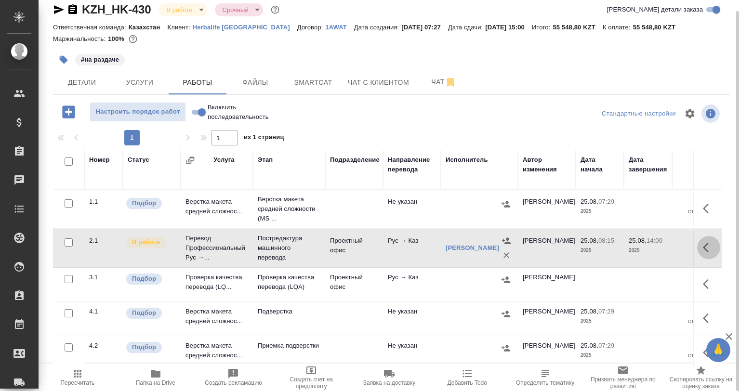
click at [703, 249] on icon "button" at bounding box center [709, 248] width 12 height 12
click at [637, 248] on button "button" at bounding box center [638, 247] width 16 height 23
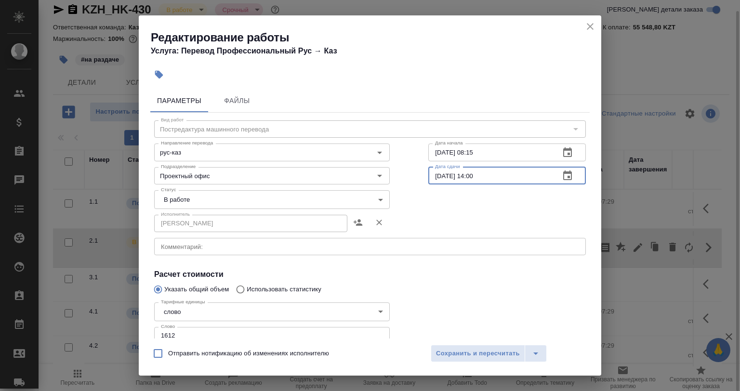
click at [438, 177] on input "25.08.2025 14:00" at bounding box center [490, 175] width 124 height 17
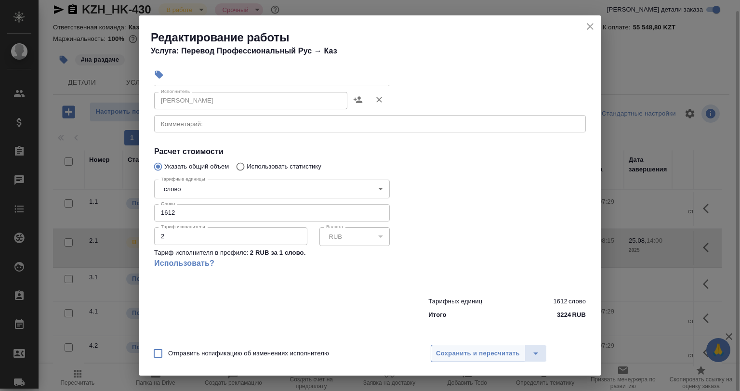
type input "26.08.2025 14:00"
click at [466, 356] on span "Сохранить и пересчитать" at bounding box center [478, 353] width 84 height 11
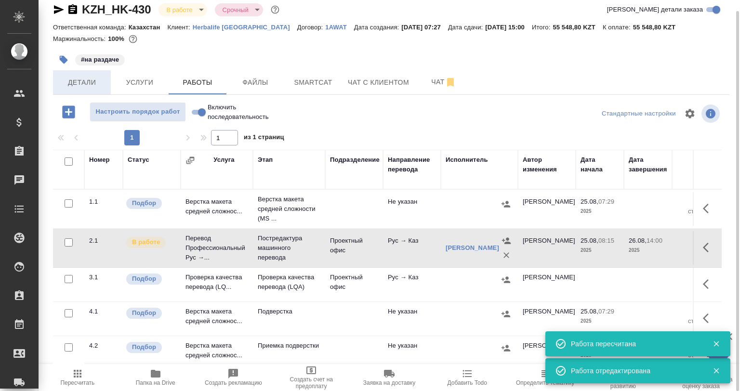
click at [77, 81] on span "Детали" at bounding box center [82, 83] width 46 height 12
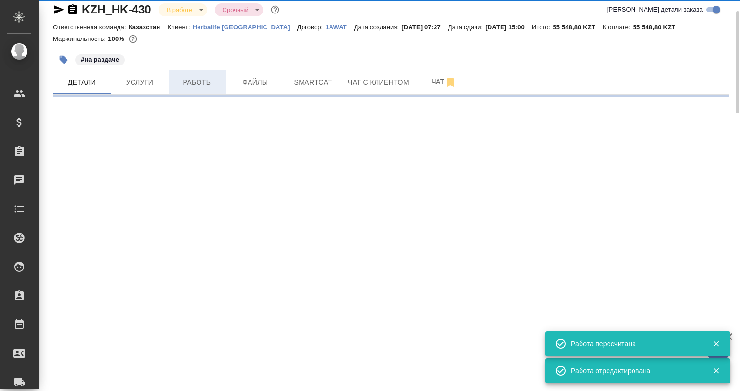
select select "RU"
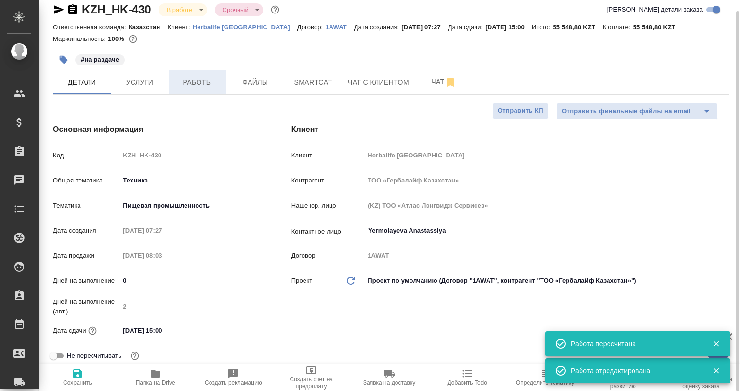
type textarea "x"
click at [186, 82] on span "Работы" at bounding box center [197, 83] width 46 height 12
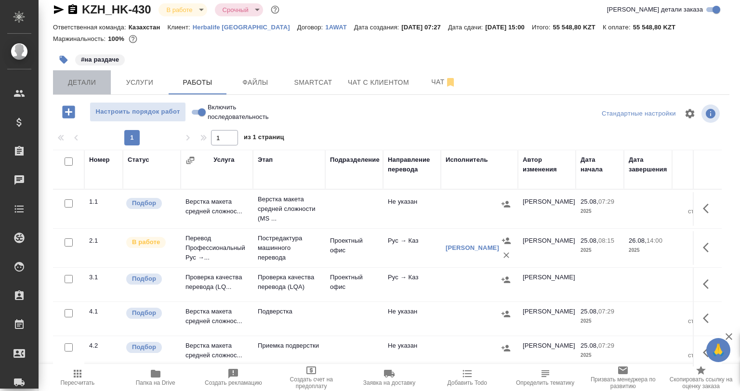
click at [67, 78] on span "Детали" at bounding box center [82, 83] width 46 height 12
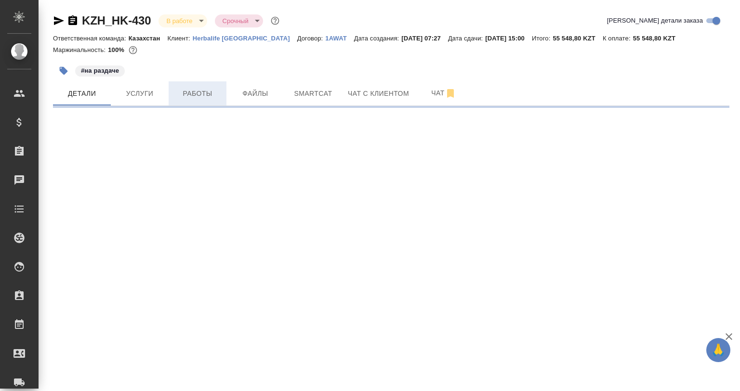
select select "RU"
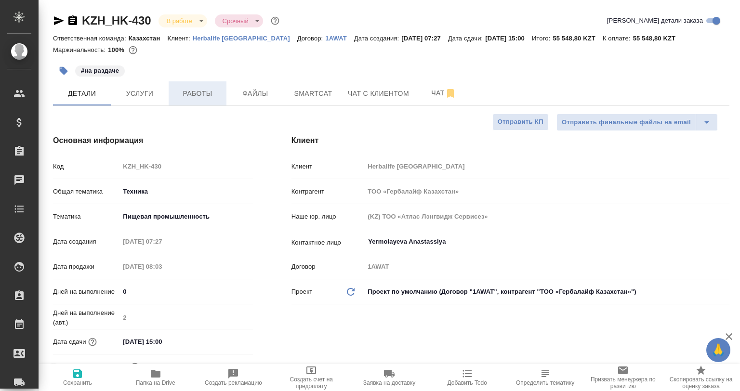
type textarea "x"
click at [181, 78] on div "#на раздаче" at bounding box center [278, 70] width 451 height 21
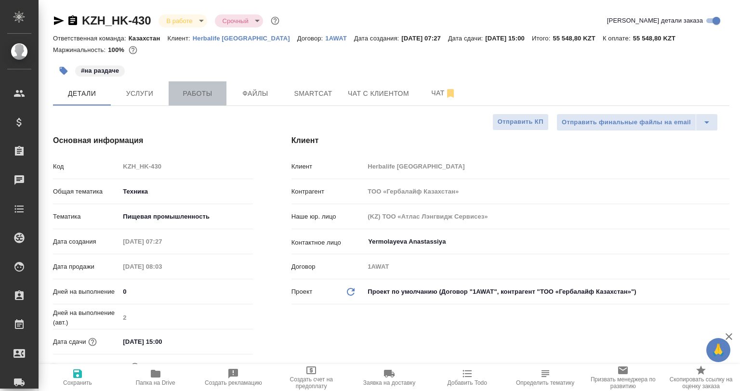
click at [200, 92] on span "Работы" at bounding box center [197, 94] width 46 height 12
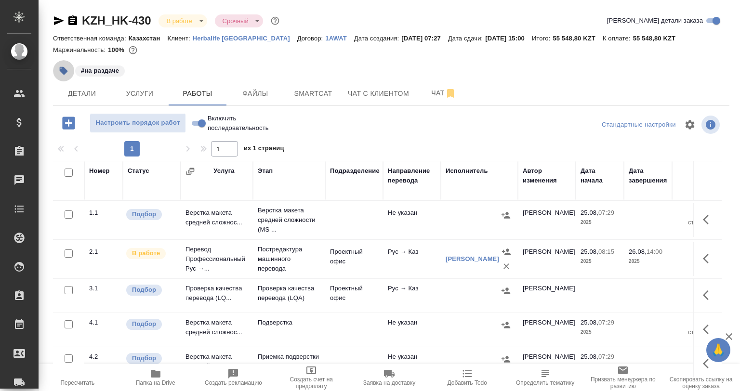
click at [59, 72] on icon "button" at bounding box center [64, 71] width 10 height 10
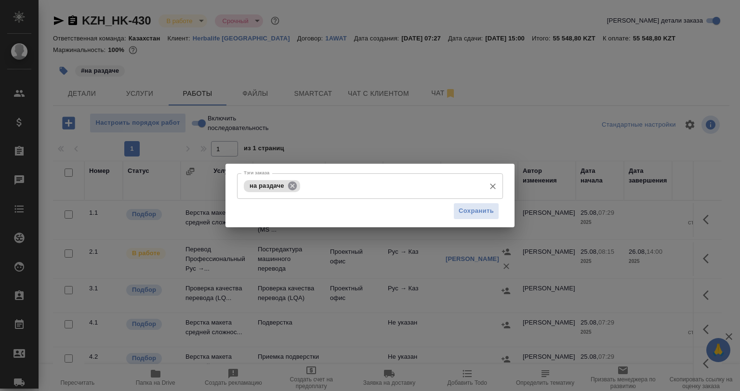
click at [291, 187] on icon at bounding box center [292, 186] width 11 height 11
click at [290, 187] on input "Тэги заказа" at bounding box center [360, 186] width 239 height 16
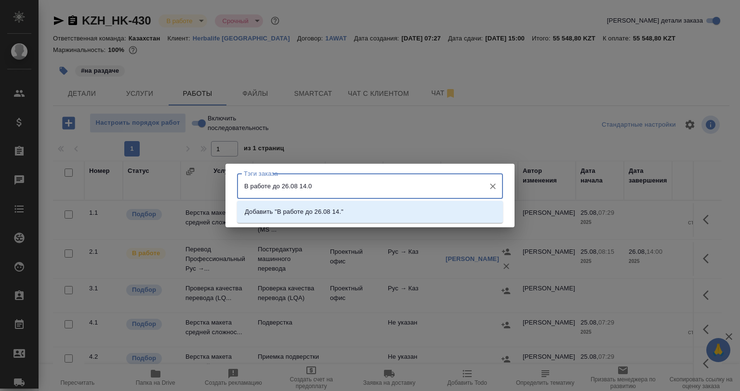
type input "В работе до 26.08 14.00"
click at [317, 206] on li "Добавить "В работе до 26.08 14.00"" at bounding box center [370, 211] width 266 height 17
type input "проблема у испола с ск, решаем"
drag, startPoint x: 329, startPoint y: 207, endPoint x: 335, endPoint y: 211, distance: 8.0
click at [331, 208] on li "Добавить "проблема у испола с ск, решаем"" at bounding box center [370, 211] width 266 height 17
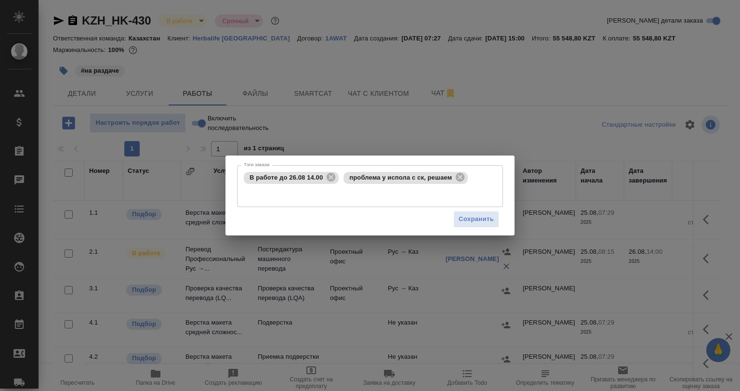
click at [451, 221] on div "Сохранить" at bounding box center [370, 219] width 266 height 25
click at [458, 212] on button "Сохранить" at bounding box center [476, 219] width 46 height 17
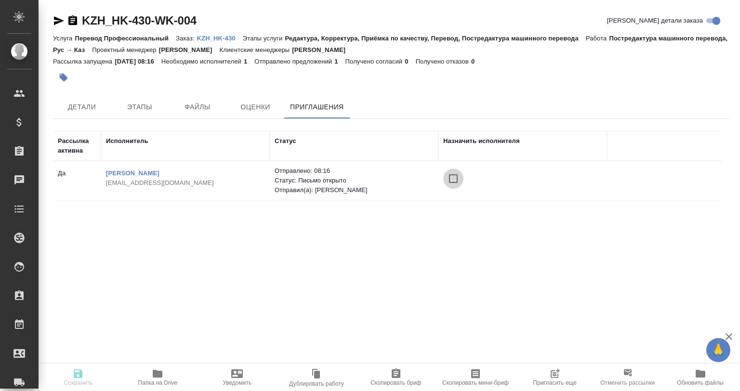
click at [448, 181] on input "checkbox" at bounding box center [453, 179] width 20 height 20
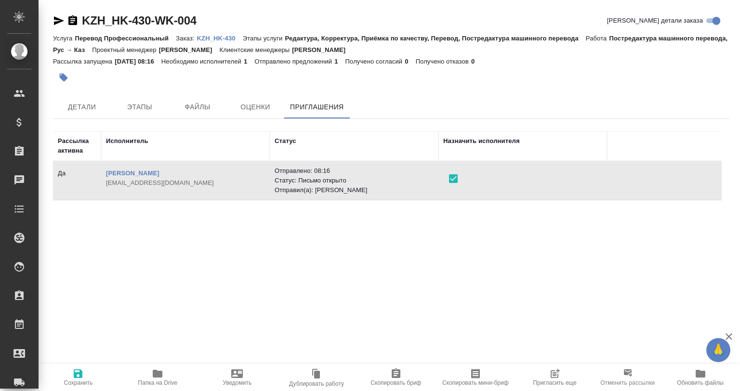
click at [87, 378] on span "Сохранить" at bounding box center [78, 377] width 68 height 18
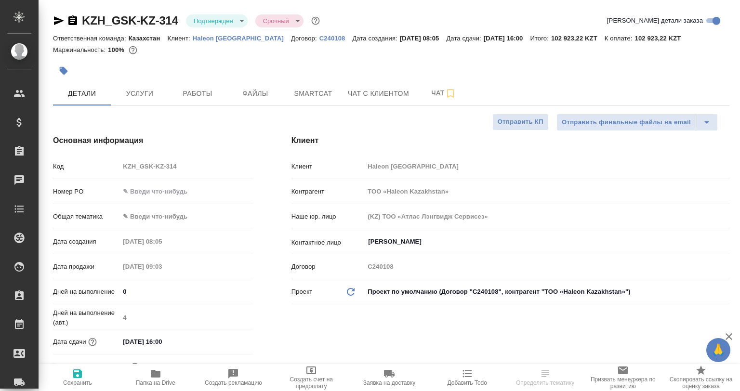
select select "RU"
click at [435, 93] on span "Чат" at bounding box center [444, 93] width 46 height 12
click at [447, 92] on icon "button" at bounding box center [451, 94] width 12 height 12
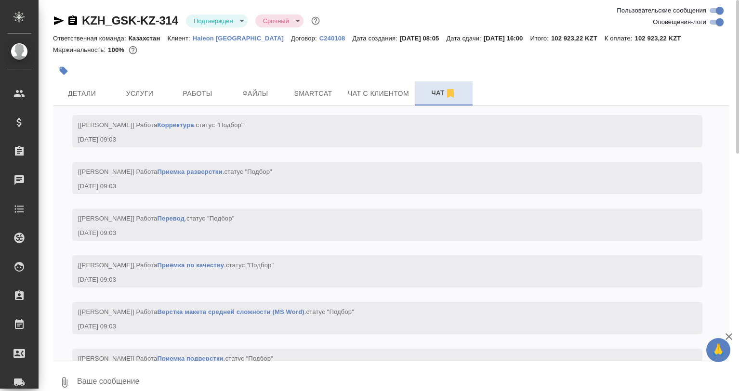
scroll to position [347, 0]
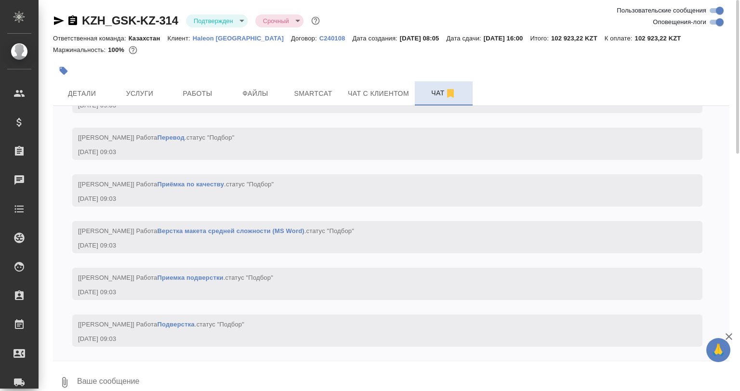
click at [726, 21] on div "Пользовательские сообщения Оповещения-логи" at bounding box center [671, 16] width 124 height 23
click at [720, 21] on input "Оповещения-логи" at bounding box center [720, 22] width 35 height 12
checkbox input "false"
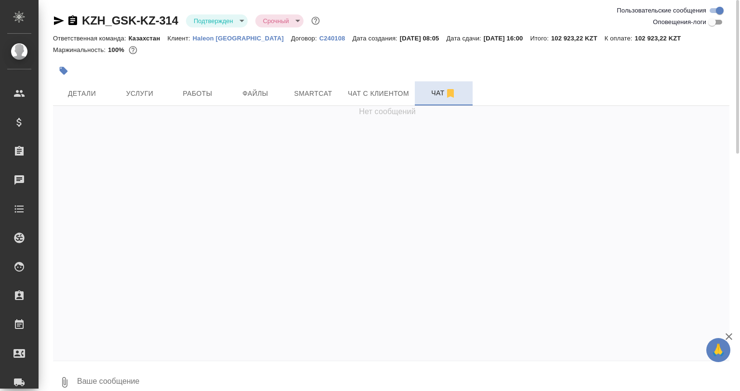
scroll to position [0, 0]
click at [201, 90] on span "Работы" at bounding box center [197, 94] width 46 height 12
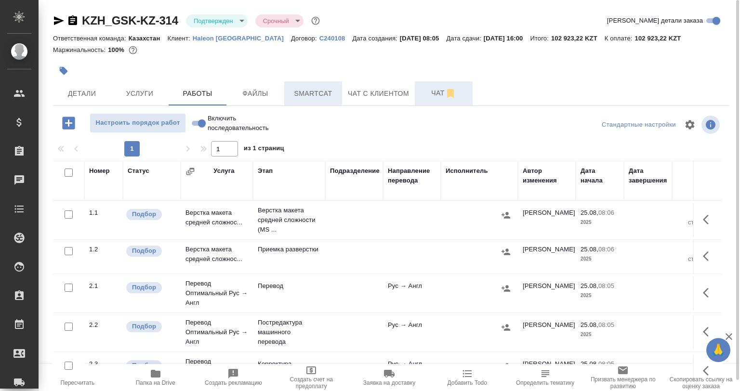
click at [305, 93] on span "Smartcat" at bounding box center [313, 94] width 46 height 12
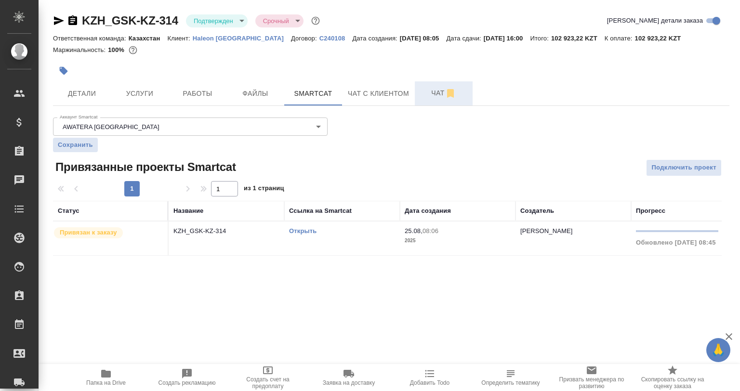
click at [296, 227] on link "Открыть" at bounding box center [302, 230] width 27 height 7
click at [100, 84] on button "Детали" at bounding box center [82, 93] width 58 height 24
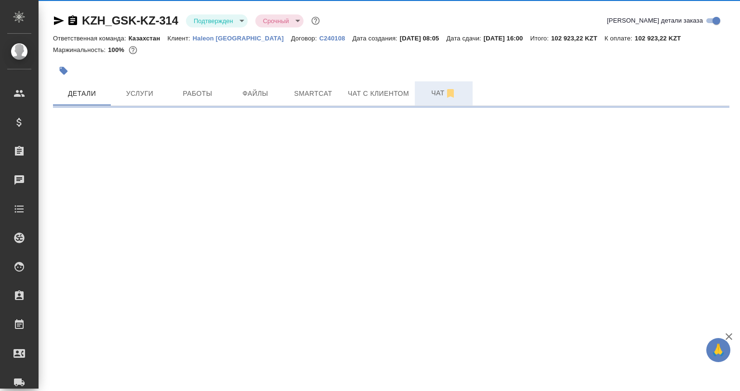
select select "RU"
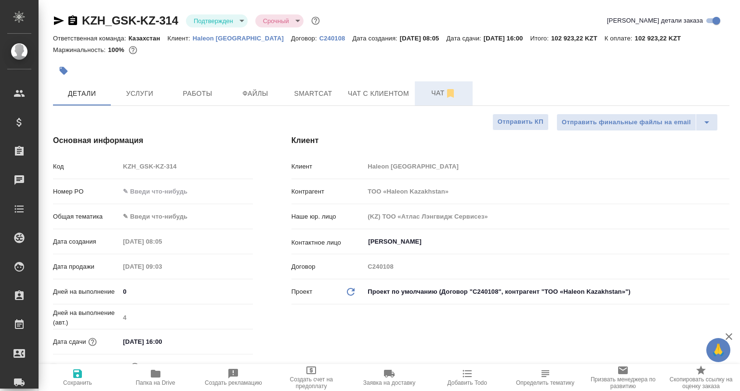
type textarea "x"
drag, startPoint x: 191, startPoint y: 37, endPoint x: 251, endPoint y: 40, distance: 59.4
click at [251, 40] on div "Ответственная команда: Казахстан Клиент: Haleon Kazakhstan Договор: С240108 Дат…" at bounding box center [391, 38] width 676 height 12
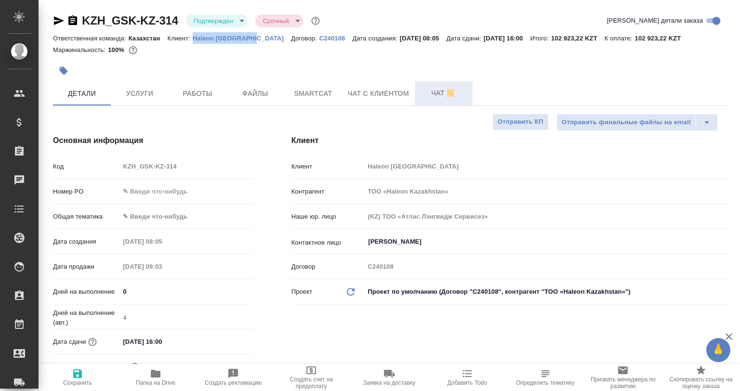
copy p "Haleon Kazakhstan"
type textarea "x"
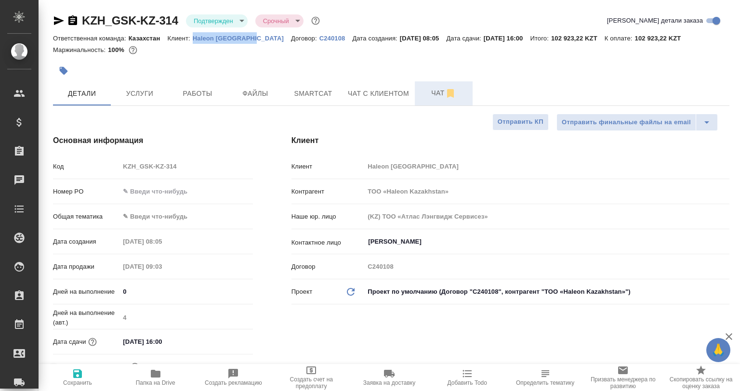
type textarea "x"
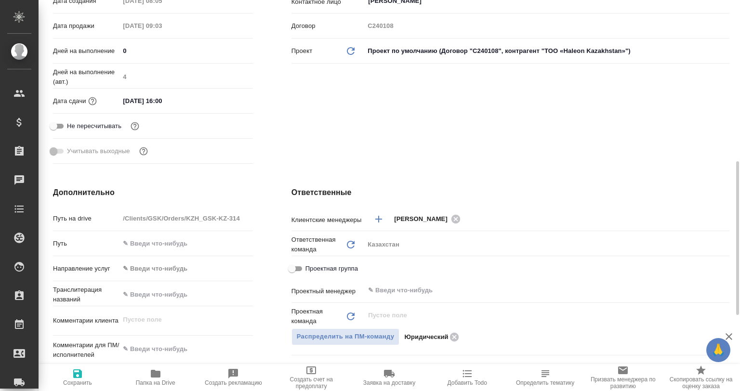
scroll to position [289, 0]
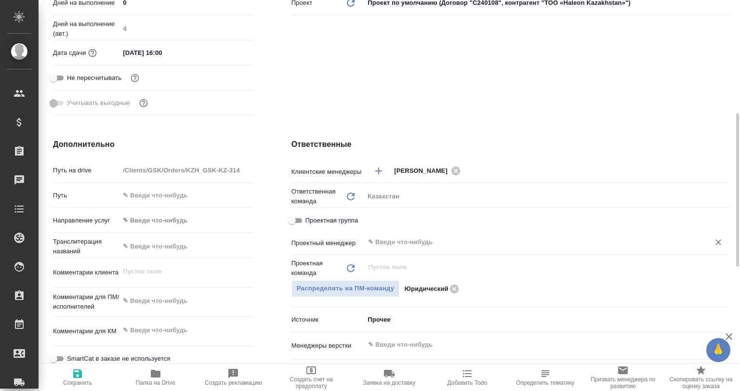
click at [402, 241] on input "text" at bounding box center [530, 243] width 327 height 12
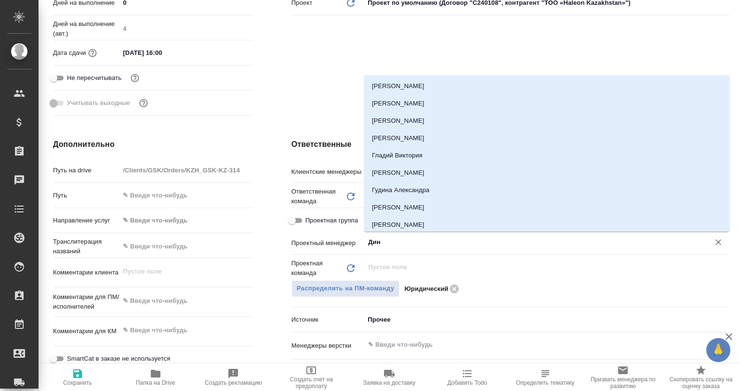
type input "Дина"
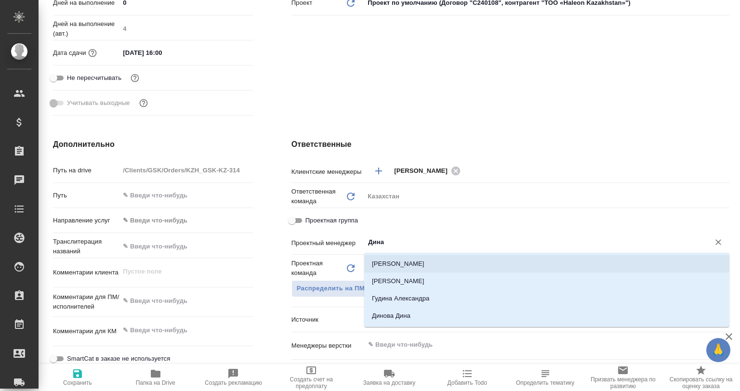
click at [408, 276] on li "Валеев Динар" at bounding box center [546, 281] width 365 height 17
type textarea "x"
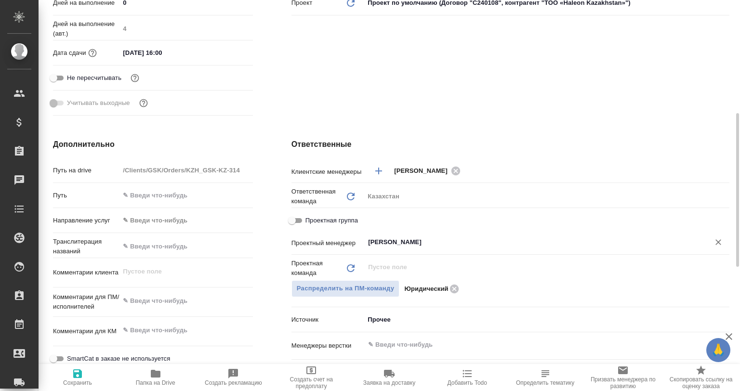
type input "Валеев Динар"
click at [78, 375] on icon "button" at bounding box center [78, 374] width 12 height 12
type textarea "x"
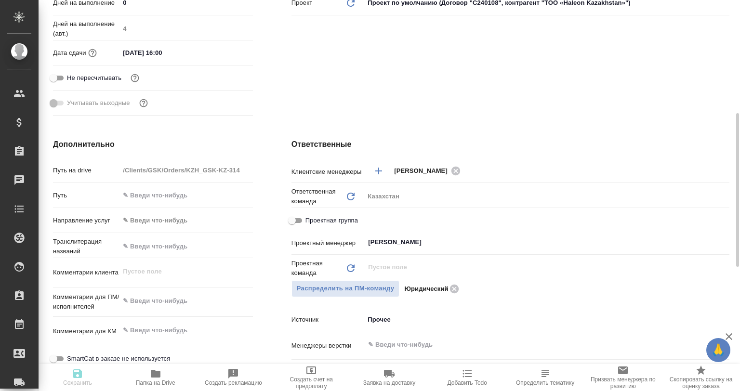
type textarea "x"
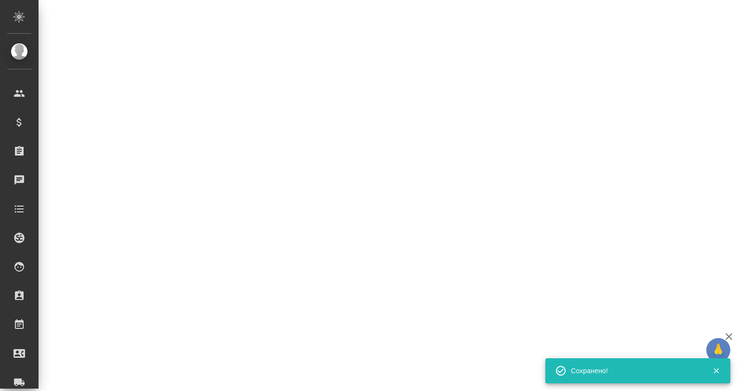
select select "RU"
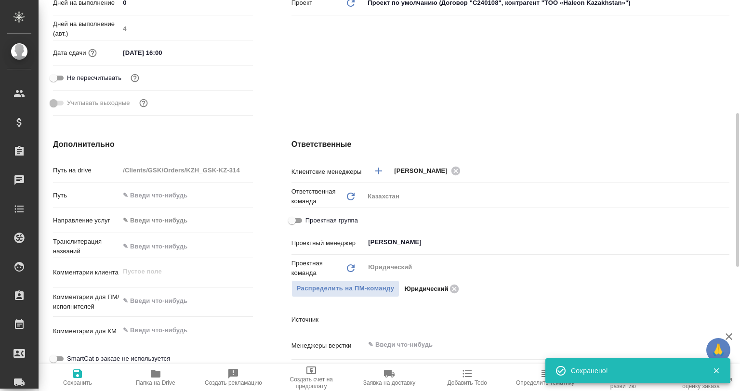
type textarea "x"
click at [185, 146] on h4 "Дополнительно" at bounding box center [153, 145] width 200 height 12
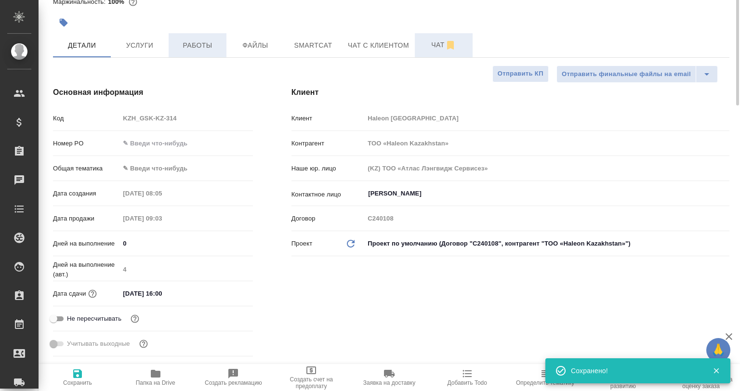
scroll to position [0, 0]
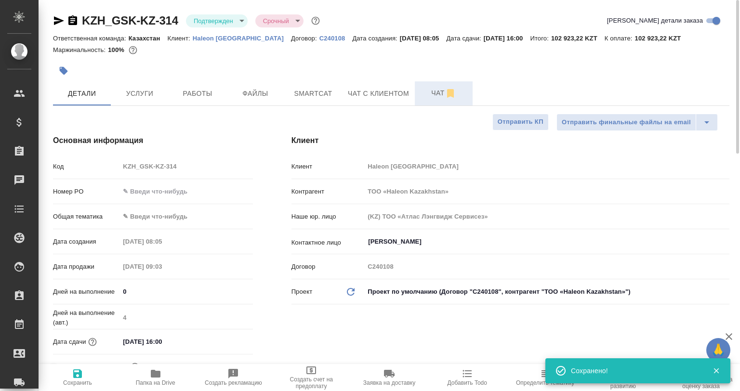
click at [55, 16] on icon "button" at bounding box center [59, 21] width 12 height 12
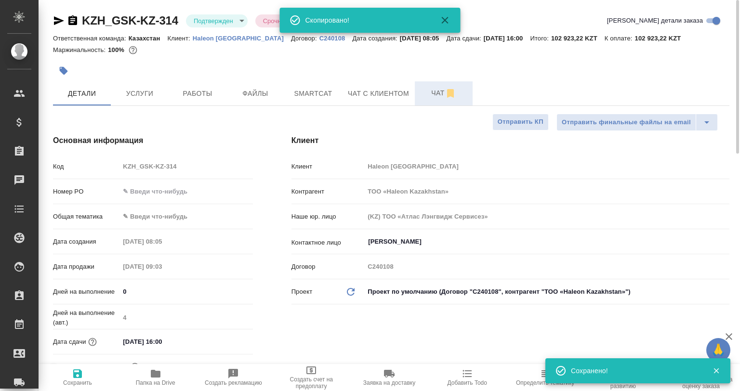
type textarea "x"
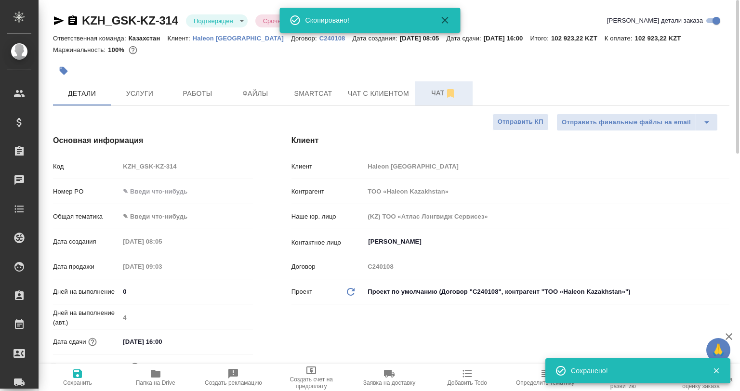
type textarea "x"
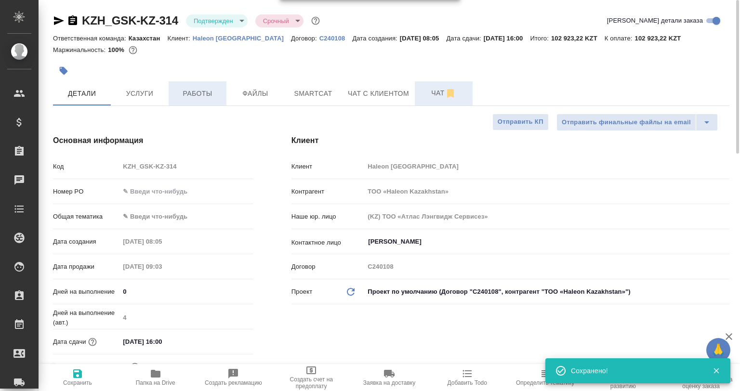
click at [208, 102] on button "Работы" at bounding box center [198, 93] width 58 height 24
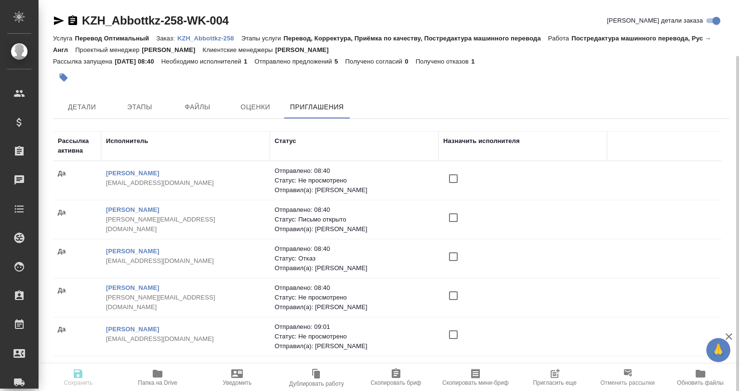
scroll to position [29, 0]
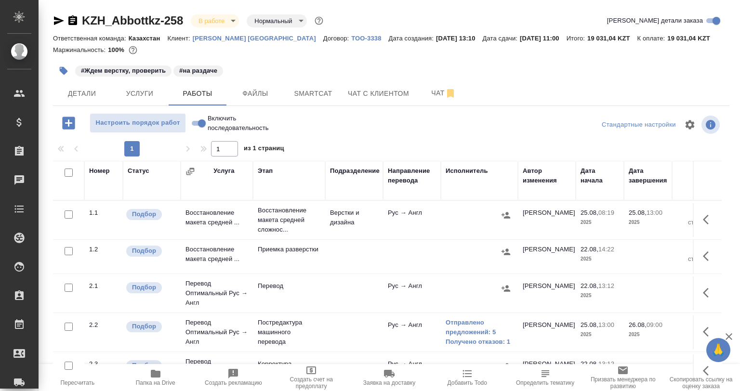
click at [636, 75] on div "#Ждем верстку, проверить #на раздаче" at bounding box center [391, 70] width 676 height 21
click at [460, 318] on link "Отправлено предложений: 5" at bounding box center [479, 327] width 67 height 19
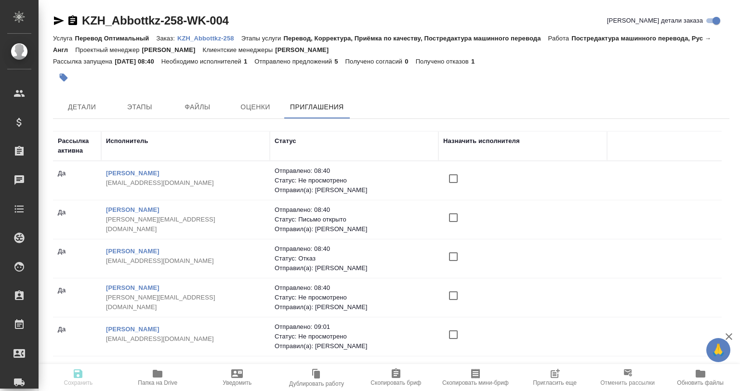
click at [548, 372] on span "Пригласить еще" at bounding box center [555, 377] width 68 height 18
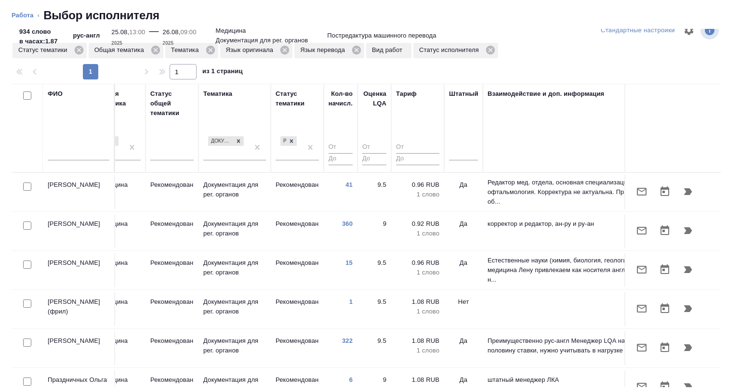
scroll to position [0, 705]
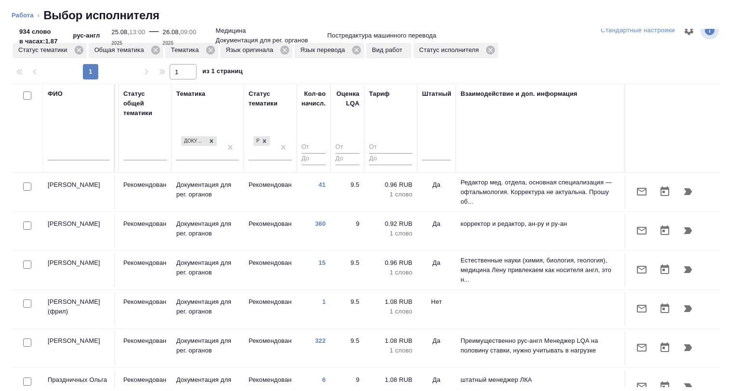
click at [429, 162] on div at bounding box center [436, 154] width 29 height 25
click at [429, 155] on div at bounding box center [436, 151] width 29 height 14
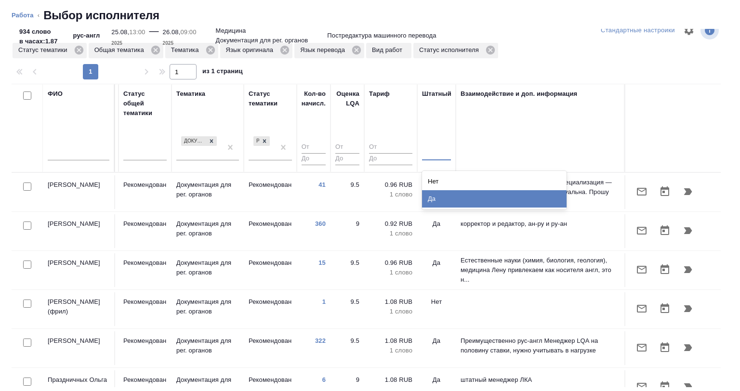
click at [433, 194] on div "Да" at bounding box center [494, 198] width 145 height 17
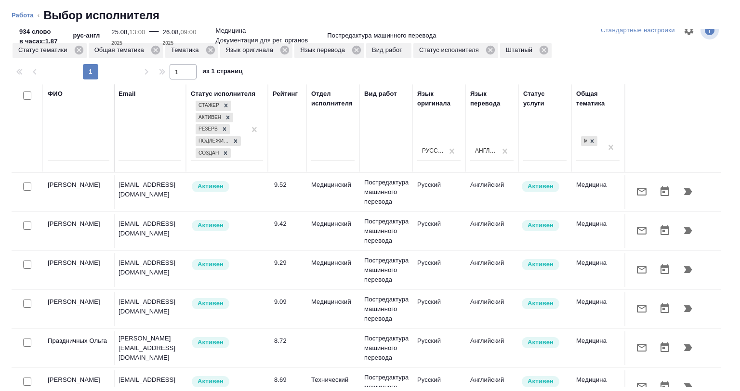
scroll to position [0, 0]
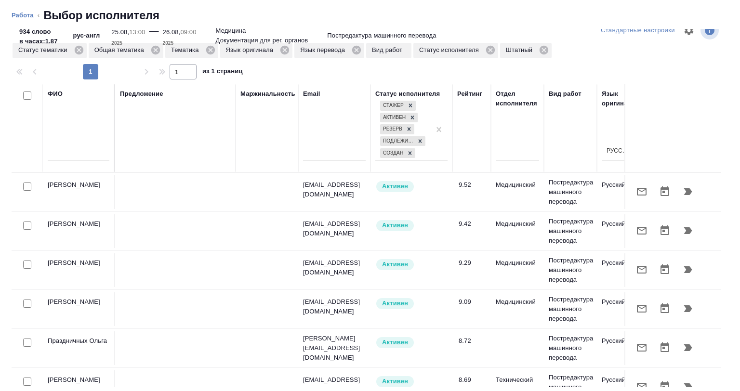
click at [29, 96] on input "checkbox" at bounding box center [27, 96] width 8 height 8
checkbox input "true"
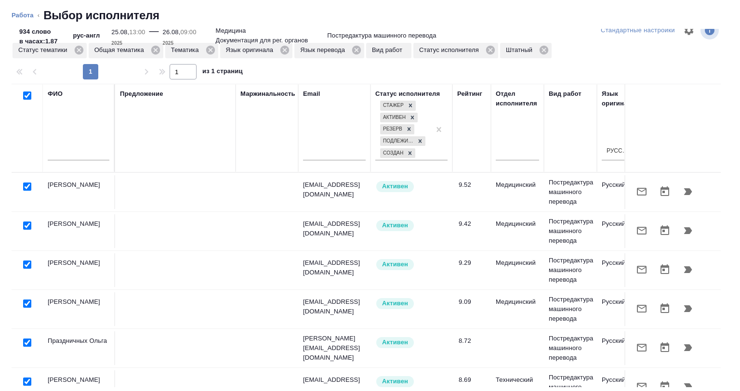
checkbox input "true"
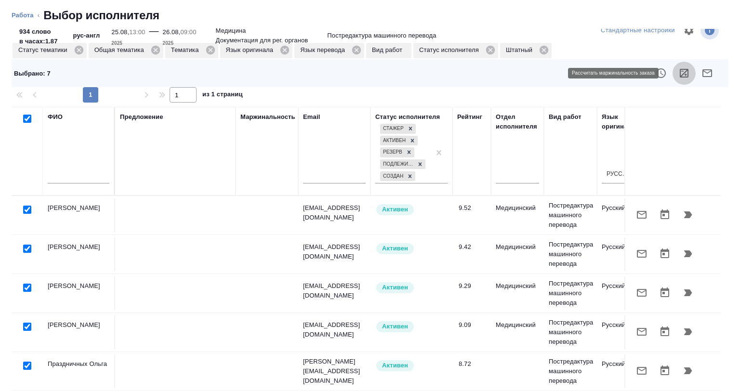
click at [680, 71] on icon "button" at bounding box center [684, 73] width 9 height 9
click at [28, 118] on input "checkbox" at bounding box center [27, 119] width 8 height 8
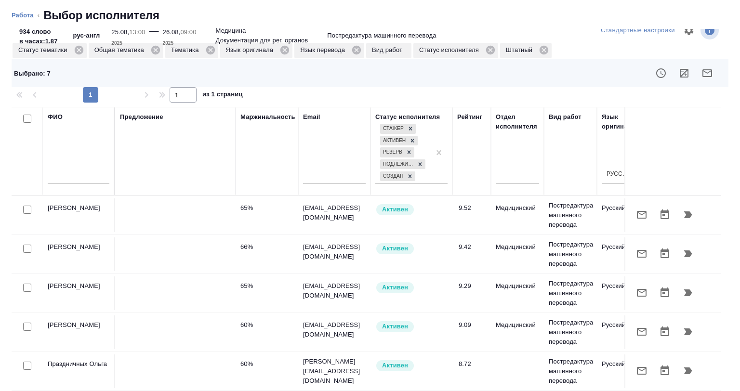
checkbox input "false"
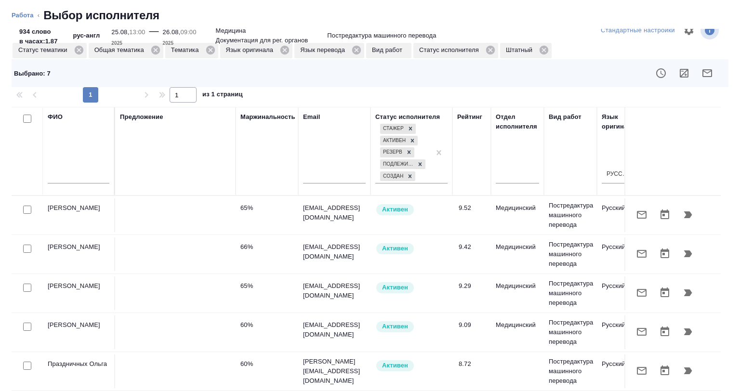
checkbox input "false"
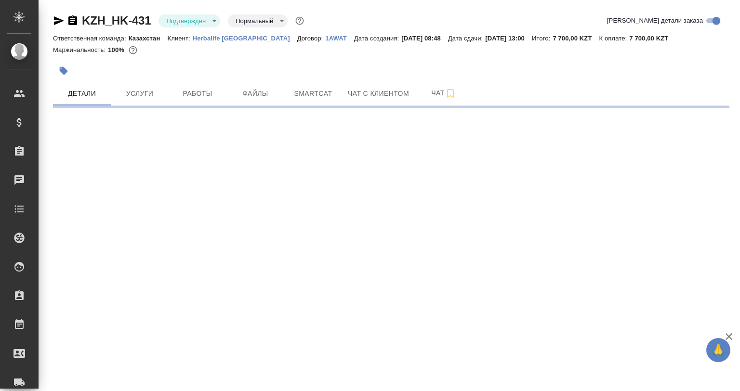
select select "RU"
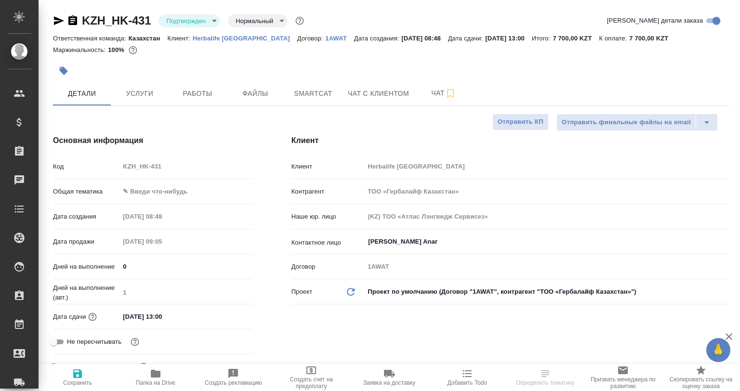
type textarea "x"
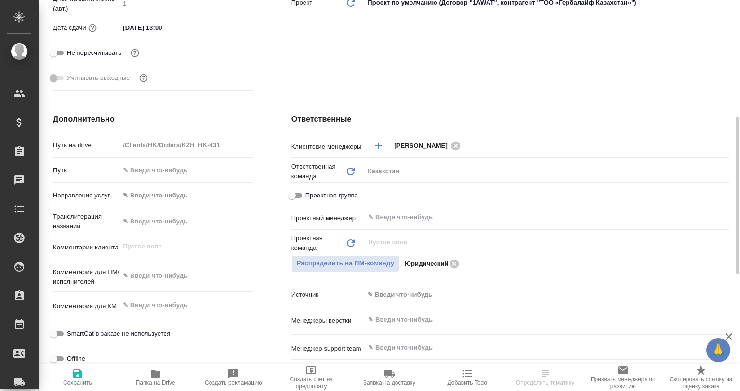
type textarea "x"
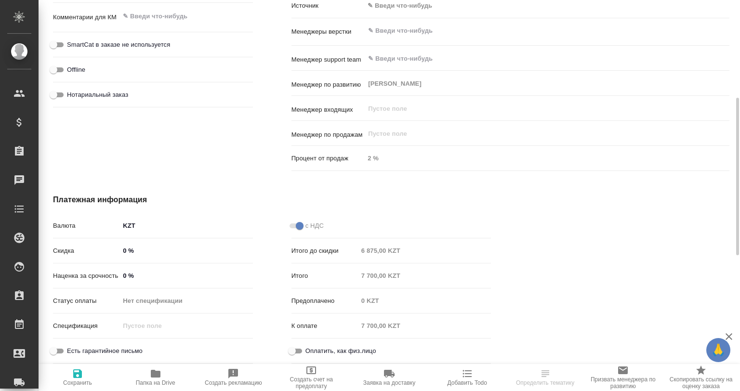
scroll to position [337, 0]
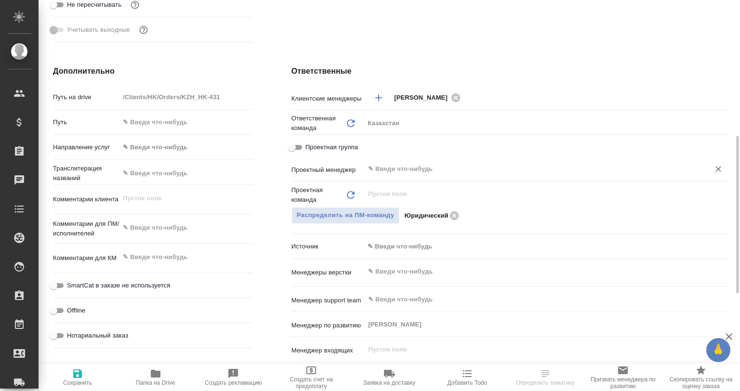
click at [404, 171] on input "text" at bounding box center [530, 169] width 327 height 12
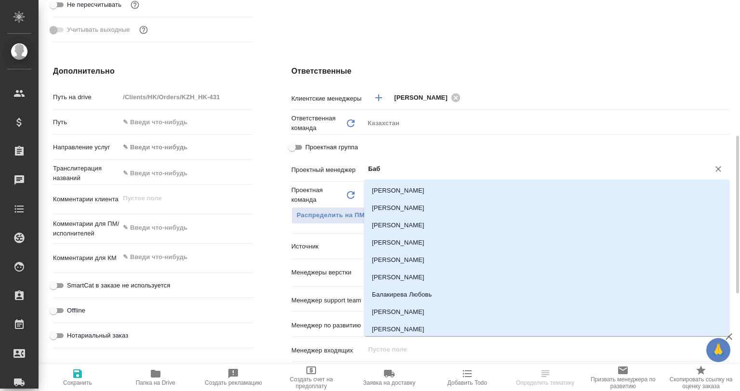
type input "Бабк"
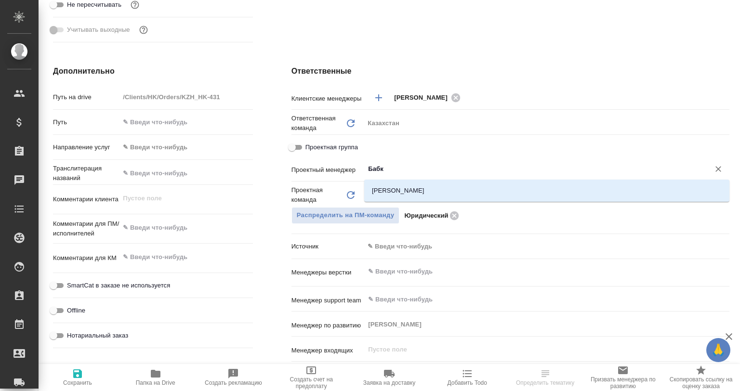
click at [395, 180] on div "Бабкина Анастасия" at bounding box center [546, 191] width 365 height 22
click at [395, 182] on li "Бабкина Анастасия" at bounding box center [546, 190] width 365 height 17
type textarea "x"
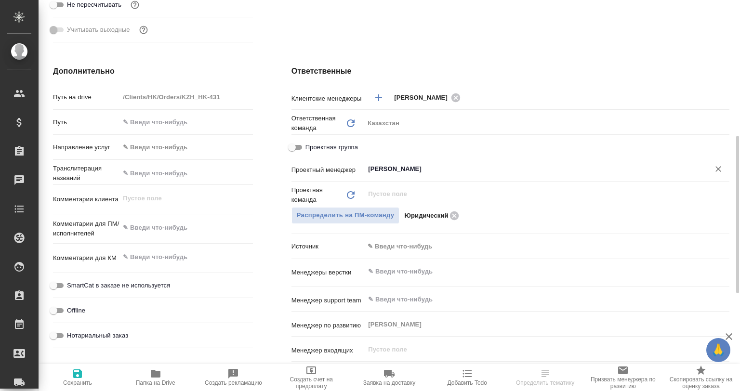
type input "Бабкина Анастасия"
click at [72, 377] on icon "button" at bounding box center [78, 374] width 12 height 12
type textarea "x"
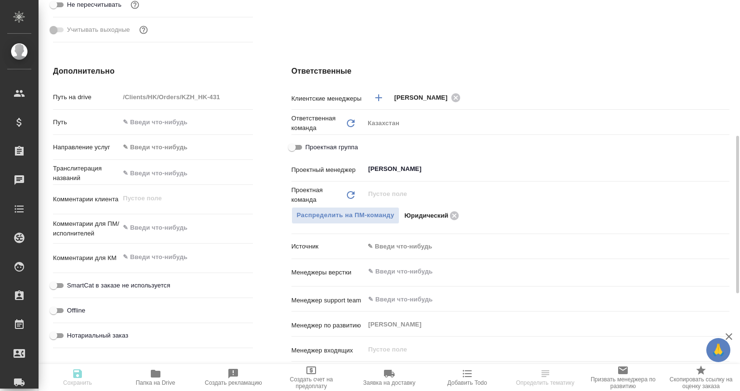
type textarea "x"
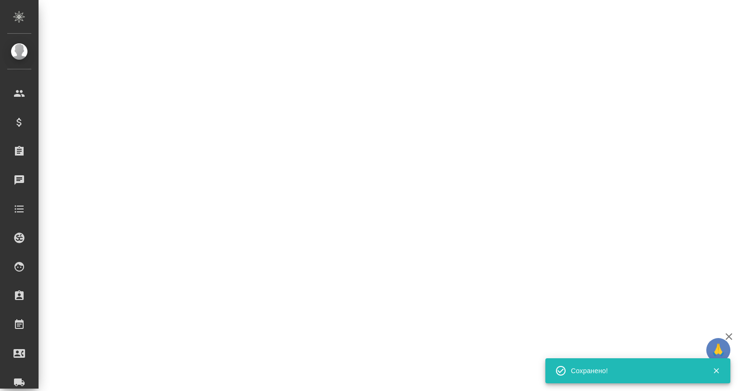
select select "RU"
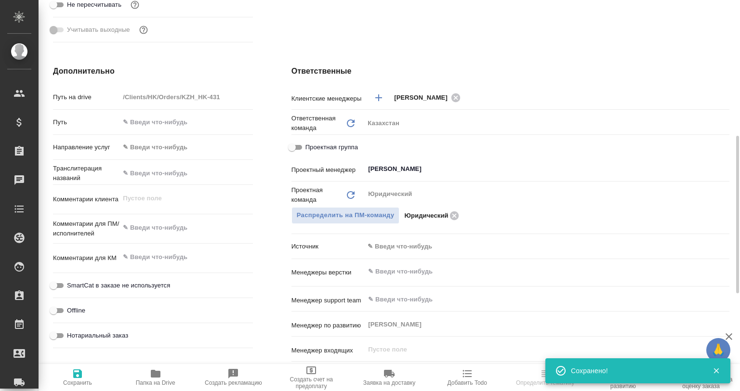
type textarea "x"
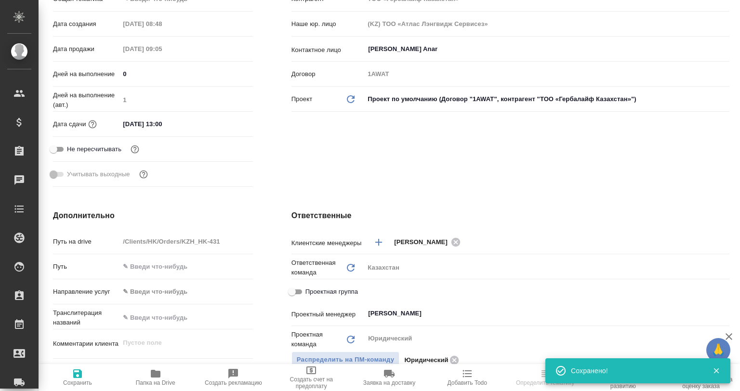
scroll to position [0, 0]
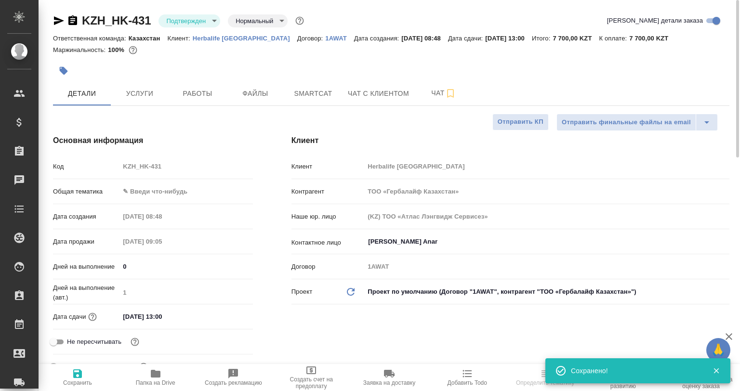
click at [187, 13] on body "🙏 .cls-1 fill:#fff; AWATERA Babkina Anastasiya Клиенты Спецификации Заказы 0 Ча…" at bounding box center [370, 195] width 740 height 391
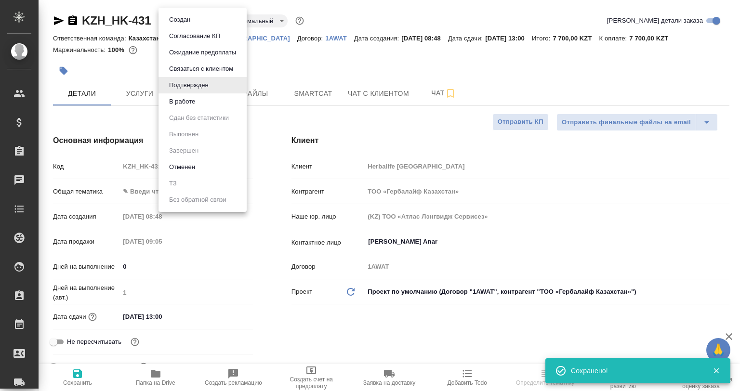
click at [201, 102] on li "В работе" at bounding box center [203, 101] width 88 height 16
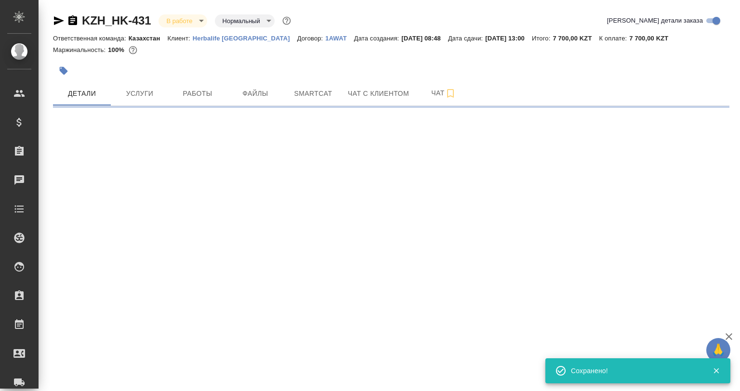
select select "RU"
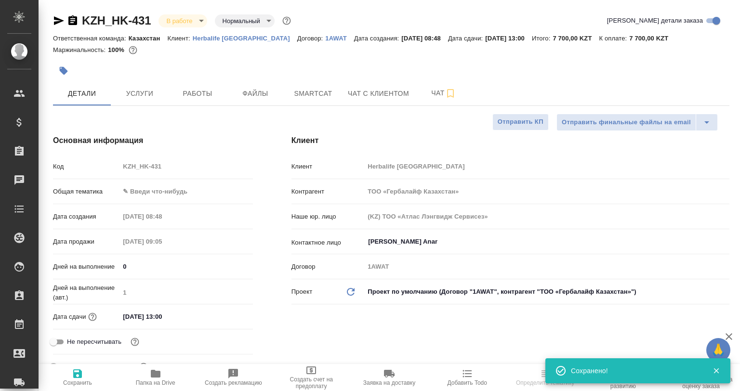
type textarea "x"
click at [148, 379] on span "Папка на Drive" at bounding box center [155, 377] width 66 height 18
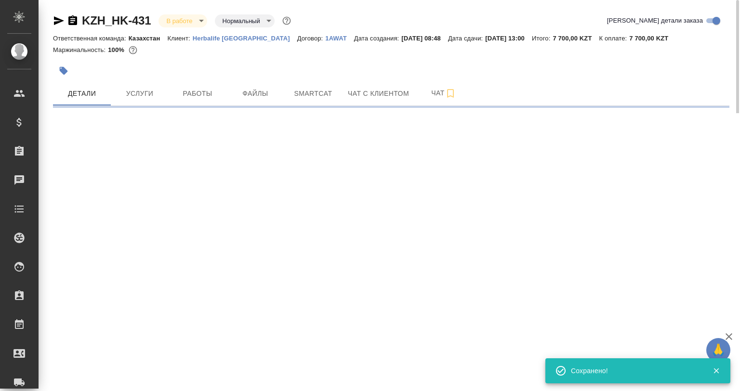
select select "RU"
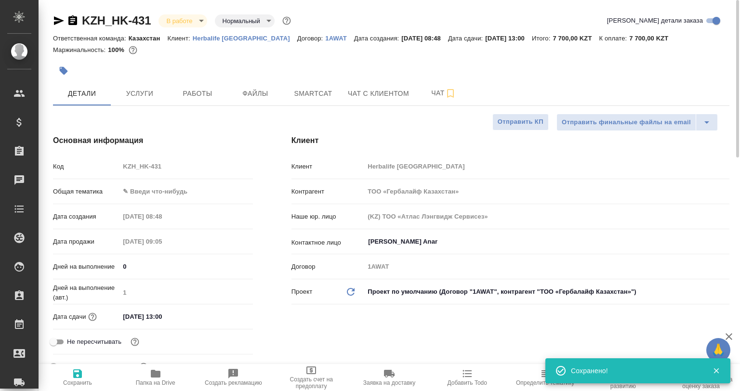
type textarea "x"
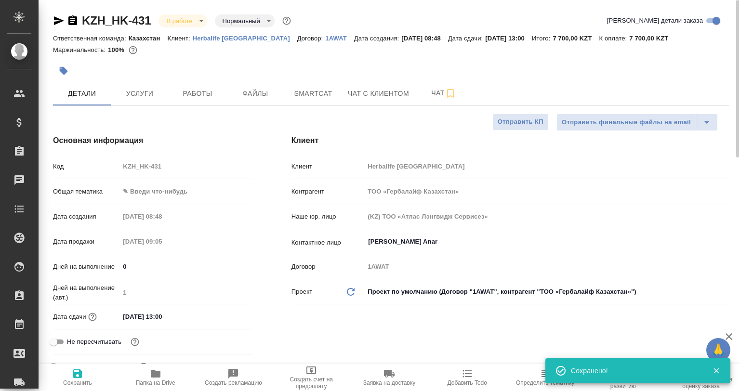
type textarea "x"
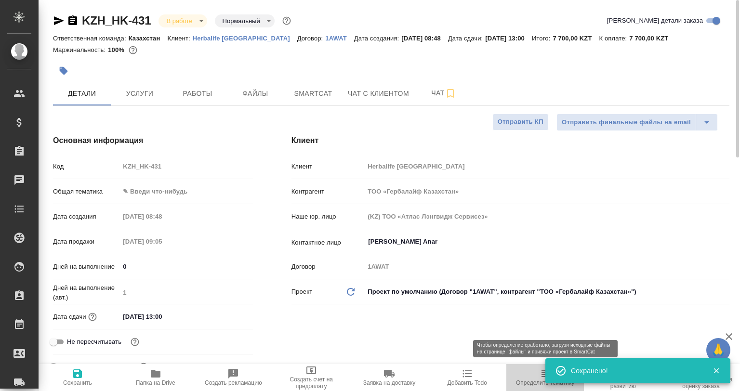
click at [530, 380] on span "Определить тематику" at bounding box center [545, 383] width 58 height 7
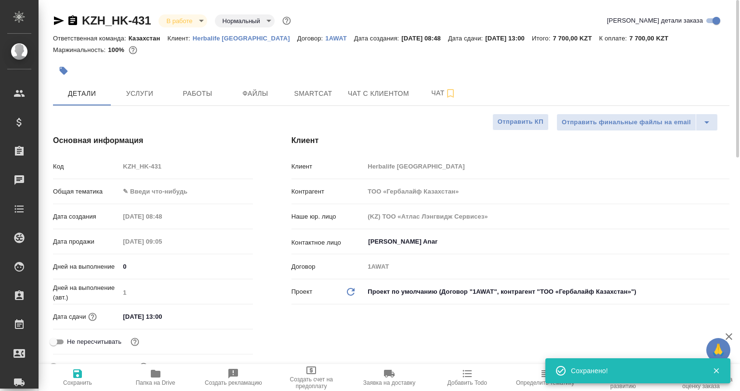
type textarea "x"
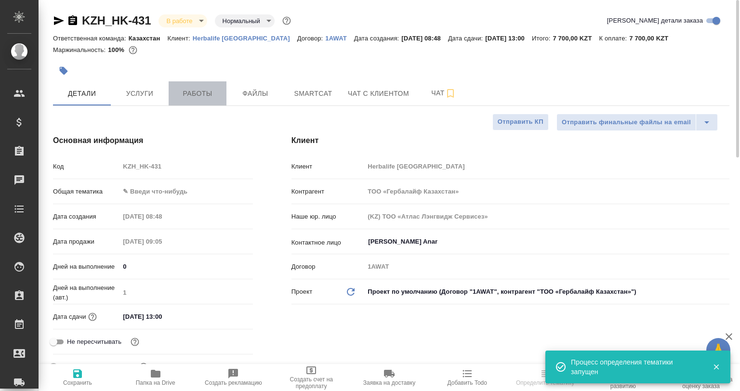
click at [192, 94] on span "Работы" at bounding box center [197, 94] width 46 height 12
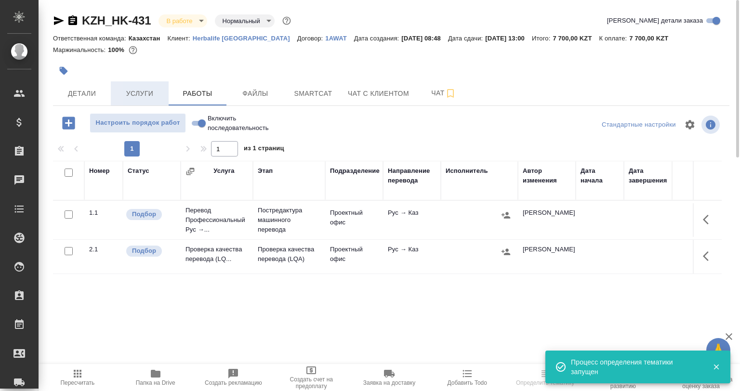
click at [130, 94] on span "Услуги" at bounding box center [140, 94] width 46 height 12
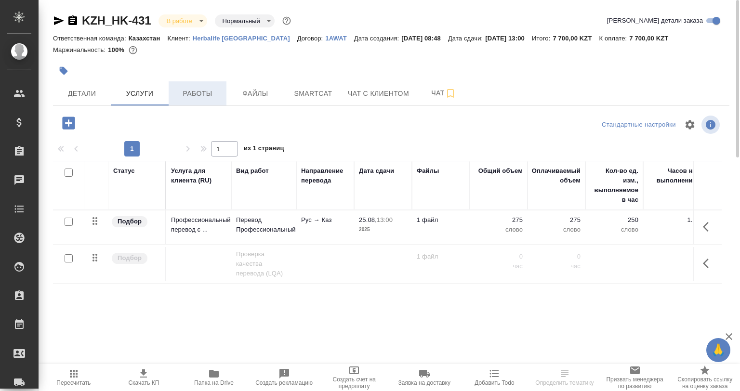
click at [190, 96] on span "Работы" at bounding box center [197, 94] width 46 height 12
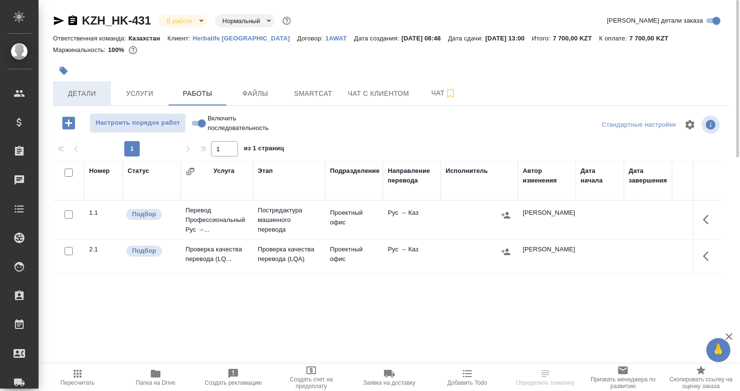
click at [99, 101] on button "Детали" at bounding box center [82, 93] width 58 height 24
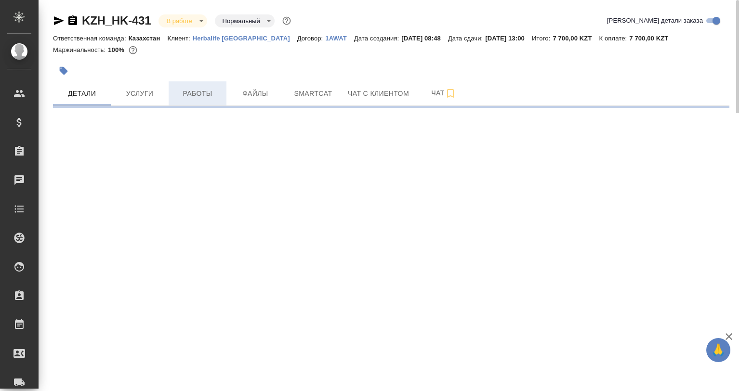
select select "RU"
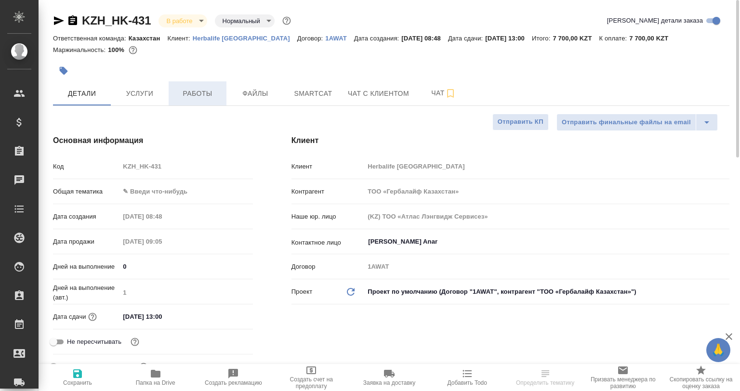
type textarea "x"
click at [187, 100] on button "Работы" at bounding box center [198, 93] width 58 height 24
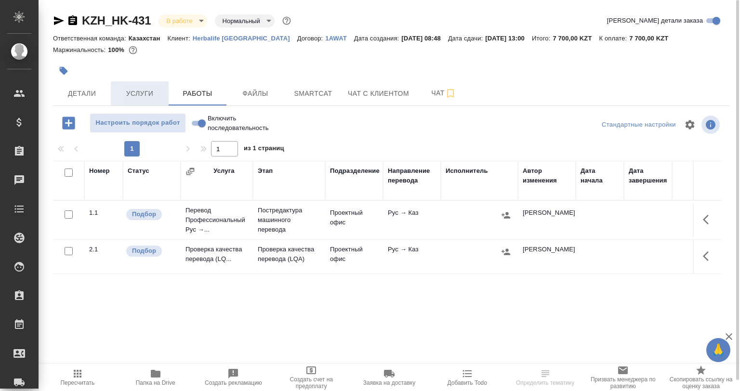
click at [115, 92] on button "Услуги" at bounding box center [140, 93] width 58 height 24
click at [105, 92] on span "Детали" at bounding box center [82, 94] width 46 height 12
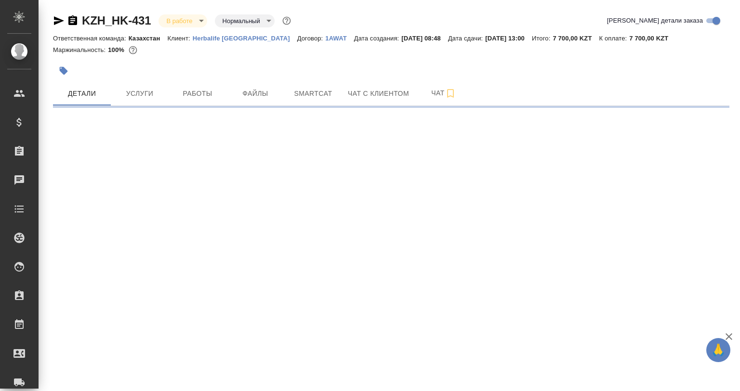
select select "RU"
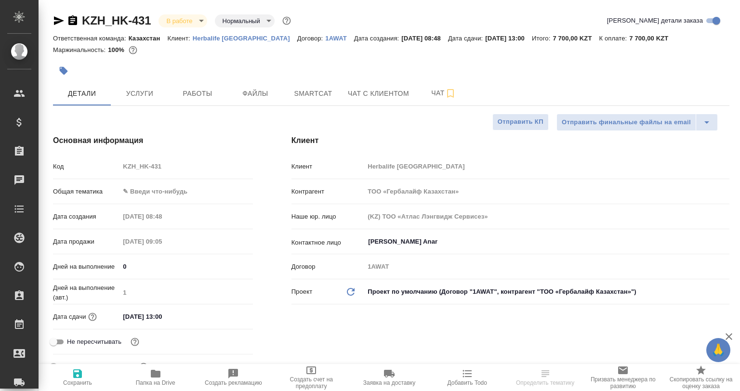
type textarea "x"
click at [308, 84] on button "Smartcat" at bounding box center [313, 93] width 58 height 24
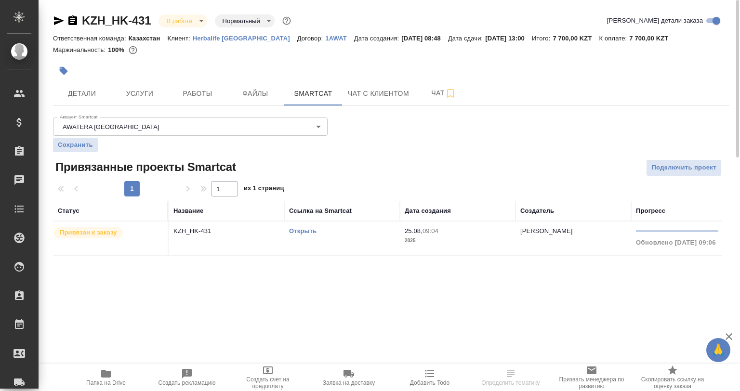
click at [295, 227] on link "Открыть" at bounding box center [302, 230] width 27 height 7
click at [200, 101] on button "Работы" at bounding box center [198, 93] width 58 height 24
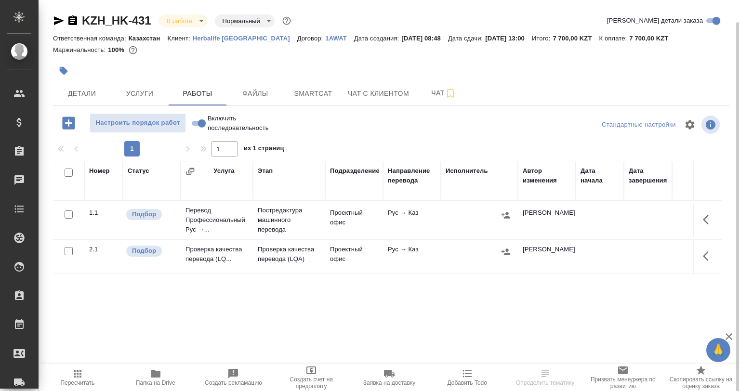
scroll to position [11, 0]
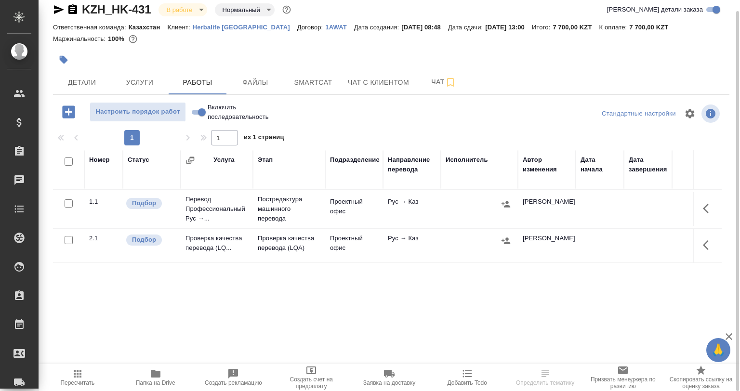
click at [706, 201] on button "button" at bounding box center [708, 208] width 23 height 23
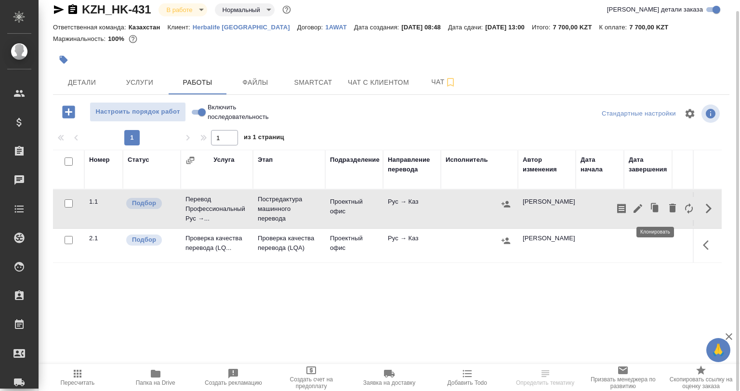
click at [643, 204] on button "button" at bounding box center [638, 208] width 16 height 23
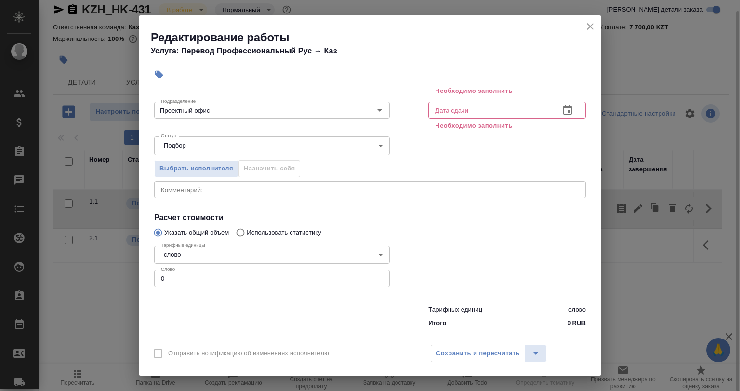
scroll to position [85, 0]
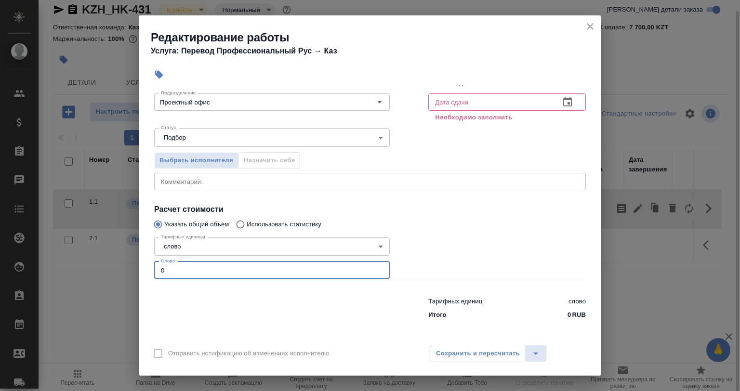
drag, startPoint x: 167, startPoint y: 269, endPoint x: 126, endPoint y: 273, distance: 41.7
click at [133, 272] on div "Редактирование работы Услуга: Перевод Профессиональный Рус → Каз Параметры Файл…" at bounding box center [370, 195] width 740 height 391
paste input "274"
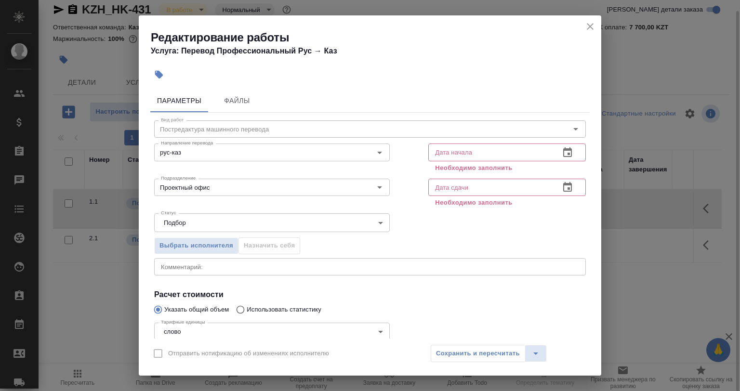
type input "274"
click at [451, 160] on input "text" at bounding box center [490, 152] width 124 height 17
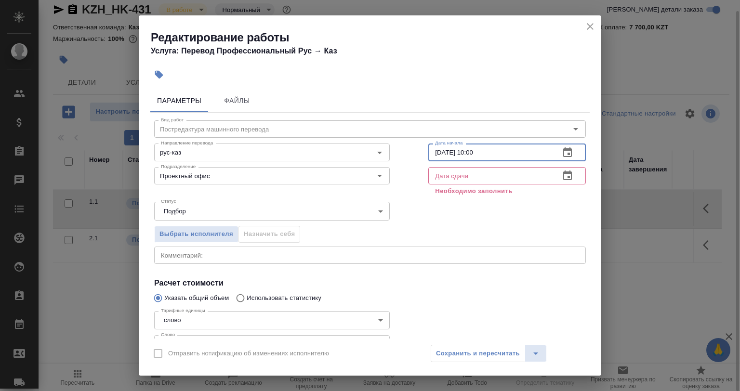
type input "25.08.2025 10:00"
click at [453, 174] on input "text" at bounding box center [490, 175] width 124 height 17
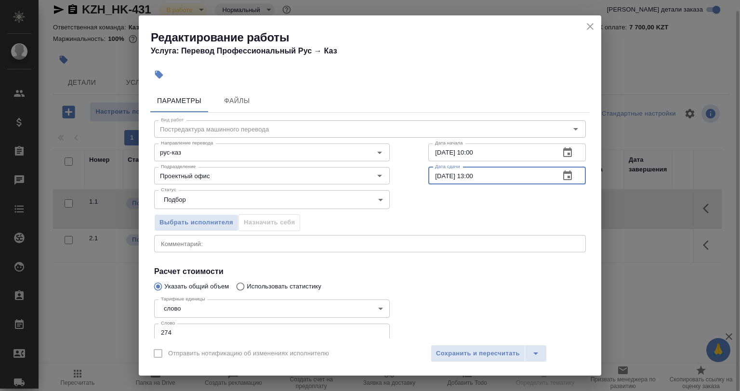
scroll to position [48, 0]
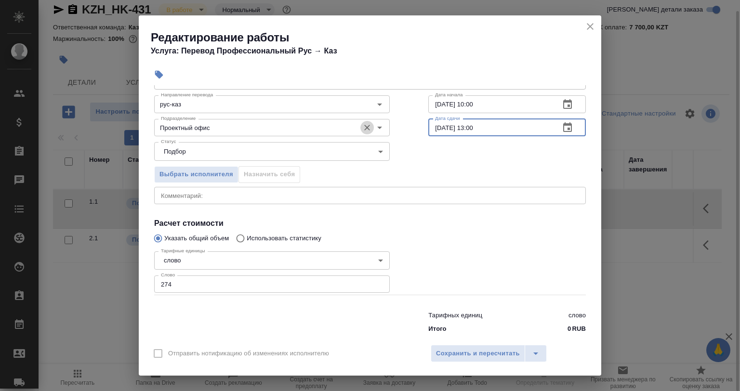
click at [362, 126] on icon "Очистить" at bounding box center [367, 128] width 10 height 10
type input "25.08.2025 13:00"
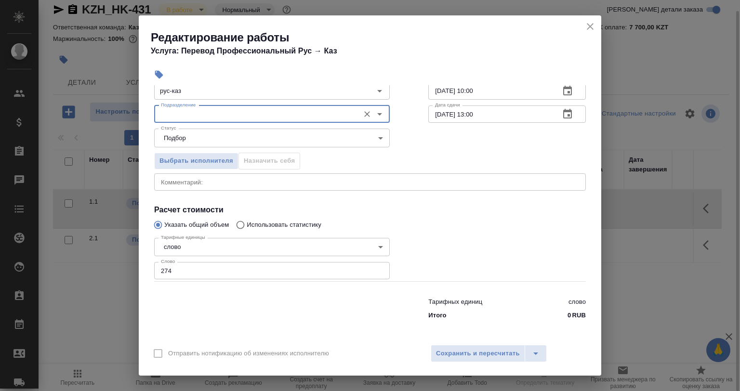
scroll to position [62, 0]
drag, startPoint x: 459, startPoint y: 357, endPoint x: 454, endPoint y: 353, distance: 6.5
click at [459, 357] on span "Сохранить и пересчитать" at bounding box center [478, 353] width 84 height 11
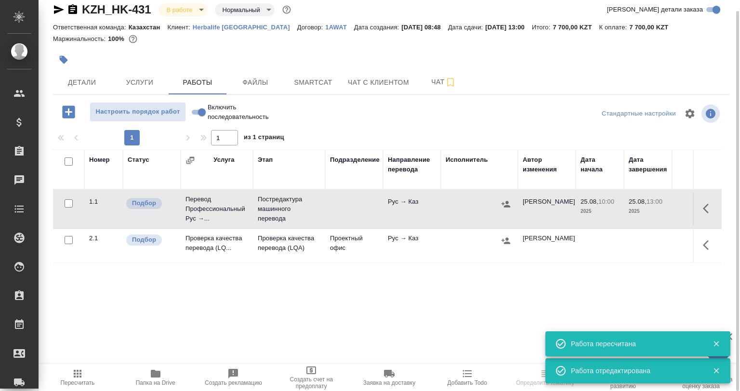
click at [708, 203] on icon "button" at bounding box center [709, 209] width 12 height 12
click at [633, 208] on icon "button" at bounding box center [638, 209] width 12 height 12
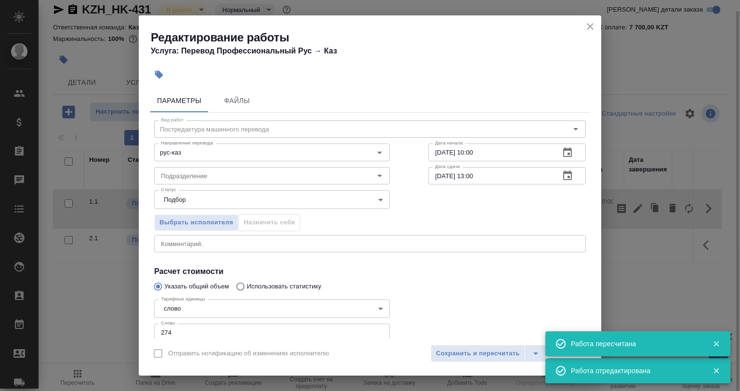
click at [218, 245] on textarea at bounding box center [370, 243] width 418 height 7
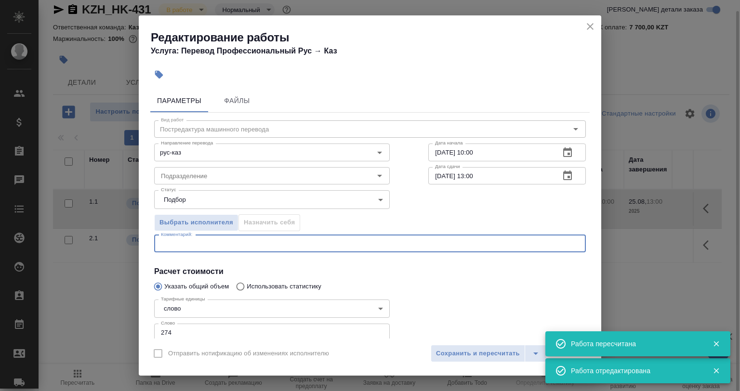
paste textarea "ОБЯЗАТЕЛЬНО! Следовать инструкциям по ссылке - https://drive.awatera.com/s/FJHz…"
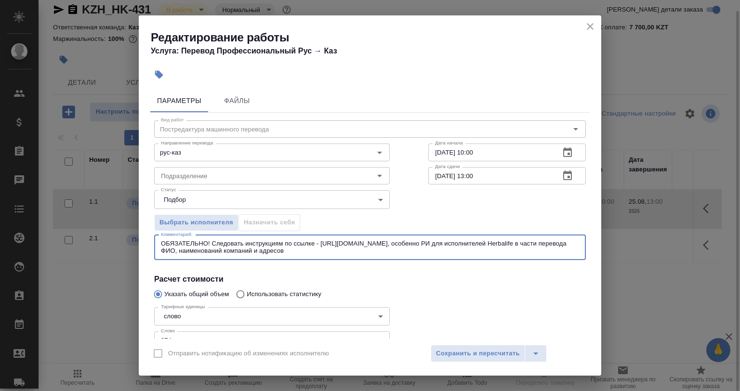
click at [200, 243] on textarea "ОБЯЗАТЕЛЬНО! Следовать инструкциям по ссылке - https://drive.awatera.com/s/FJHz…" at bounding box center [370, 247] width 418 height 15
drag, startPoint x: 210, startPoint y: 242, endPoint x: 142, endPoint y: 242, distance: 68.4
click at [142, 242] on div "Параметры Файлы Вид работ Постредактура машинного перевода Вид работ Направлени…" at bounding box center [370, 211] width 463 height 253
drag, startPoint x: 315, startPoint y: 243, endPoint x: 155, endPoint y: 243, distance: 159.5
click at [155, 243] on div "ОБЯЗАТЕЛЬНО! Следовать инструкциям по ссылке - https://drive.awatera.com/s/FJHz…" at bounding box center [370, 247] width 432 height 25
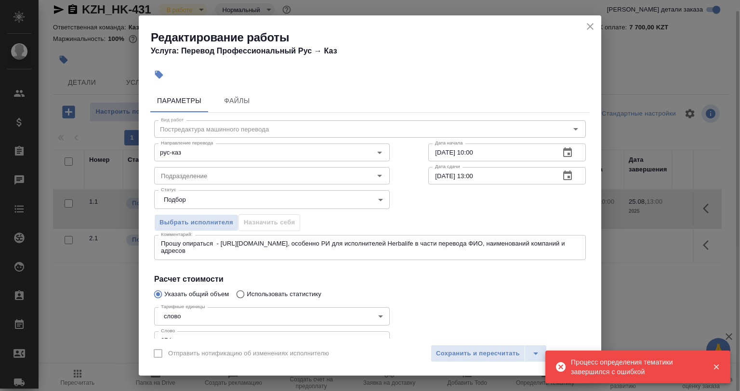
click at [623, 370] on div "Процесс определения тематики завершился с ошибкой" at bounding box center [634, 367] width 127 height 19
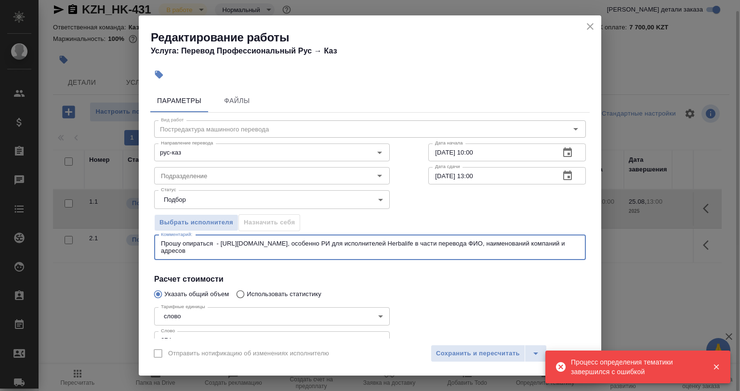
click at [215, 242] on textarea "Прошу опираться - https://drive.awatera.com/s/FJHzQ4icLFbRRE8, особенно РИ для …" at bounding box center [370, 247] width 418 height 15
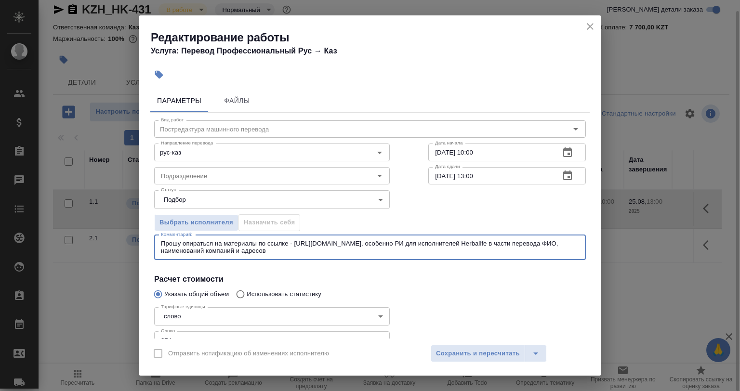
drag, startPoint x: 318, startPoint y: 251, endPoint x: 351, endPoint y: 254, distance: 32.9
click at [320, 252] on textarea "Прошу опираться на материалы по ссылке - https://drive.awatera.com/s/FJHzQ4icLF…" at bounding box center [370, 247] width 418 height 15
drag, startPoint x: 356, startPoint y: 254, endPoint x: 429, endPoint y: 244, distance: 74.0
click at [429, 244] on div "Прошу опираться на материалы по ссылке - https://drive.awatera.com/s/FJHzQ4icLF…" at bounding box center [370, 247] width 432 height 25
click at [429, 245] on textarea "Прошу опираться на материалы по ссылке - https://drive.awatera.com/s/FJHzQ4icLF…" at bounding box center [370, 247] width 418 height 15
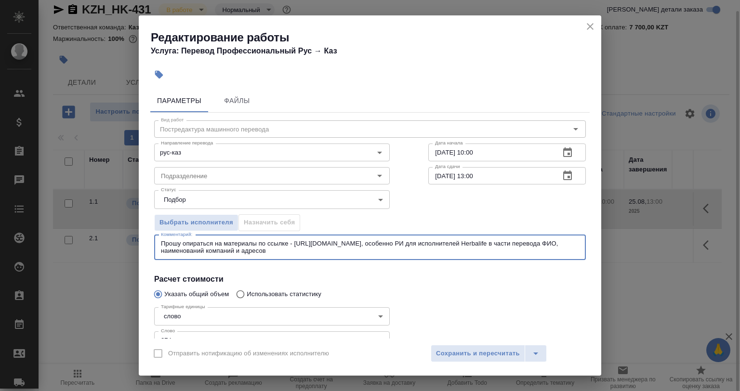
drag, startPoint x: 429, startPoint y: 245, endPoint x: 448, endPoint y: 250, distance: 19.9
click at [448, 250] on textarea "Прошу опираться на материалы по ссылке - https://drive.awatera.com/s/FJHzQ4icLF…" at bounding box center [370, 247] width 418 height 15
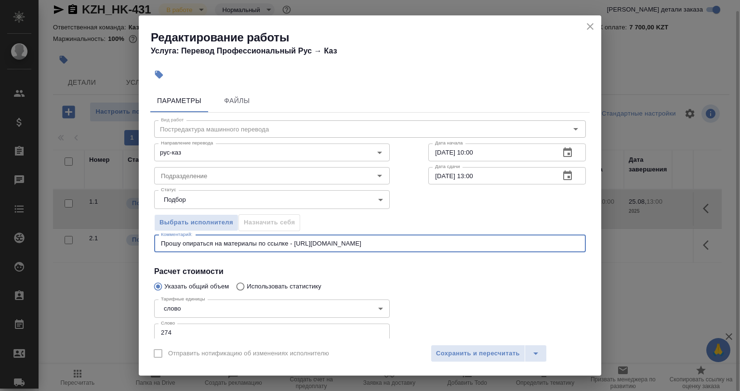
type textarea "Прошу опираться на материалы по ссылке - https://drive.awatera.com/s/FJHzQ4icLF…"
click at [468, 364] on div "Отправить нотификацию об изменениях исполнителю Сохранить и пересчитать" at bounding box center [370, 357] width 463 height 37
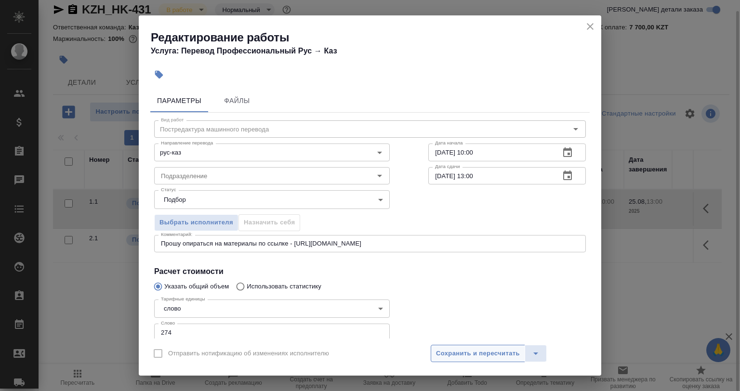
click at [468, 352] on span "Сохранить и пересчитать" at bounding box center [478, 353] width 84 height 11
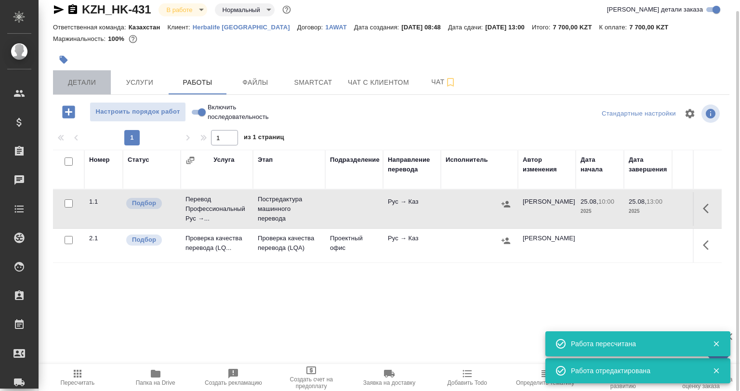
click at [89, 83] on span "Детали" at bounding box center [82, 83] width 46 height 12
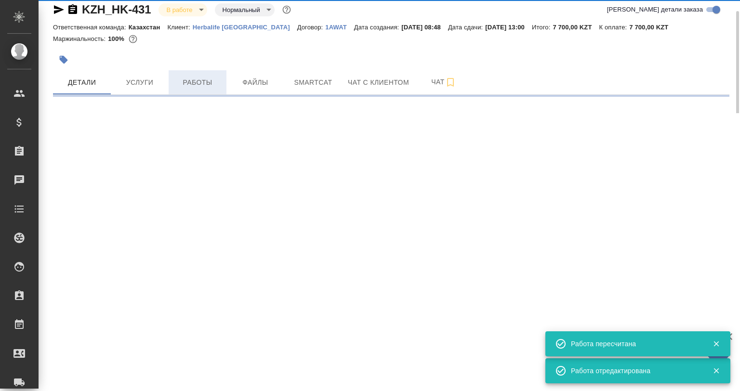
select select "RU"
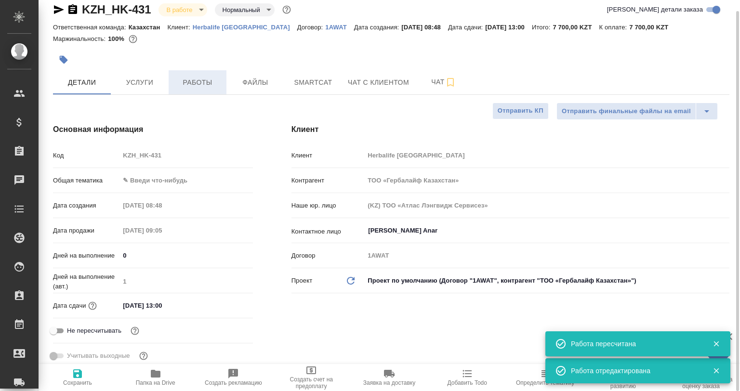
type textarea "x"
click at [187, 84] on span "Работы" at bounding box center [197, 83] width 46 height 12
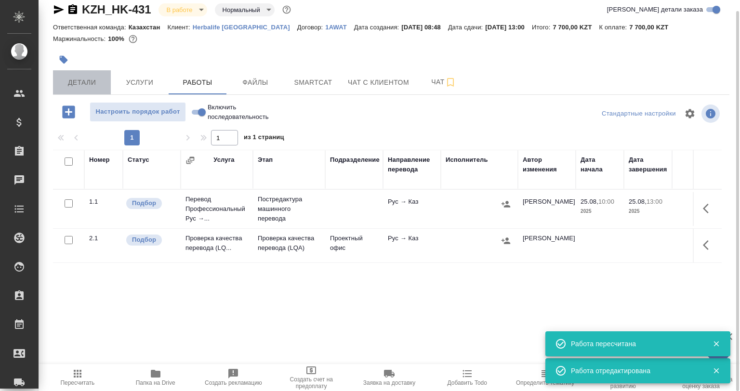
click at [88, 83] on span "Детали" at bounding box center [82, 83] width 46 height 12
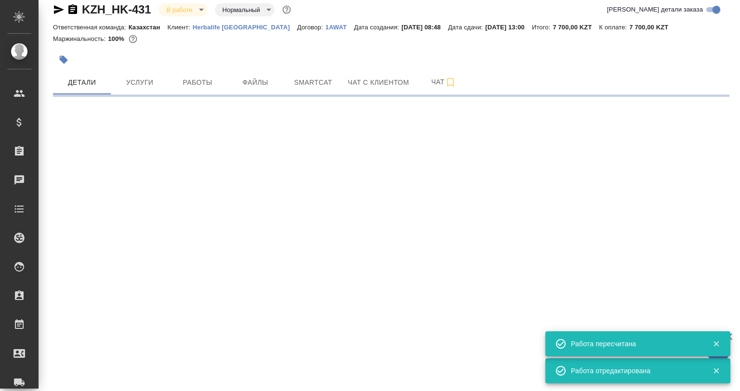
select select "RU"
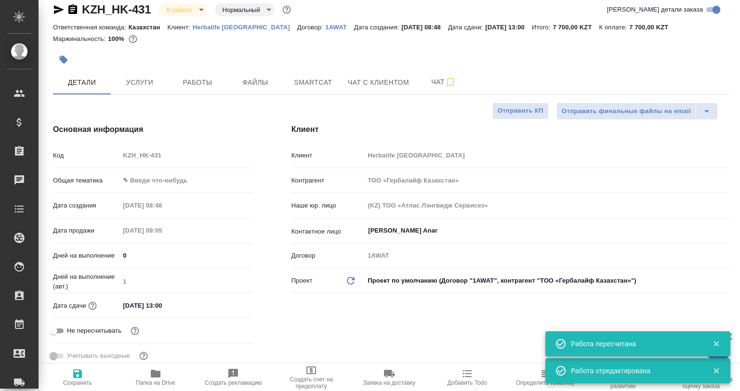
type textarea "x"
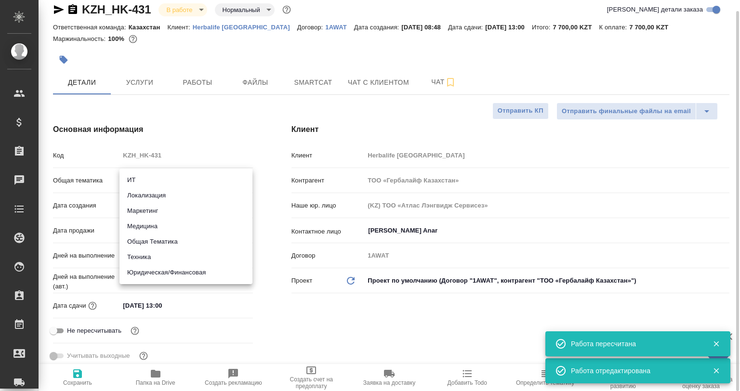
click at [145, 182] on body "🙏 .cls-1 fill:#fff; AWATERA Babkina Anastasiya Клиенты Спецификации Заказы 0 Ча…" at bounding box center [370, 195] width 740 height 391
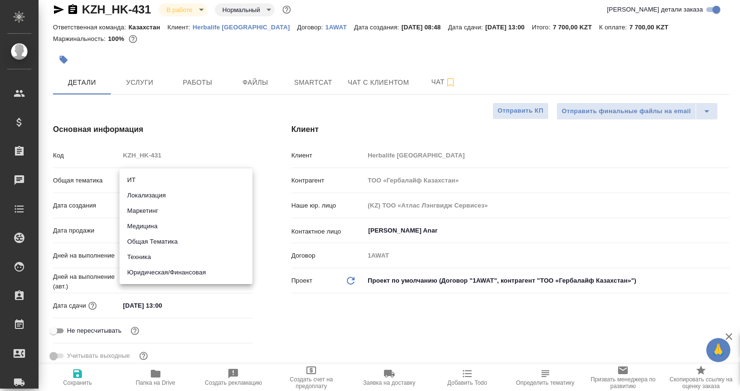
click at [156, 255] on li "Техника" at bounding box center [185, 257] width 133 height 15
type input "tech"
type textarea "x"
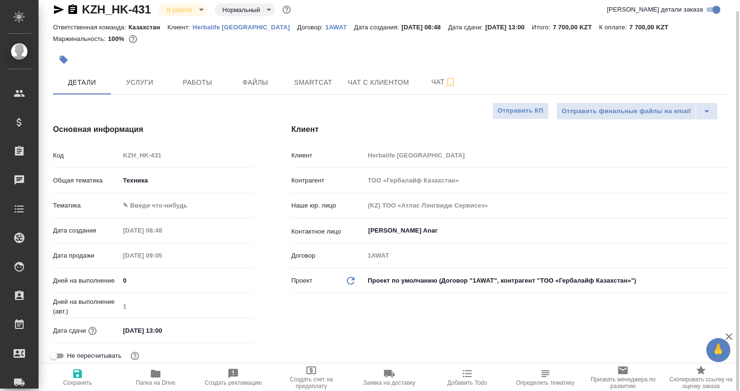
click at [141, 197] on body "🙏 .cls-1 fill:#fff; AWATERA Babkina Anastasiya Клиенты Спецификации Заказы 0 Ча…" at bounding box center [370, 195] width 740 height 391
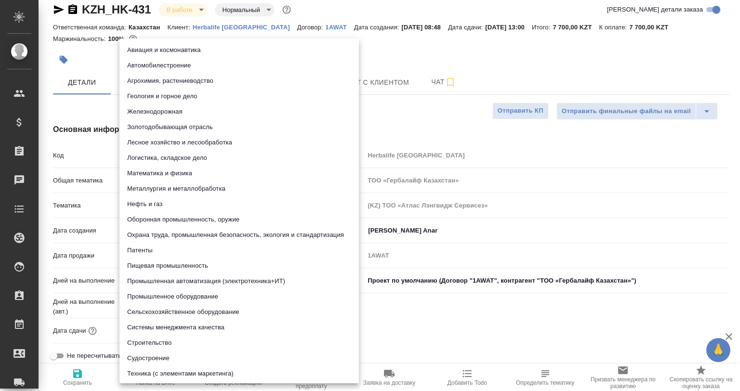
click at [184, 368] on li "Техника (с элементами маркетинга)" at bounding box center [238, 373] width 239 height 15
type textarea "x"
type input "60014f8f4811385ea454c731"
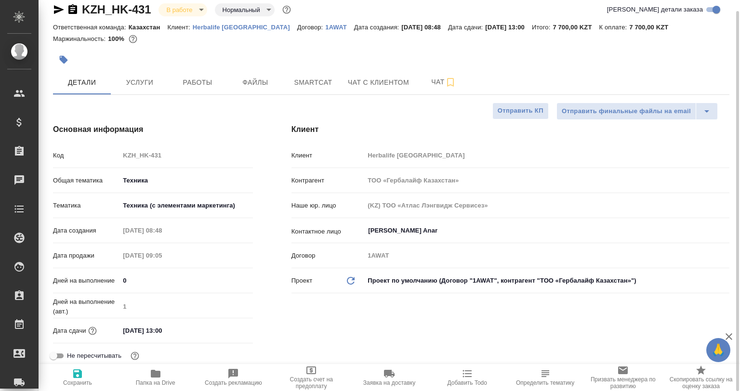
click at [80, 378] on icon "button" at bounding box center [77, 374] width 9 height 9
type textarea "x"
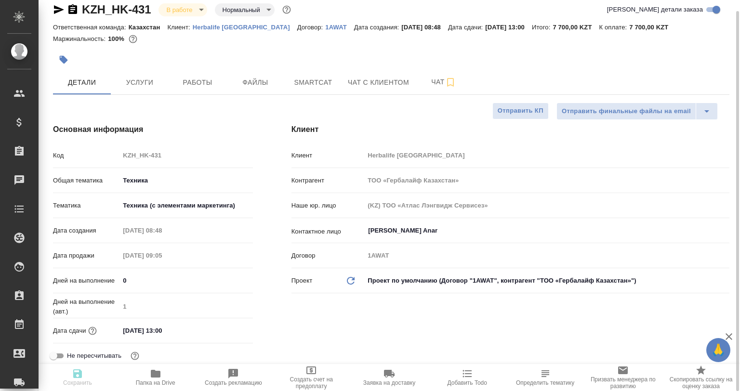
type textarea "x"
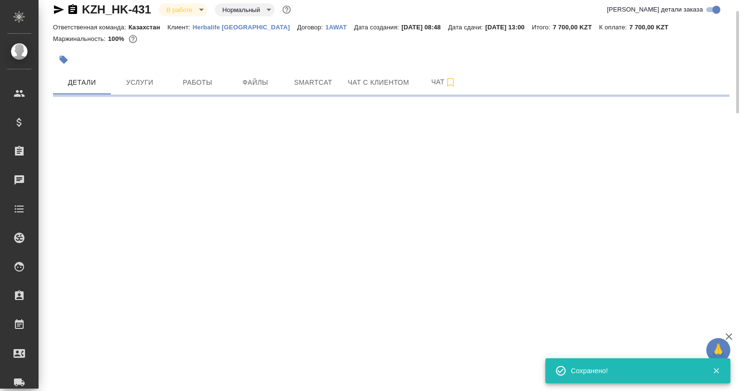
select select "RU"
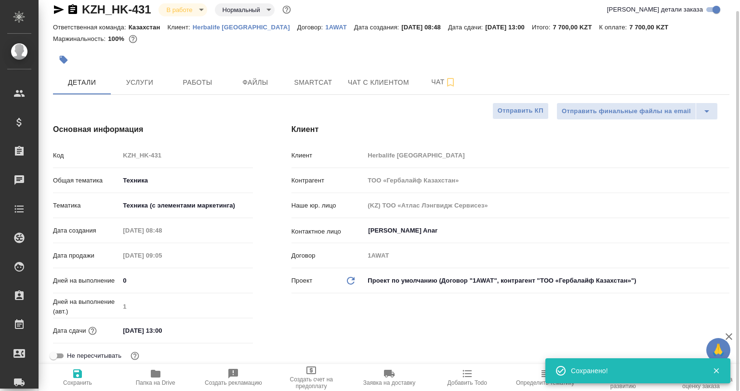
type textarea "x"
click at [207, 128] on h4 "Основная информация" at bounding box center [153, 130] width 200 height 12
click at [310, 85] on span "Smartcat" at bounding box center [313, 83] width 46 height 12
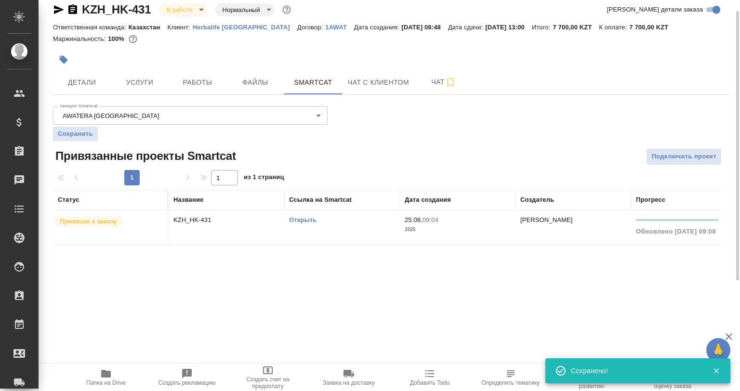
click at [281, 227] on td "KZH_HK-431" at bounding box center [227, 228] width 116 height 34
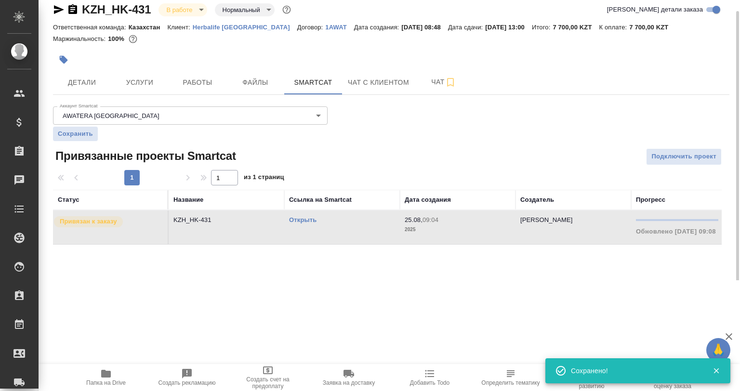
click at [281, 227] on td "KZH_HK-431" at bounding box center [227, 228] width 116 height 34
click at [190, 74] on button "Работы" at bounding box center [198, 82] width 58 height 24
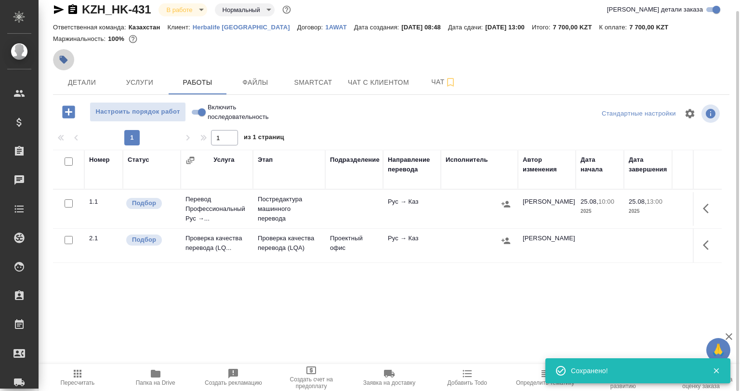
click at [60, 56] on icon "button" at bounding box center [64, 60] width 8 height 8
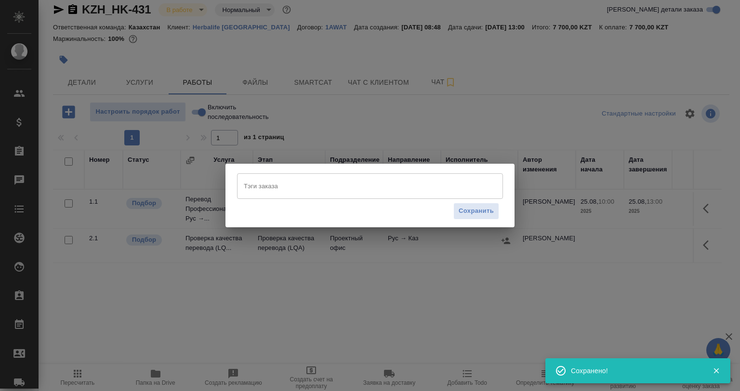
click at [349, 186] on input "Тэги заказа" at bounding box center [360, 186] width 239 height 16
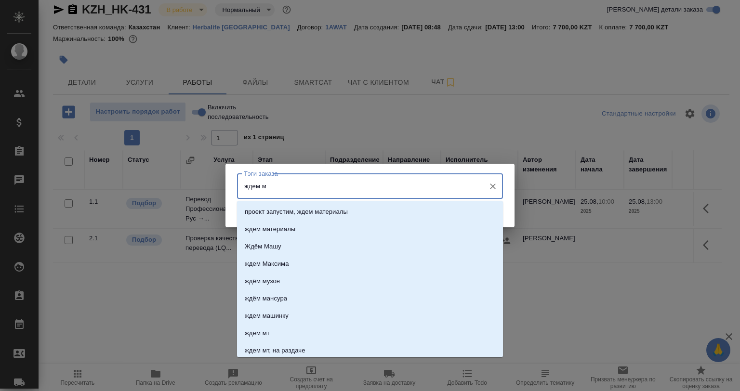
type input "ждем мт"
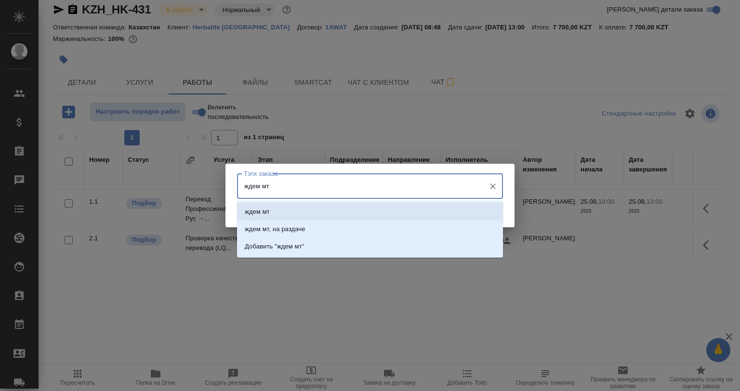
click at [341, 212] on li "ждем мт" at bounding box center [370, 211] width 266 height 17
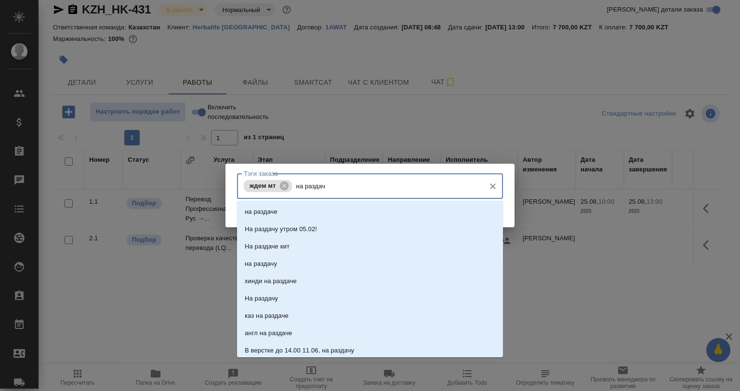
type input "на раздаче"
click at [342, 208] on li "на раздаче" at bounding box center [370, 211] width 266 height 17
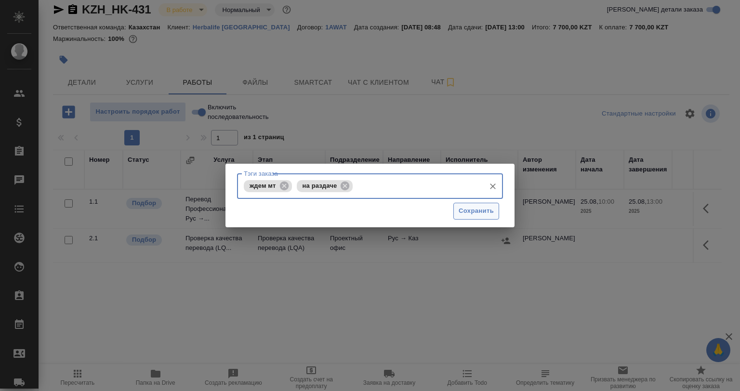
click at [478, 210] on span "Сохранить" at bounding box center [476, 211] width 35 height 11
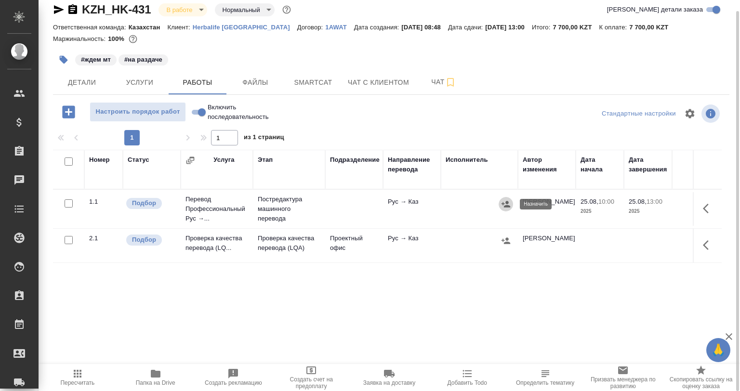
click at [505, 206] on icon "button" at bounding box center [506, 204] width 9 height 6
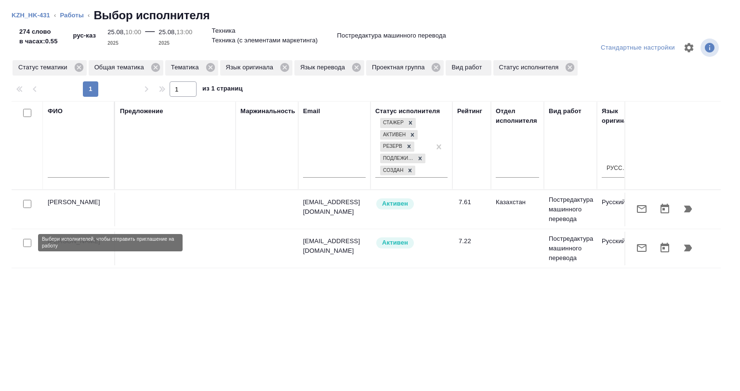
click at [29, 239] on input "checkbox" at bounding box center [27, 243] width 8 height 8
checkbox input "true"
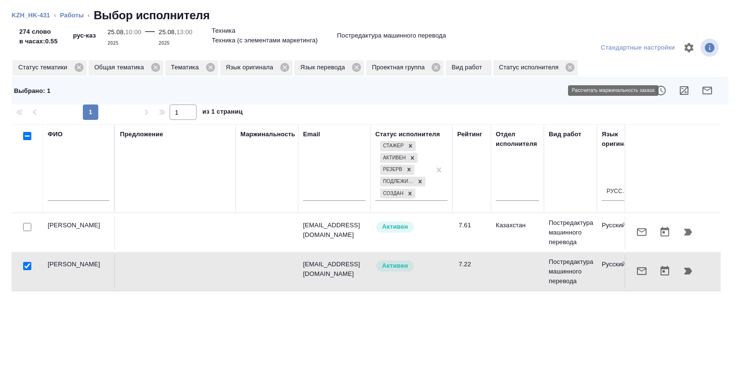
click at [678, 86] on icon "button" at bounding box center [684, 91] width 12 height 12
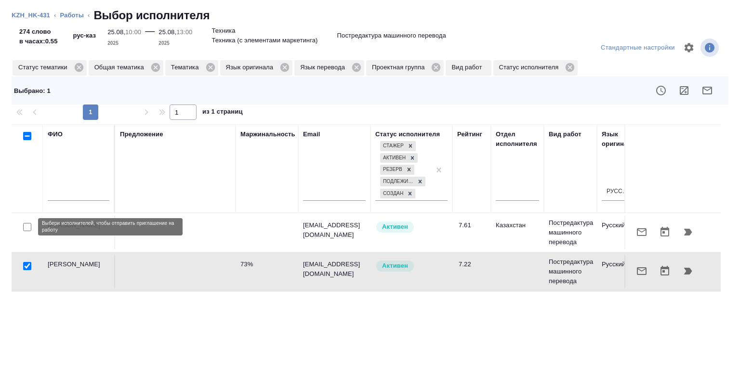
click at [29, 227] on input "checkbox" at bounding box center [27, 227] width 8 height 8
checkbox input "true"
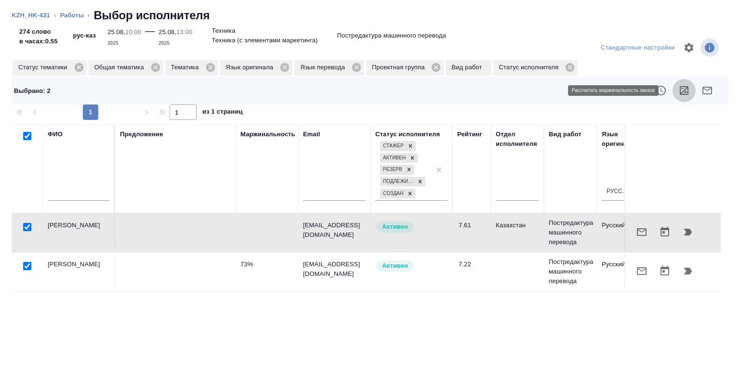
click at [682, 86] on button "button" at bounding box center [684, 90] width 23 height 23
click at [25, 226] on input "checkbox" at bounding box center [27, 227] width 8 height 8
checkbox input "false"
drag, startPoint x: 52, startPoint y: 15, endPoint x: 72, endPoint y: 15, distance: 20.7
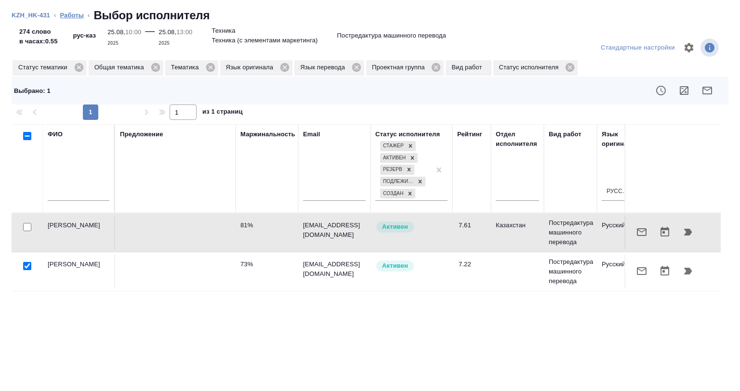
click at [70, 15] on ol "KZH_HK-431 ‹ Работы ‹ Выбор исполнителя" at bounding box center [370, 15] width 717 height 15
click at [72, 15] on link "Работы" at bounding box center [72, 15] width 24 height 7
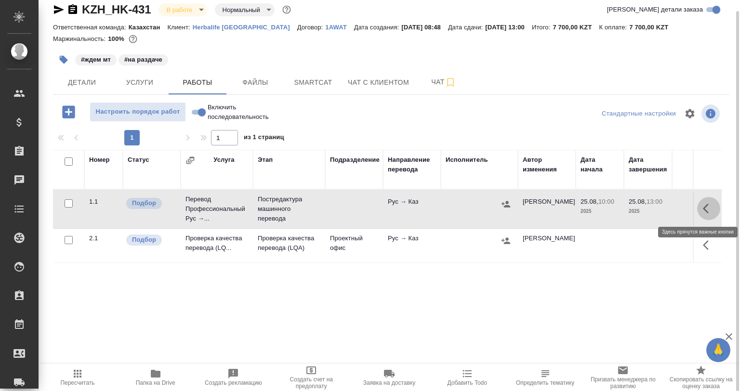
click at [702, 204] on button "button" at bounding box center [708, 208] width 23 height 23
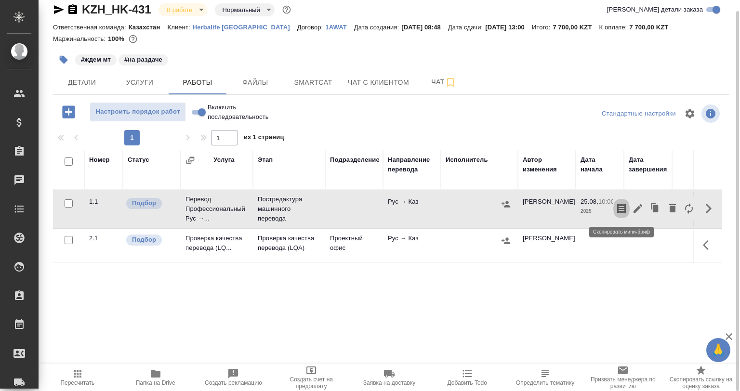
click at [619, 209] on icon "button" at bounding box center [621, 209] width 9 height 10
copy ol "‹ Раб"
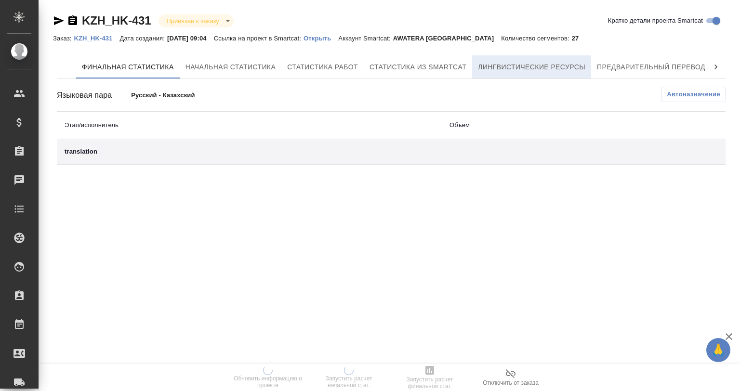
click at [525, 60] on button "Лингвистические ресурсы" at bounding box center [531, 66] width 119 height 23
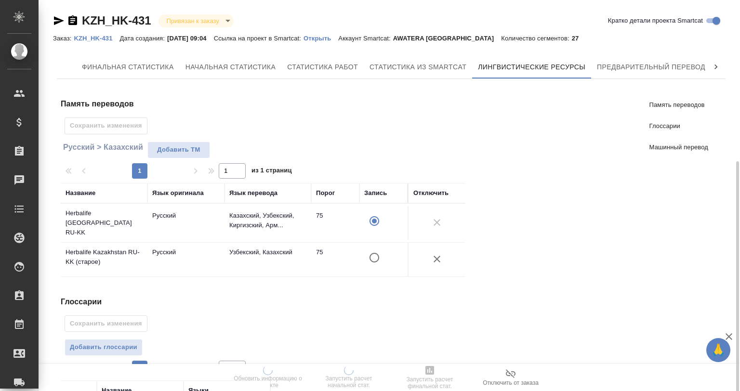
scroll to position [145, 0]
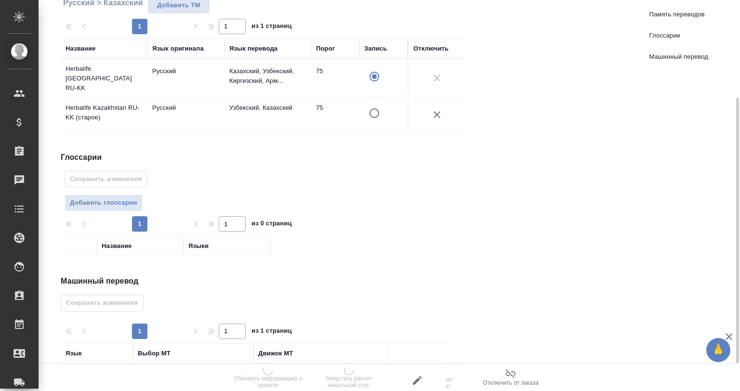
click at [108, 186] on div "Глоссарии Сохранить изменения Добавить глоссарии 1 1 из 0 страниц Название Языки" at bounding box center [267, 204] width 412 height 105
click at [114, 198] on span "Добавить глоссарии" at bounding box center [103, 203] width 67 height 11
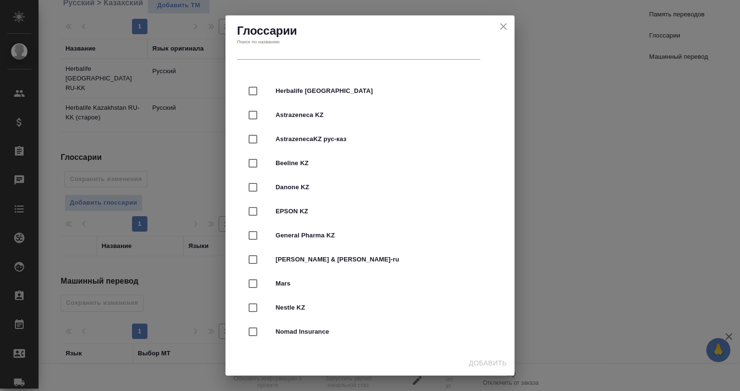
click at [297, 93] on span "Herbalife [GEOGRAPHIC_DATA]" at bounding box center [384, 91] width 216 height 10
checkbox input "true"
click at [482, 361] on span "Добавить" at bounding box center [488, 364] width 38 height 12
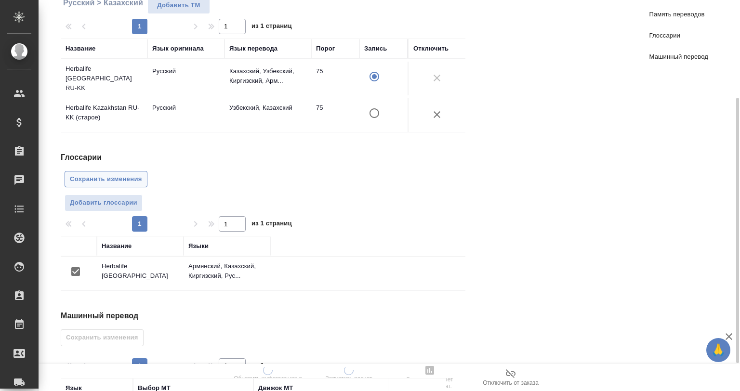
click at [75, 174] on span "Сохранить изменения" at bounding box center [106, 179] width 72 height 11
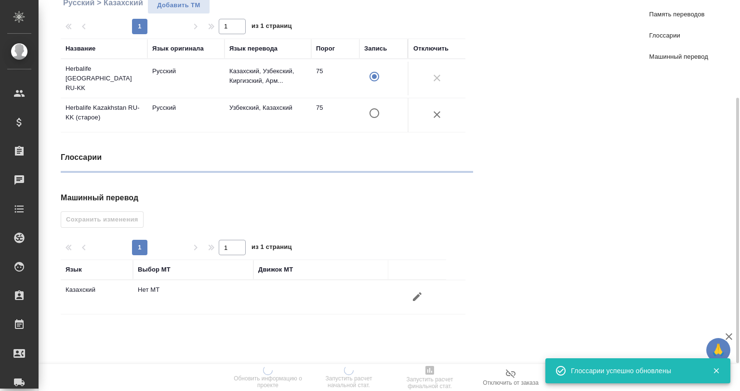
scroll to position [219, 0]
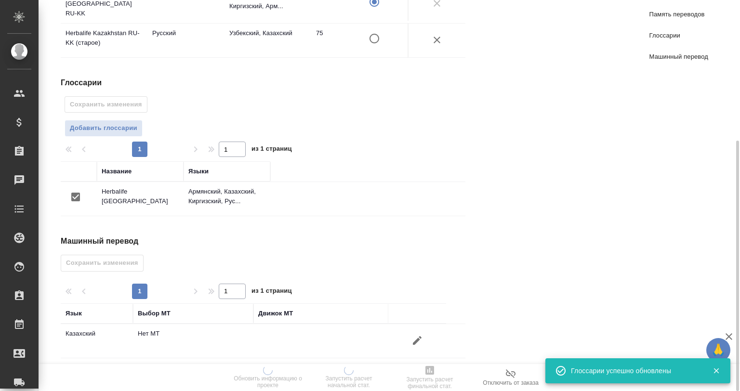
click at [428, 331] on button "button" at bounding box center [417, 340] width 23 height 23
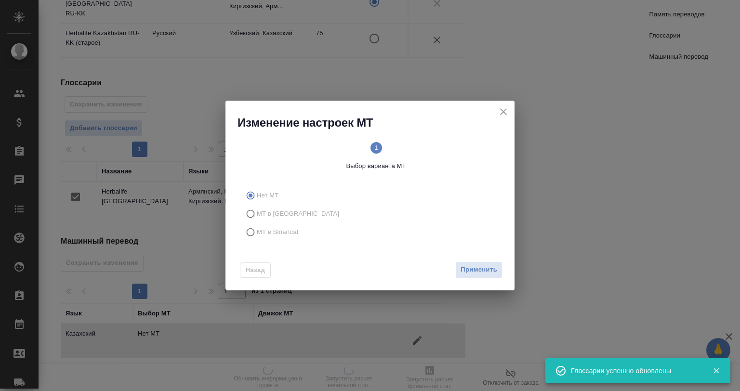
click at [293, 233] on span "МТ в Smartcat" at bounding box center [278, 232] width 42 height 10
click at [257, 233] on input "МТ в Smartcat" at bounding box center [248, 232] width 15 height 18
radio input "true"
click at [497, 279] on div "Назад Вперед" at bounding box center [369, 267] width 289 height 45
click at [494, 274] on span "Вперед" at bounding box center [485, 270] width 24 height 11
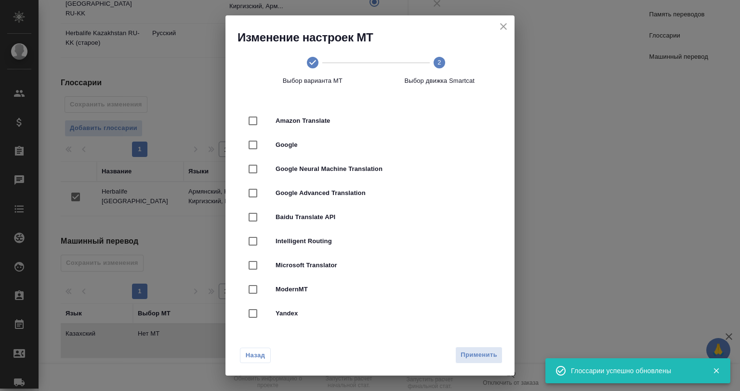
scroll to position [193, 0]
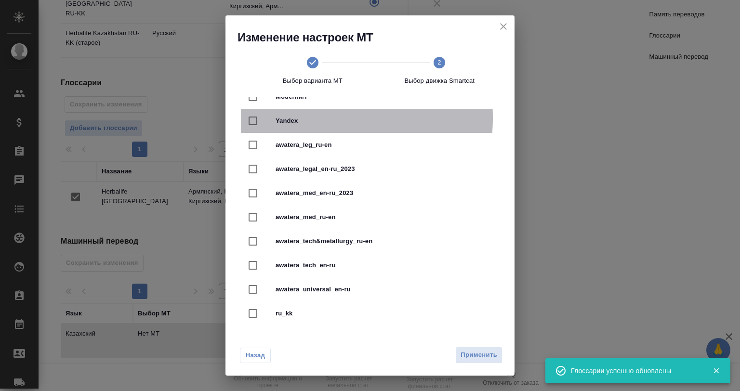
click at [295, 118] on span "Yandex" at bounding box center [384, 121] width 216 height 10
checkbox input "true"
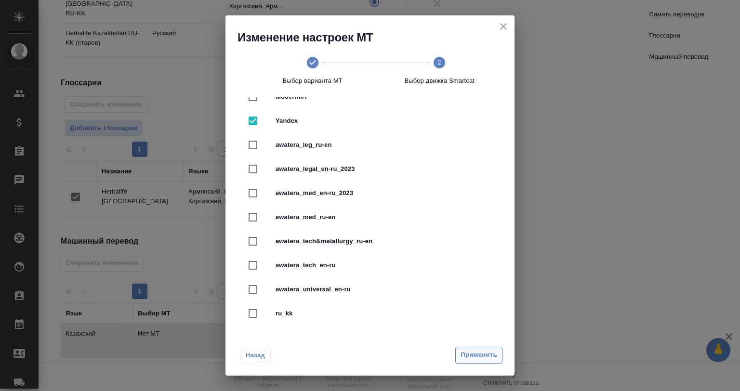
click at [481, 346] on div "Назад Применить" at bounding box center [369, 353] width 289 height 45
click at [481, 351] on span "Применить" at bounding box center [479, 355] width 37 height 11
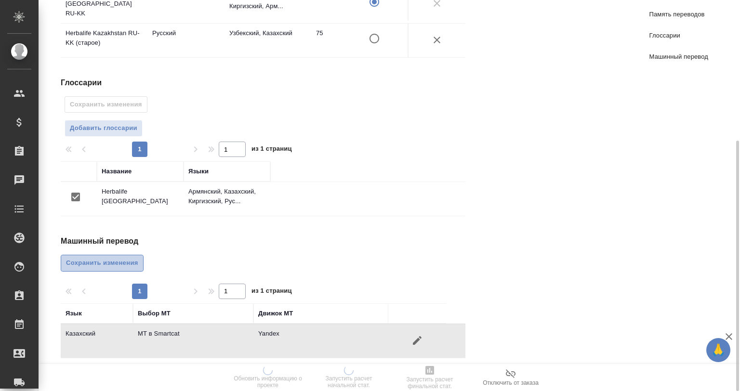
click at [93, 258] on span "Сохранить изменения" at bounding box center [102, 263] width 72 height 11
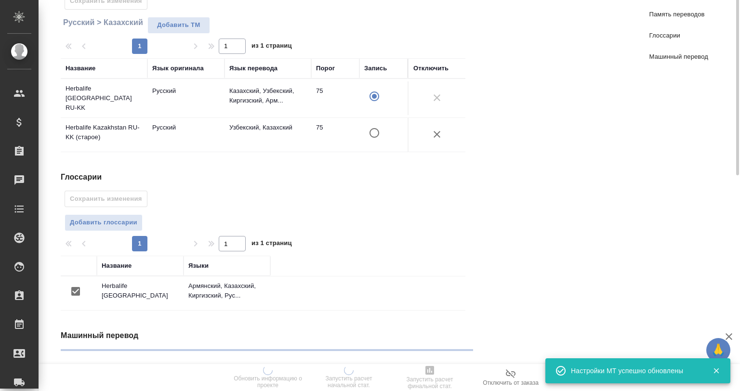
scroll to position [0, 0]
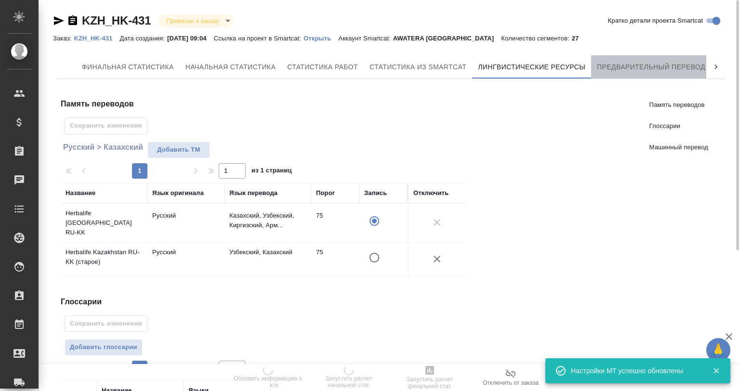
click at [663, 62] on span "Предварительный перевод" at bounding box center [651, 67] width 108 height 12
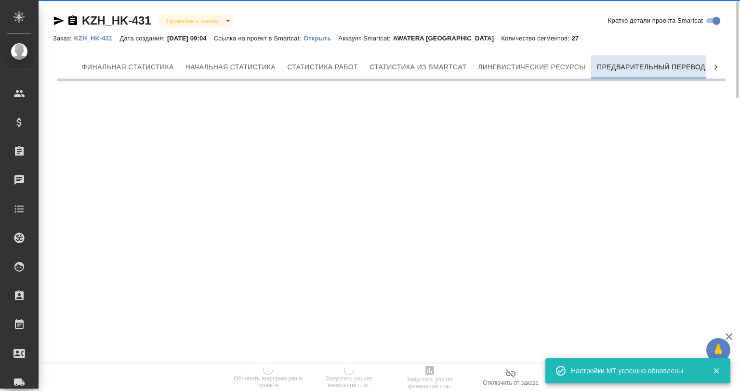
scroll to position [0, 4]
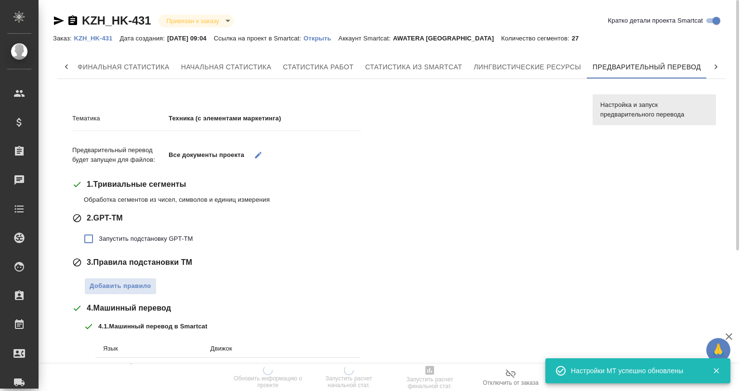
click at [125, 211] on div "Тематика Техника (с элементами маркетинга) Предварительный перевод будет запуще…" at bounding box center [325, 306] width 506 height 408
click at [135, 233] on label "Запустить подстановку GPT-TM" at bounding box center [136, 239] width 114 height 20
click at [99, 233] on input "Запустить подстановку GPT-TM" at bounding box center [89, 239] width 20 height 20
checkbox input "true"
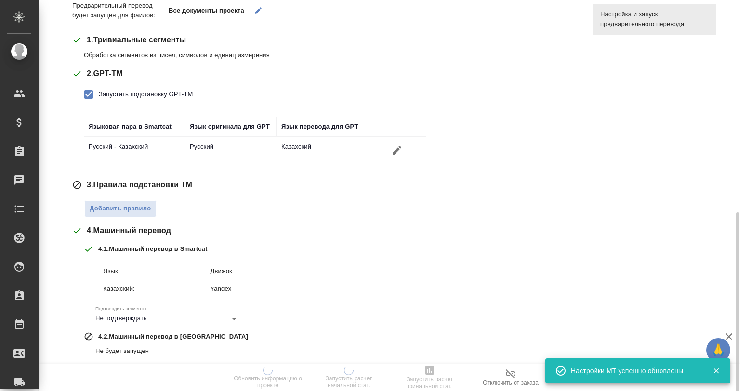
scroll to position [217, 0]
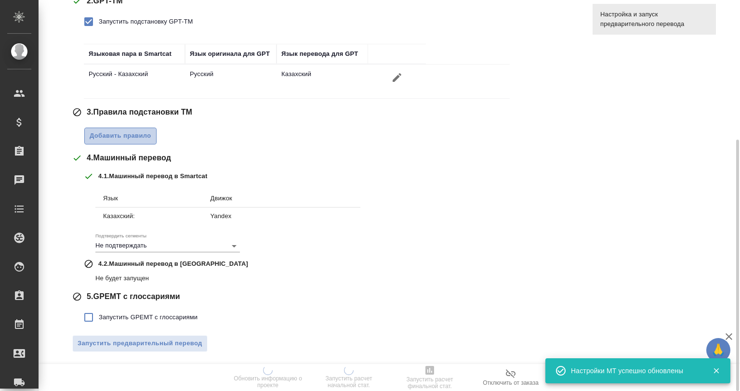
click at [130, 136] on span "Добавить правило" at bounding box center [121, 136] width 62 height 11
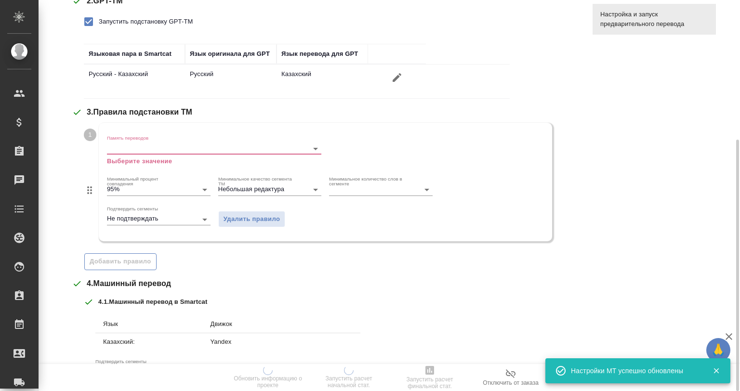
drag, startPoint x: 130, startPoint y: 136, endPoint x: 152, endPoint y: 154, distance: 28.1
click at [146, 150] on input "Память переводов" at bounding box center [199, 149] width 184 height 12
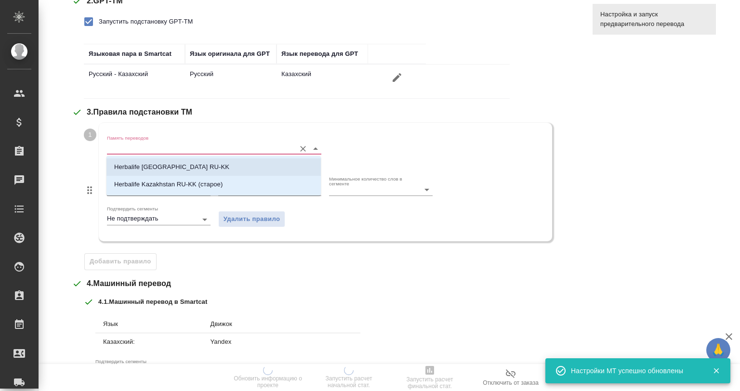
click at [164, 164] on p "Herbalife [GEOGRAPHIC_DATA] RU-KK" at bounding box center [171, 167] width 115 height 10
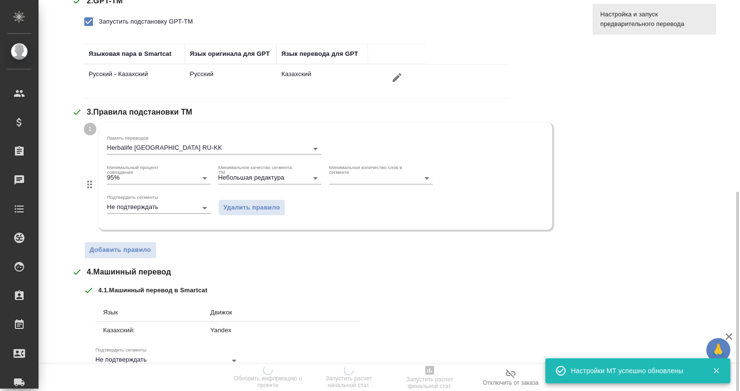
scroll to position [331, 0]
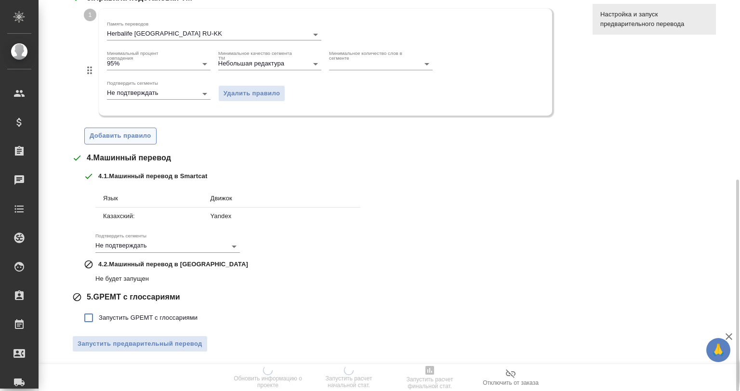
click at [126, 133] on span "Добавить правило" at bounding box center [121, 136] width 62 height 11
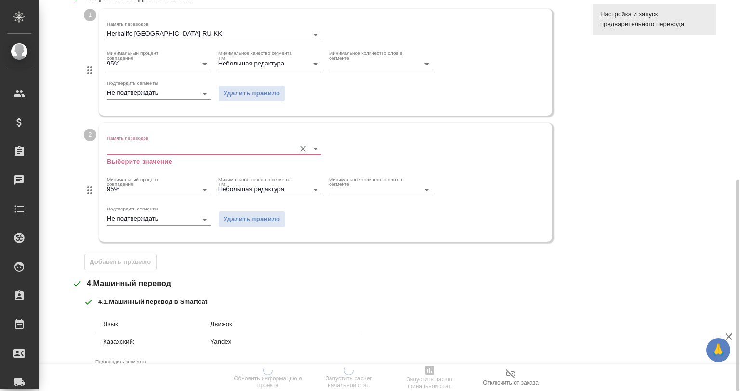
click at [146, 141] on div "Память переводов Выберите значение" at bounding box center [214, 150] width 214 height 31
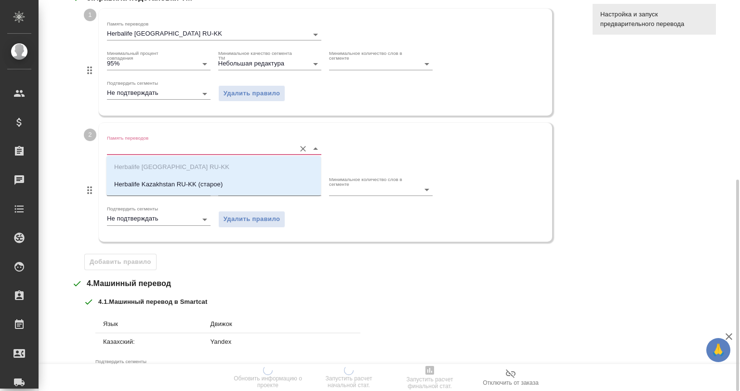
click at [161, 150] on input "Память переводов" at bounding box center [199, 149] width 184 height 12
click at [181, 180] on p "Herbalife Kazakhstan RU-KK (старое)" at bounding box center [168, 185] width 108 height 10
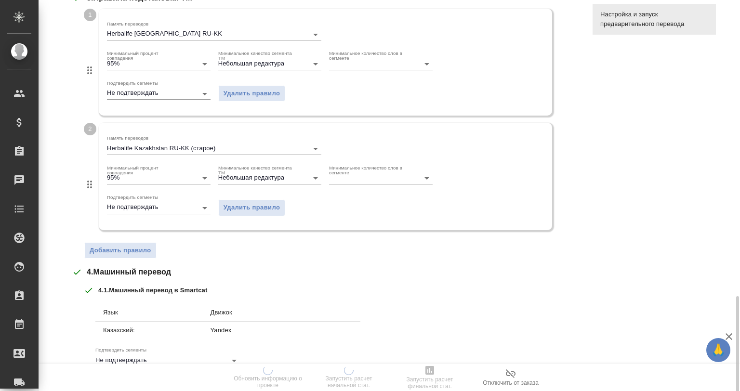
scroll to position [445, 0]
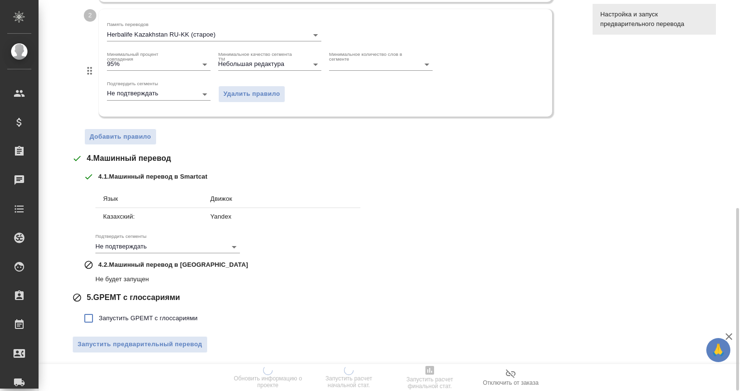
click at [121, 320] on span "Запустить GPEMT с глоссариями" at bounding box center [148, 319] width 99 height 10
click at [99, 320] on input "Запустить GPEMT с глоссариями" at bounding box center [89, 318] width 20 height 20
checkbox input "true"
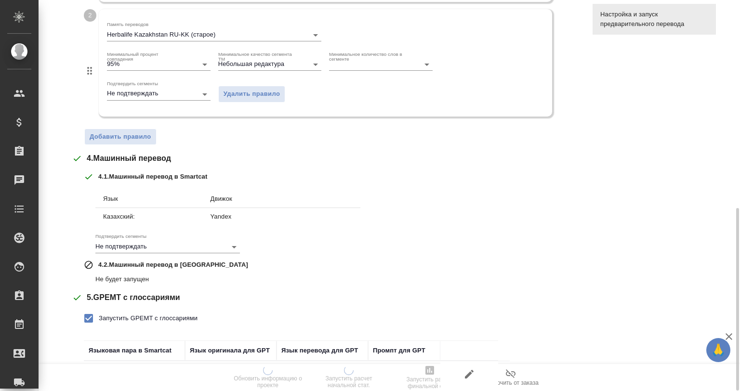
scroll to position [512, 0]
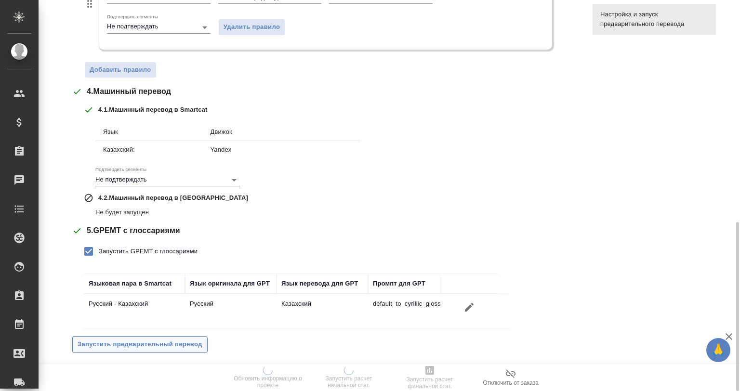
click at [172, 339] on span "Запустить предварительный перевод" at bounding box center [140, 344] width 125 height 11
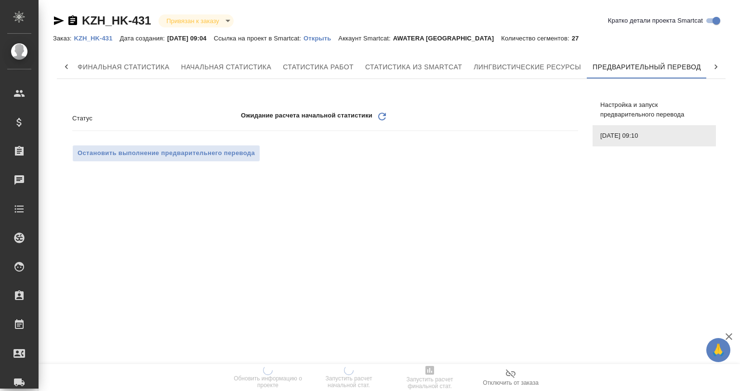
scroll to position [0, 0]
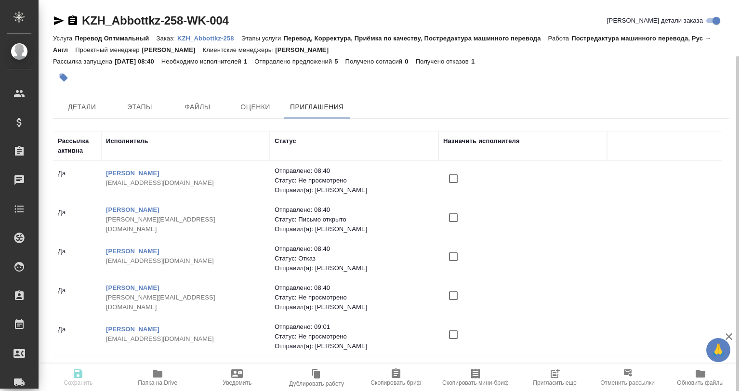
scroll to position [29, 0]
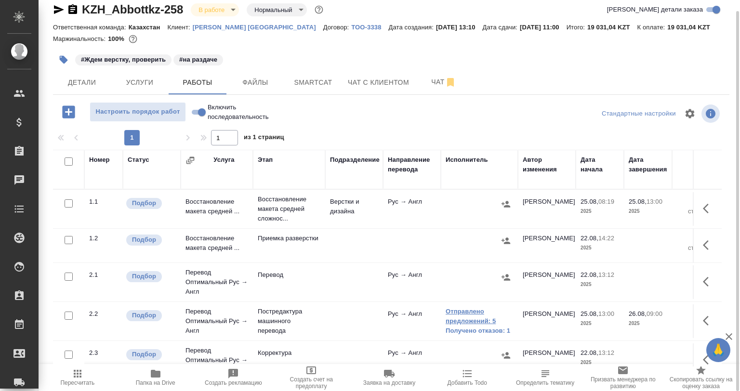
click at [467, 323] on link "Отправлено предложений: 5" at bounding box center [479, 316] width 67 height 19
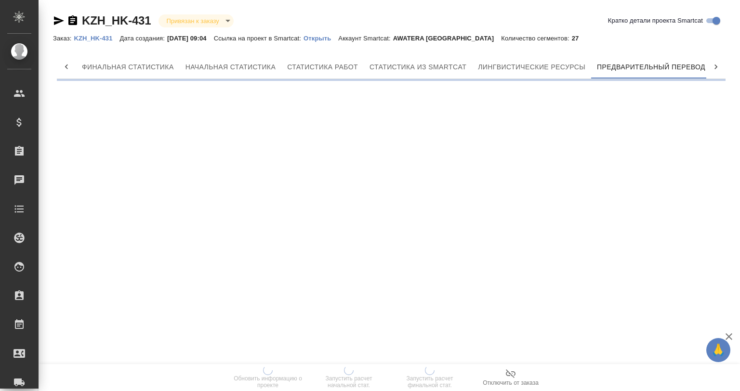
scroll to position [0, 4]
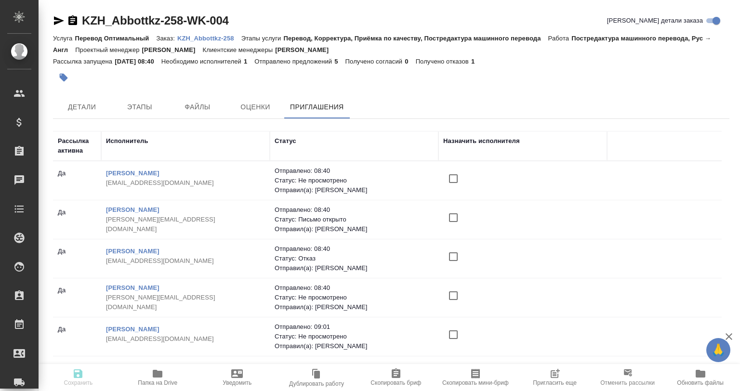
scroll to position [29, 0]
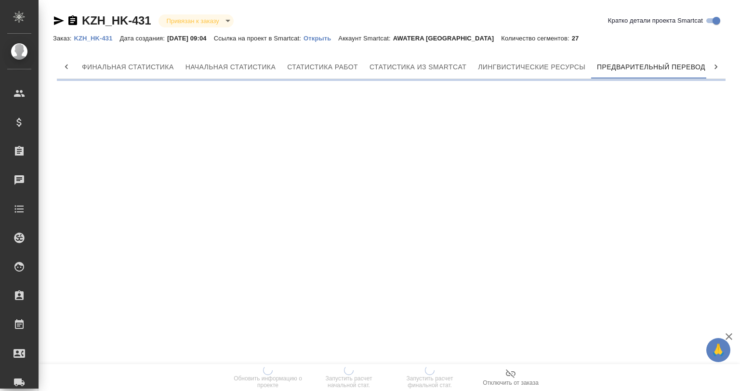
scroll to position [0, 4]
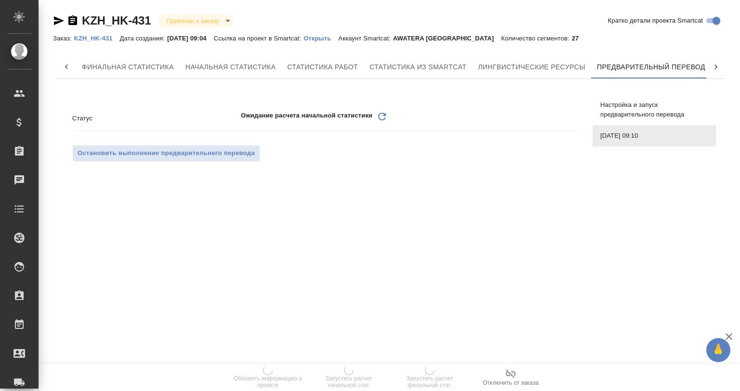
scroll to position [0, 4]
click at [338, 36] on p "Открыть" at bounding box center [321, 38] width 35 height 7
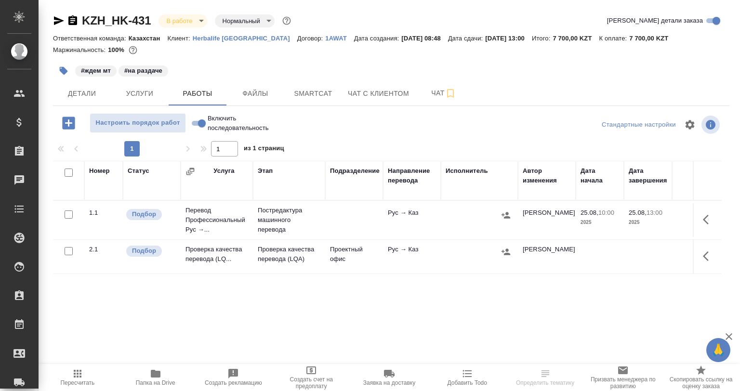
click at [495, 216] on div at bounding box center [479, 215] width 67 height 14
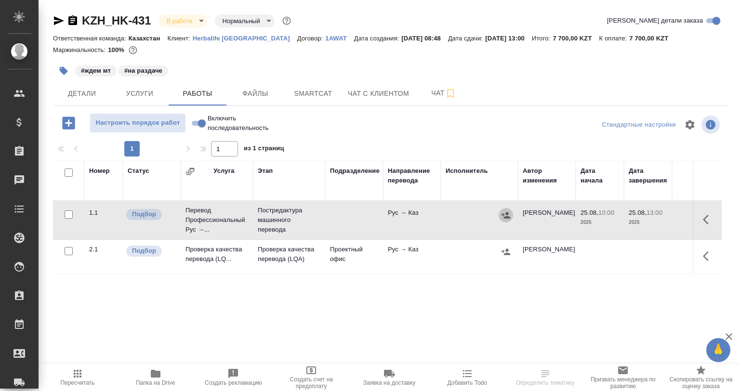
click at [509, 216] on icon "button" at bounding box center [506, 216] width 10 height 10
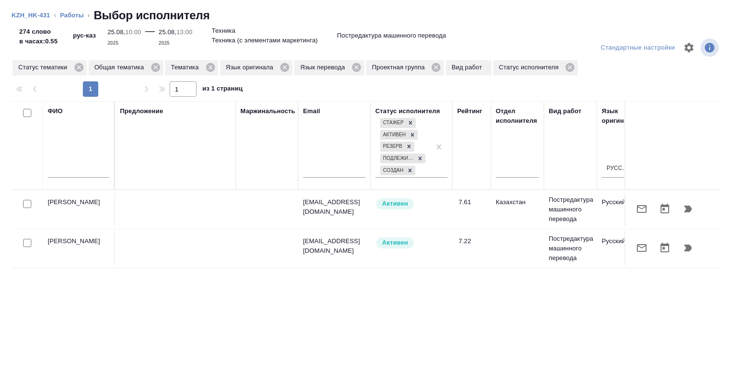
click at [22, 242] on div at bounding box center [27, 243] width 22 height 13
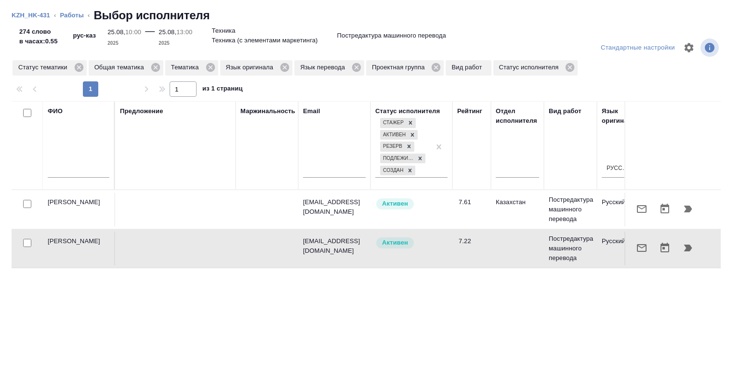
drag, startPoint x: 28, startPoint y: 241, endPoint x: 540, endPoint y: 260, distance: 511.6
click at [29, 241] on input "checkbox" at bounding box center [27, 243] width 8 height 8
checkbox input "true"
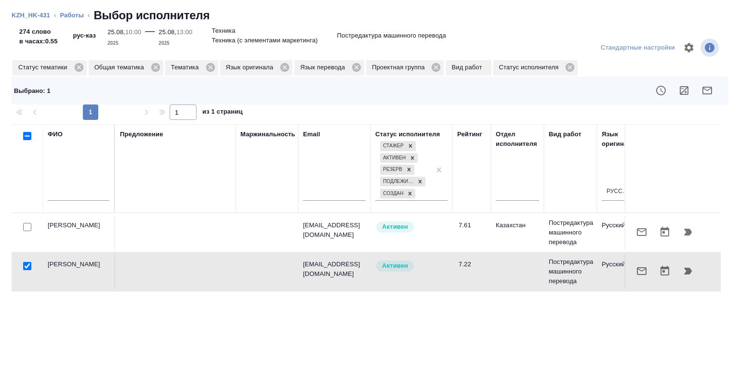
click at [676, 276] on button "button" at bounding box center [687, 271] width 23 height 23
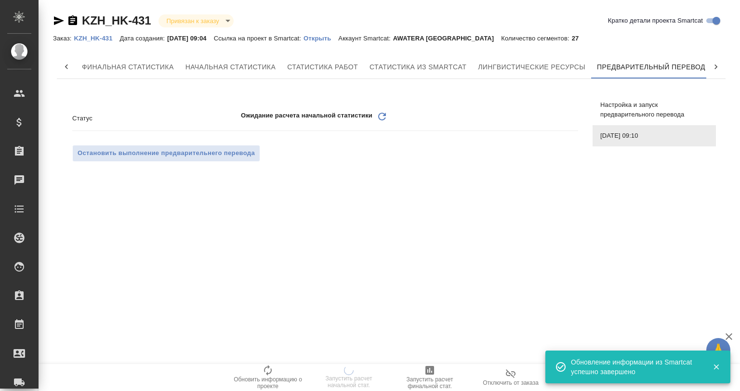
scroll to position [0, 4]
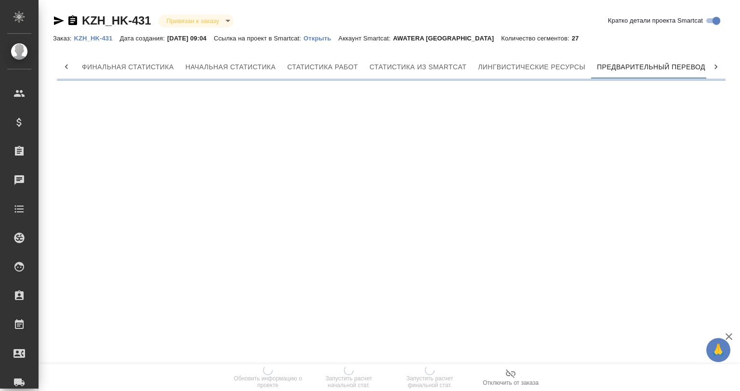
scroll to position [0, 4]
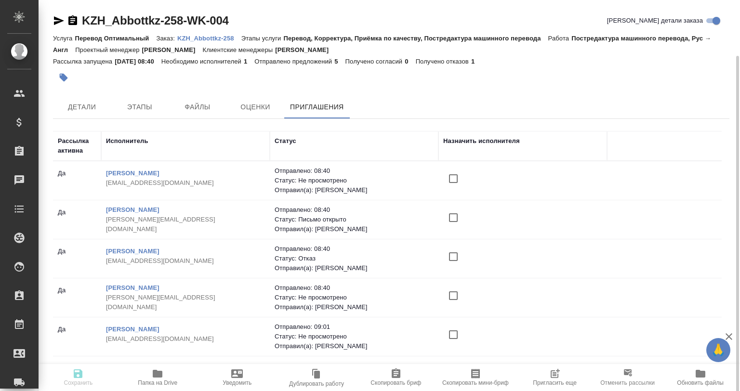
scroll to position [29, 0]
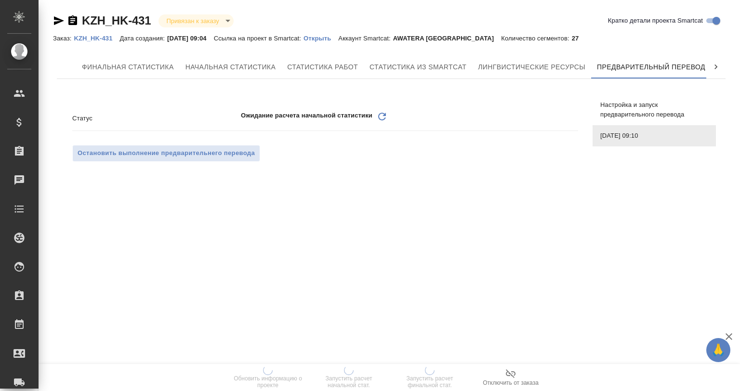
scroll to position [0, 4]
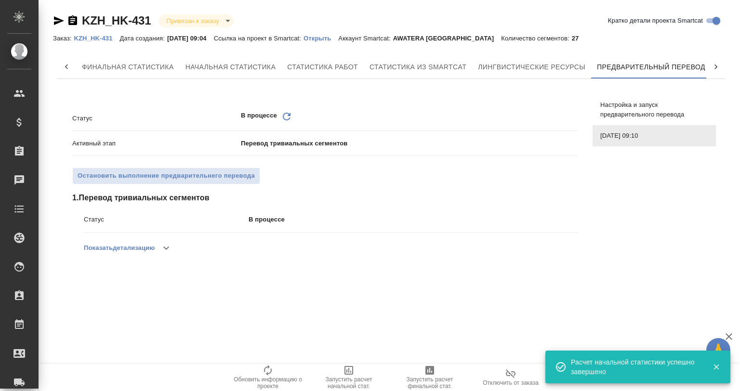
scroll to position [0, 3]
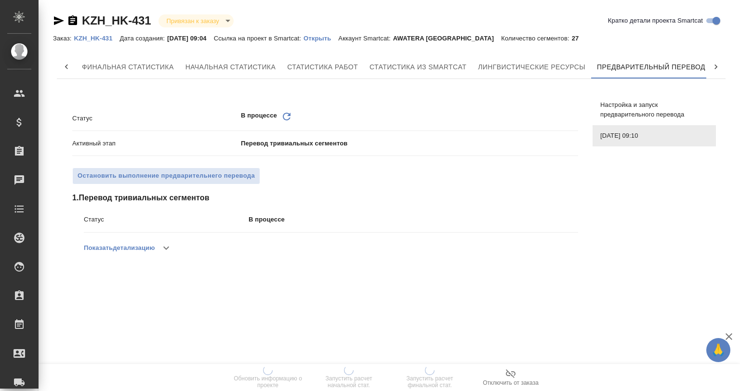
scroll to position [0, 4]
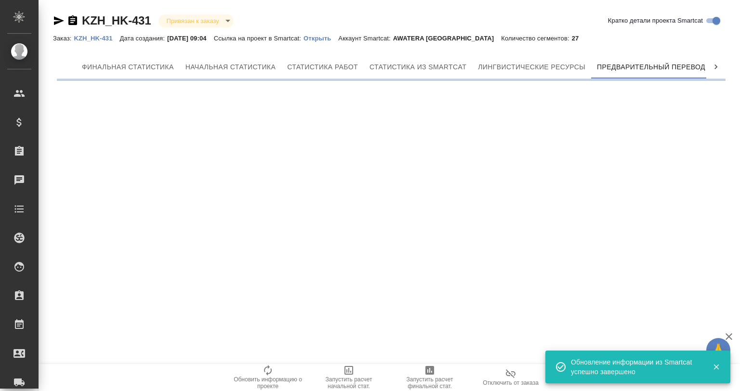
scroll to position [0, 4]
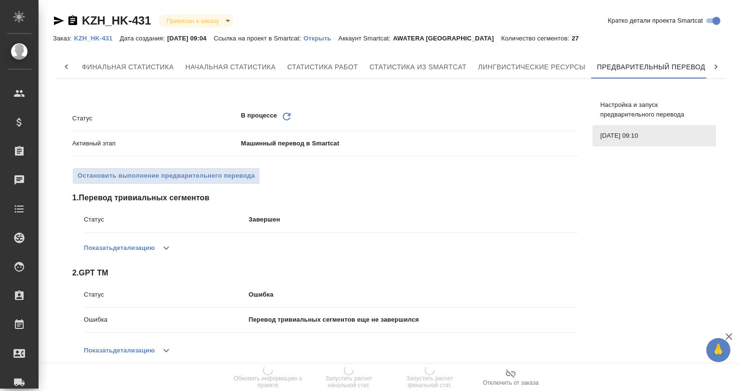
scroll to position [0, 4]
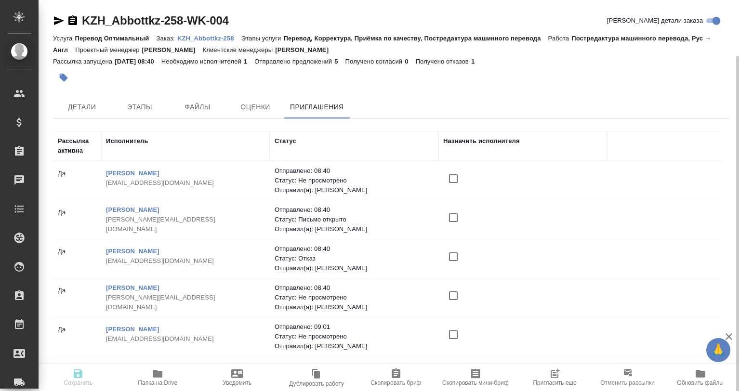
scroll to position [29, 0]
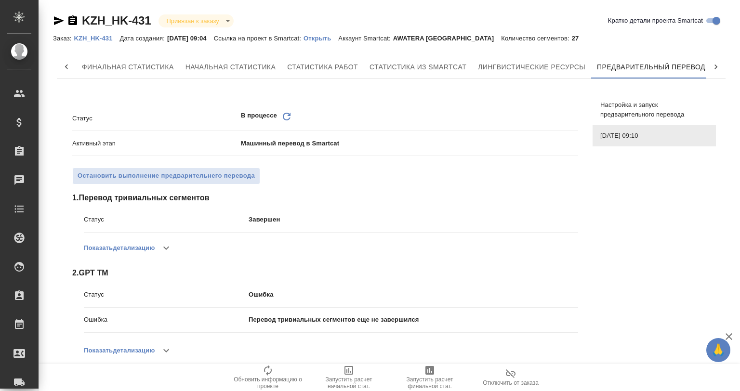
scroll to position [0, 4]
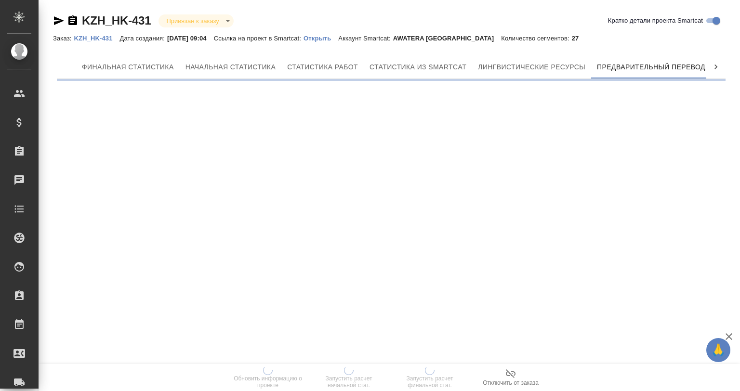
scroll to position [0, 4]
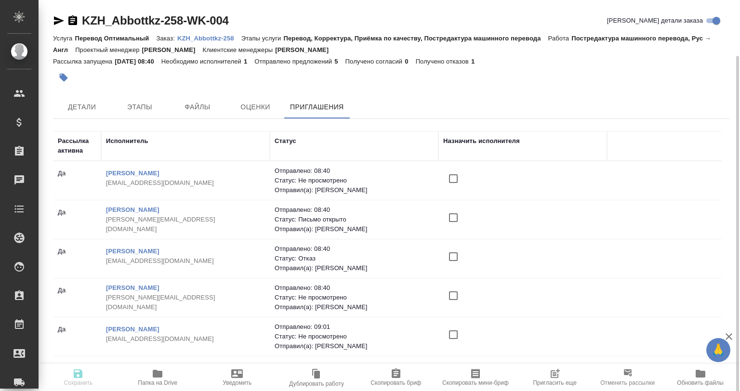
scroll to position [29, 0]
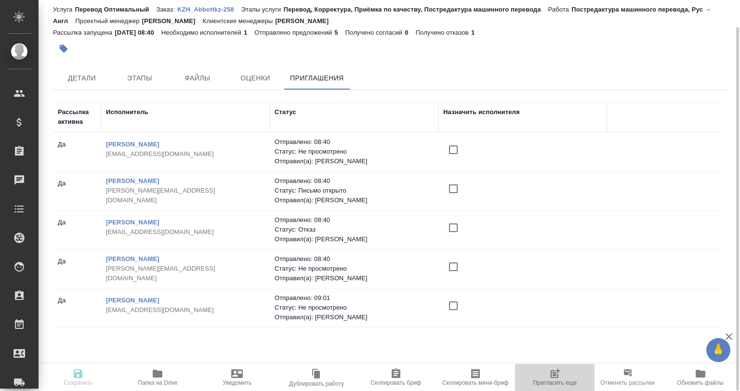
click at [557, 377] on icon "button" at bounding box center [555, 374] width 12 height 12
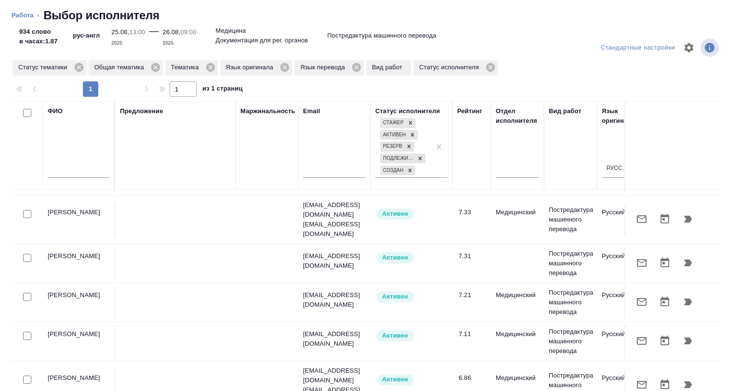
scroll to position [626, 0]
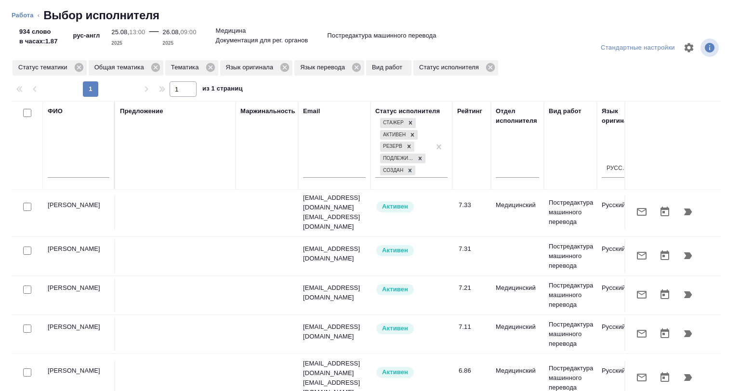
click at [24, 203] on input "checkbox" at bounding box center [27, 207] width 8 height 8
checkbox input "true"
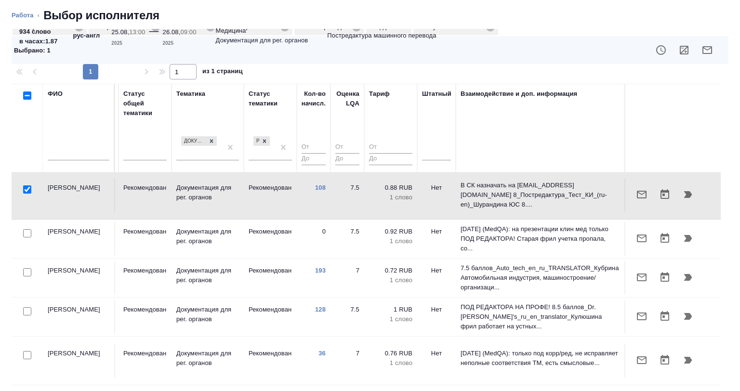
scroll to position [626, 705]
click at [636, 189] on icon "button" at bounding box center [642, 195] width 12 height 12
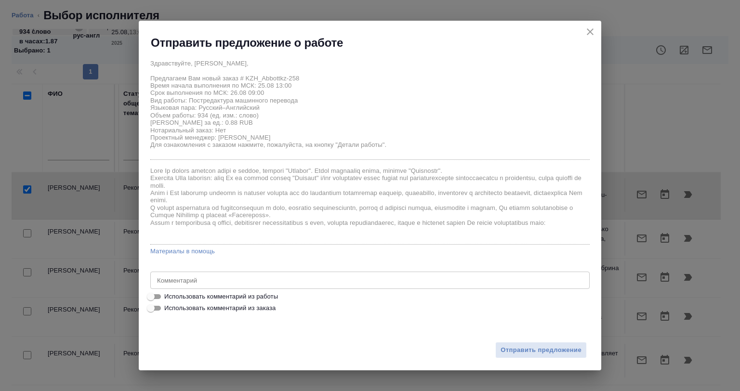
click at [223, 292] on span "Использовать комментарий из работы" at bounding box center [221, 297] width 114 height 10
click at [168, 292] on input "Использовать комментарий из работы" at bounding box center [150, 297] width 35 height 12
checkbox input "true"
type textarea "Объем предварительный, в данный момент документ готовится к переводу, начало ра…"
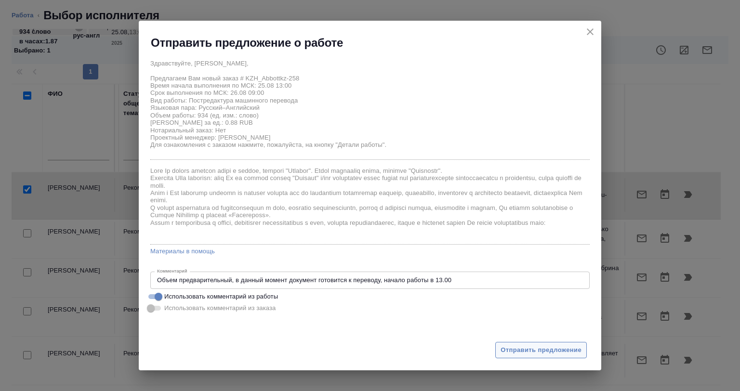
click at [512, 347] on span "Отправить предложение" at bounding box center [541, 350] width 81 height 11
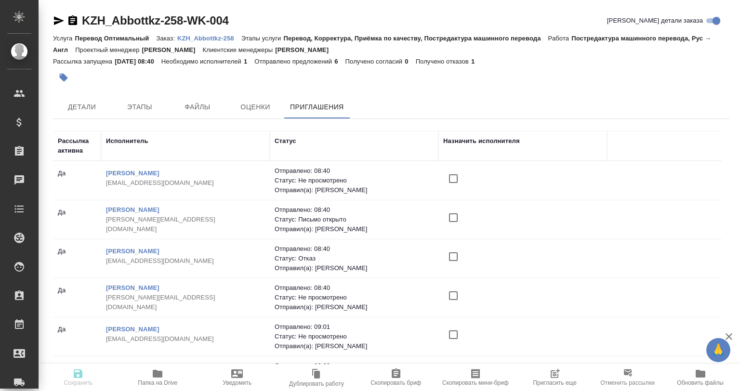
scroll to position [29, 0]
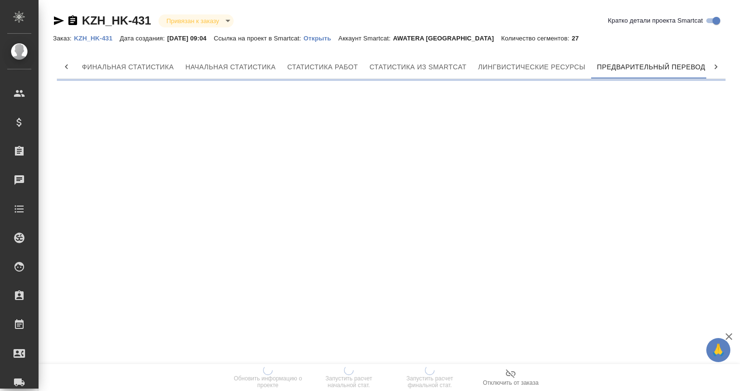
scroll to position [0, 4]
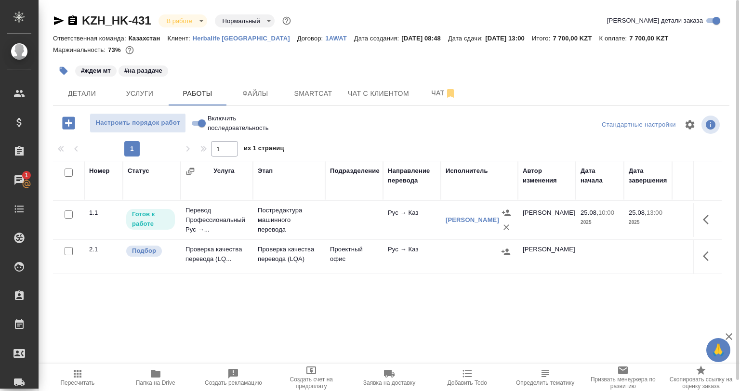
click at [60, 68] on icon "button" at bounding box center [64, 71] width 8 height 8
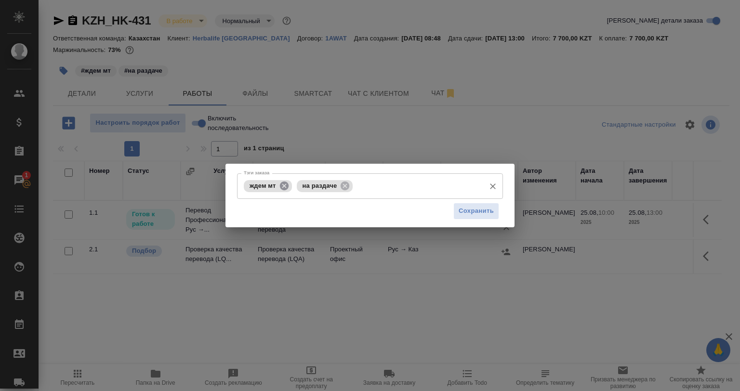
click at [282, 188] on icon at bounding box center [283, 185] width 9 height 9
click at [282, 188] on span "на раздаче" at bounding box center [267, 185] width 46 height 7
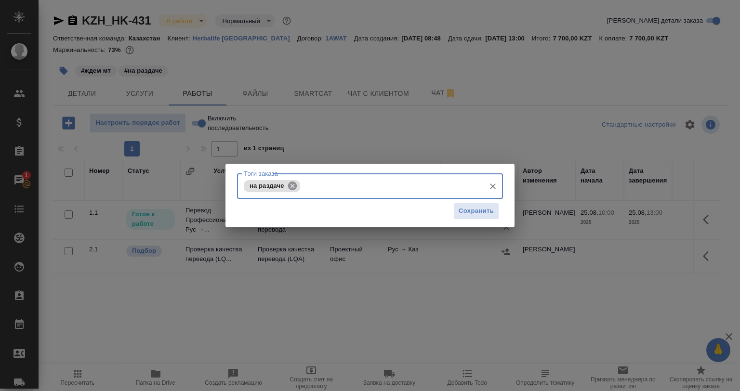
click at [291, 186] on icon at bounding box center [292, 186] width 11 height 11
click at [303, 186] on input "Тэги заказа" at bounding box center [392, 186] width 178 height 16
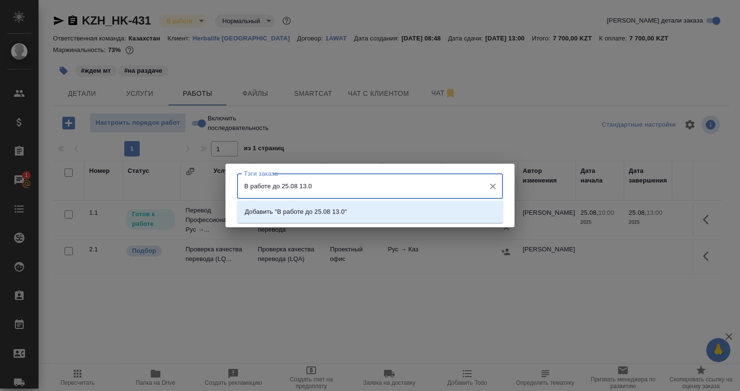
type input "В работе до 25.08 13.00"
click at [266, 207] on p "Добавить "В работе до 25.08 13.00"" at bounding box center [298, 212] width 106 height 10
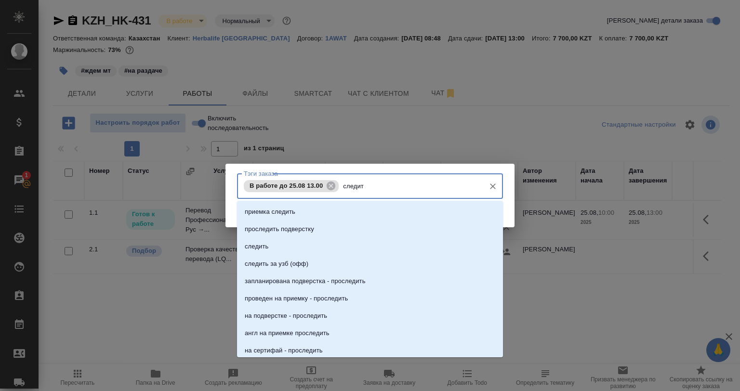
type input "следить"
click at [324, 254] on li "следить" at bounding box center [370, 246] width 266 height 17
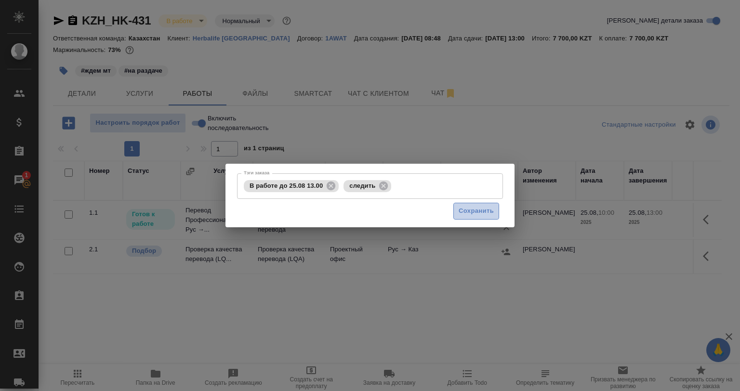
click at [488, 210] on span "Сохранить" at bounding box center [476, 211] width 35 height 11
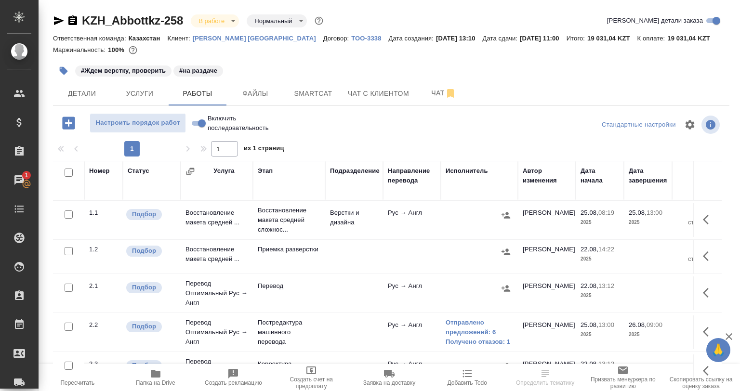
drag, startPoint x: 705, startPoint y: 150, endPoint x: 651, endPoint y: 167, distance: 56.5
click at [705, 150] on div "1 1 из 1 страниц" at bounding box center [391, 148] width 676 height 15
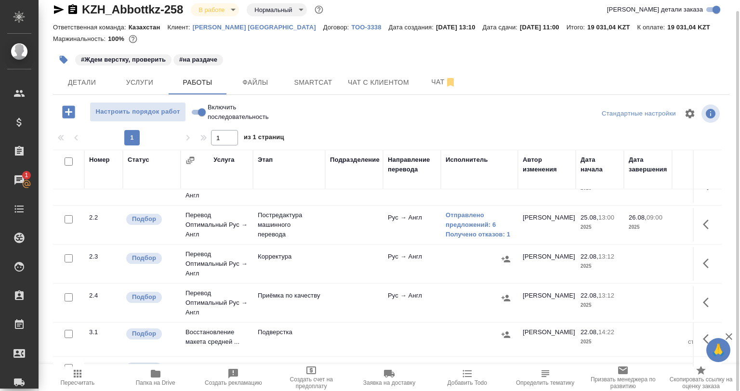
click at [472, 210] on td "Отправлено предложений: 6 Получено отказов: 1" at bounding box center [479, 225] width 77 height 39
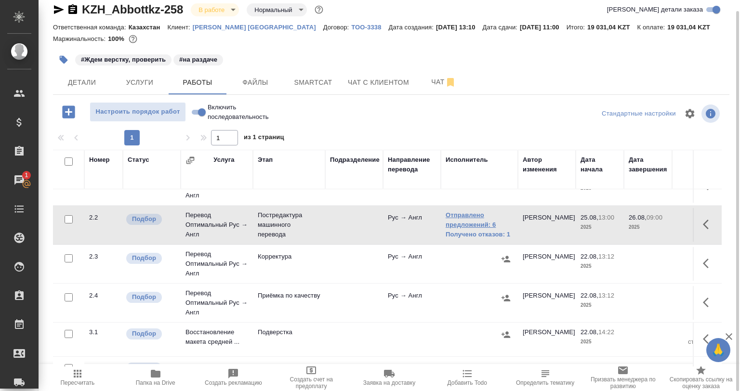
click at [470, 218] on link "Отправлено предложений: 6" at bounding box center [479, 220] width 67 height 19
click at [472, 231] on link "Получено отказов: 1" at bounding box center [479, 235] width 67 height 10
click at [463, 233] on link "Получено отказов: 1" at bounding box center [479, 235] width 67 height 10
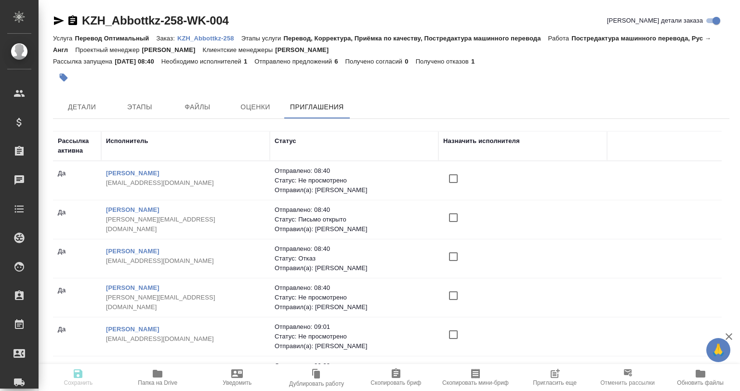
scroll to position [29, 0]
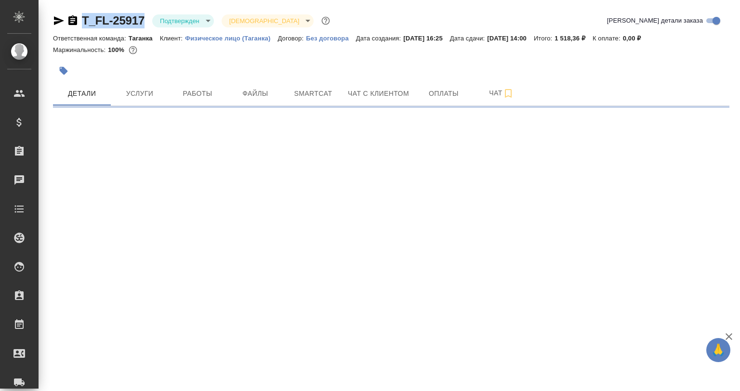
drag, startPoint x: 146, startPoint y: 19, endPoint x: 80, endPoint y: 22, distance: 66.1
click at [80, 22] on div "T_FL-25917 Подтвержден confirmed Святая троица holyTrinity" at bounding box center [192, 20] width 279 height 15
copy link "T_FL-25917"
select select "RU"
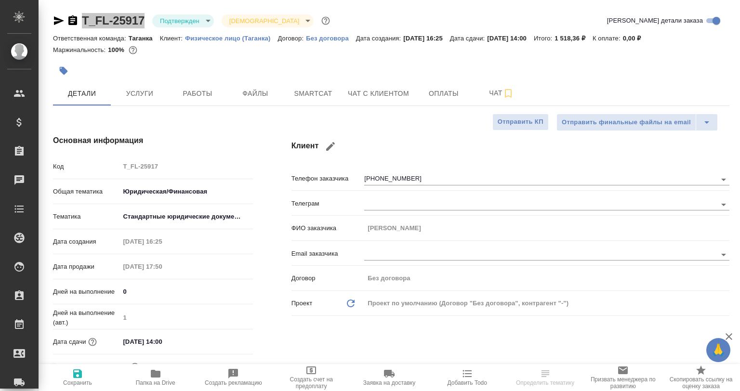
type textarea "x"
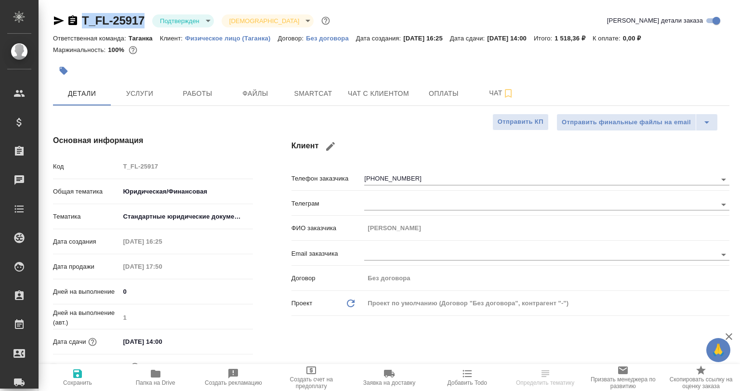
type textarea "x"
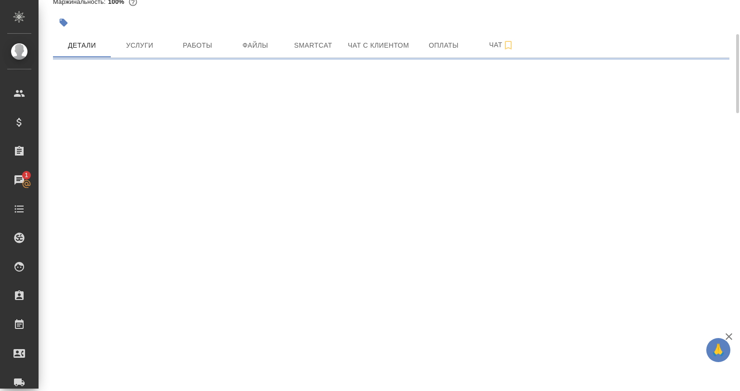
scroll to position [48, 0]
select select "RU"
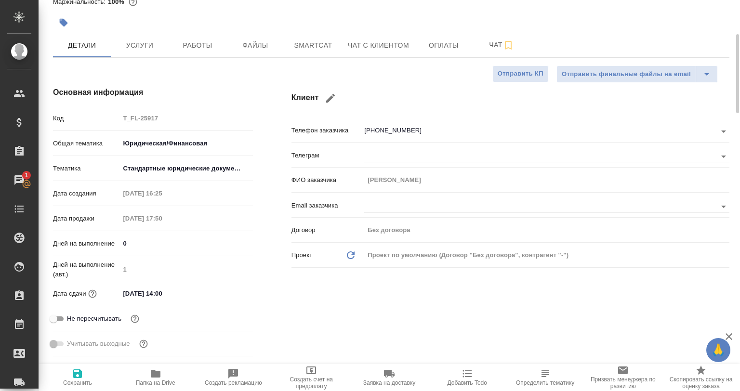
type textarea "x"
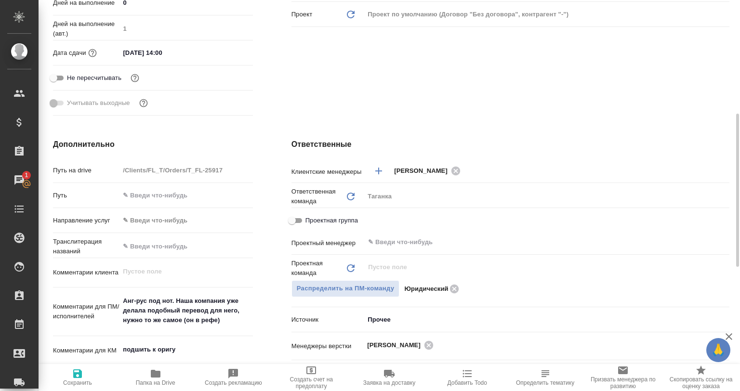
scroll to position [337, 0]
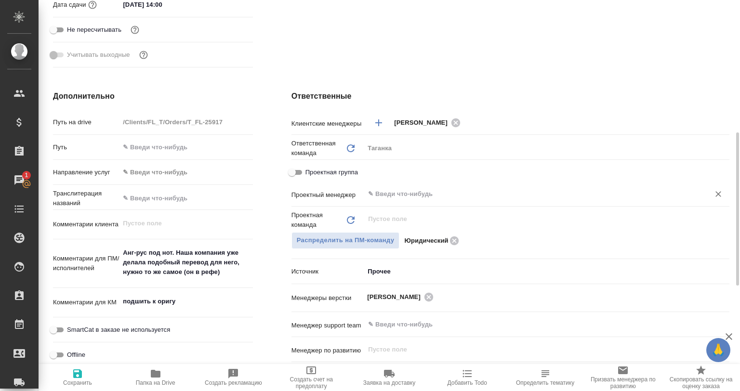
click at [400, 201] on div "​" at bounding box center [546, 194] width 365 height 17
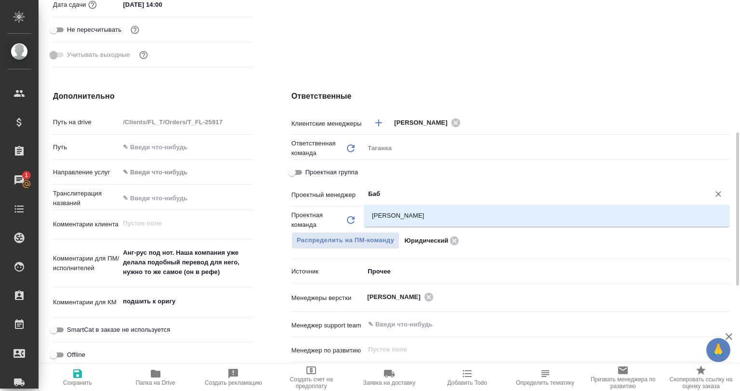
type input "Бабк"
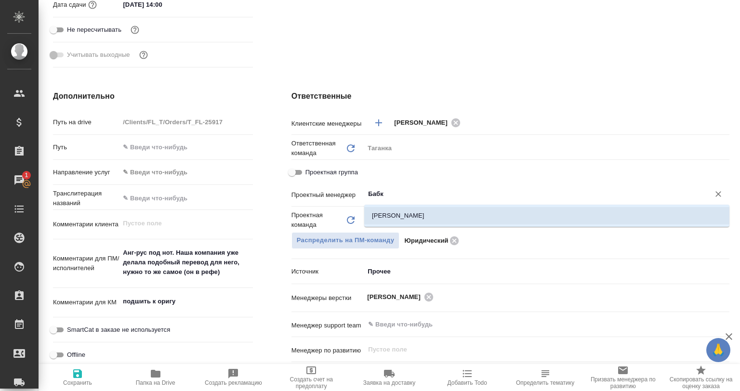
click at [384, 214] on li "Бабкина Анастасия" at bounding box center [546, 215] width 365 height 17
type textarea "x"
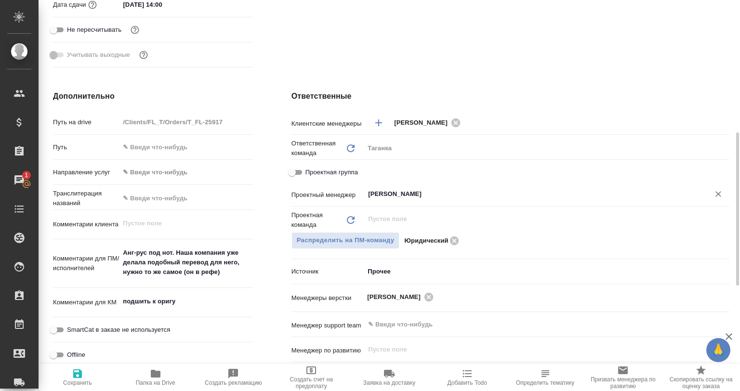
scroll to position [145, 0]
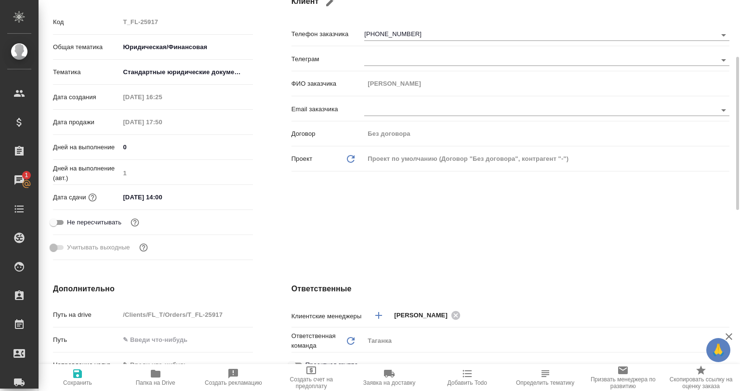
type input "Бабкина Анастасия"
click at [72, 374] on icon "button" at bounding box center [78, 374] width 12 height 12
type textarea "x"
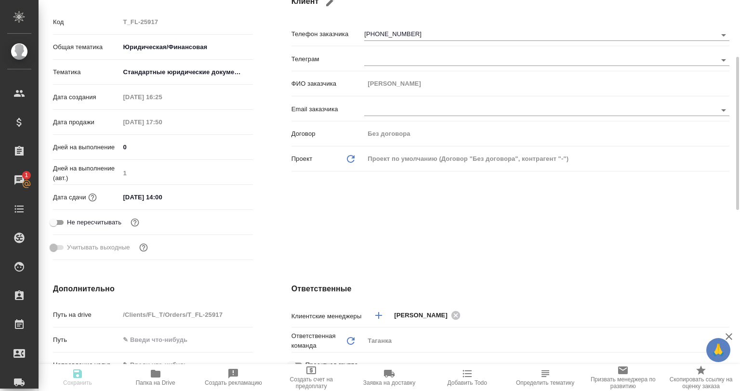
type textarea "x"
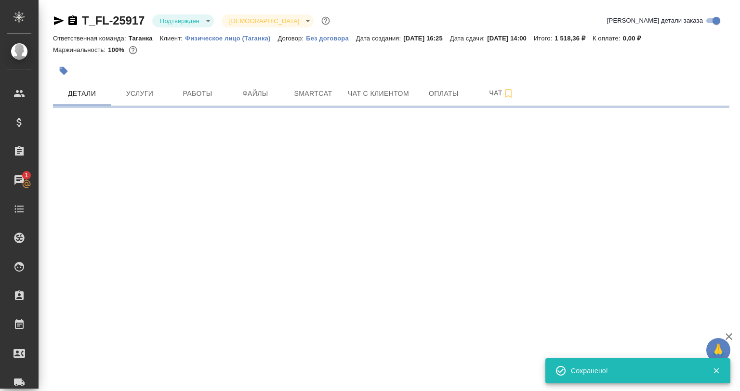
scroll to position [0, 0]
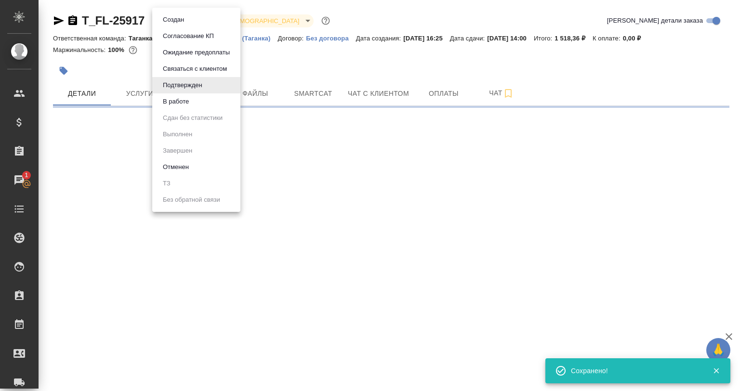
click at [197, 26] on body "🙏 .cls-1 fill:#fff; AWATERA Babkina Anastasiya Клиенты Спецификации Заказы 1 Ча…" at bounding box center [370, 195] width 740 height 391
click at [187, 107] on li "В работе" at bounding box center [196, 101] width 88 height 16
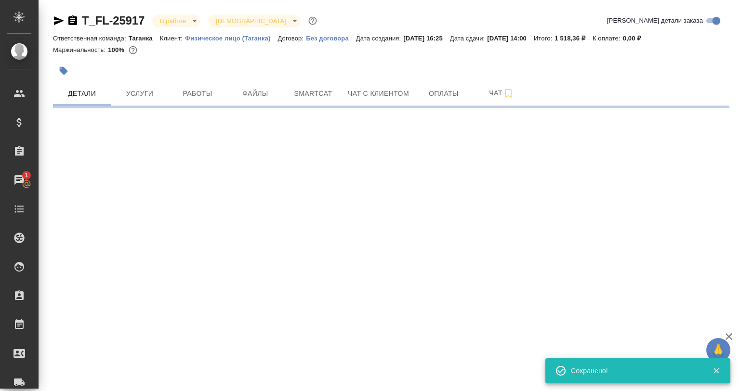
select select "RU"
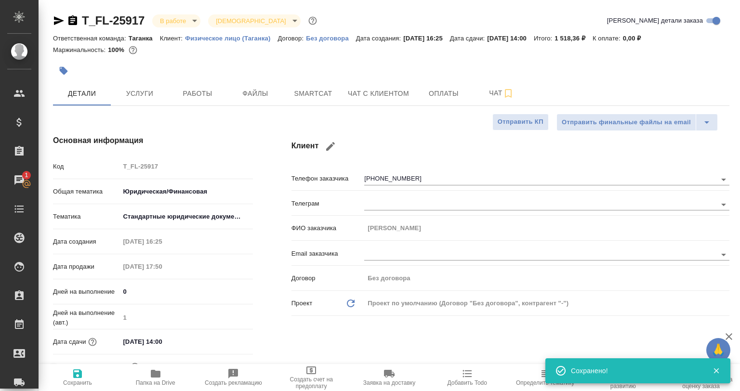
type textarea "x"
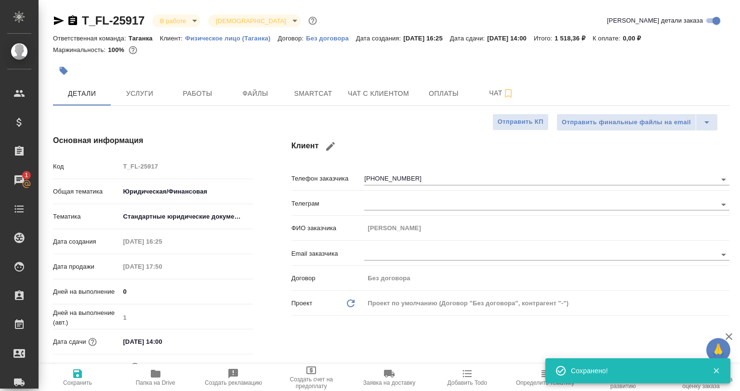
type textarea "x"
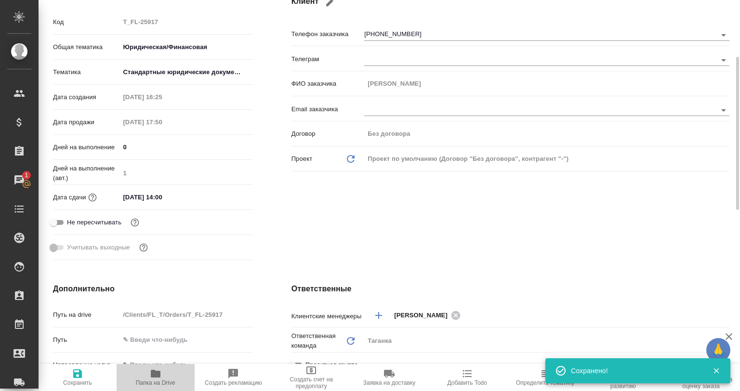
click at [160, 378] on icon "button" at bounding box center [156, 374] width 12 height 12
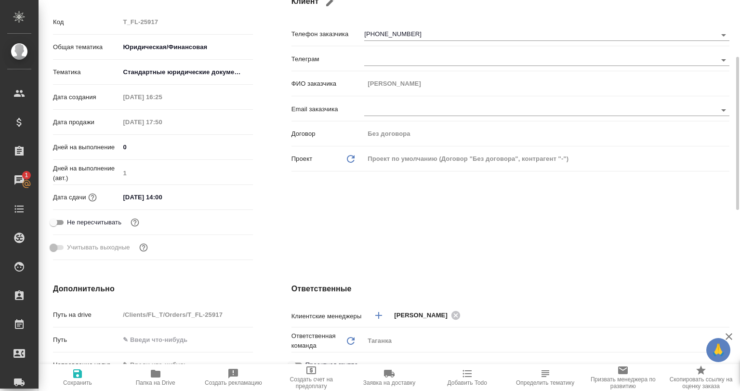
type textarea "x"
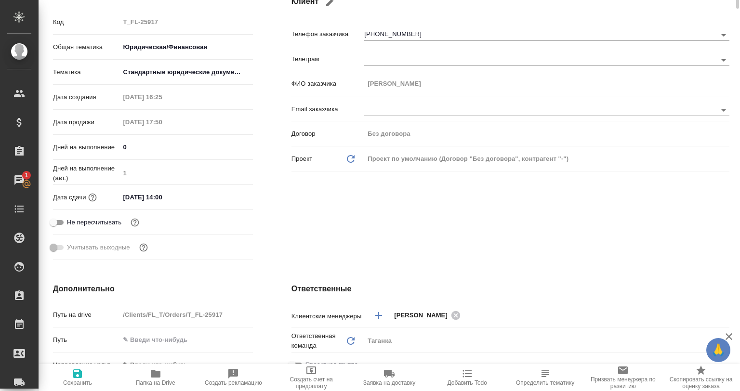
type textarea "x"
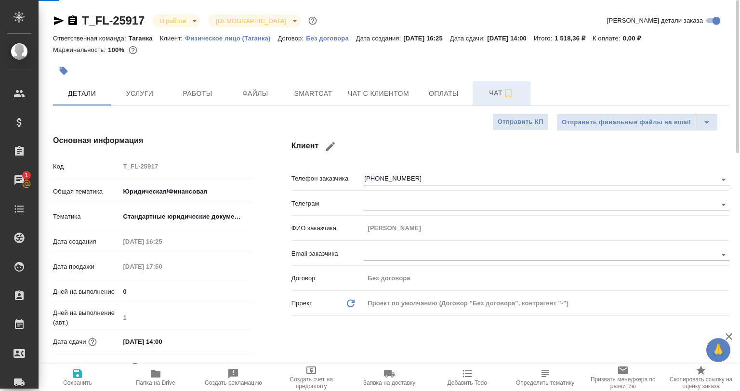
click at [491, 92] on span "Чат" at bounding box center [501, 93] width 46 height 12
click at [509, 93] on icon "button" at bounding box center [509, 94] width 12 height 12
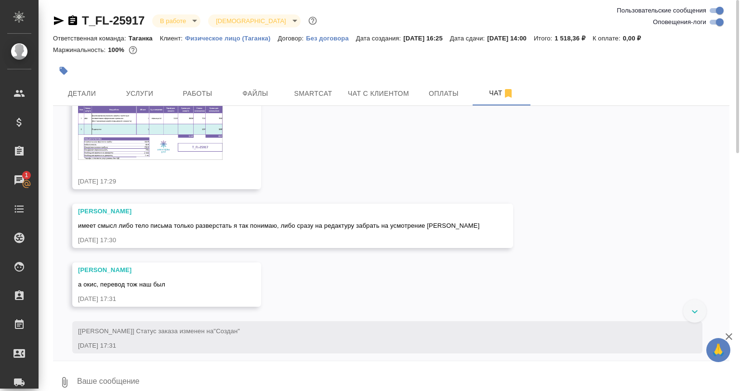
click at [721, 21] on input "Оповещения-логи" at bounding box center [720, 22] width 35 height 12
checkbox input "false"
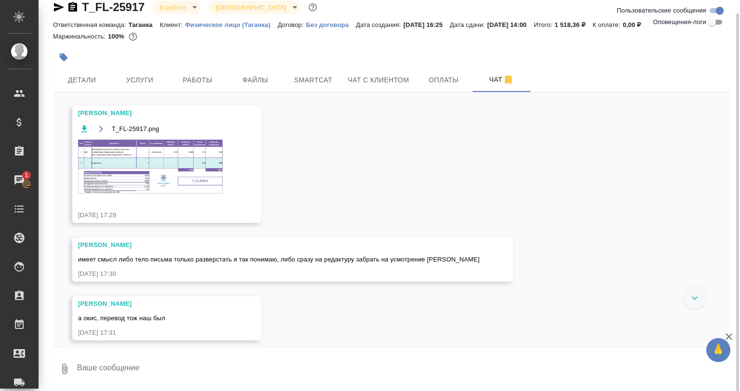
scroll to position [37, 0]
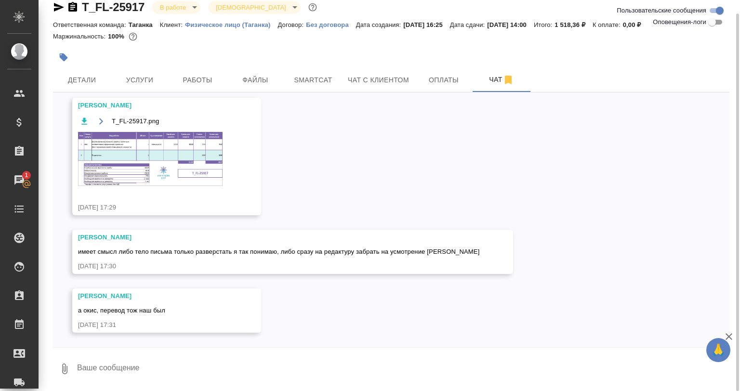
click at [177, 162] on img at bounding box center [150, 159] width 145 height 54
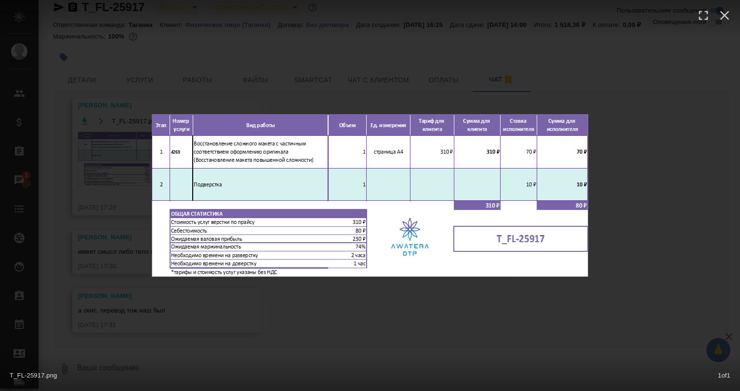
click at [293, 311] on div "T_FL-25917.png 1 of 1" at bounding box center [370, 195] width 740 height 391
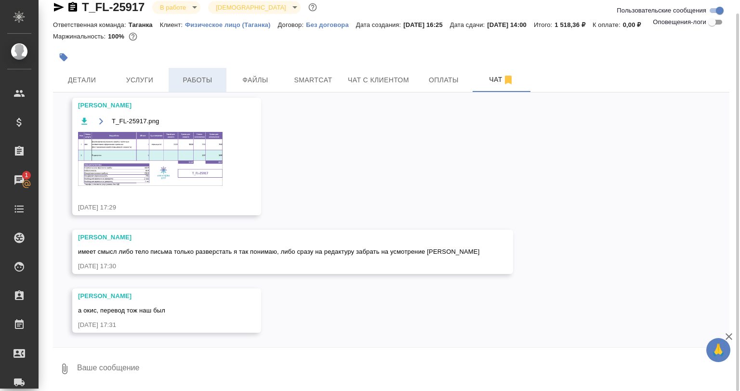
click at [225, 84] on button "Работы" at bounding box center [198, 80] width 58 height 24
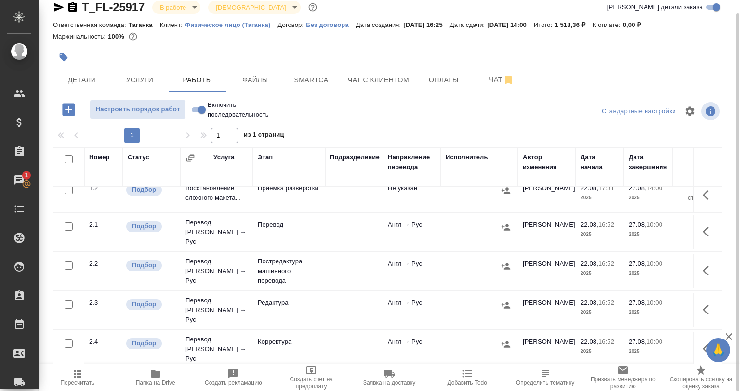
scroll to position [48, 0]
click at [703, 305] on icon "button" at bounding box center [706, 310] width 6 height 10
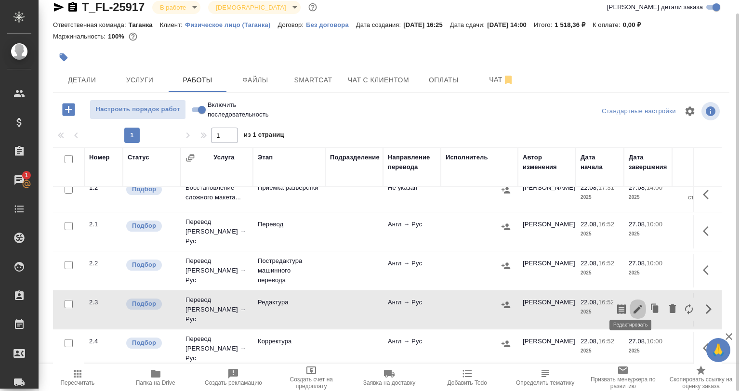
click at [634, 305] on icon "button" at bounding box center [638, 309] width 9 height 9
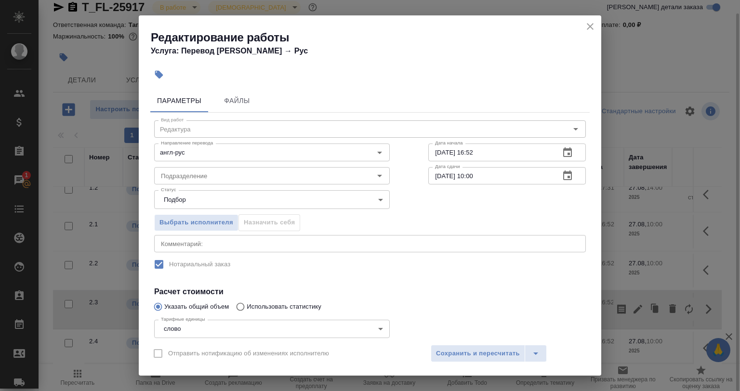
scroll to position [82, 0]
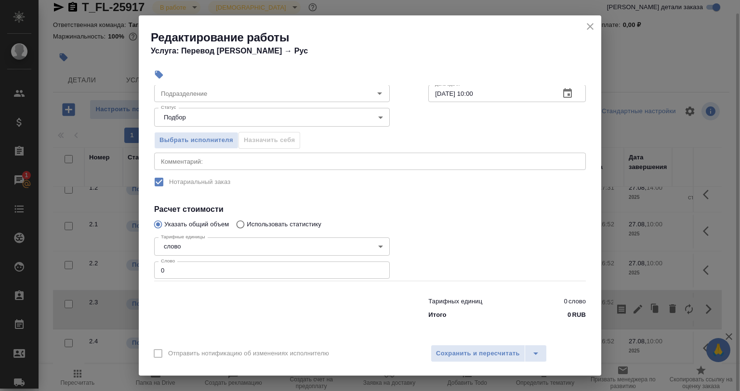
click at [133, 270] on div "Редактирование работы Услуга: Перевод Стандарт Англ → Рус Параметры Файлы Вид р…" at bounding box center [370, 195] width 740 height 391
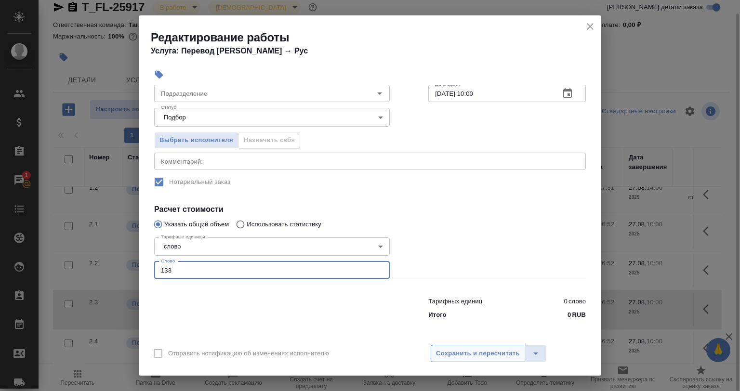
type input "133"
click at [489, 360] on button "Сохранить и пересчитать" at bounding box center [478, 353] width 94 height 17
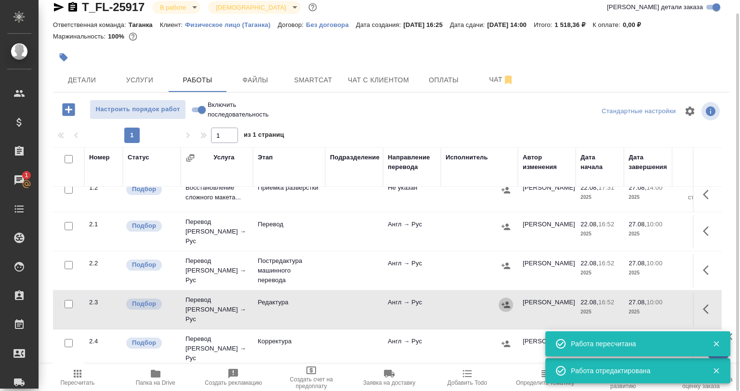
click at [503, 302] on icon "button" at bounding box center [506, 305] width 9 height 6
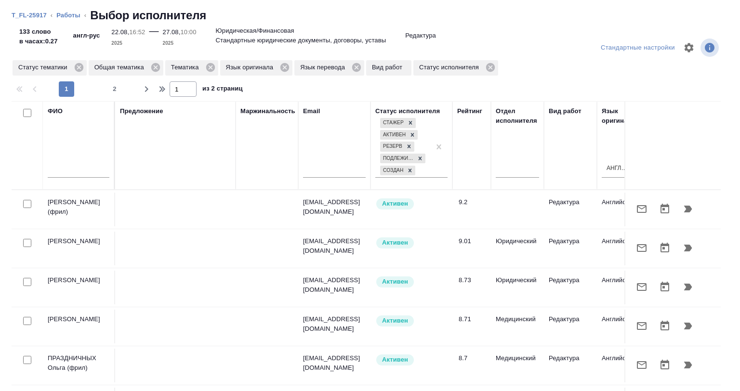
click at [25, 113] on input "checkbox" at bounding box center [27, 113] width 8 height 8
checkbox input "true"
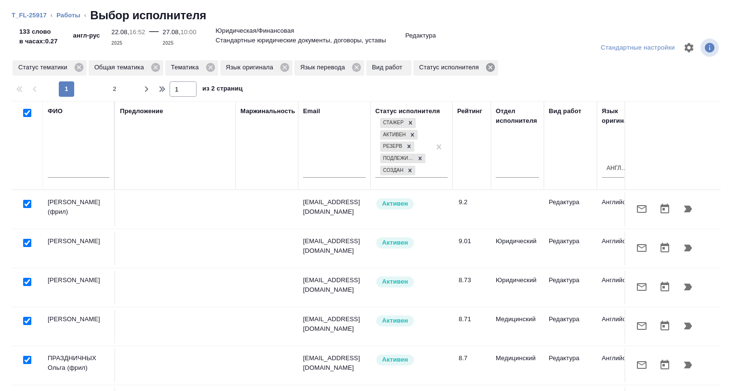
checkbox input "true"
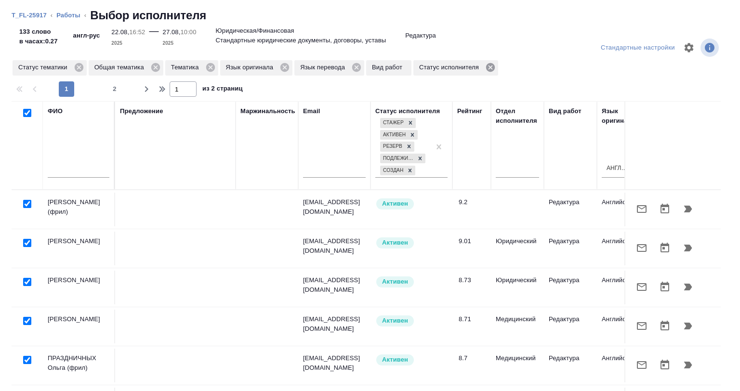
checkbox input "true"
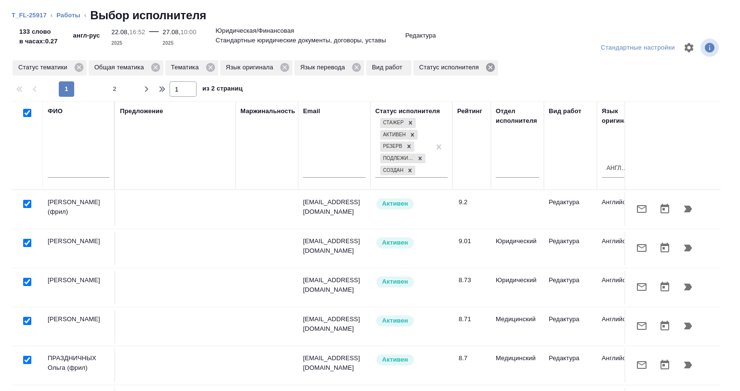
checkbox input "true"
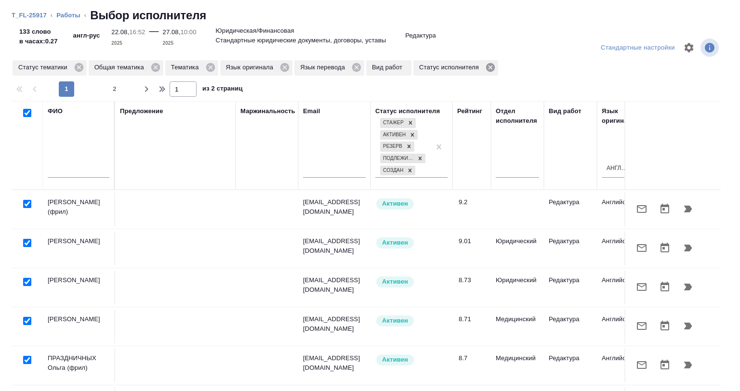
checkbox input "true"
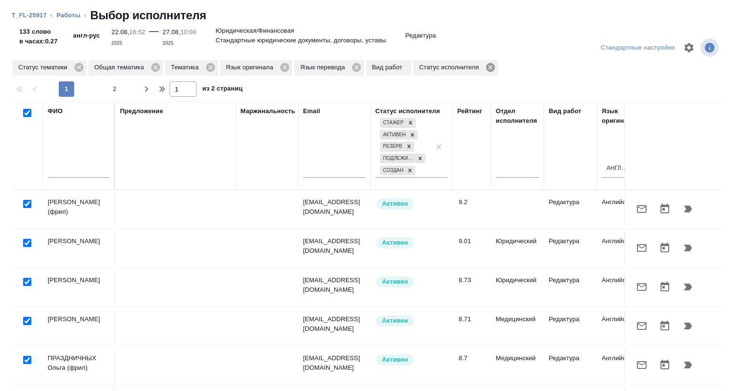
checkbox input "true"
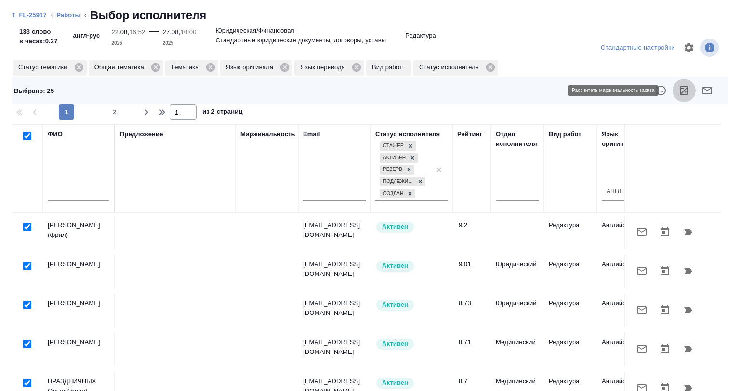
click at [680, 92] on icon "button" at bounding box center [684, 90] width 9 height 9
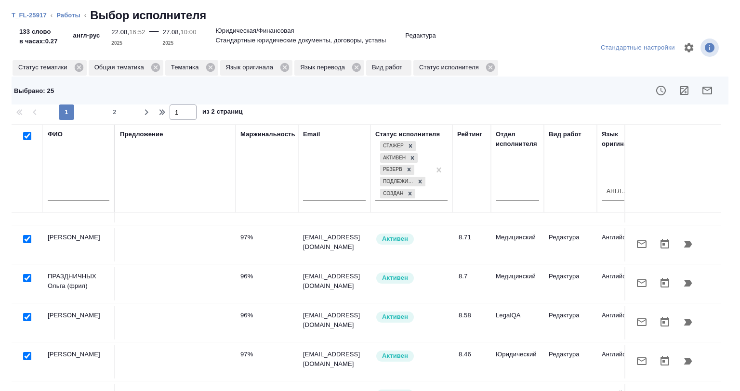
scroll to position [48, 0]
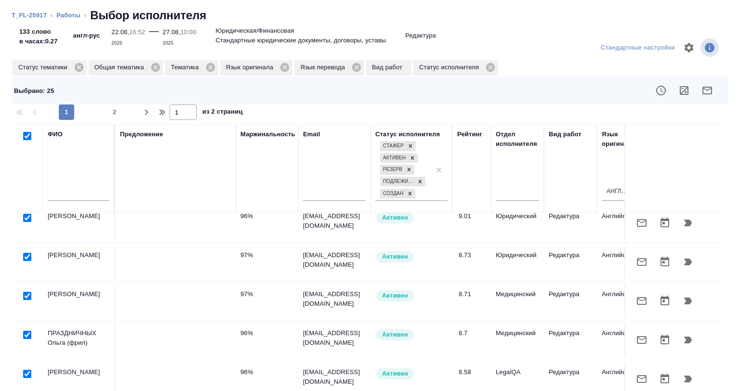
click at [62, 19] on li "Работы" at bounding box center [68, 16] width 24 height 10
click at [64, 14] on link "Работы" at bounding box center [68, 15] width 24 height 7
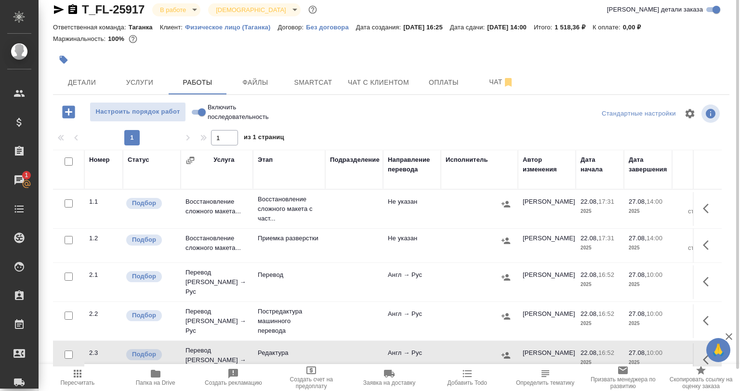
scroll to position [0, 0]
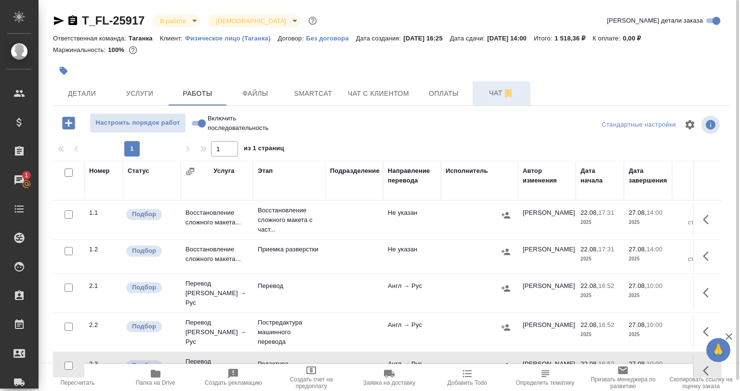
click at [490, 93] on span "Чат" at bounding box center [501, 93] width 46 height 12
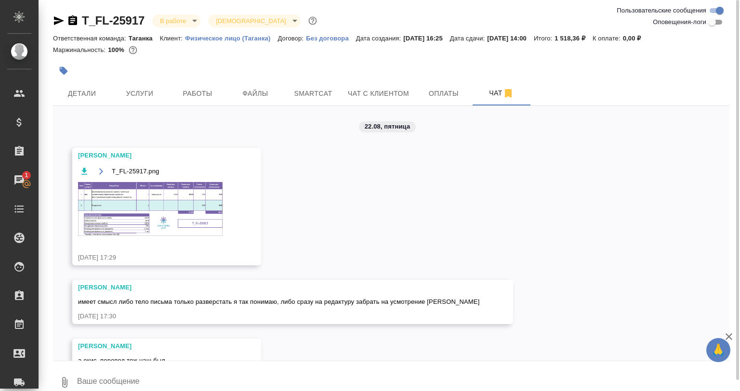
scroll to position [37, 0]
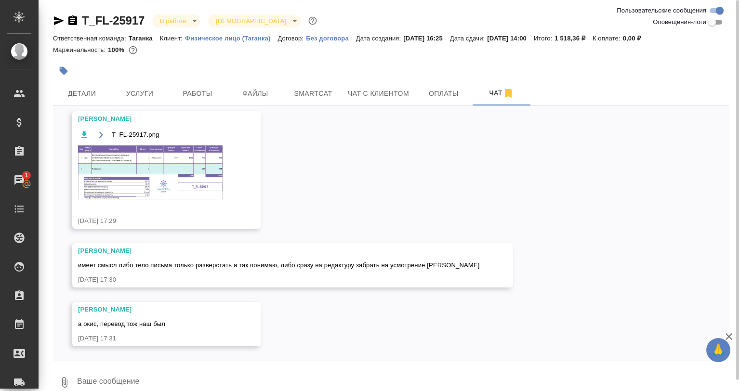
click at [158, 177] on img at bounding box center [150, 173] width 145 height 54
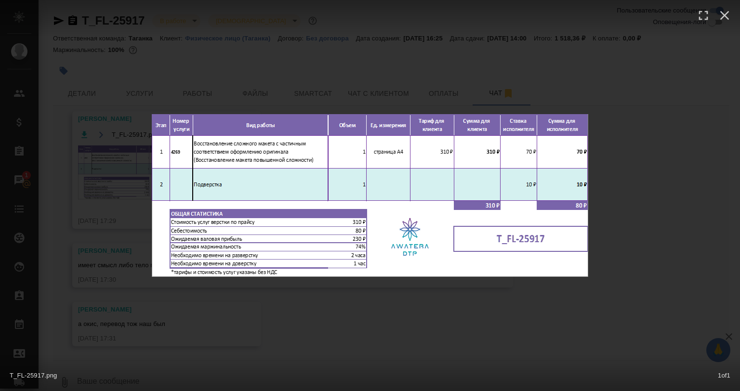
drag, startPoint x: 410, startPoint y: 350, endPoint x: 355, endPoint y: 316, distance: 65.4
click at [410, 350] on div "T_FL-25917.png 1 of 1" at bounding box center [370, 195] width 740 height 391
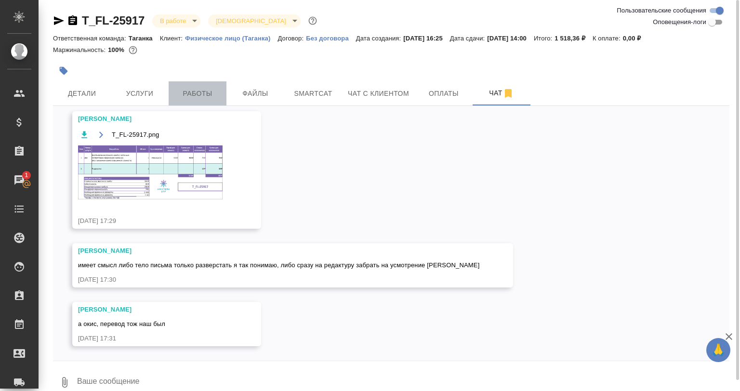
click at [191, 93] on span "Работы" at bounding box center [197, 94] width 46 height 12
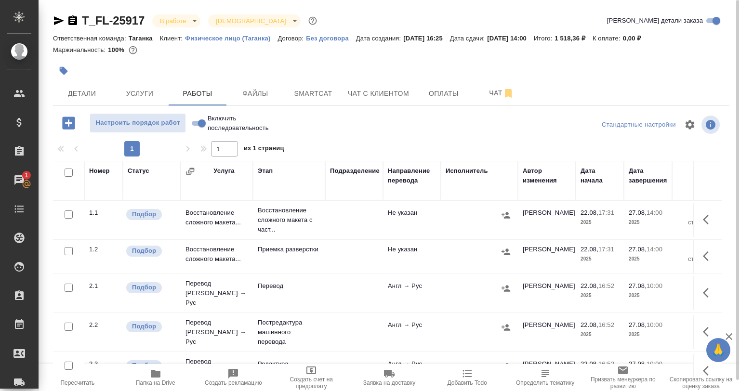
click at [712, 85] on div "Детали Услуги Работы Файлы Smartcat Чат с клиентом Оплаты Чат" at bounding box center [391, 93] width 676 height 24
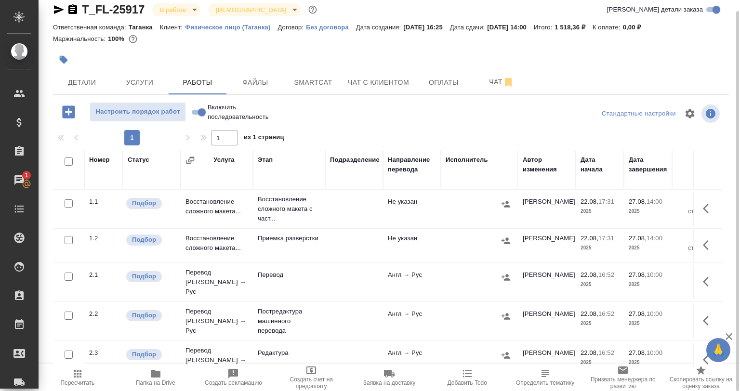
click at [703, 206] on icon "button" at bounding box center [709, 209] width 12 height 12
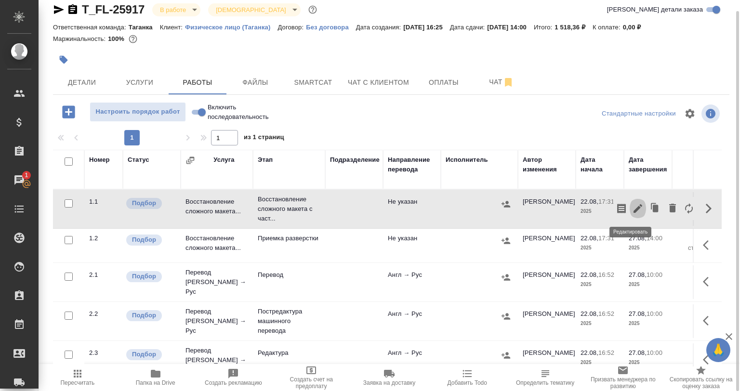
click at [634, 211] on icon "button" at bounding box center [638, 208] width 9 height 9
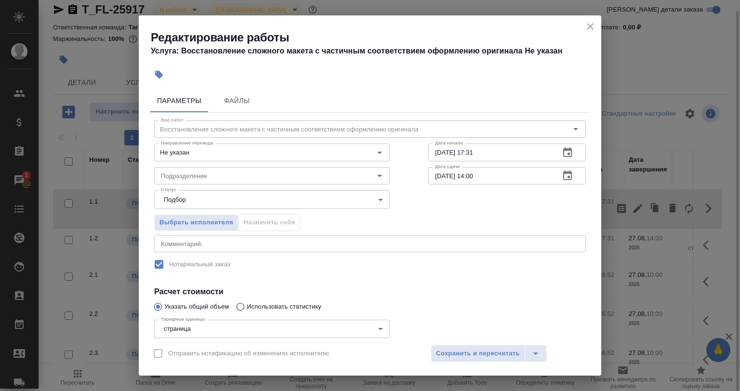
drag, startPoint x: 421, startPoint y: 331, endPoint x: 320, endPoint y: 310, distance: 103.0
click at [421, 331] on div at bounding box center [507, 340] width 196 height 86
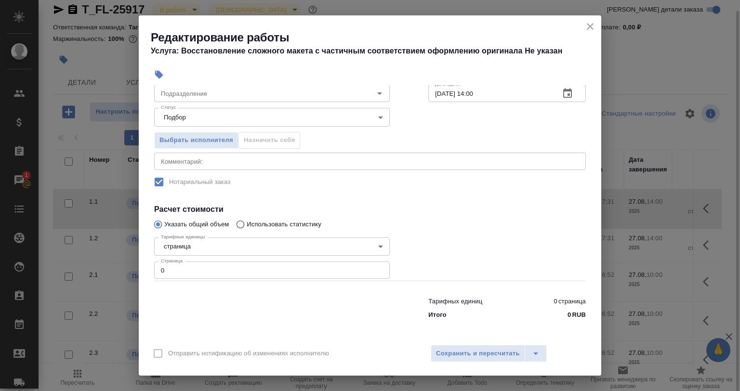
drag, startPoint x: 172, startPoint y: 281, endPoint x: 141, endPoint y: 281, distance: 30.8
click at [142, 281] on div "Параметры Файлы Вид работ Восстановление сложного макета с частичным соответств…" at bounding box center [370, 211] width 463 height 253
drag, startPoint x: 184, startPoint y: 270, endPoint x: 134, endPoint y: 272, distance: 49.2
click at [135, 272] on div "Редактирование работы Услуга: Восстановление сложного макета с частичным соотве…" at bounding box center [370, 195] width 740 height 391
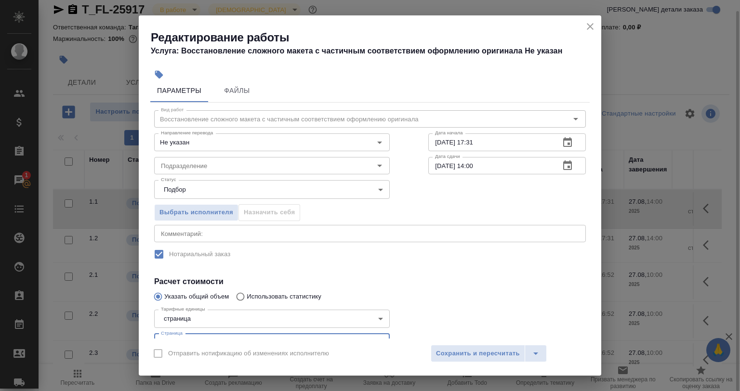
scroll to position [0, 0]
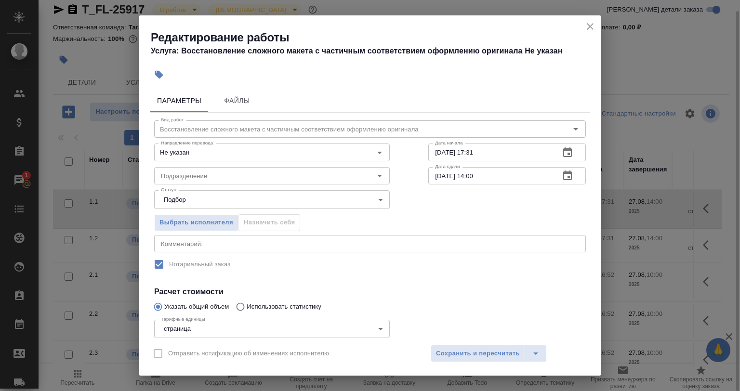
type input "1"
click at [189, 247] on textarea at bounding box center [370, 243] width 418 height 7
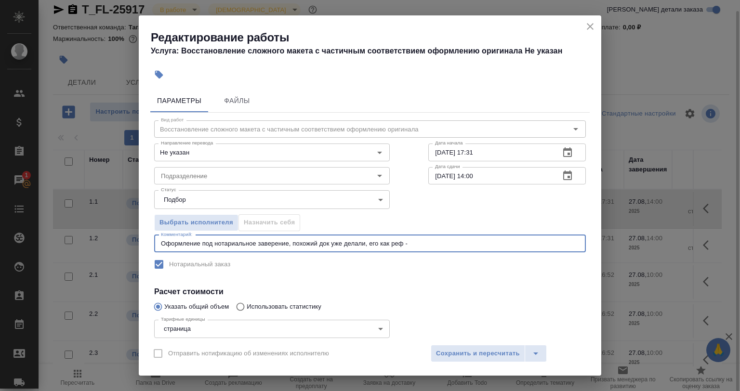
paste textarea "T_FL-25917"
drag, startPoint x: 454, startPoint y: 241, endPoint x: 409, endPoint y: 244, distance: 45.4
click at [409, 244] on textarea "Оформление под нотариальное заверение, похожий док уже делали, его как реф - T_…" at bounding box center [370, 243] width 418 height 7
paste textarea "https://drive.awatera.com/s/E4bsszoQp42kmtC"
click at [407, 245] on textarea "Оформление под нотариальное заверение, похожий док уже делали, его как реф - ht…" at bounding box center [370, 243] width 418 height 7
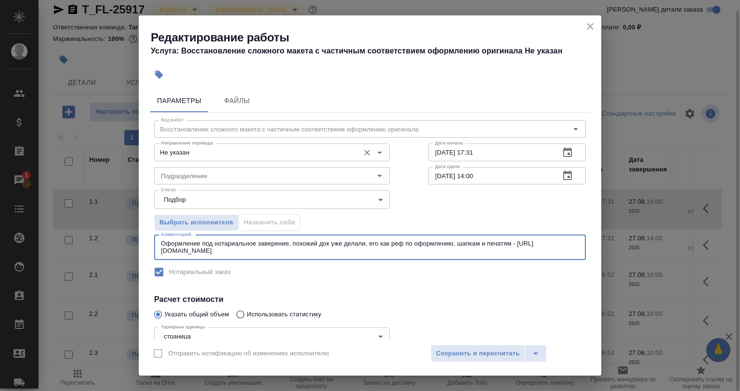
type textarea "Оформление под нотариальное заверение, похожий док уже делали, его как реф по о…"
click at [200, 149] on input "Не указан" at bounding box center [256, 152] width 198 height 12
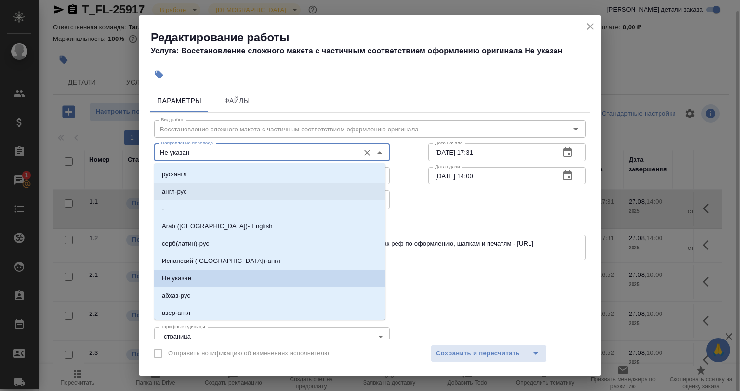
click at [214, 193] on li "англ-рус" at bounding box center [269, 191] width 231 height 17
type input "англ-рус"
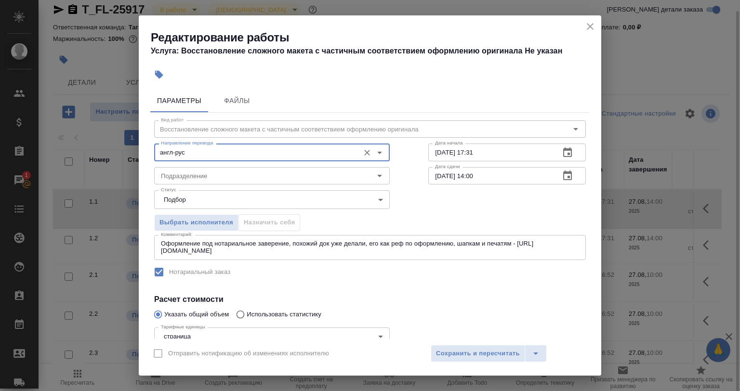
click at [445, 151] on input "22.08.2025 17:31" at bounding box center [490, 152] width 124 height 17
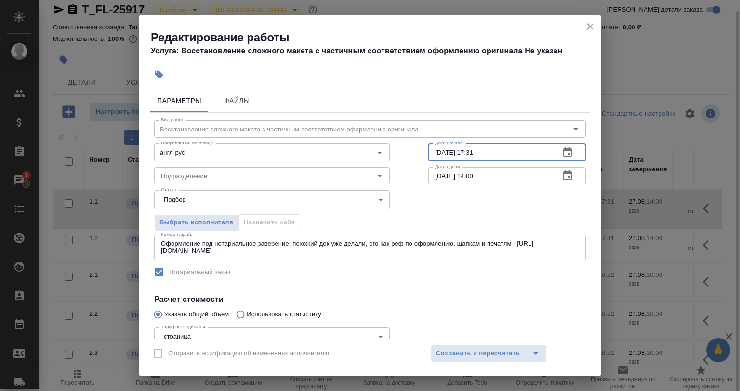
click at [437, 152] on input "22.08.2025 17:31" at bounding box center [490, 152] width 124 height 17
drag, startPoint x: 478, startPoint y: 148, endPoint x: 466, endPoint y: 154, distance: 13.6
click at [466, 154] on input "25.08.2025 17:31" at bounding box center [490, 152] width 124 height 17
drag, startPoint x: 475, startPoint y: 153, endPoint x: 464, endPoint y: 154, distance: 10.6
click at [464, 154] on input "25.08.2025 17:31" at bounding box center [490, 152] width 124 height 17
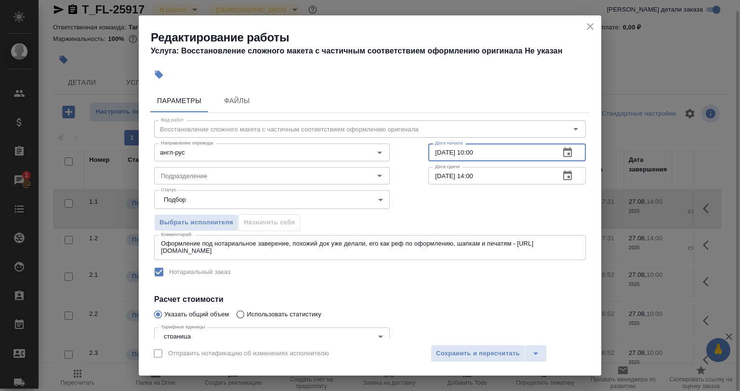
type input "25.08.2025 10:00"
click at [282, 363] on label "Отправить нотификацию об изменениях исполнителю" at bounding box center [238, 354] width 181 height 20
drag, startPoint x: 488, startPoint y: 173, endPoint x: 413, endPoint y: 175, distance: 75.2
click at [413, 175] on div "Вид работ Восстановление сложного макета с частичным соответствием оформлению о…" at bounding box center [369, 263] width 439 height 301
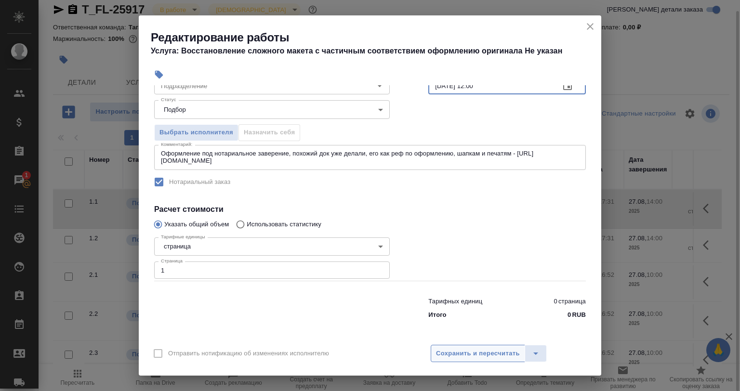
type input "25.08.2025 12:00"
click at [456, 345] on button "Сохранить и пересчитать" at bounding box center [478, 353] width 94 height 17
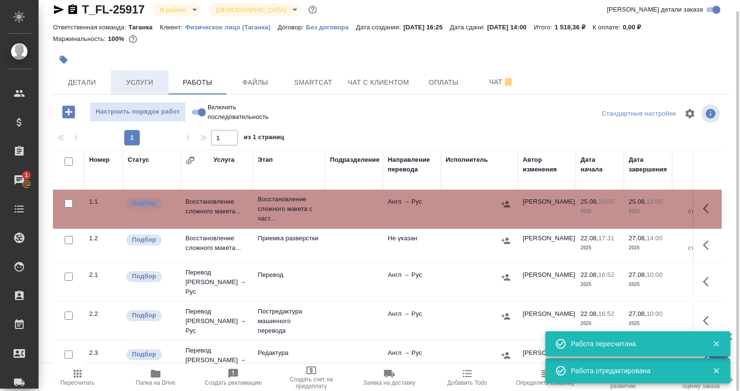
click at [146, 84] on span "Услуги" at bounding box center [140, 83] width 46 height 12
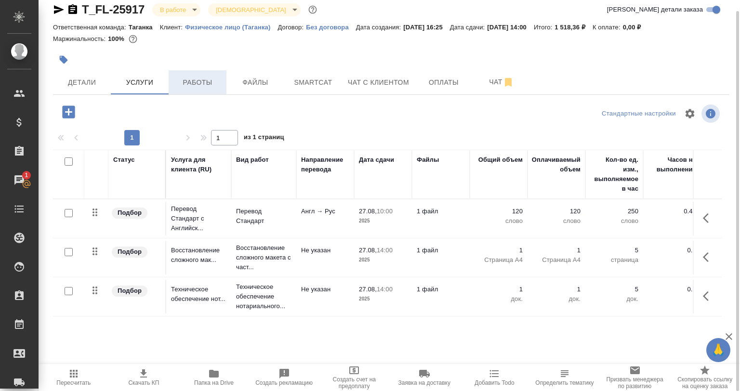
click at [213, 88] on span "Работы" at bounding box center [197, 83] width 46 height 12
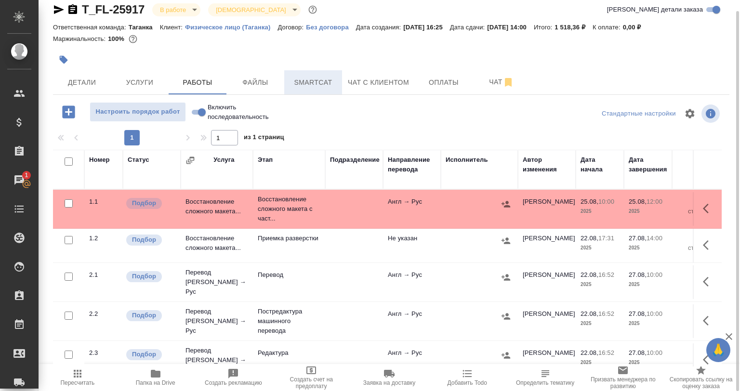
click at [311, 82] on span "Smartcat" at bounding box center [313, 83] width 46 height 12
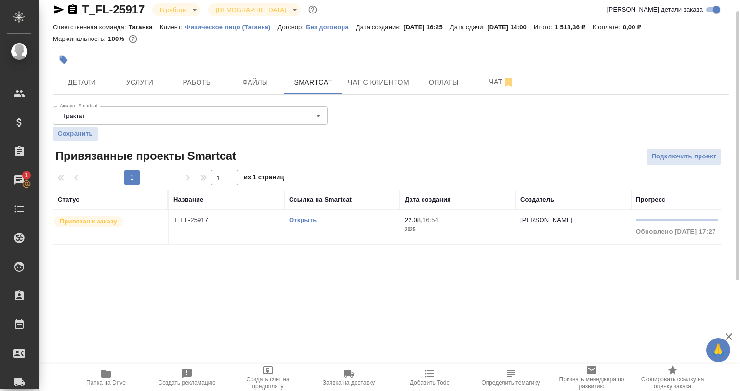
click at [302, 222] on link "Открыть" at bounding box center [302, 219] width 27 height 7
click at [204, 88] on span "Работы" at bounding box center [197, 83] width 46 height 12
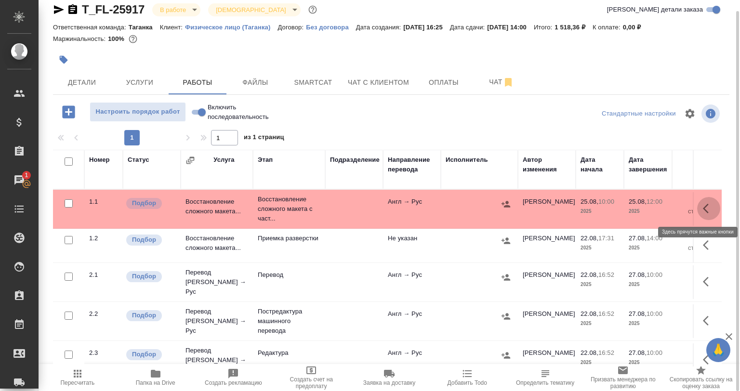
click at [703, 212] on icon "button" at bounding box center [709, 209] width 12 height 12
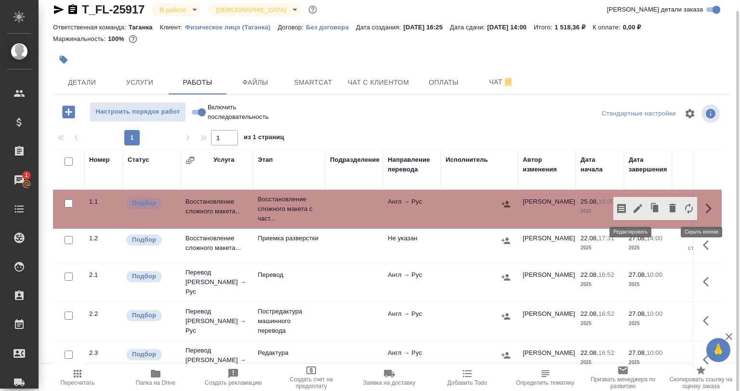
click at [632, 206] on icon "button" at bounding box center [638, 209] width 12 height 12
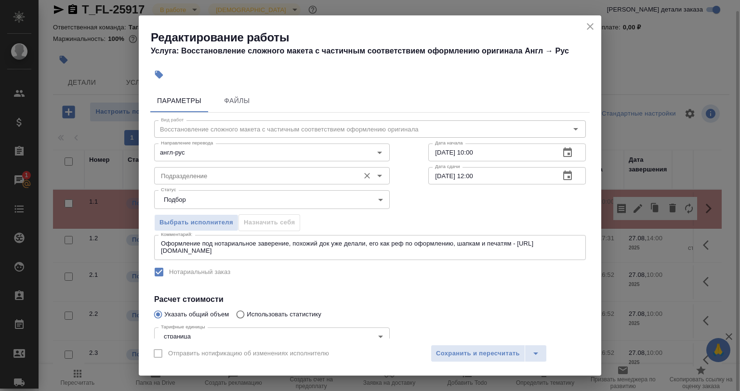
click at [181, 172] on input "Подразделение" at bounding box center [256, 176] width 198 height 12
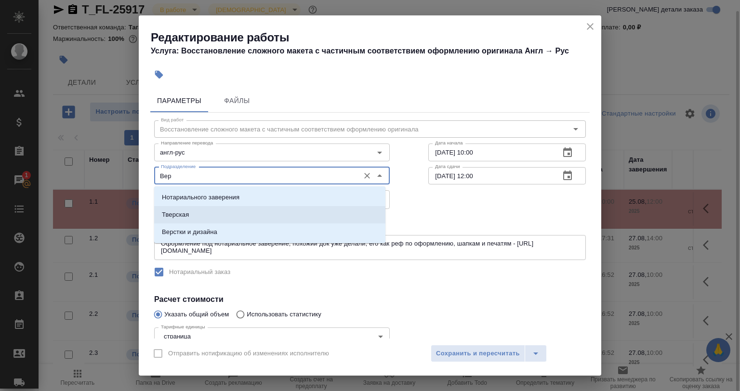
click at [200, 228] on p "Верстки и дизайна" at bounding box center [189, 232] width 55 height 10
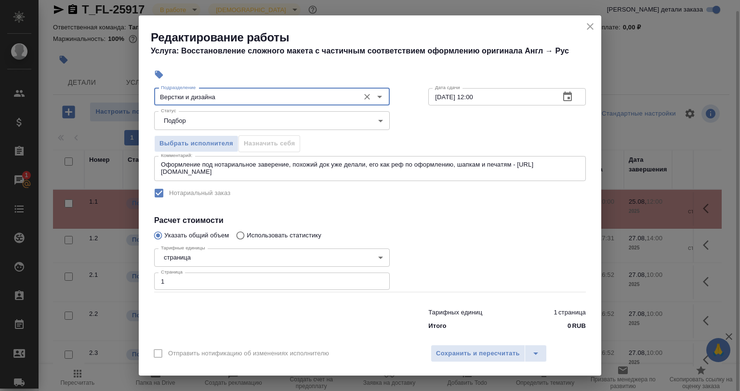
scroll to position [90, 0]
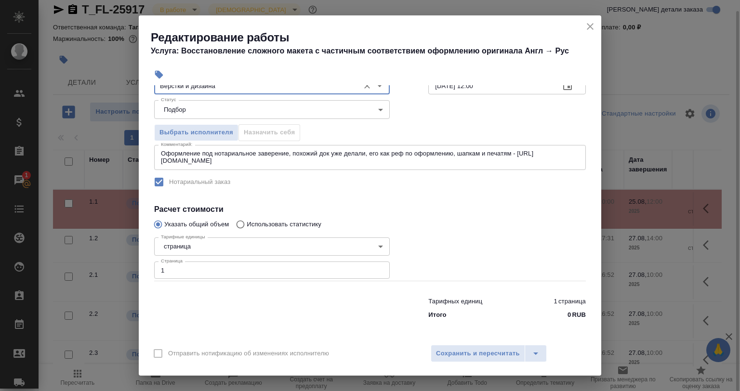
type input "Верстки и дизайна"
drag, startPoint x: 513, startPoint y: 147, endPoint x: 508, endPoint y: 150, distance: 5.9
click at [508, 150] on div "Оформление под нотариальное заверение, похожий док уже делали, его как реф по о…" at bounding box center [370, 157] width 432 height 25
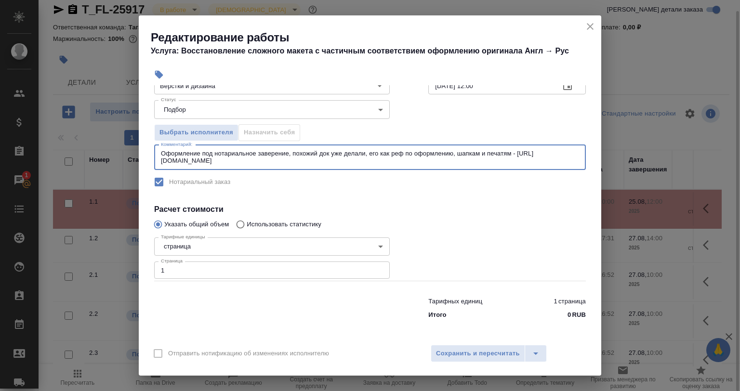
drag, startPoint x: 511, startPoint y: 152, endPoint x: 504, endPoint y: 154, distance: 7.0
click at [504, 154] on textarea "Оформление под нотариальное заверение, похожий док уже делали, его как реф по о…" at bounding box center [370, 157] width 418 height 15
click at [450, 245] on div at bounding box center [507, 257] width 196 height 86
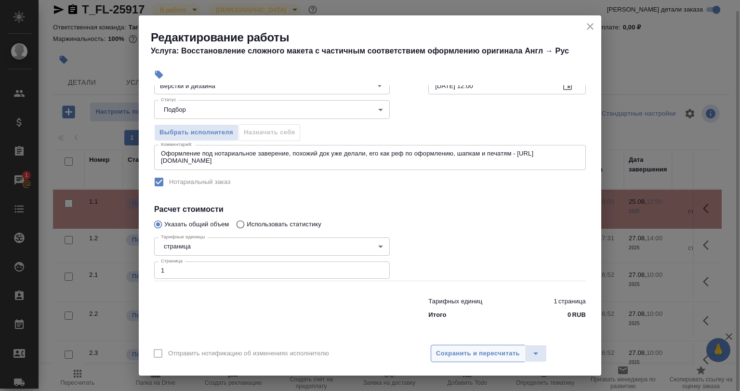
click at [464, 353] on span "Сохранить и пересчитать" at bounding box center [478, 353] width 84 height 11
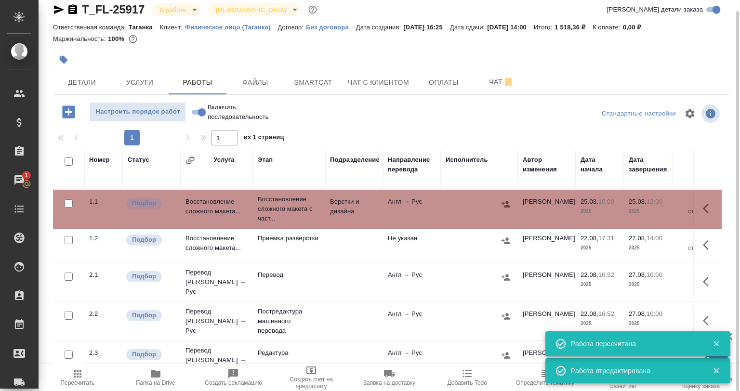
click at [67, 54] on button "button" at bounding box center [63, 59] width 21 height 21
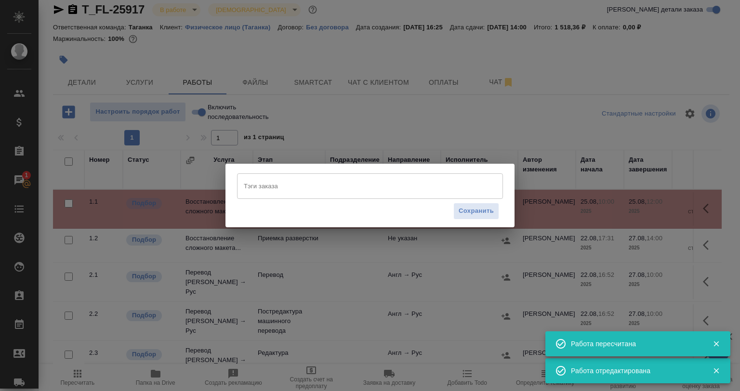
click at [280, 191] on input "Тэги заказа" at bounding box center [360, 186] width 239 height 16
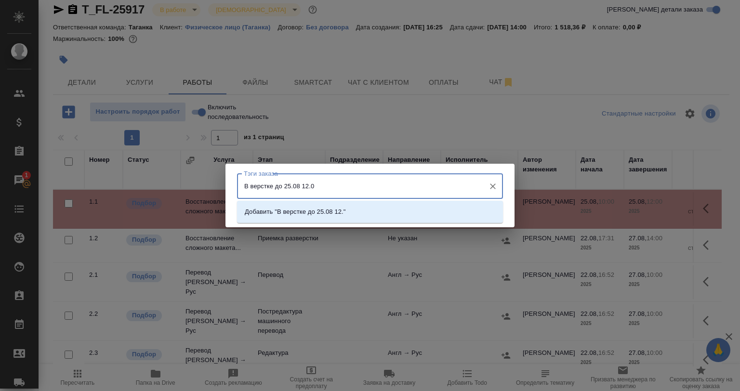
type input "В верстке до 25.08 12.00"
click at [296, 202] on div "Добавить "В верстке до 25.08 12.00"" at bounding box center [370, 212] width 266 height 22
click at [331, 212] on p "Добавить "В верстке до 25.08 12.00"" at bounding box center [299, 212] width 108 height 10
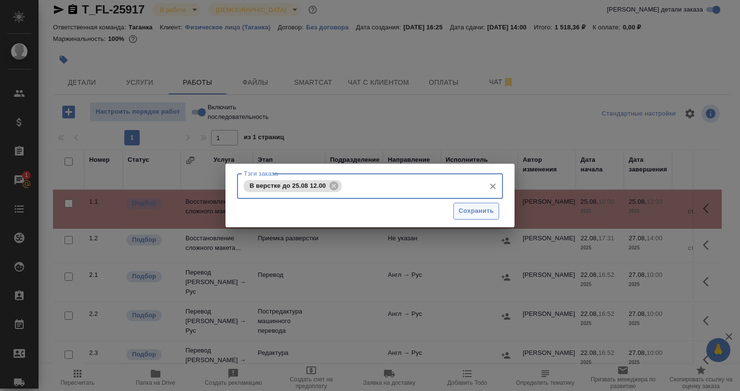
click at [490, 206] on span "Сохранить" at bounding box center [476, 211] width 35 height 11
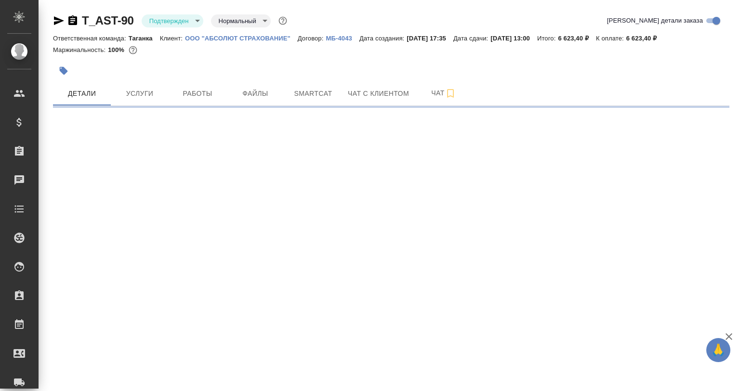
select select "RU"
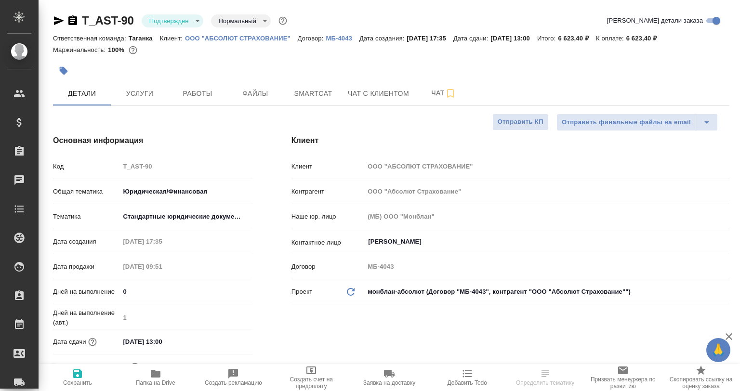
type textarea "x"
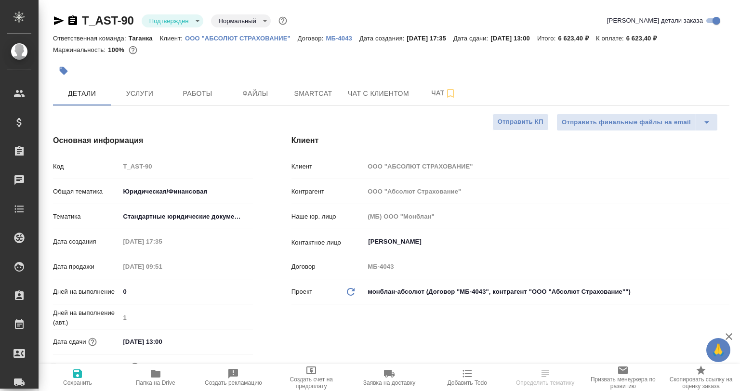
type textarea "x"
drag, startPoint x: 184, startPoint y: 36, endPoint x: 291, endPoint y: 36, distance: 107.0
click at [291, 36] on div "Ответственная команда: Таганка Клиент: ООО "АБСОЛЮТ СТРАХОВАНИЕ" Договор: МБ-40…" at bounding box center [391, 38] width 676 height 12
copy p "ООО "АБСОЛЮТ СТРАХОВАНИЕ""
type textarea "x"
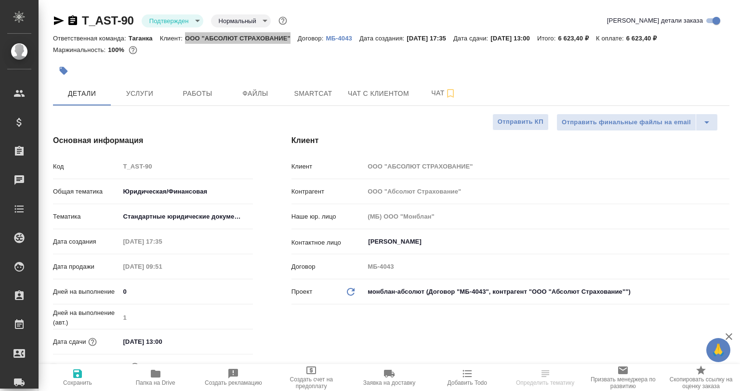
type textarea "x"
select select "RU"
type textarea "x"
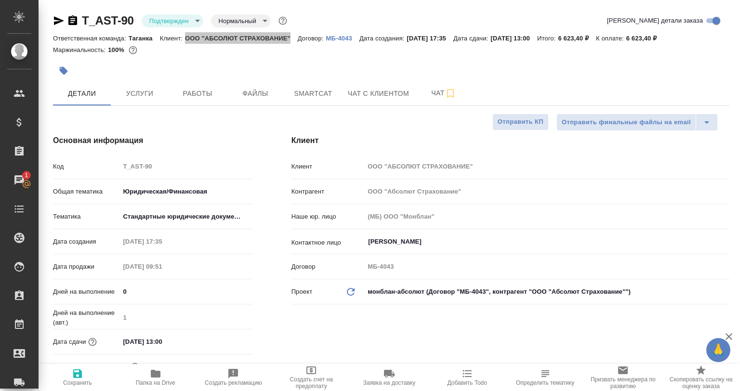
type textarea "x"
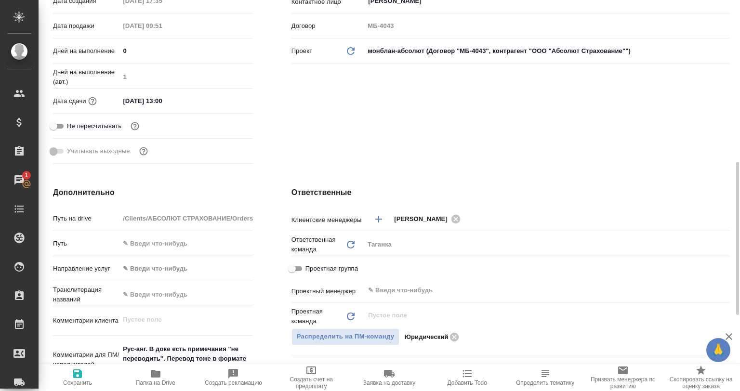
scroll to position [289, 0]
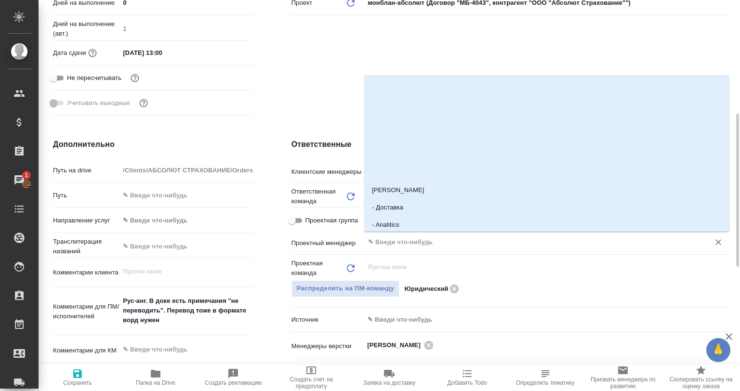
click at [404, 242] on input "text" at bounding box center [530, 243] width 327 height 12
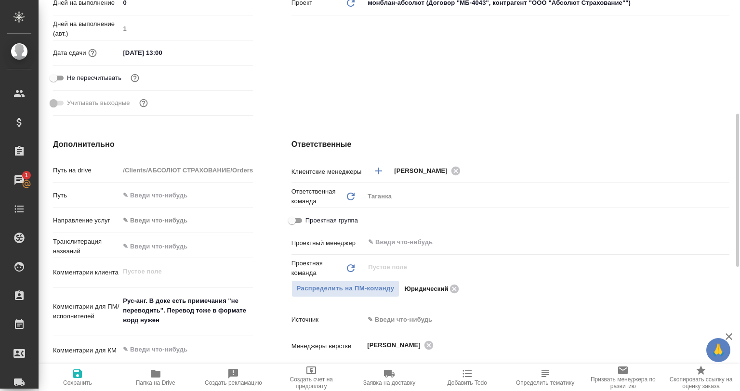
click at [387, 231] on div "Проектная группа" at bounding box center [511, 223] width 438 height 22
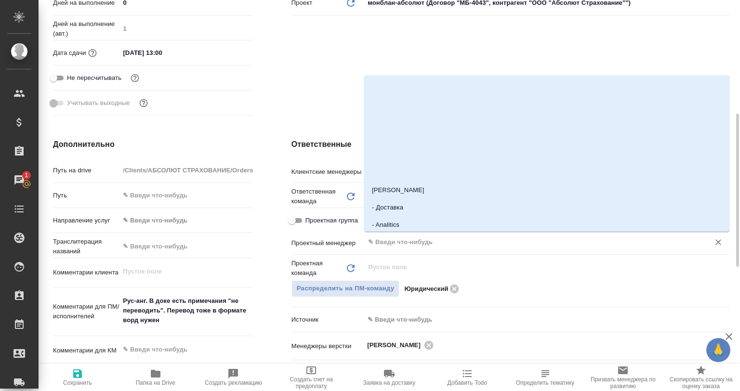
click at [398, 245] on input "text" at bounding box center [530, 243] width 327 height 12
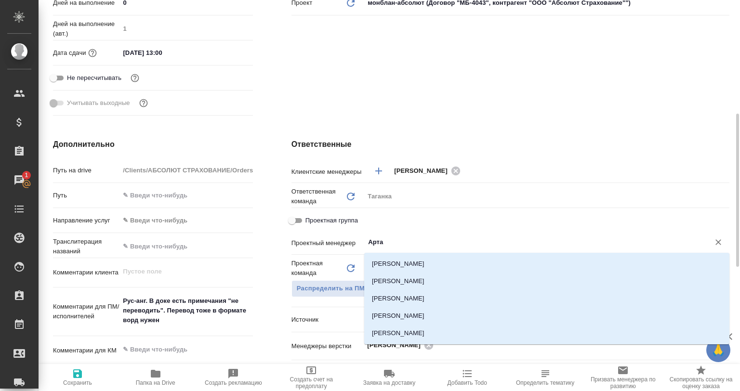
type input "Артак"
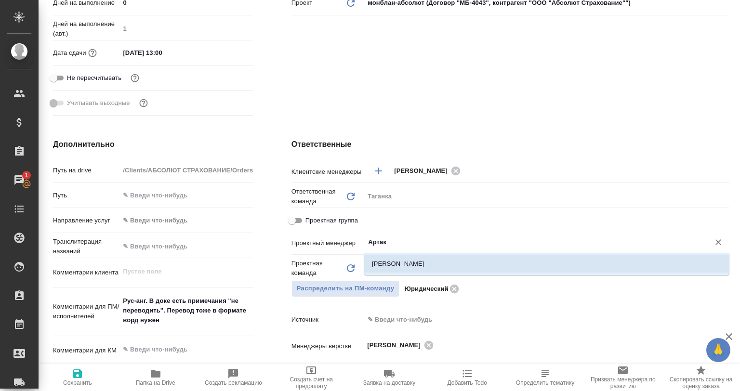
click at [456, 256] on li "[PERSON_NAME]" at bounding box center [546, 263] width 365 height 17
type textarea "x"
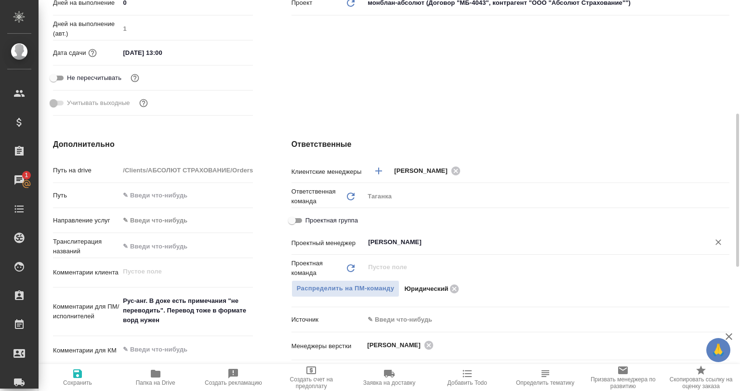
type input "[PERSON_NAME]"
click at [72, 378] on icon "button" at bounding box center [78, 374] width 12 height 12
type textarea "x"
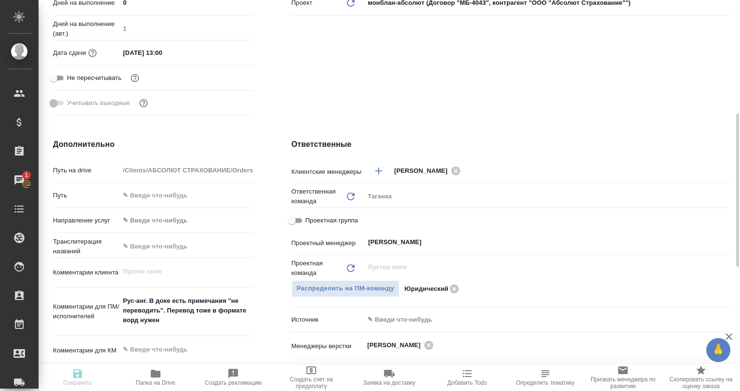
type textarea "x"
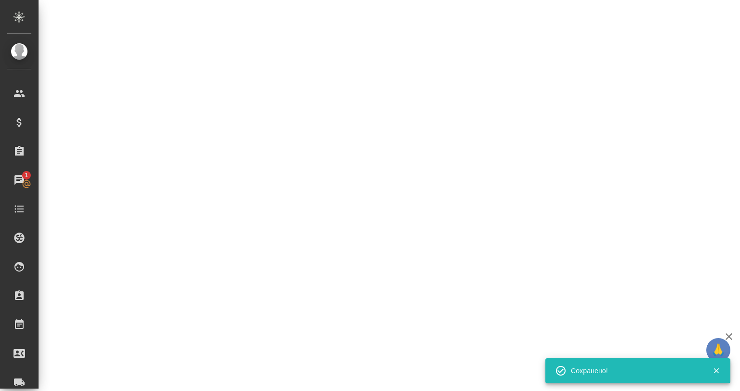
select select "RU"
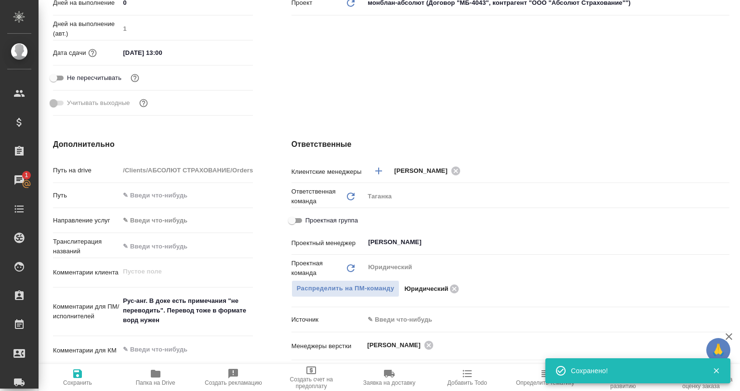
scroll to position [48, 0]
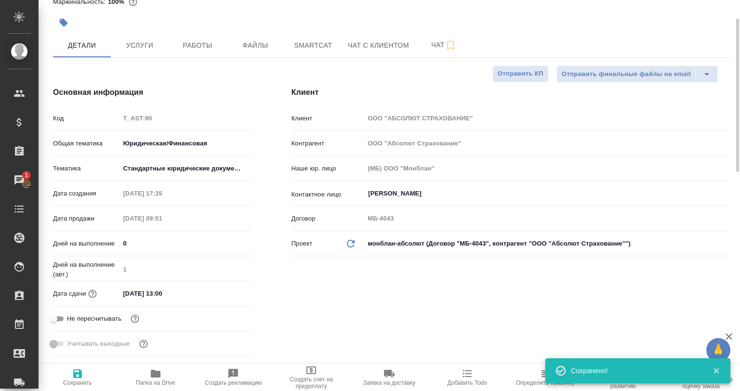
type textarea "x"
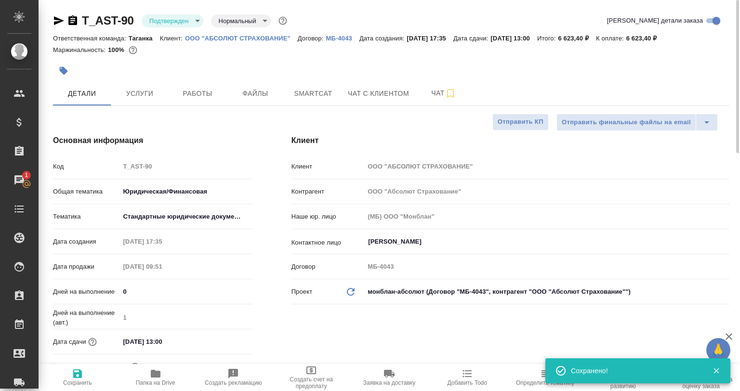
click at [59, 22] on icon "button" at bounding box center [59, 20] width 10 height 9
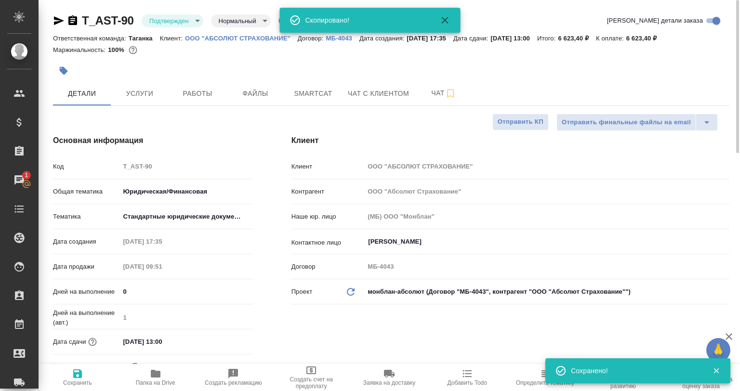
type textarea "x"
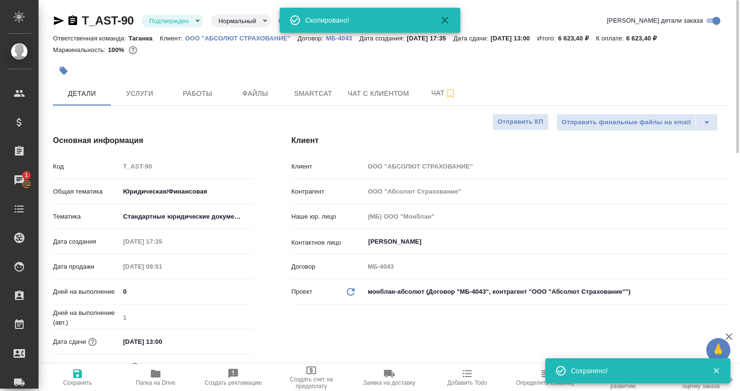
type textarea "x"
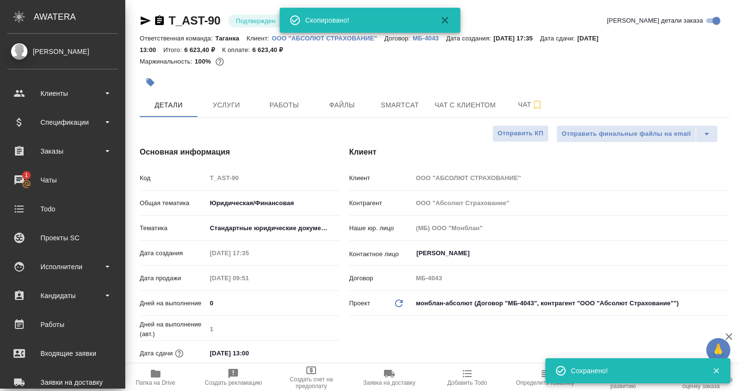
type textarea "x"
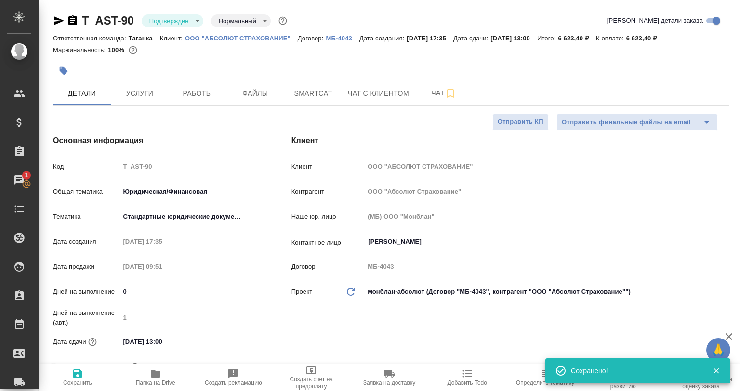
type textarea "x"
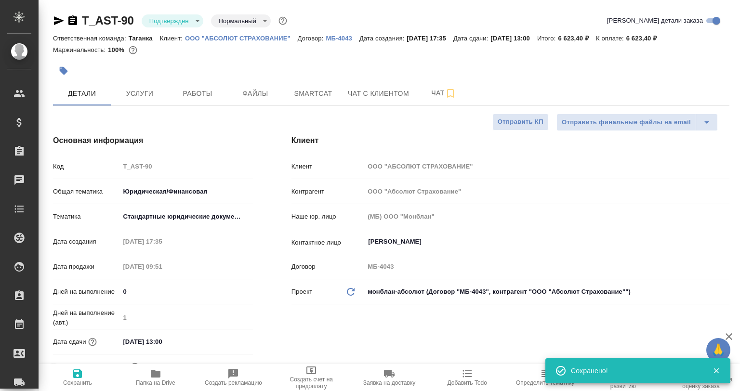
type textarea "x"
